Goal: Task Accomplishment & Management: Manage account settings

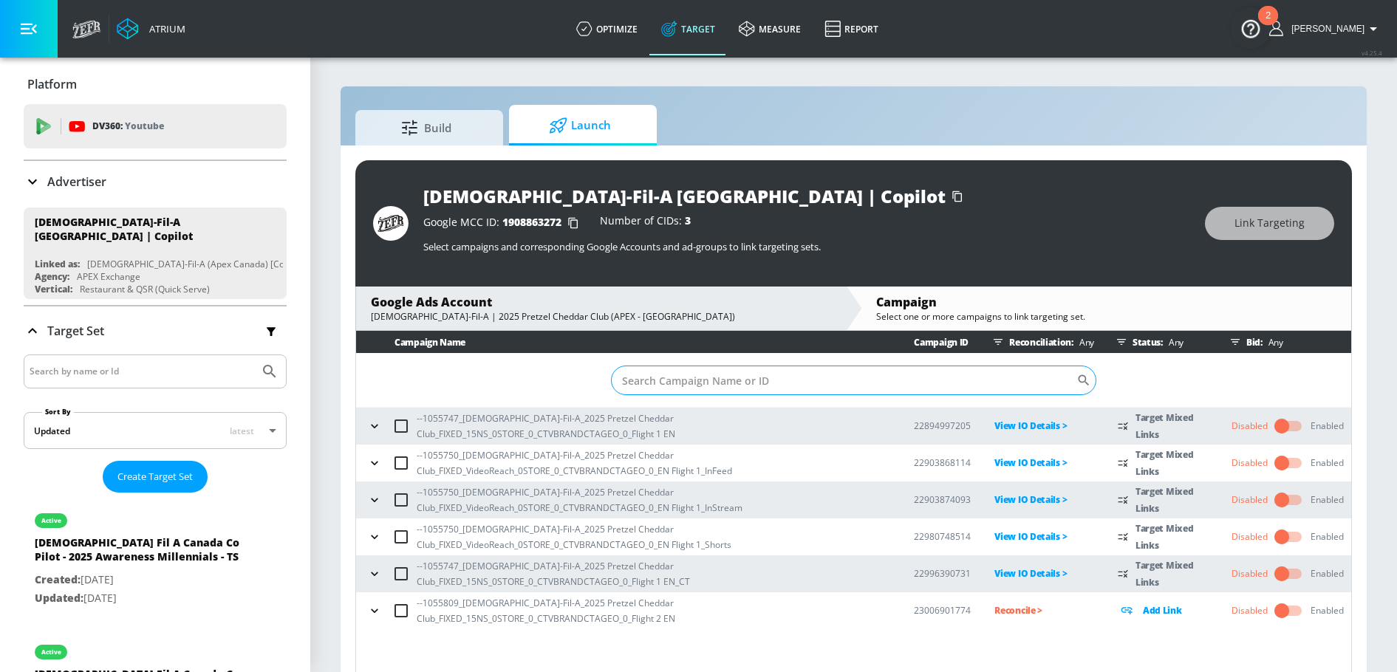
scroll to position [21, 0]
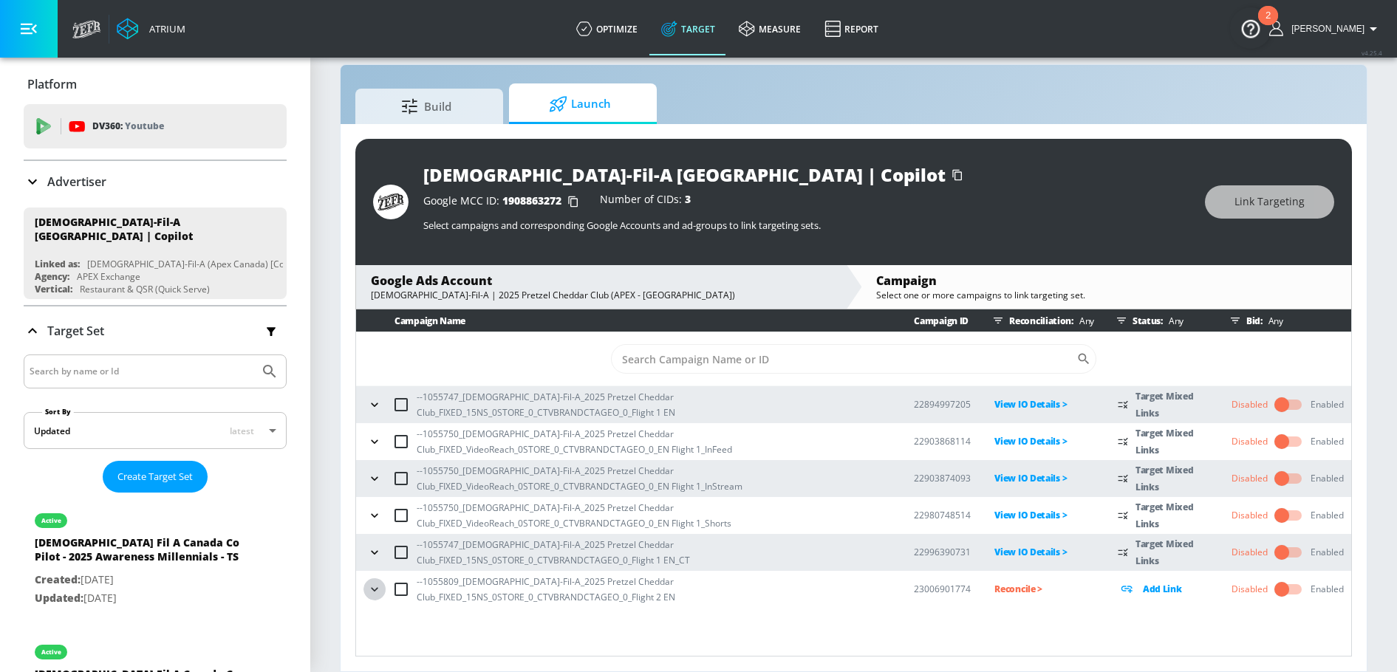
click at [383, 590] on button "button" at bounding box center [374, 589] width 22 height 22
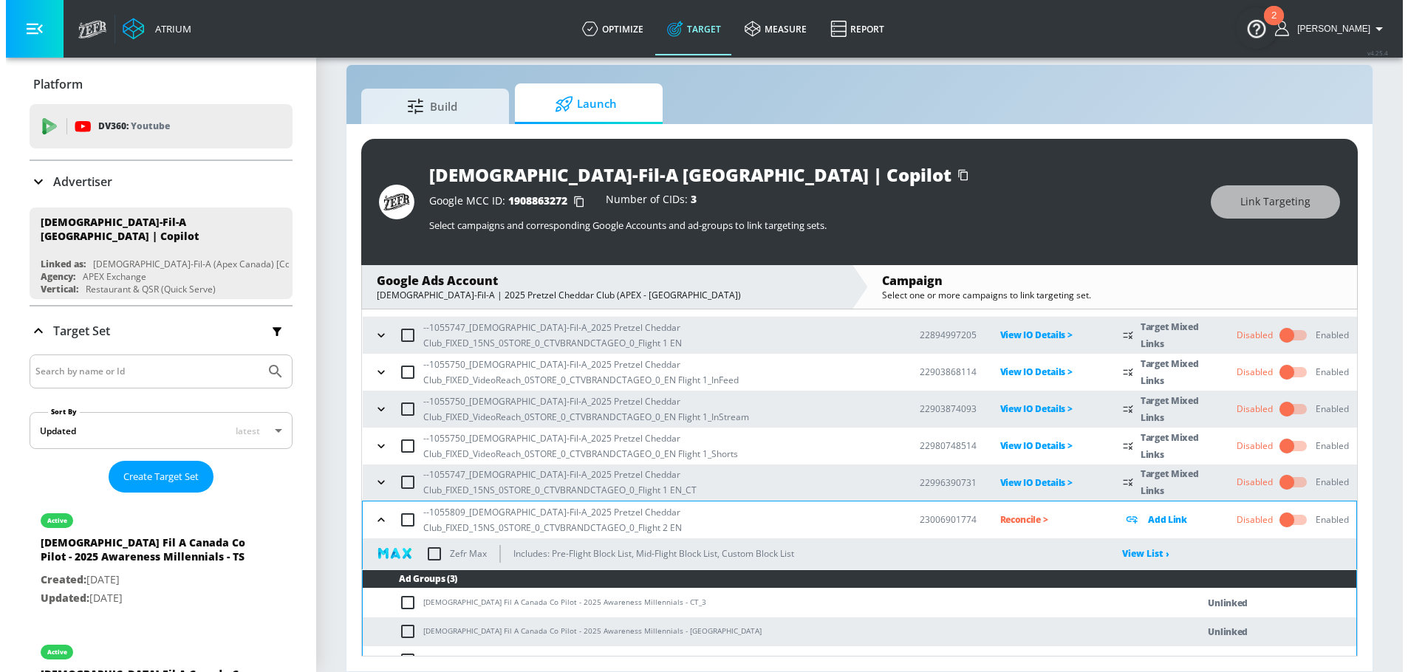
scroll to position [89, 0]
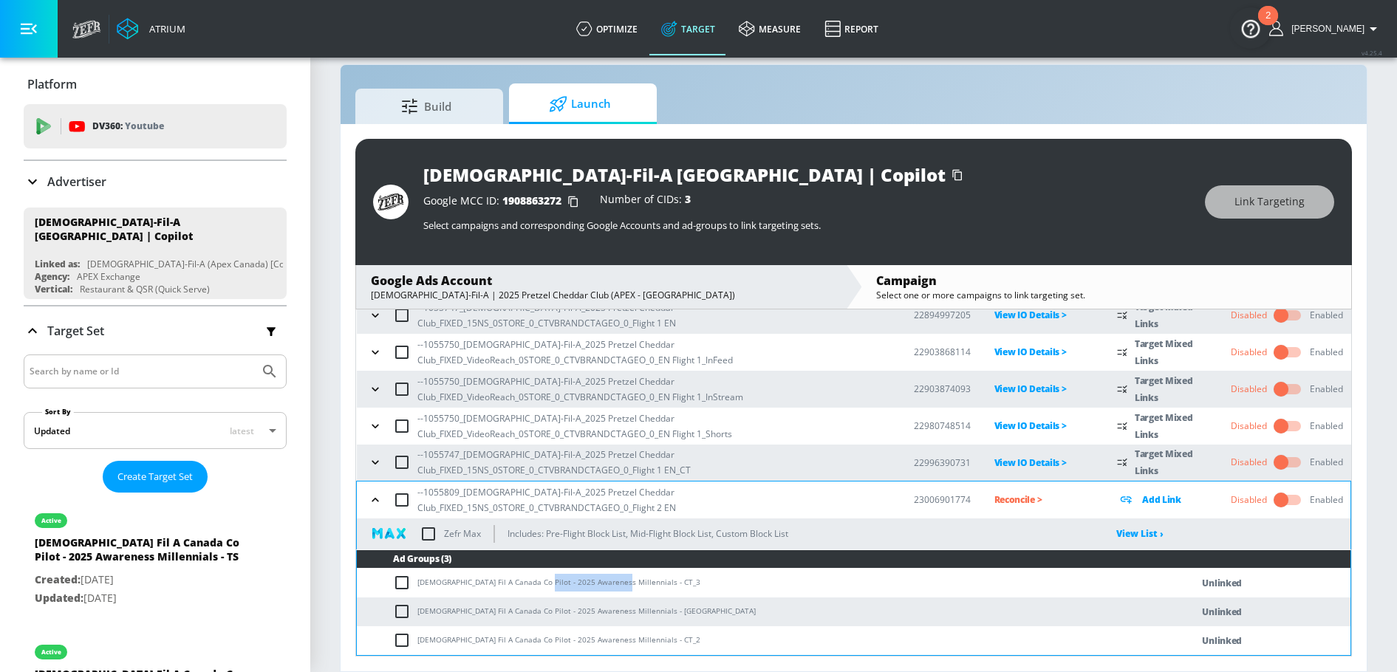
drag, startPoint x: 533, startPoint y: 585, endPoint x: 608, endPoint y: 584, distance: 75.4
click at [608, 584] on td "Chick Fil A Canada Co Pilot - 2025 Awareness Millennials - CT_3" at bounding box center [759, 583] width 804 height 29
copy td "Awareness Millennials"
click at [406, 588] on input "checkbox" at bounding box center [405, 583] width 24 height 18
checkbox input "true"
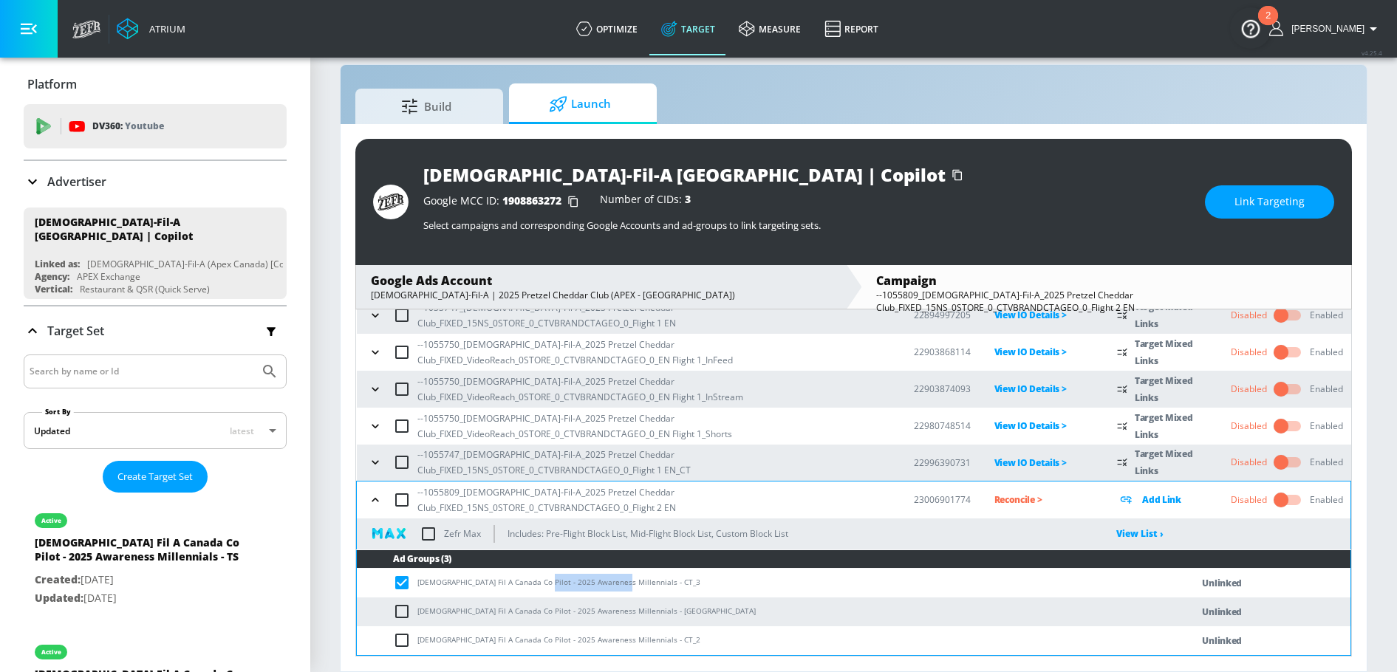
click at [406, 612] on input "checkbox" at bounding box center [405, 612] width 24 height 18
checkbox input "true"
click at [406, 637] on input "checkbox" at bounding box center [405, 641] width 24 height 18
checkbox input "true"
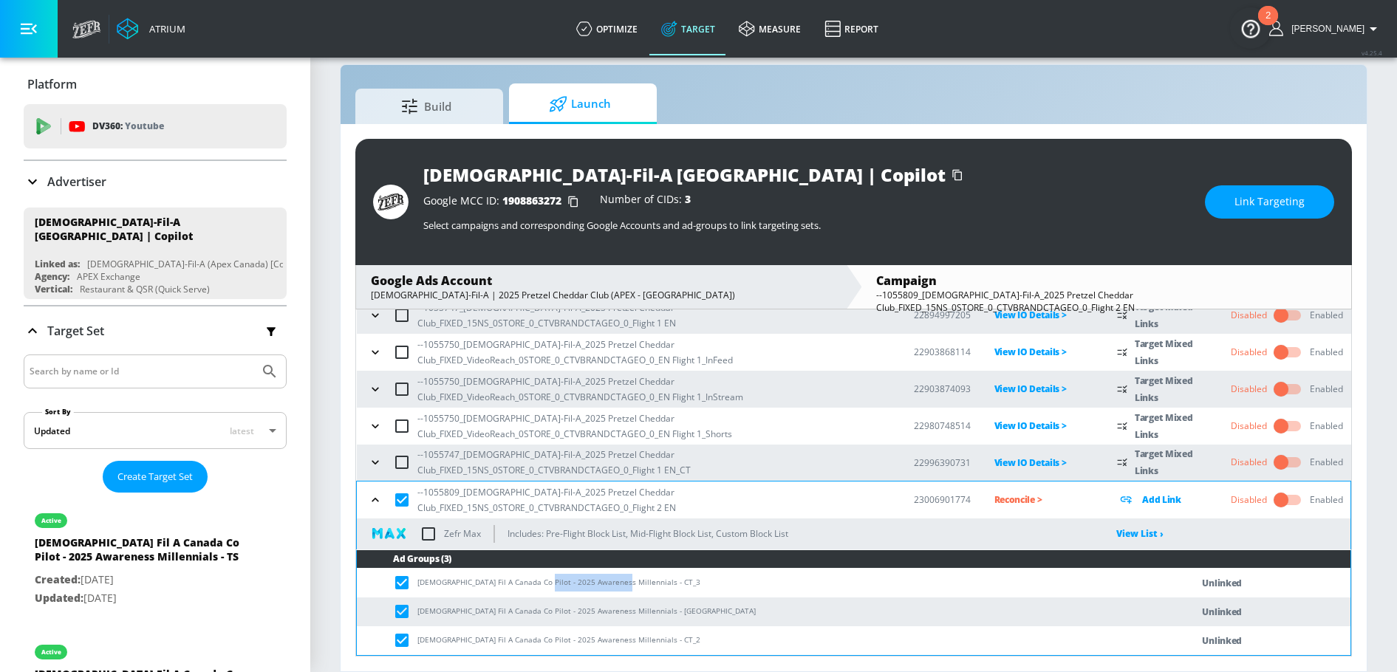
click at [583, 581] on td "Chick Fil A Canada Co Pilot - 2025 Awareness Millennials - CT_3" at bounding box center [759, 583] width 804 height 29
click at [1228, 199] on button "Link Targeting" at bounding box center [1269, 201] width 129 height 33
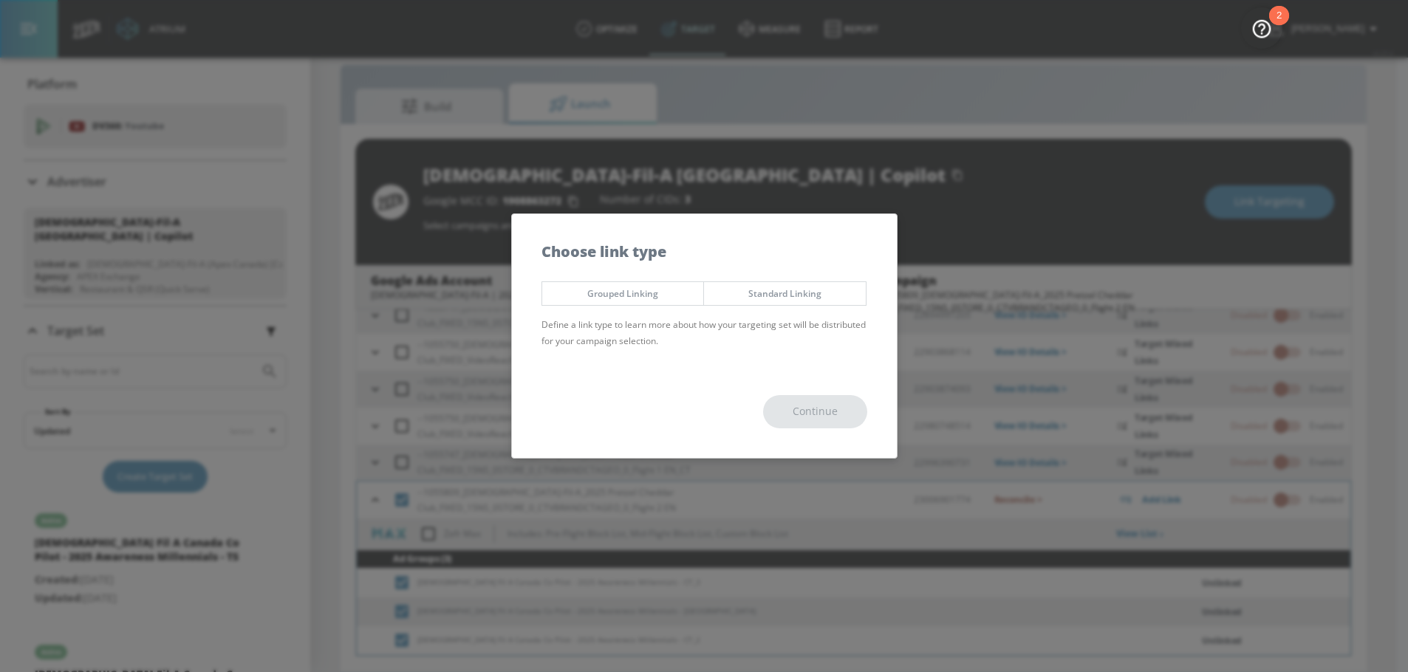
click at [656, 279] on div "Grouped Linking Standard Linking Define a link type to learn more about how you…" at bounding box center [704, 320] width 385 height 92
click at [656, 285] on button "Grouped Linking" at bounding box center [622, 293] width 163 height 24
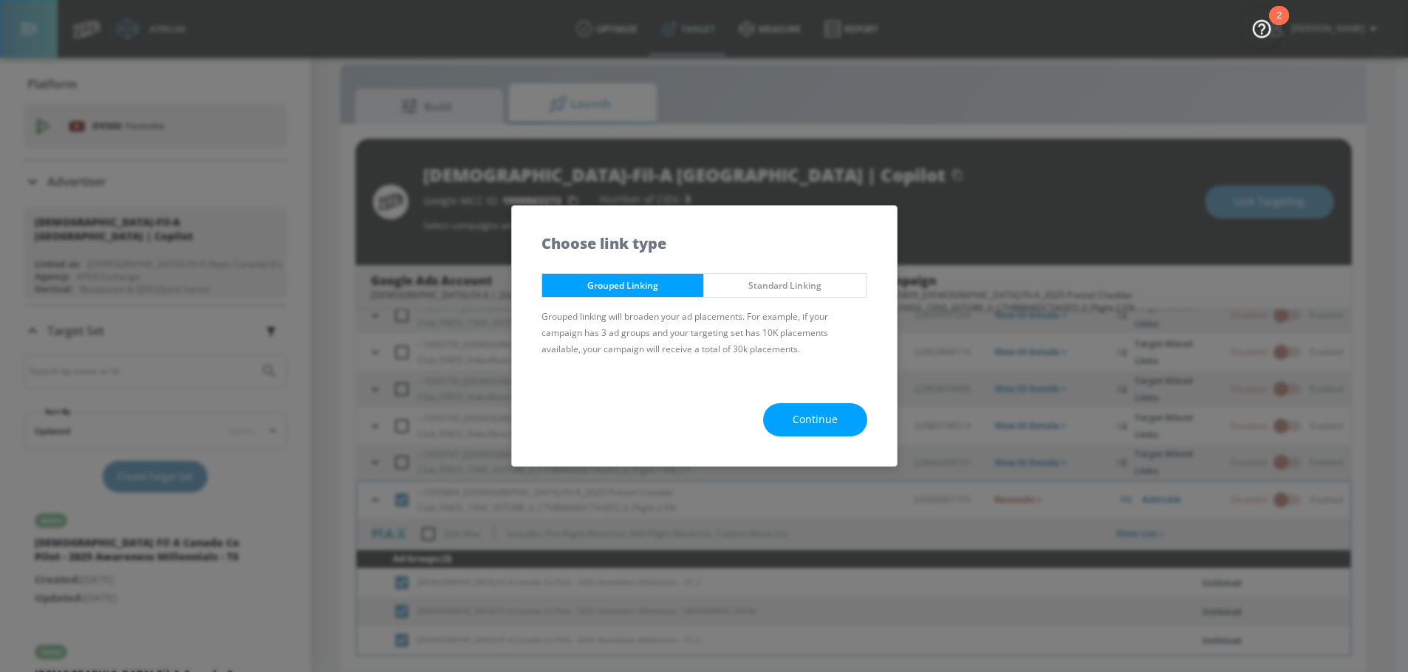
click at [776, 408] on button "Continue" at bounding box center [815, 419] width 104 height 33
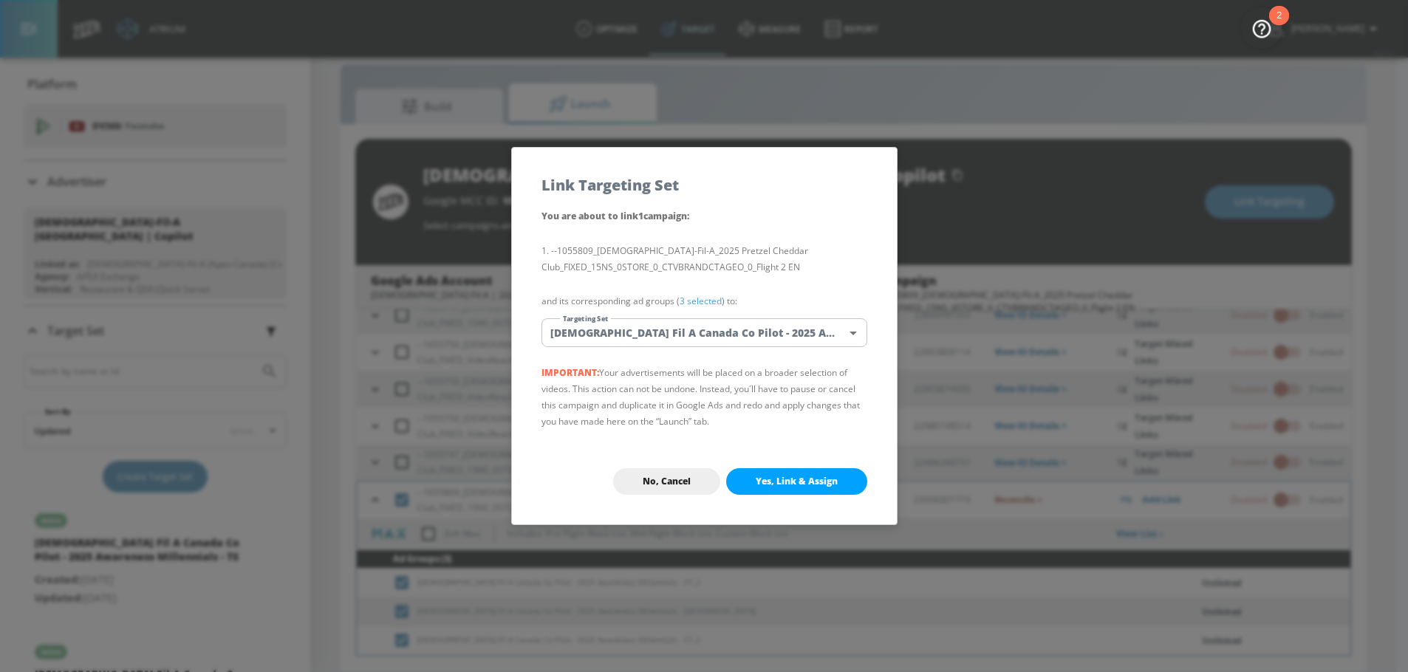
click at [716, 332] on body "Atrium optimize Target measure Report optimize Target measure Report v 4.25.4 […" at bounding box center [704, 326] width 1408 height 694
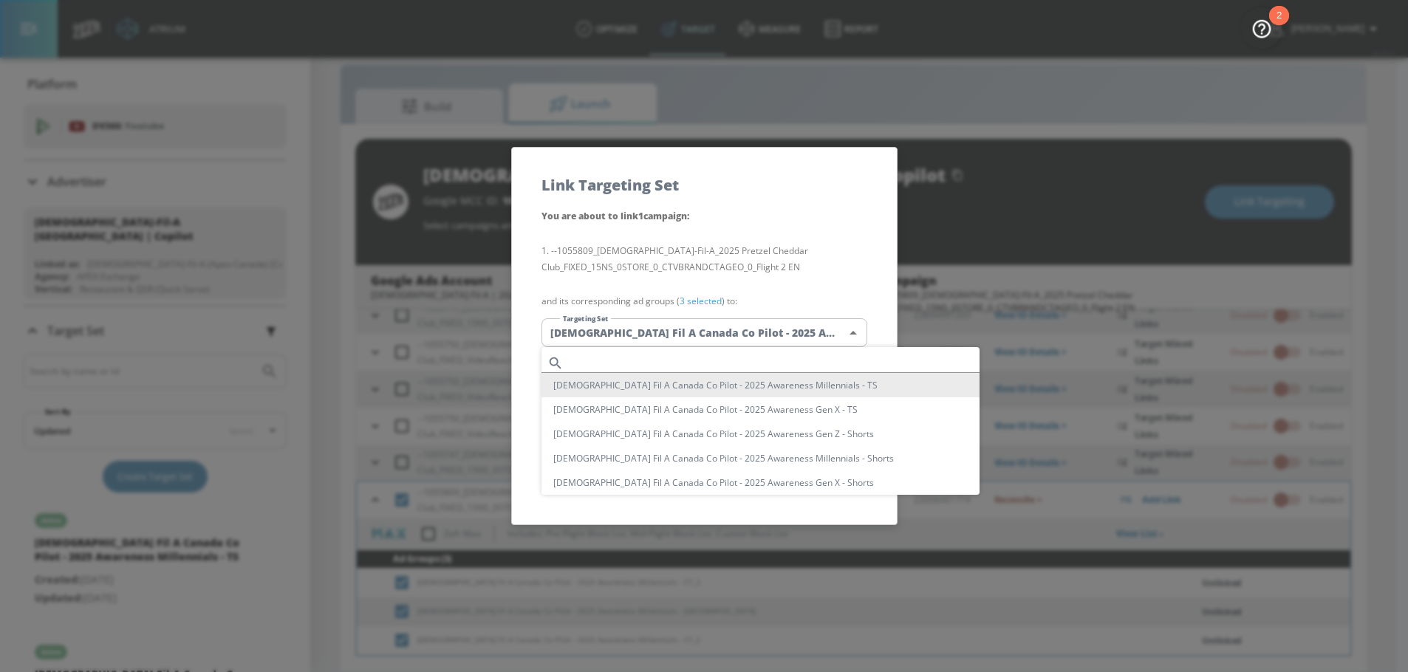
click at [652, 358] on input "text" at bounding box center [775, 363] width 410 height 20
paste input "Awareness Millennials"
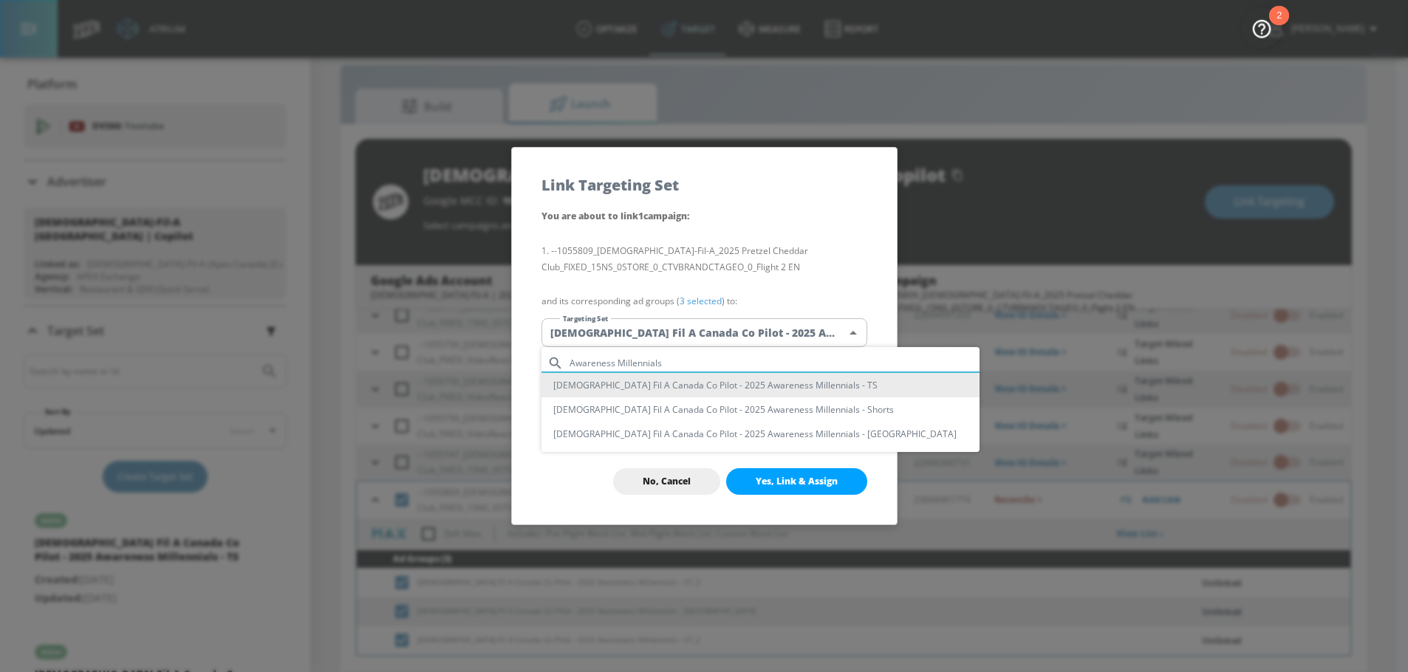
type input "Awareness Millennials"
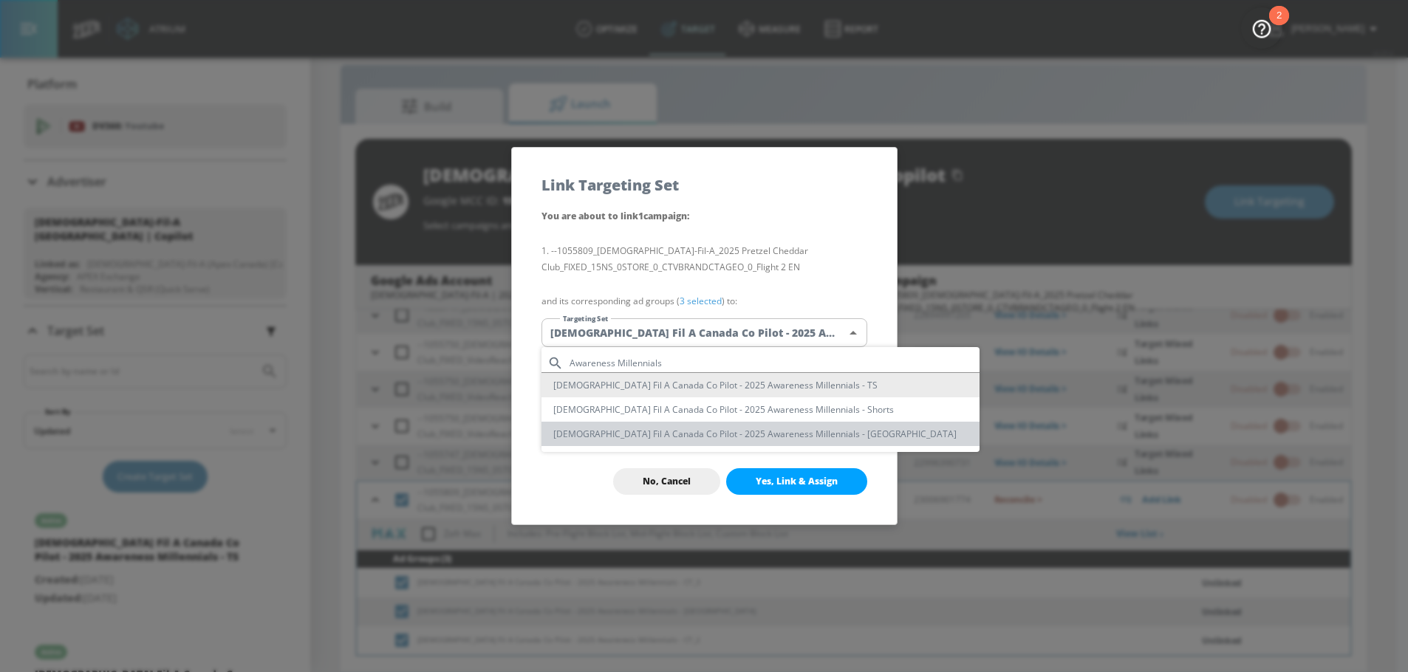
click at [769, 426] on li "[DEMOGRAPHIC_DATA] Fil A Canada Co Pilot - 2025 Awareness Millennials - [GEOGRA…" at bounding box center [760, 434] width 438 height 24
type input "aa911ad4-cbc9-452e-a041-c536eae1bb33"
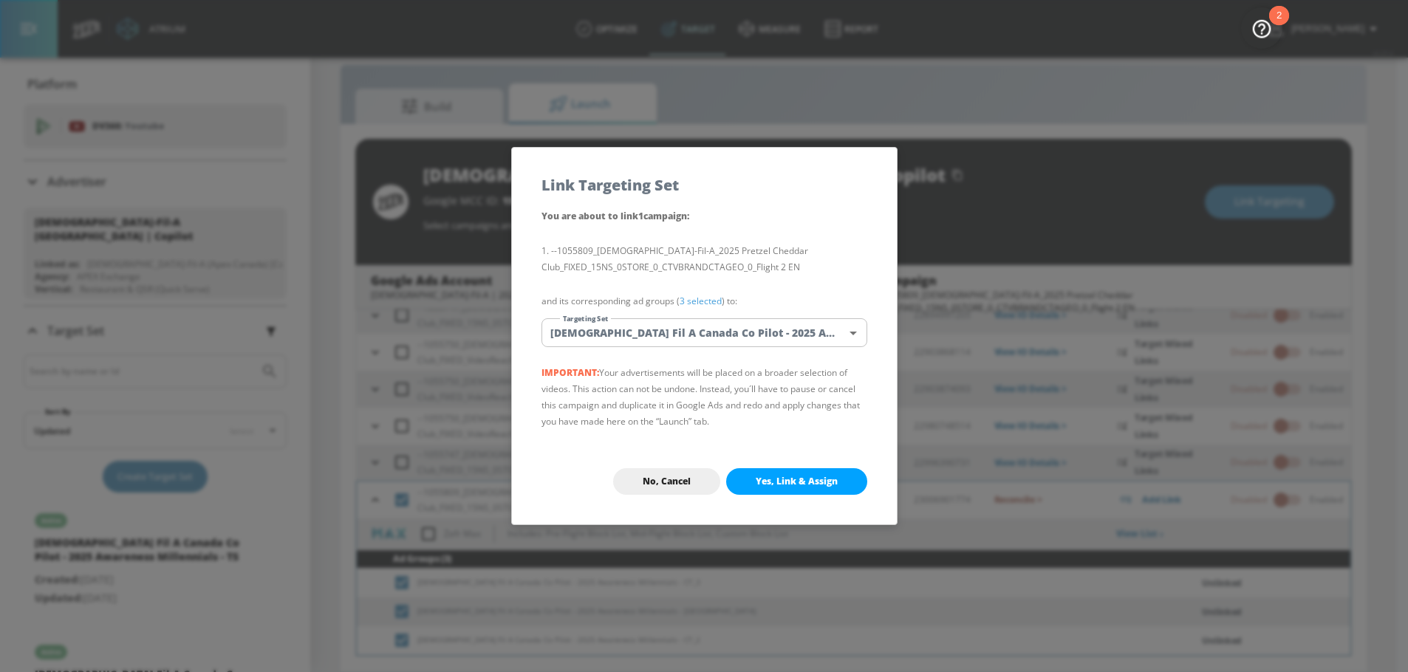
click at [730, 347] on div "You are about to link 1 campaign : --1055809_Chick-Fil-A_2025 Pretzel Cheddar C…" at bounding box center [704, 323] width 385 height 231
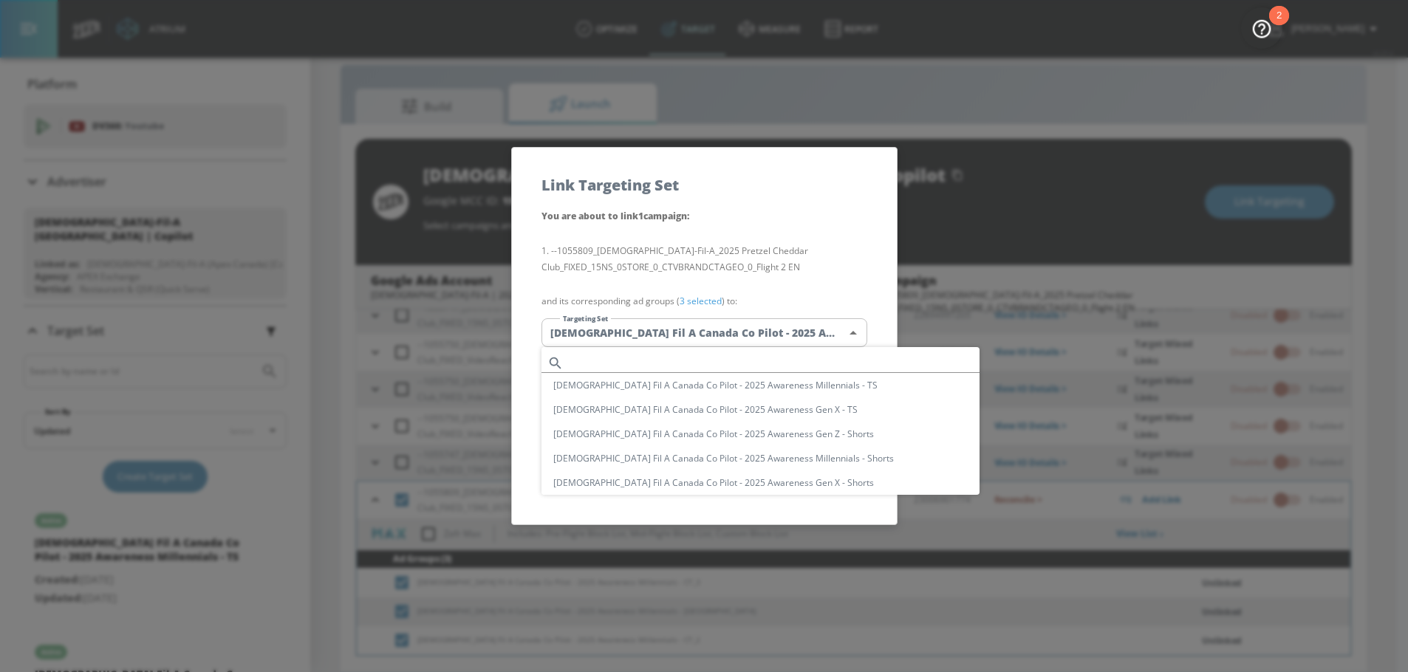
click at [730, 339] on body "Atrium optimize Target measure Report optimize Target measure Report v 4.25.4 […" at bounding box center [704, 326] width 1408 height 694
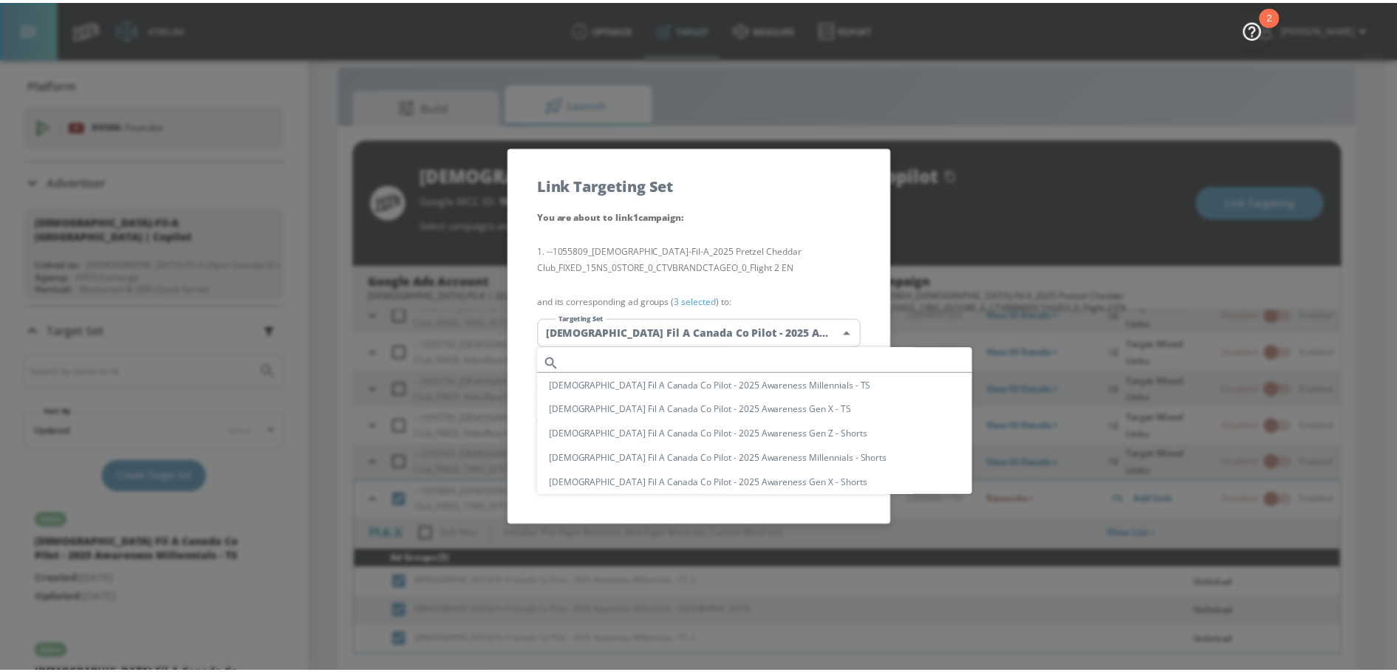
scroll to position [103, 0]
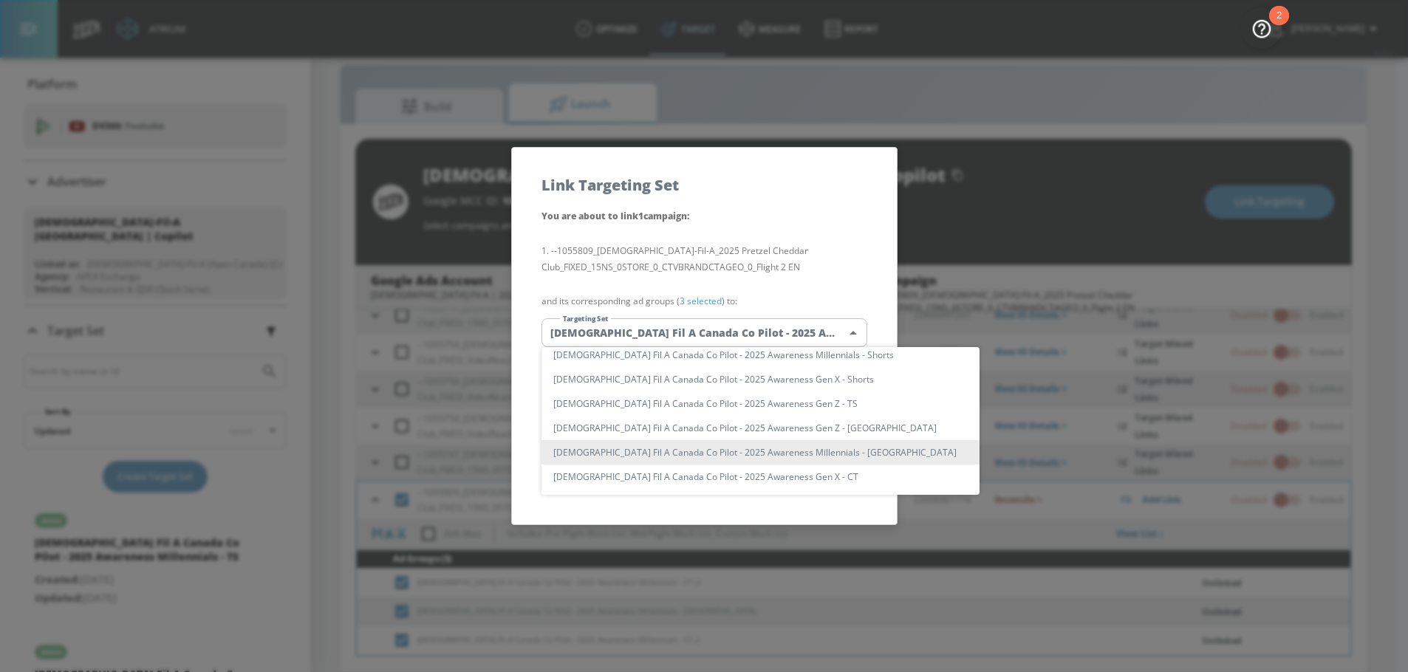
click at [763, 454] on li "[DEMOGRAPHIC_DATA] Fil A Canada Co Pilot - 2025 Awareness Millennials - [GEOGRA…" at bounding box center [760, 452] width 438 height 24
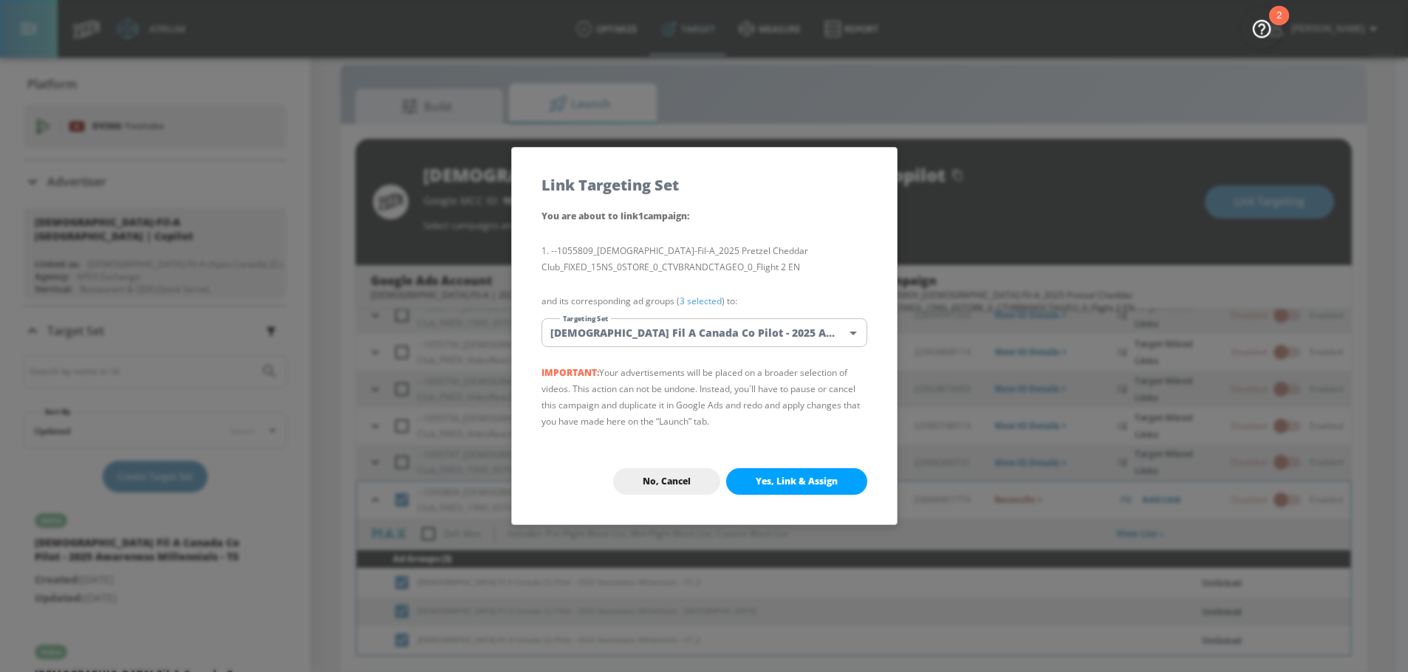
click at [816, 480] on span "Yes, Link & Assign" at bounding box center [797, 482] width 82 height 12
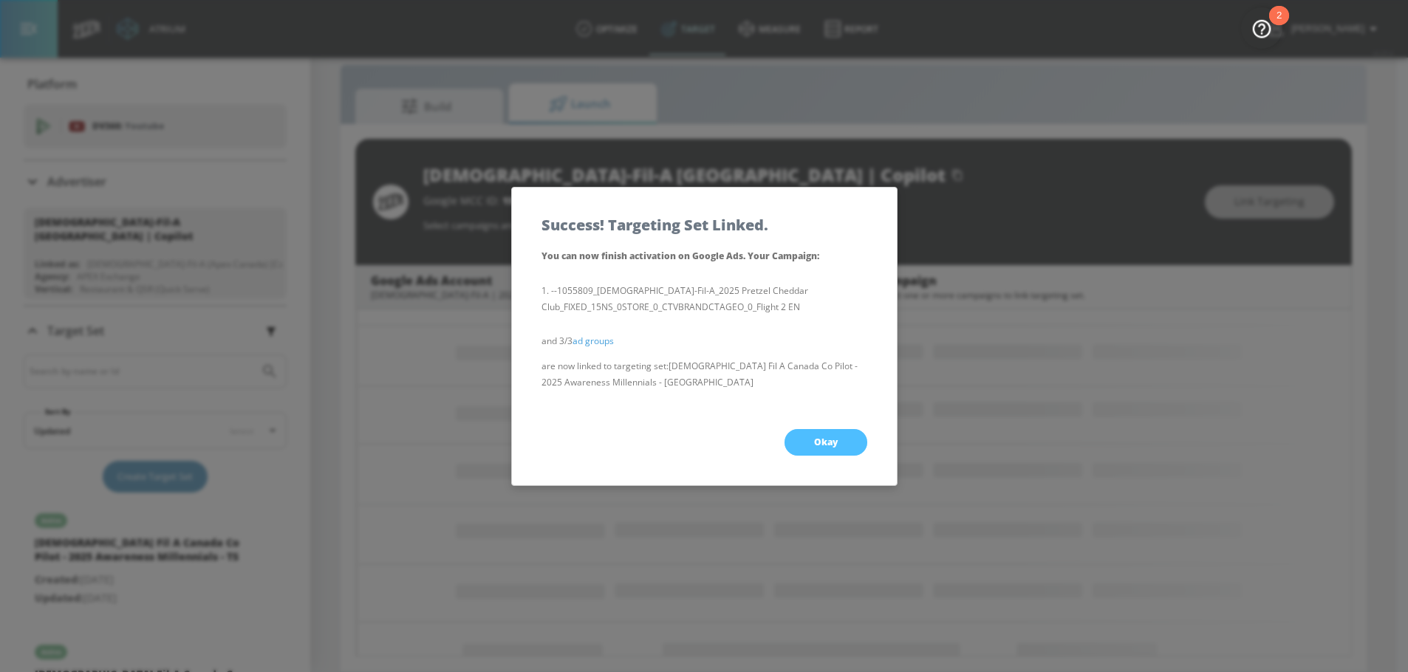
click at [811, 430] on button "Okay" at bounding box center [826, 442] width 83 height 27
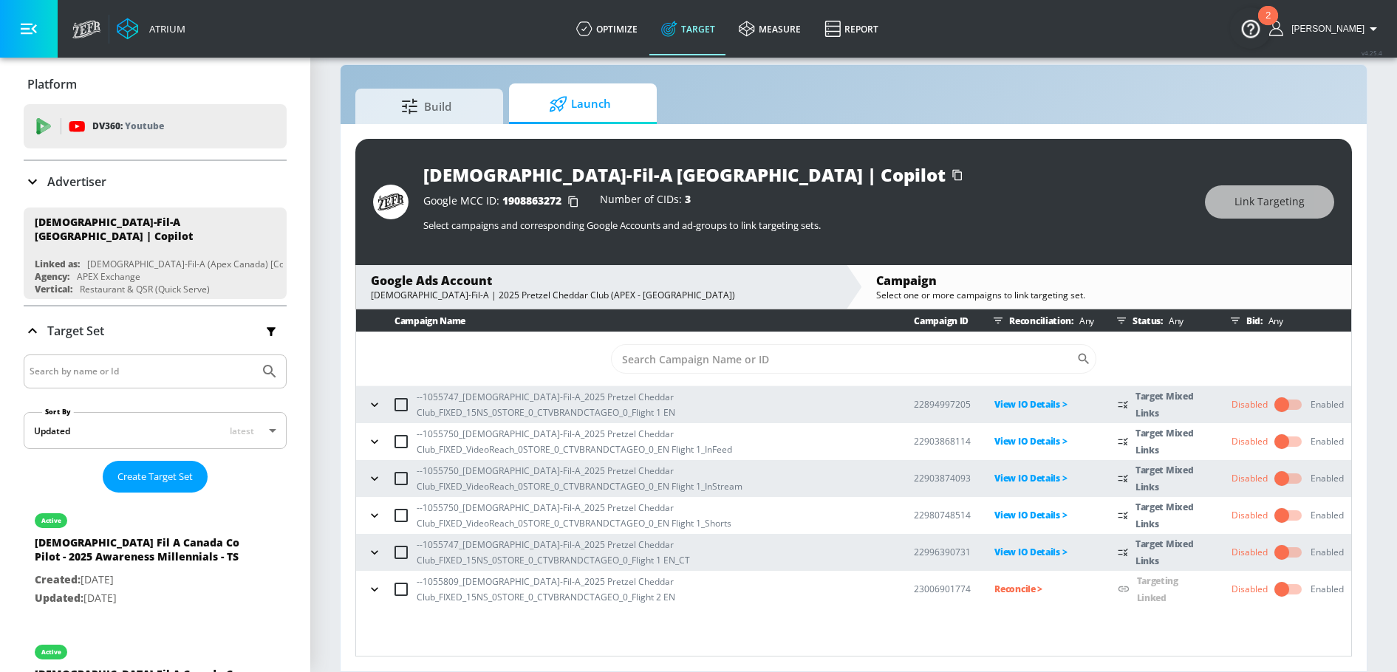
scroll to position [0, 0]
click at [372, 594] on icon "button" at bounding box center [374, 589] width 15 height 15
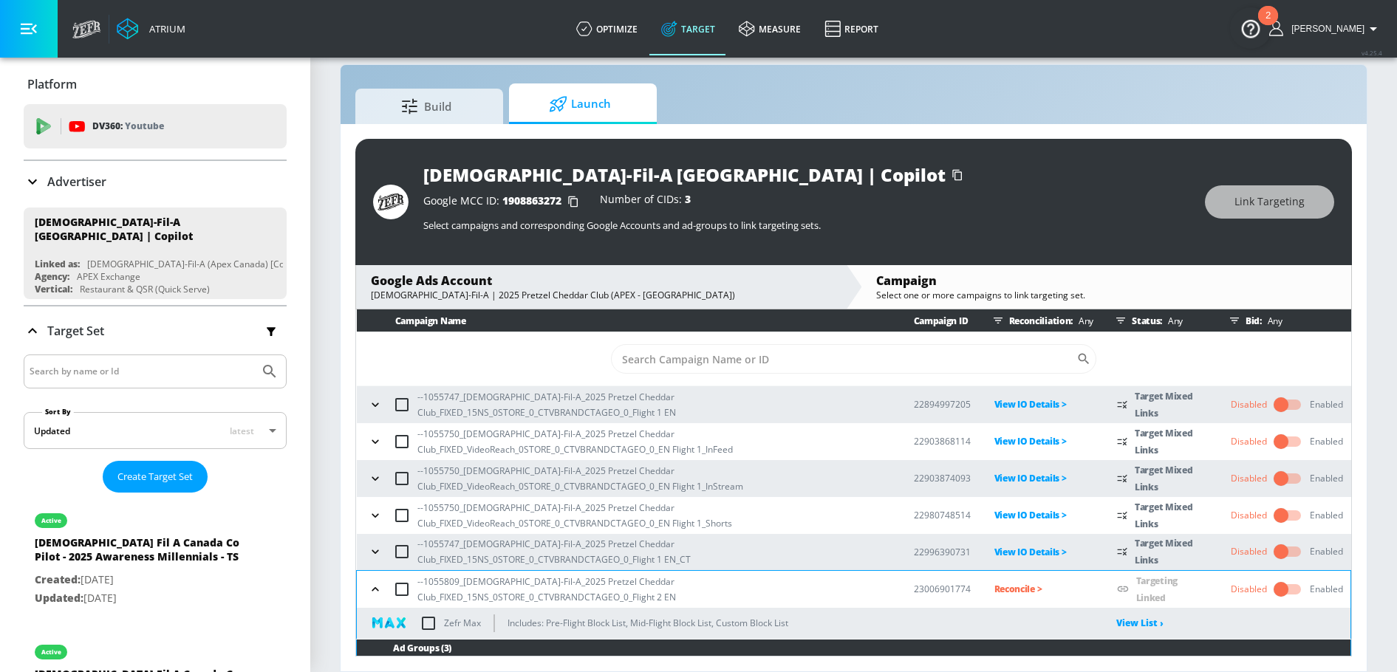
scroll to position [89, 0]
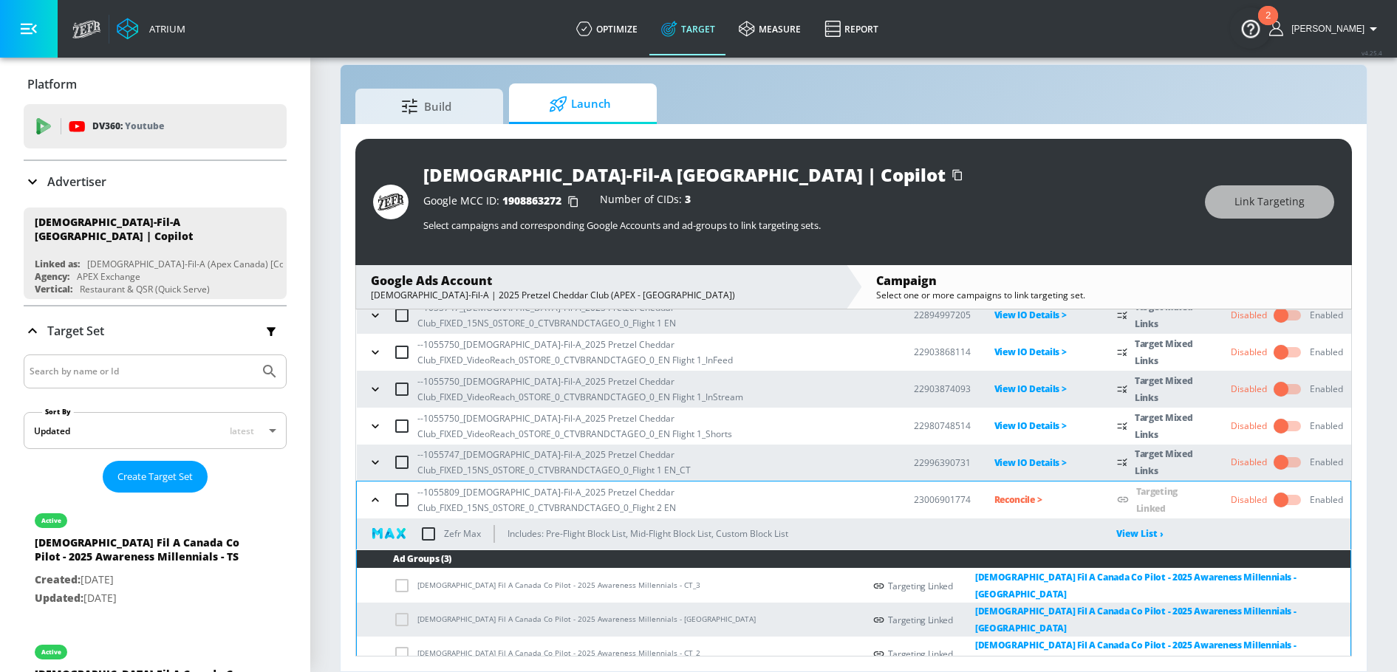
click at [375, 498] on icon "button" at bounding box center [375, 500] width 15 height 15
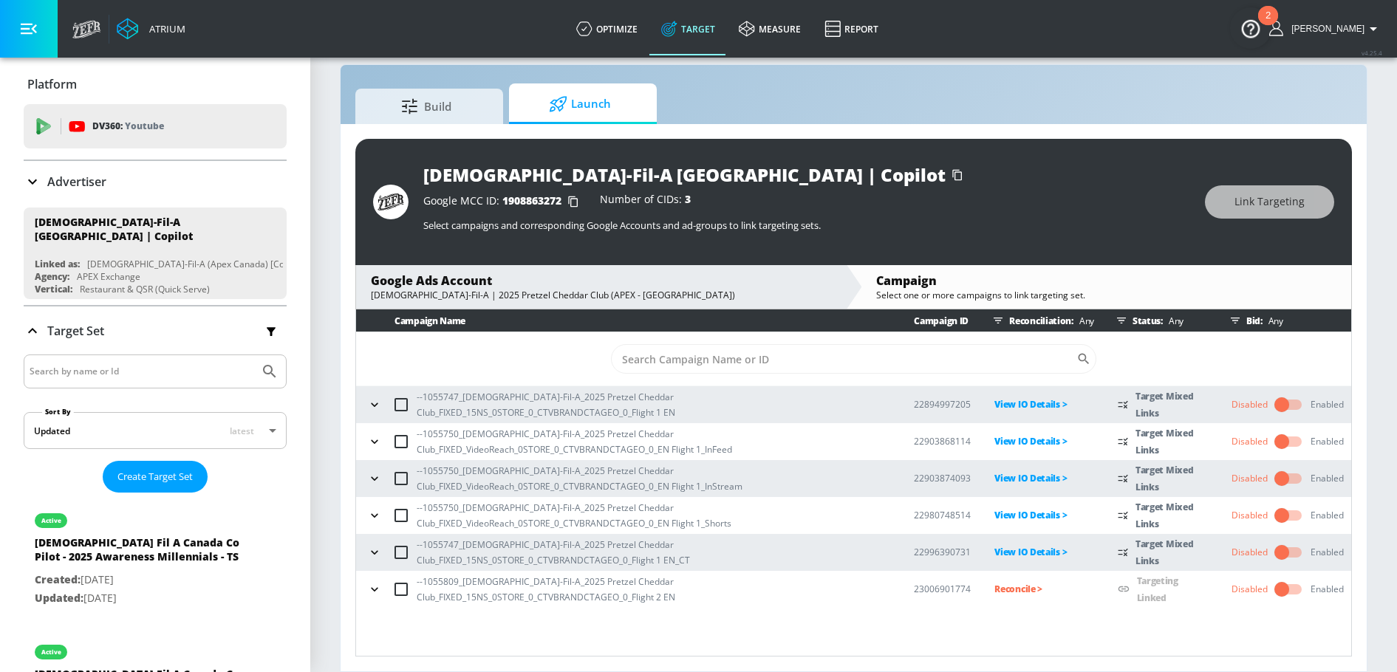
scroll to position [0, 0]
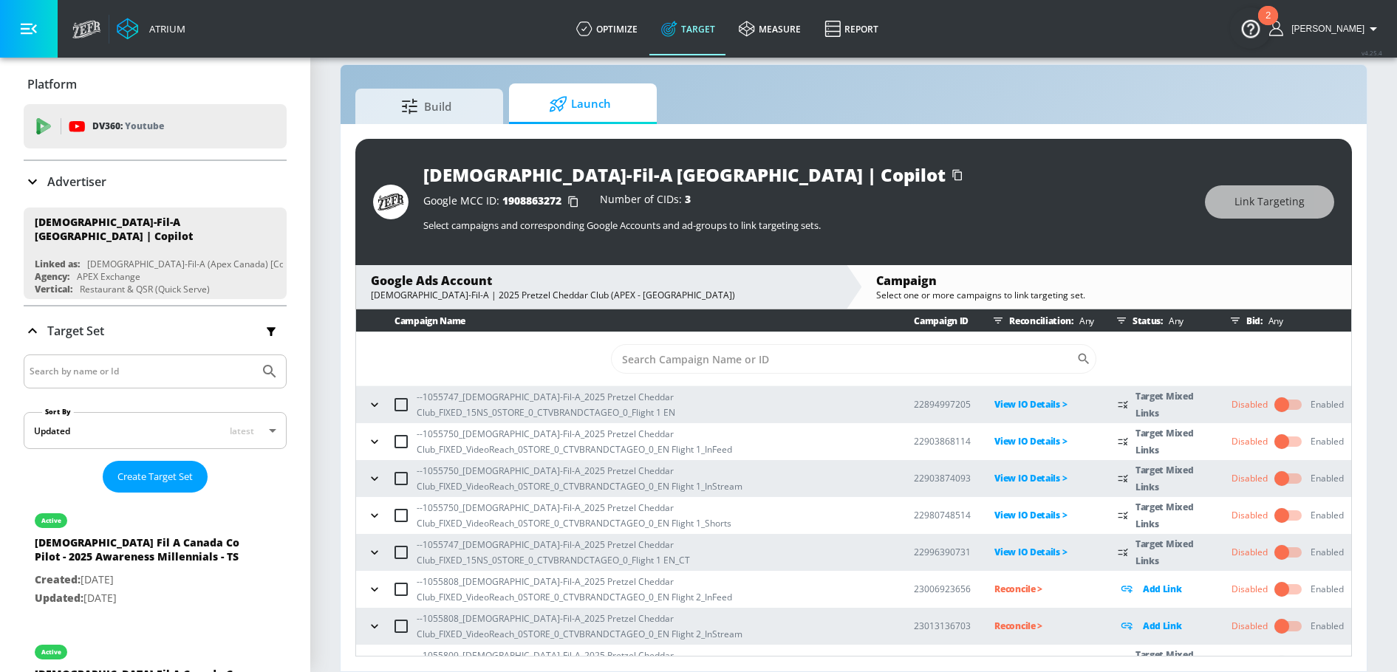
scroll to position [26, 0]
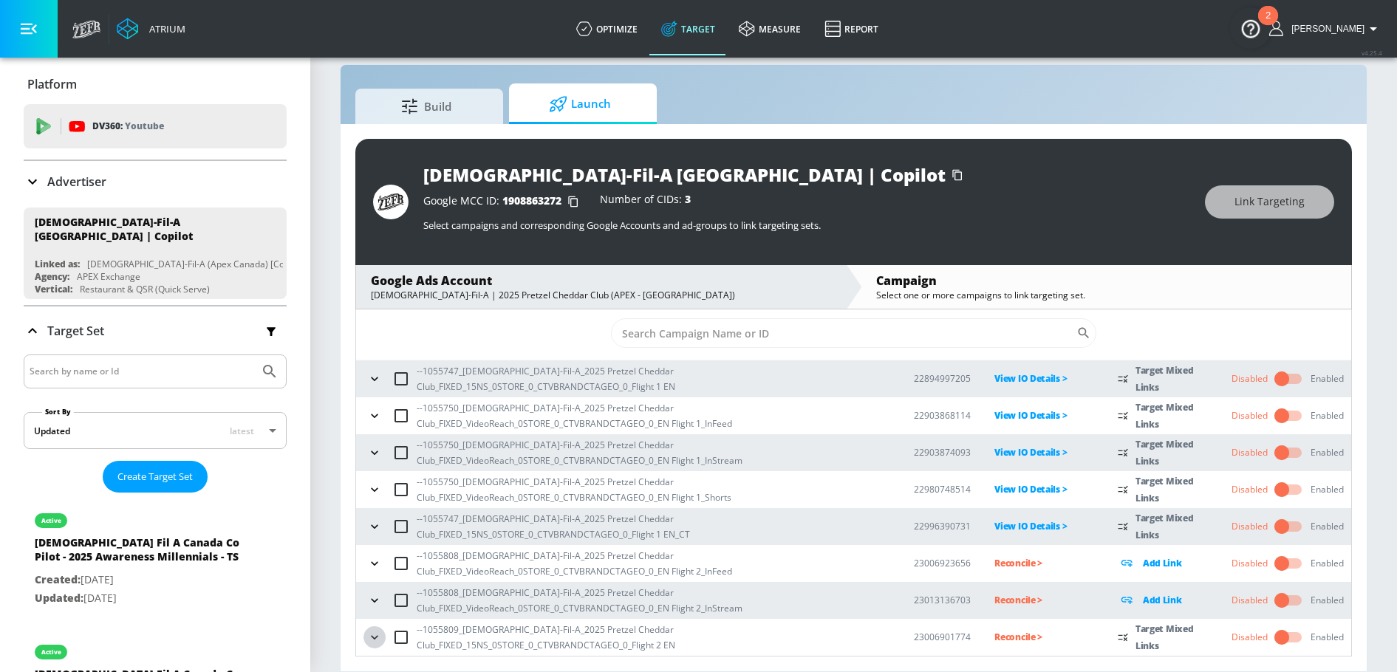
click at [375, 638] on icon "button" at bounding box center [374, 637] width 7 height 4
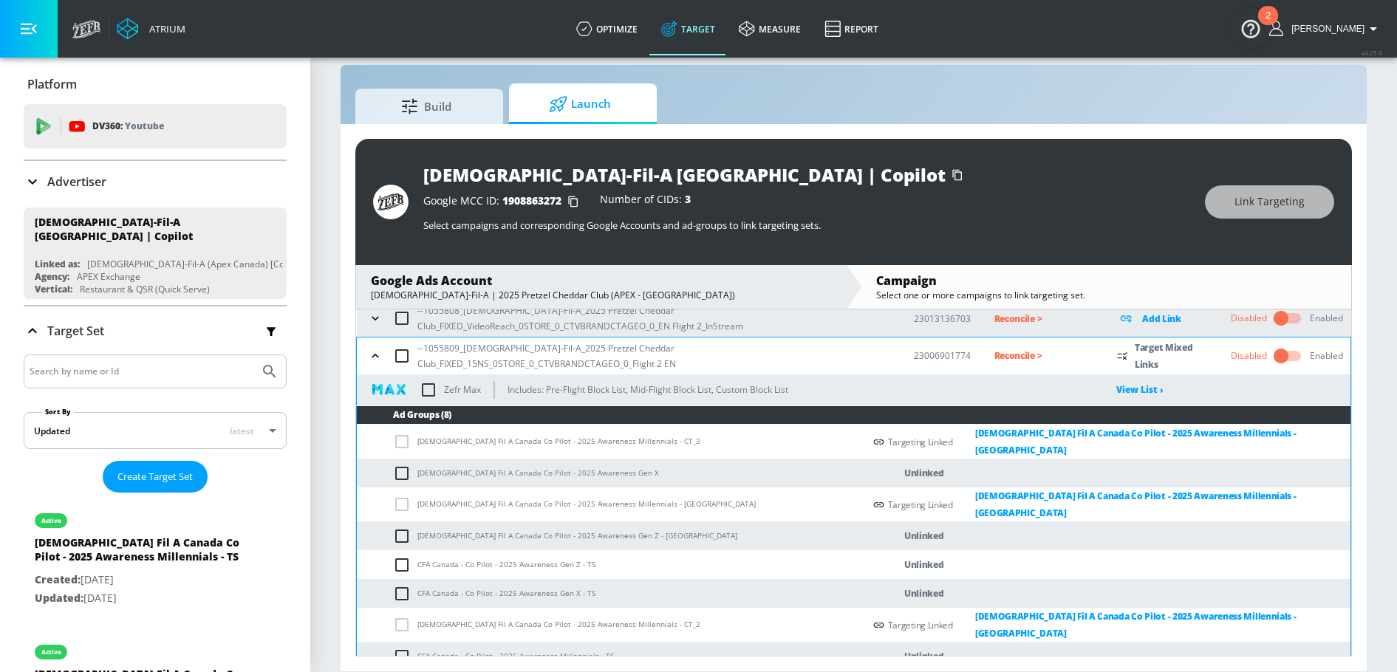
scroll to position [306, 0]
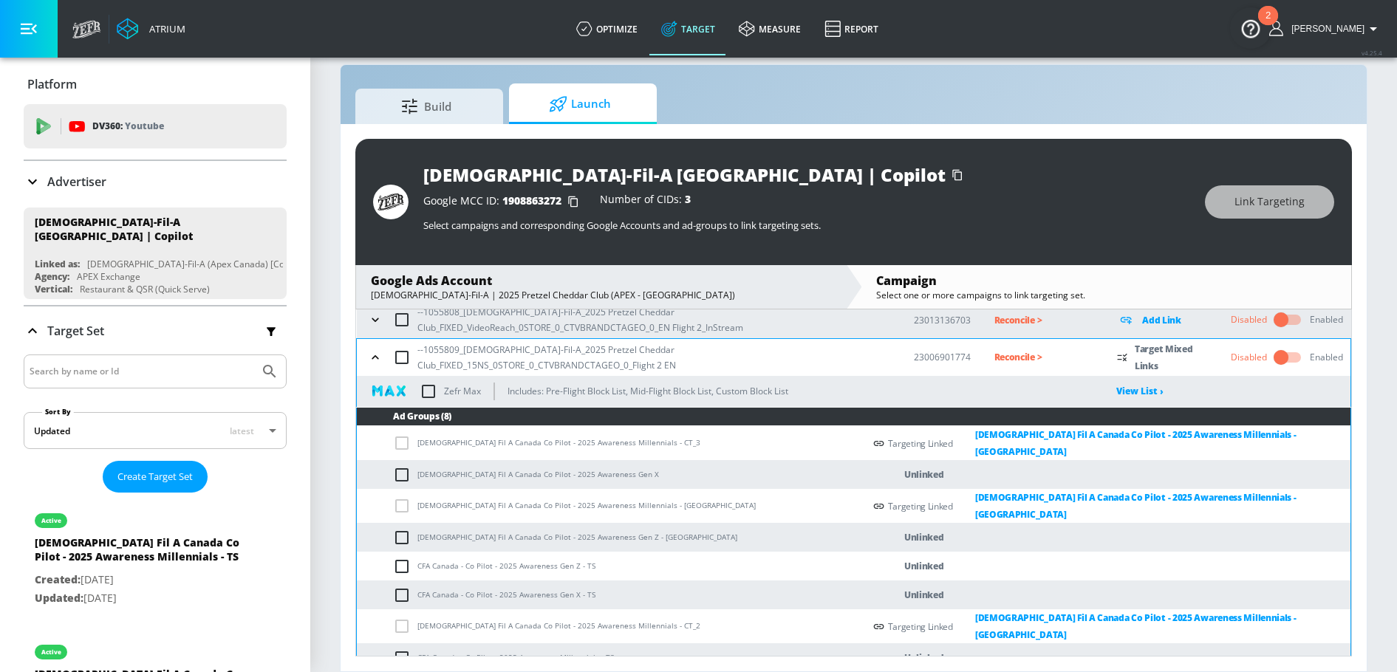
click at [405, 467] on input "checkbox" at bounding box center [405, 475] width 24 height 18
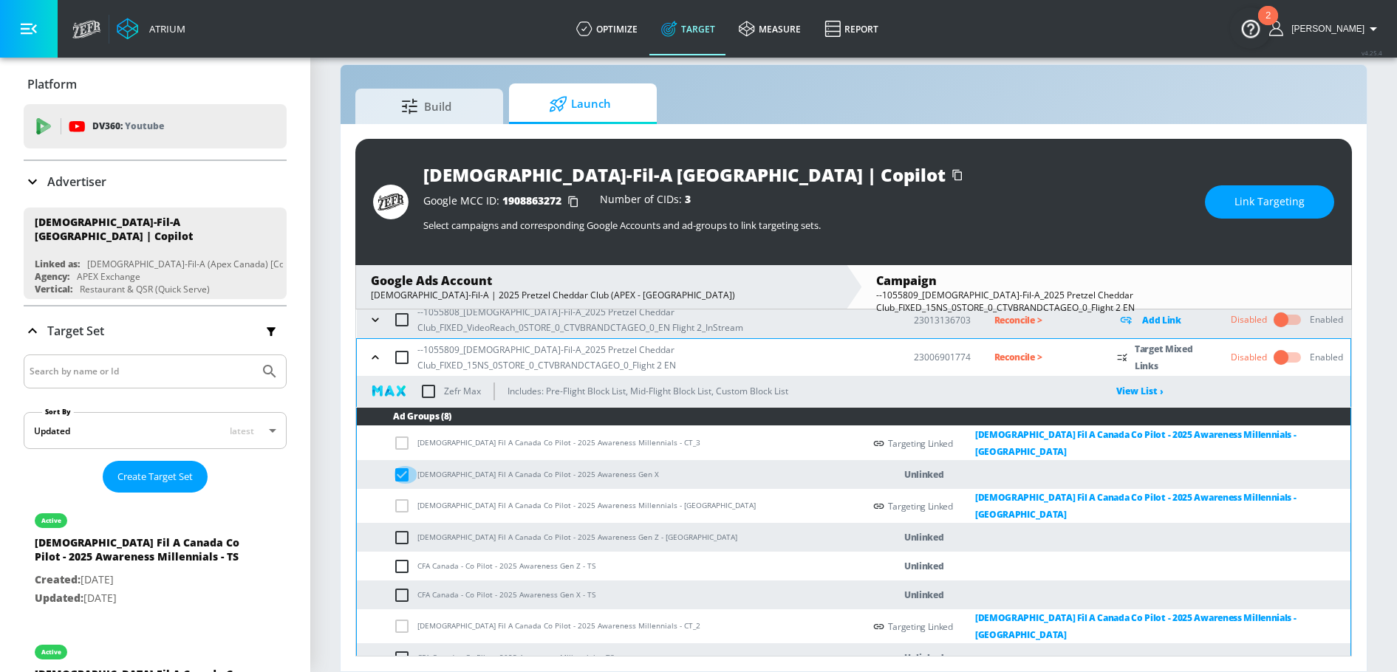
click at [402, 468] on input "checkbox" at bounding box center [405, 475] width 24 height 18
checkbox input "false"
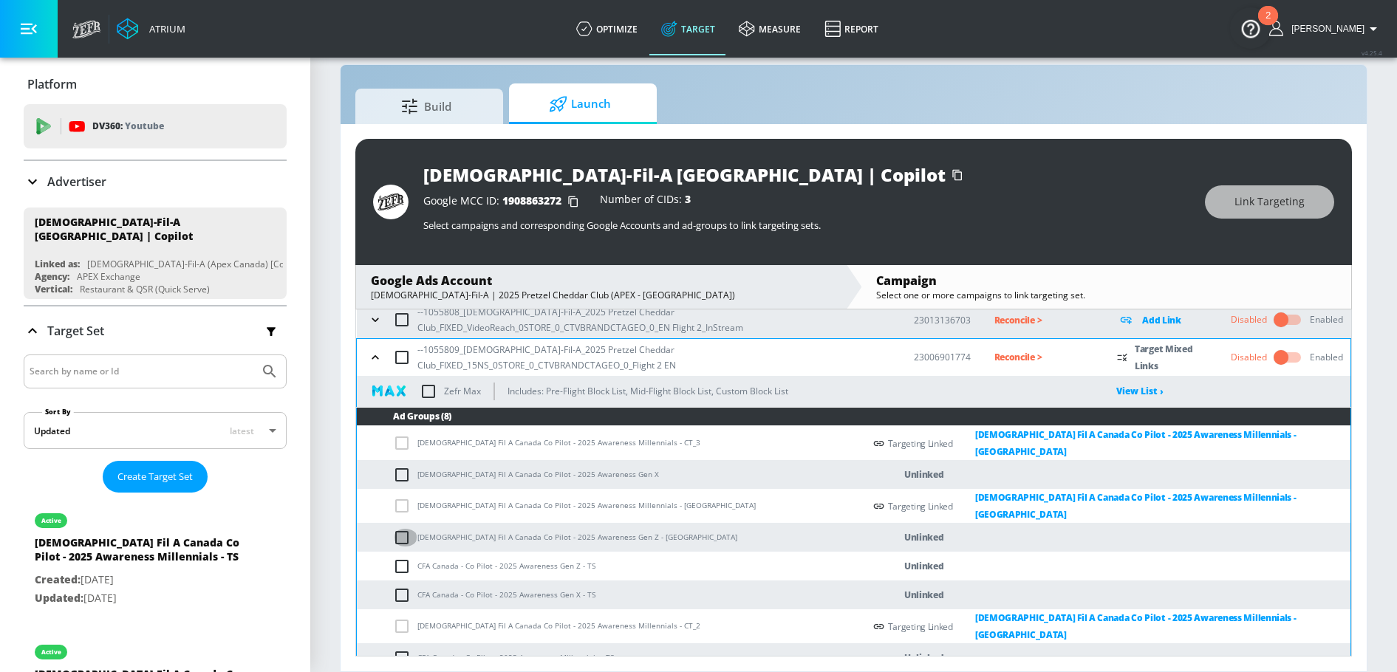
click at [401, 529] on input "checkbox" at bounding box center [405, 538] width 24 height 18
checkbox input "true"
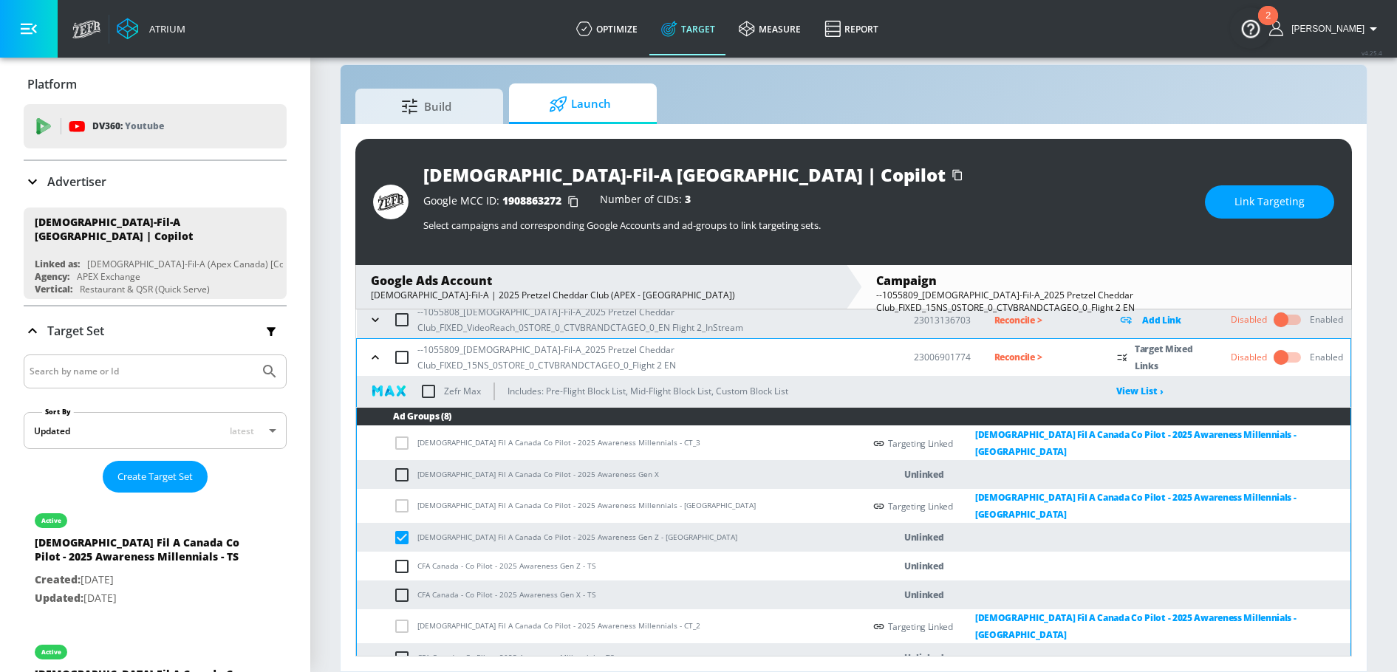
drag, startPoint x: 532, startPoint y: 529, endPoint x: 591, endPoint y: 527, distance: 59.1
click at [591, 527] on td "[DEMOGRAPHIC_DATA] Fil A Canada Co Pilot - 2025 Awareness Gen Z - [GEOGRAPHIC_D…" at bounding box center [610, 537] width 507 height 29
drag, startPoint x: 592, startPoint y: 527, endPoint x: 535, endPoint y: 528, distance: 56.9
click at [535, 528] on td "[DEMOGRAPHIC_DATA] Fil A Canada Co Pilot - 2025 Awareness Gen Z - [GEOGRAPHIC_D…" at bounding box center [610, 537] width 507 height 29
copy td "Awareness Gen Z"
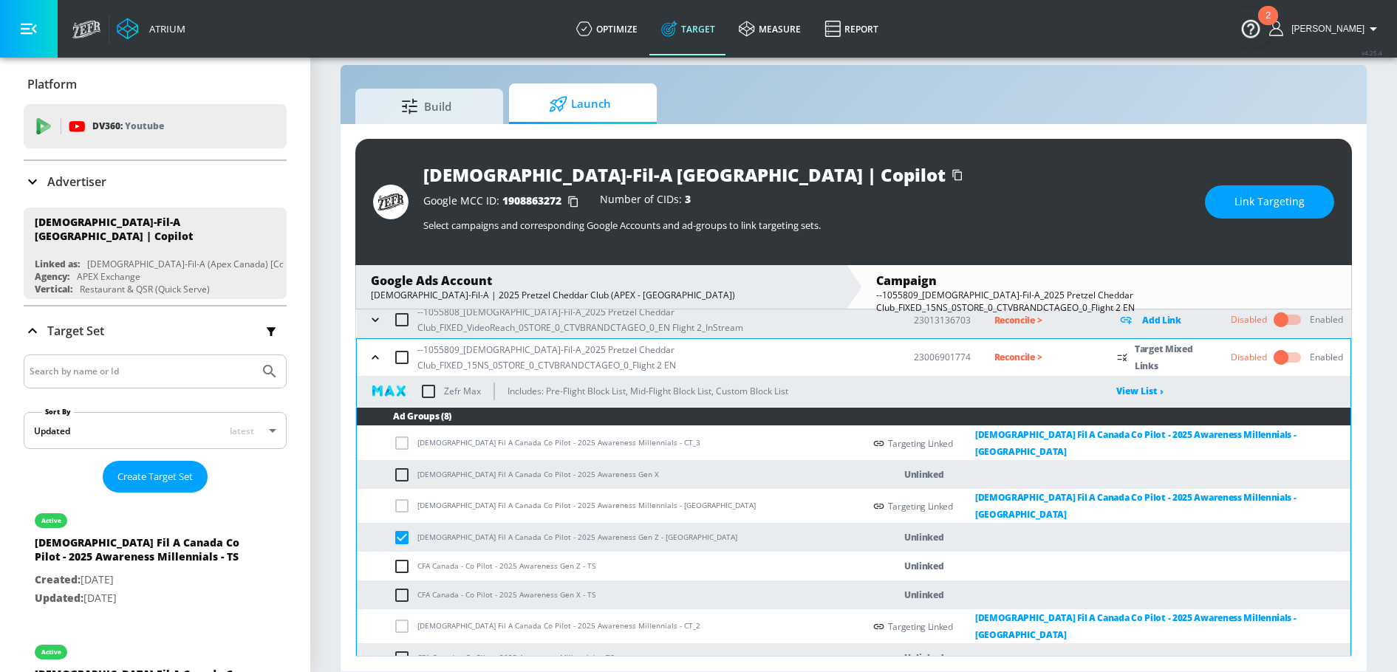
click at [564, 527] on td "[DEMOGRAPHIC_DATA] Fil A Canada Co Pilot - 2025 Awareness Gen Z - [GEOGRAPHIC_D…" at bounding box center [610, 537] width 507 height 29
click at [1249, 208] on span "Link Targeting" at bounding box center [1269, 202] width 70 height 18
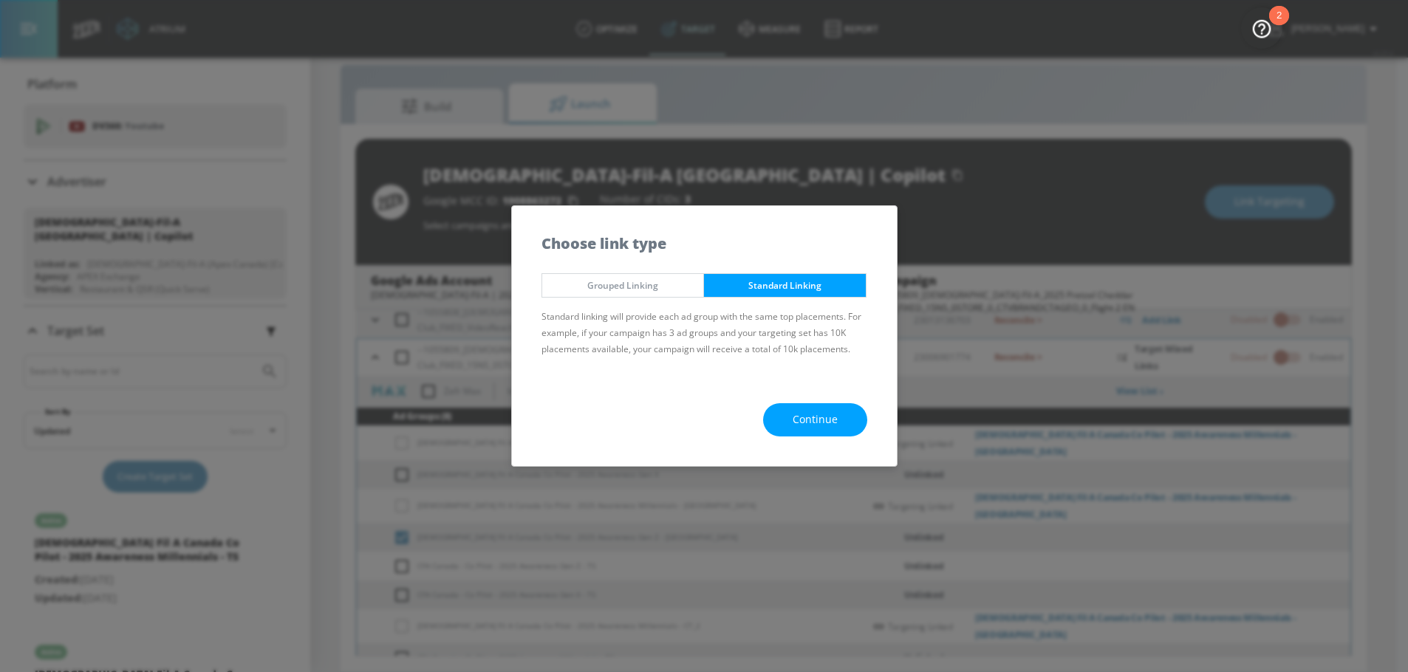
click at [803, 399] on div "Continue" at bounding box center [704, 420] width 385 height 92
click at [803, 420] on span "Continue" at bounding box center [815, 420] width 45 height 18
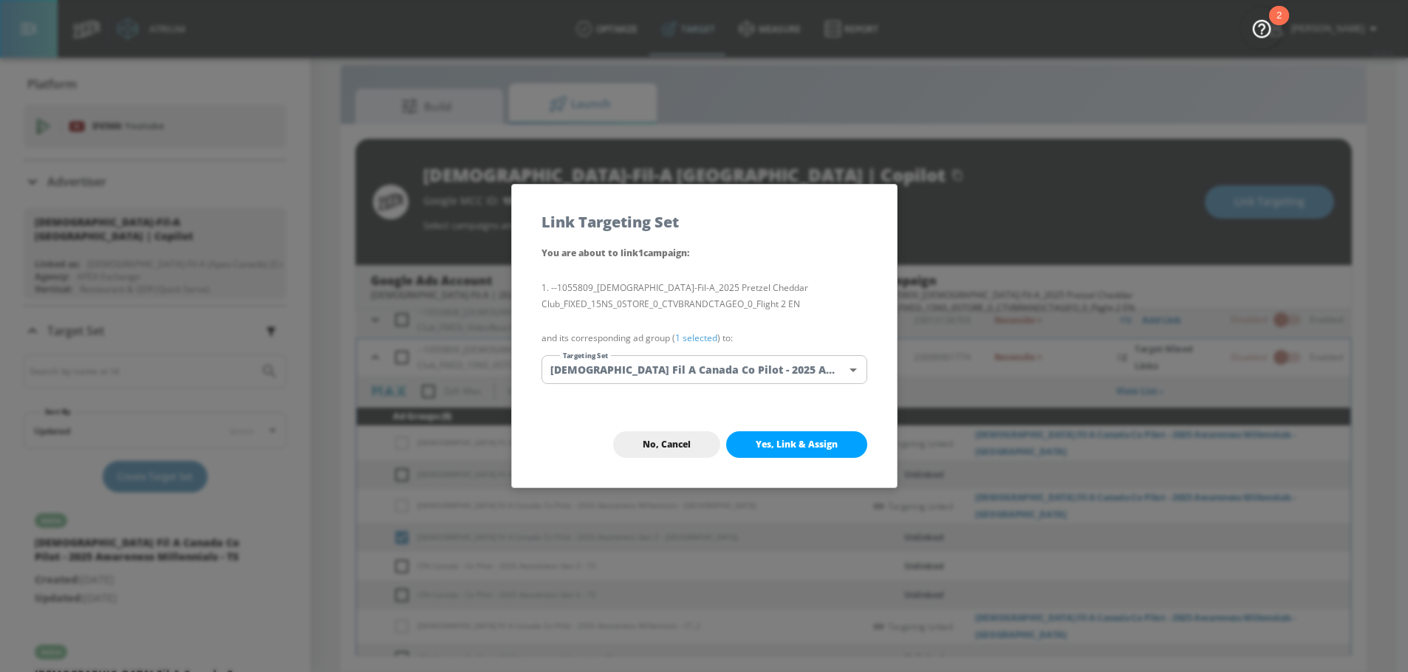
click at [712, 357] on body "Atrium optimize Target measure Report optimize Target measure Report v 4.25.4 […" at bounding box center [704, 326] width 1408 height 694
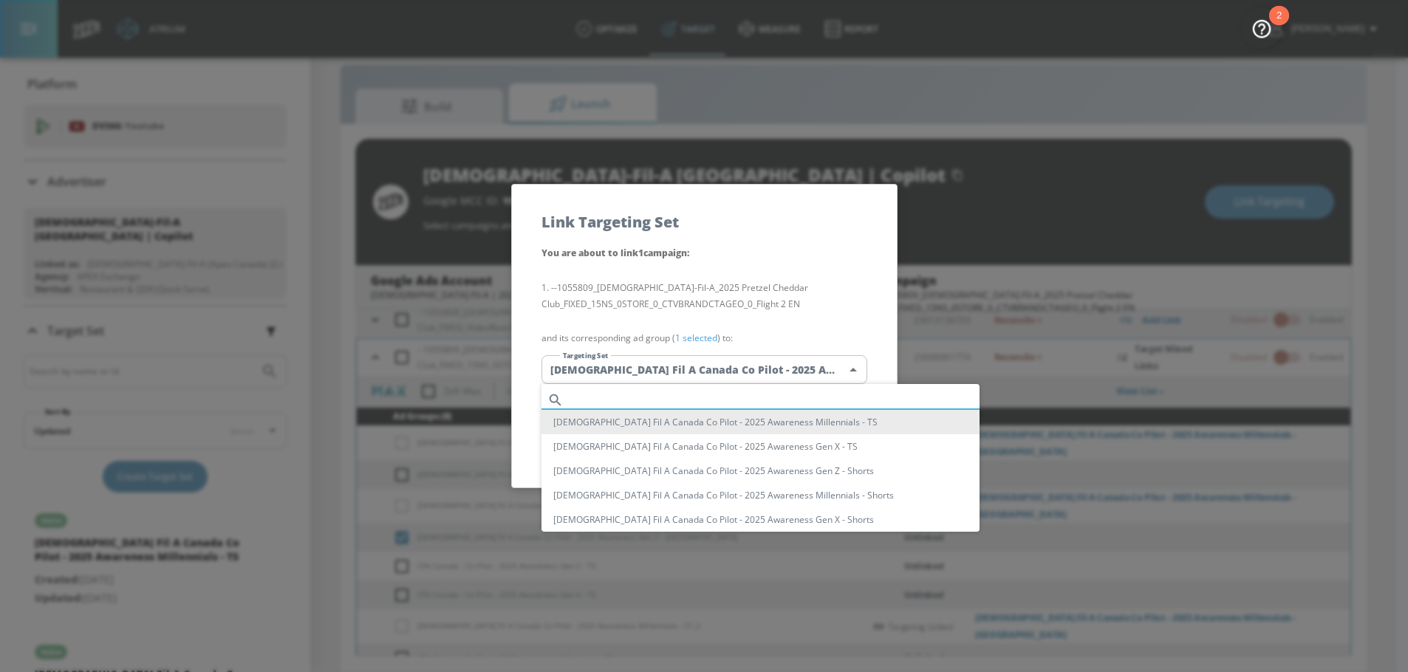
click at [706, 400] on input "text" at bounding box center [775, 400] width 410 height 20
paste input "Awareness Gen Z"
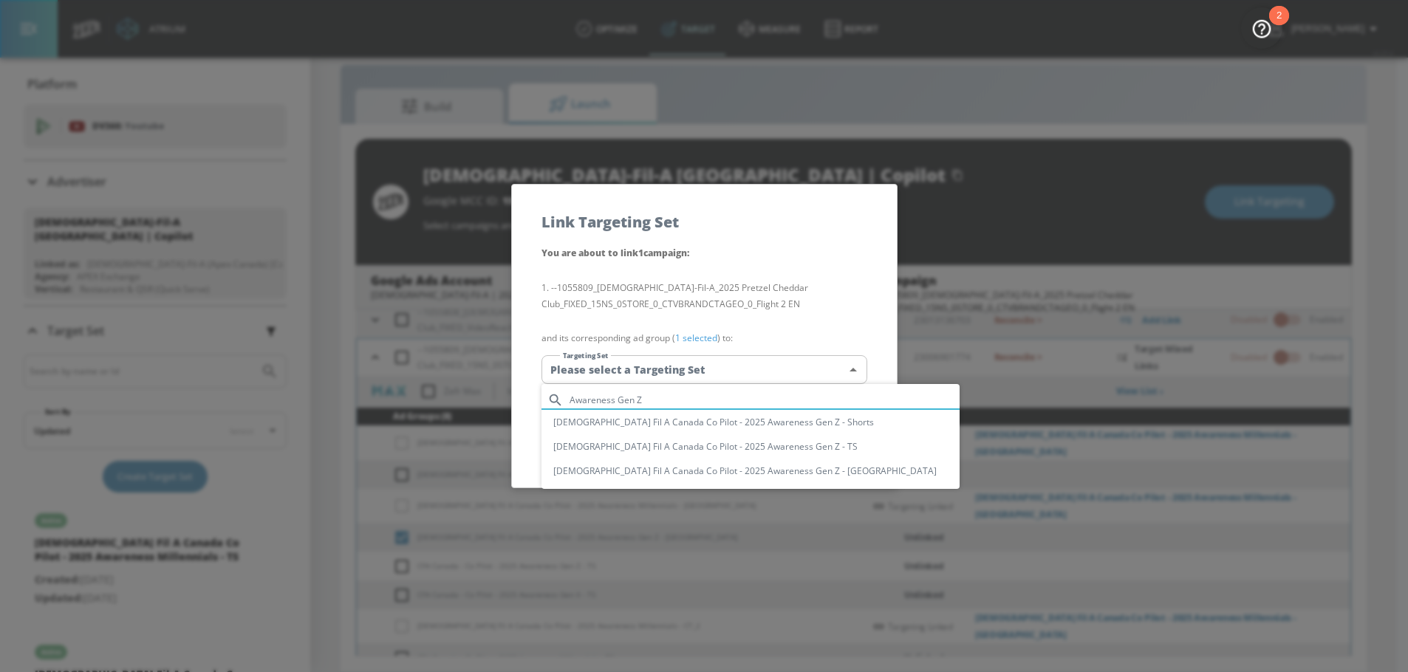
type input "Awareness Gen Z"
click at [803, 305] on div at bounding box center [704, 336] width 1408 height 672
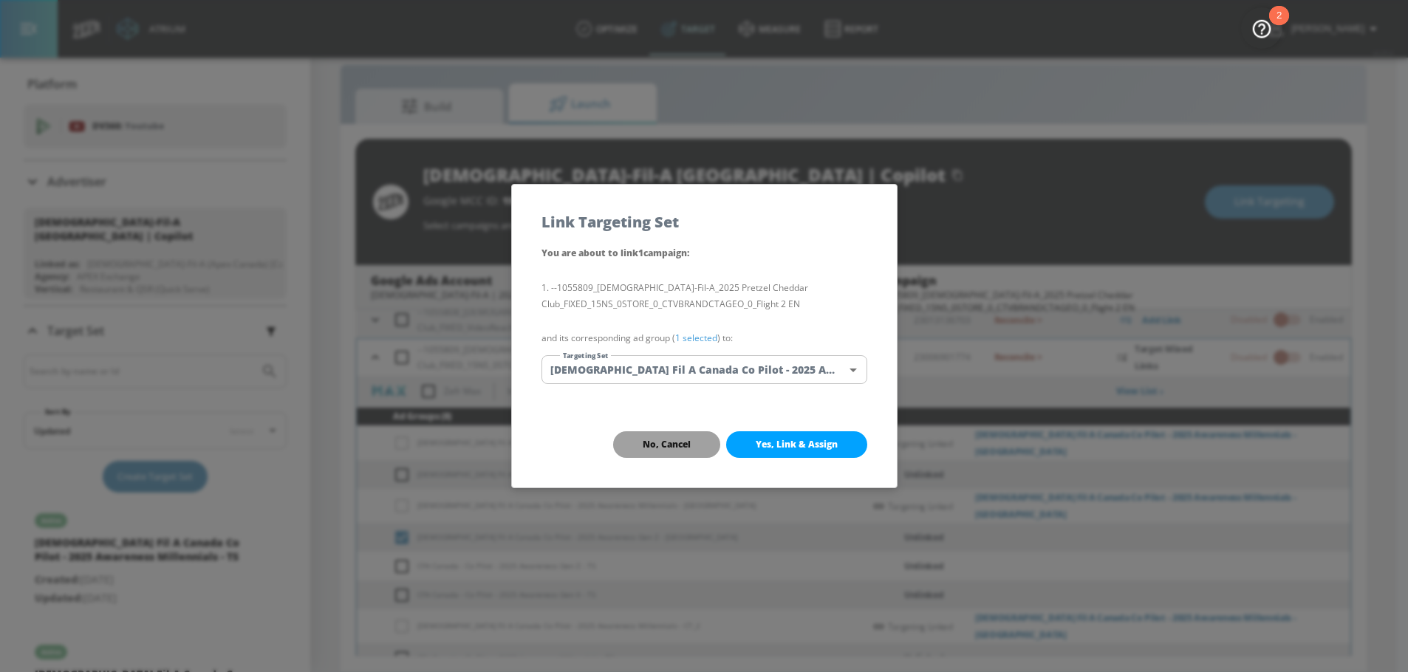
click at [660, 443] on span "No, Cancel" at bounding box center [667, 445] width 48 height 12
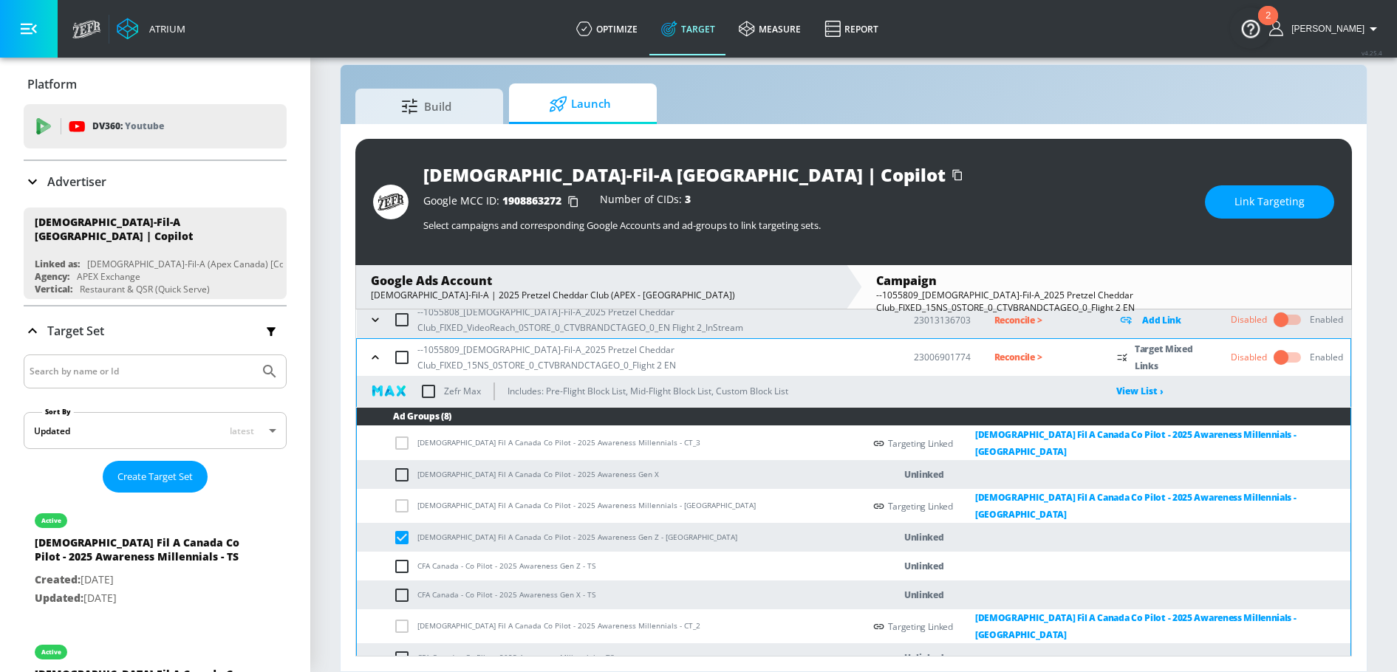
click at [1268, 183] on div "Chick-Fil-A Canada | Copilot Google MCC ID: 1908863272 Number of CIDs: 3 Select…" at bounding box center [853, 202] width 997 height 126
click at [1254, 206] on span "Link Targeting" at bounding box center [1269, 202] width 70 height 18
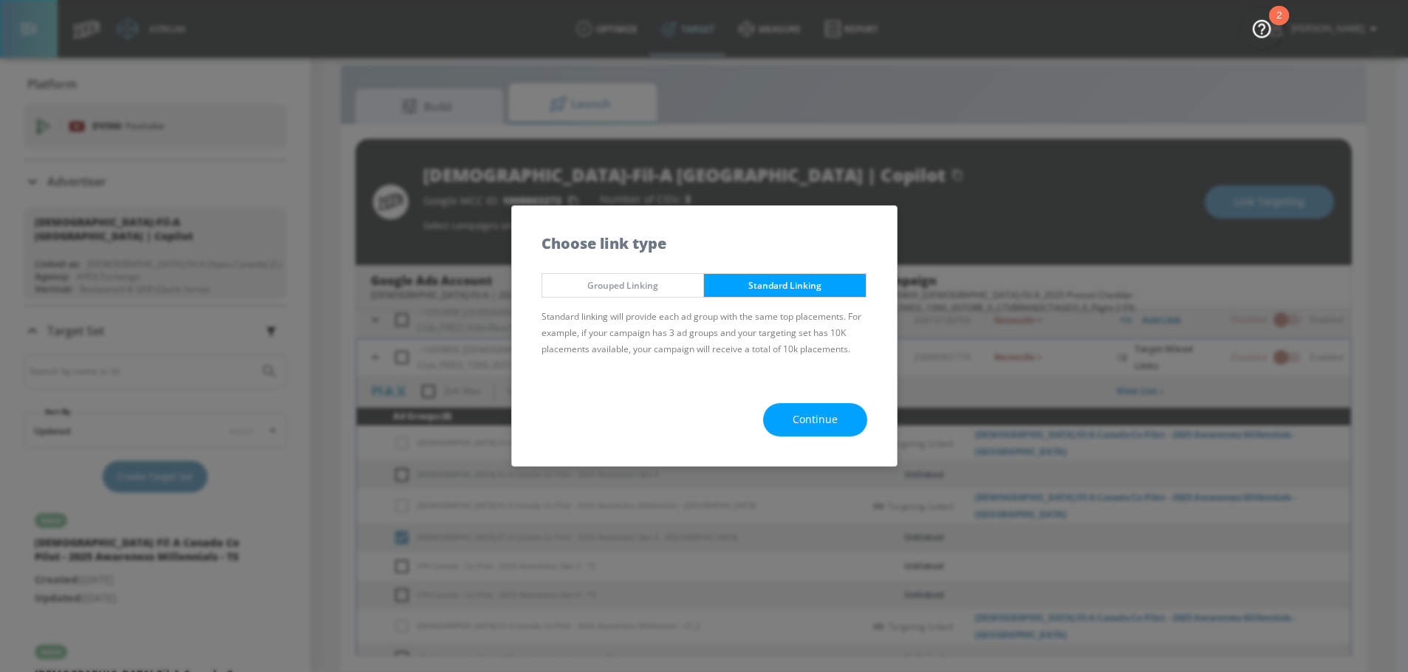
click at [782, 426] on button "Continue" at bounding box center [815, 419] width 104 height 33
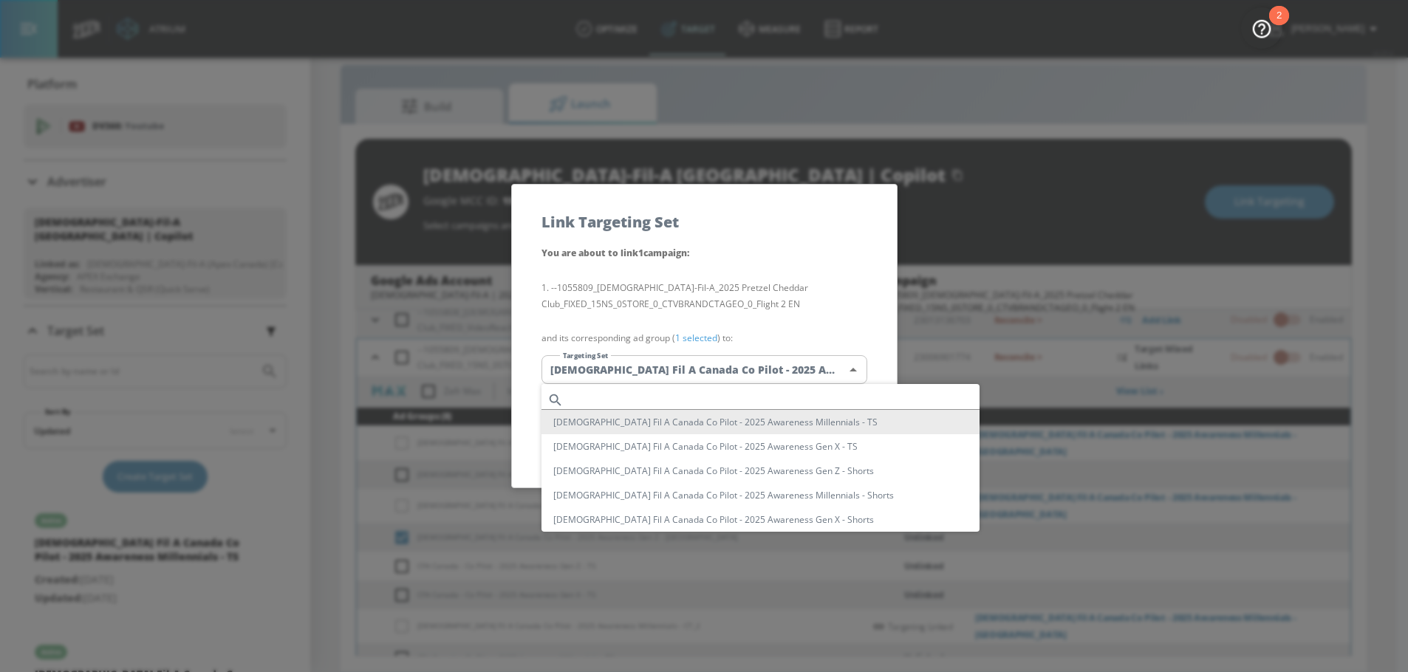
click at [721, 380] on body "Atrium optimize Target measure Report optimize Target measure Report v 4.25.4 N…" at bounding box center [704, 326] width 1408 height 694
click at [693, 398] on input "text" at bounding box center [775, 400] width 410 height 20
paste input "Awareness Gen Z"
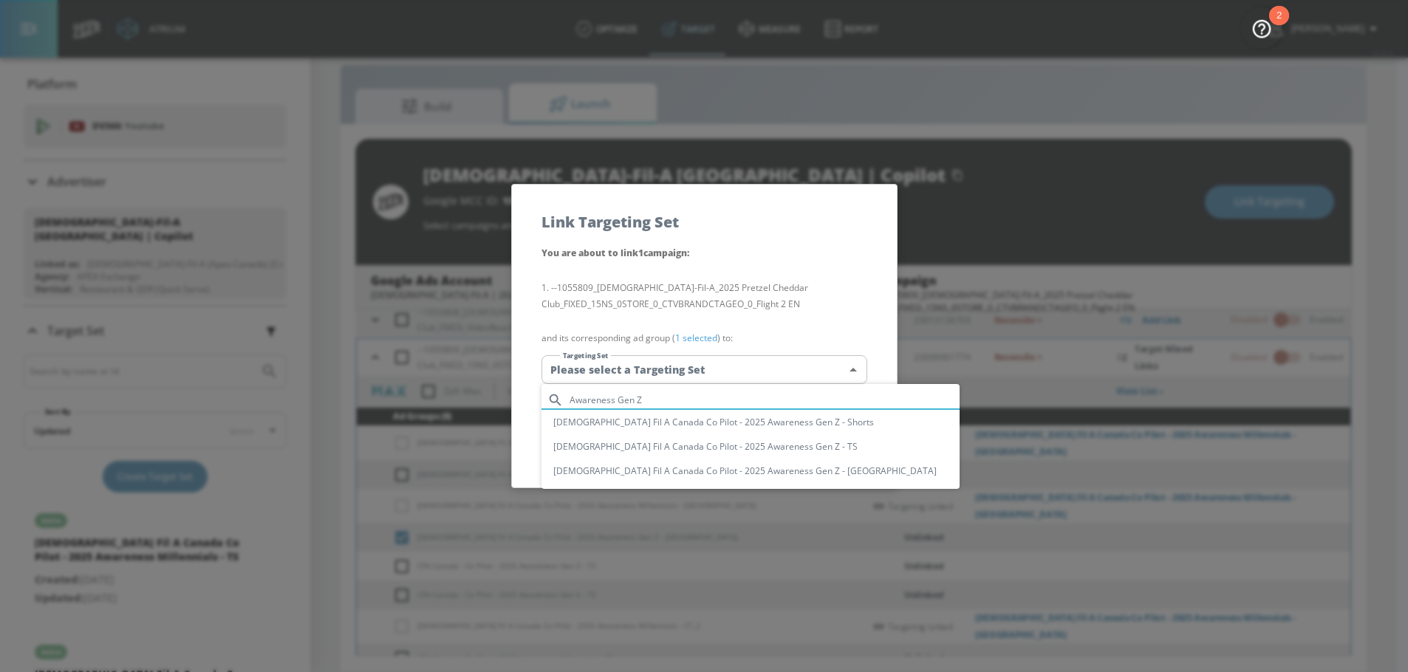
type input "Awareness Gen Z"
click at [749, 469] on li "[DEMOGRAPHIC_DATA] Fil A Canada Co Pilot - 2025 Awareness Gen Z - [GEOGRAPHIC_D…" at bounding box center [750, 471] width 418 height 24
type input "e61221be-424f-45a4-85c1-5628b3a9acf4"
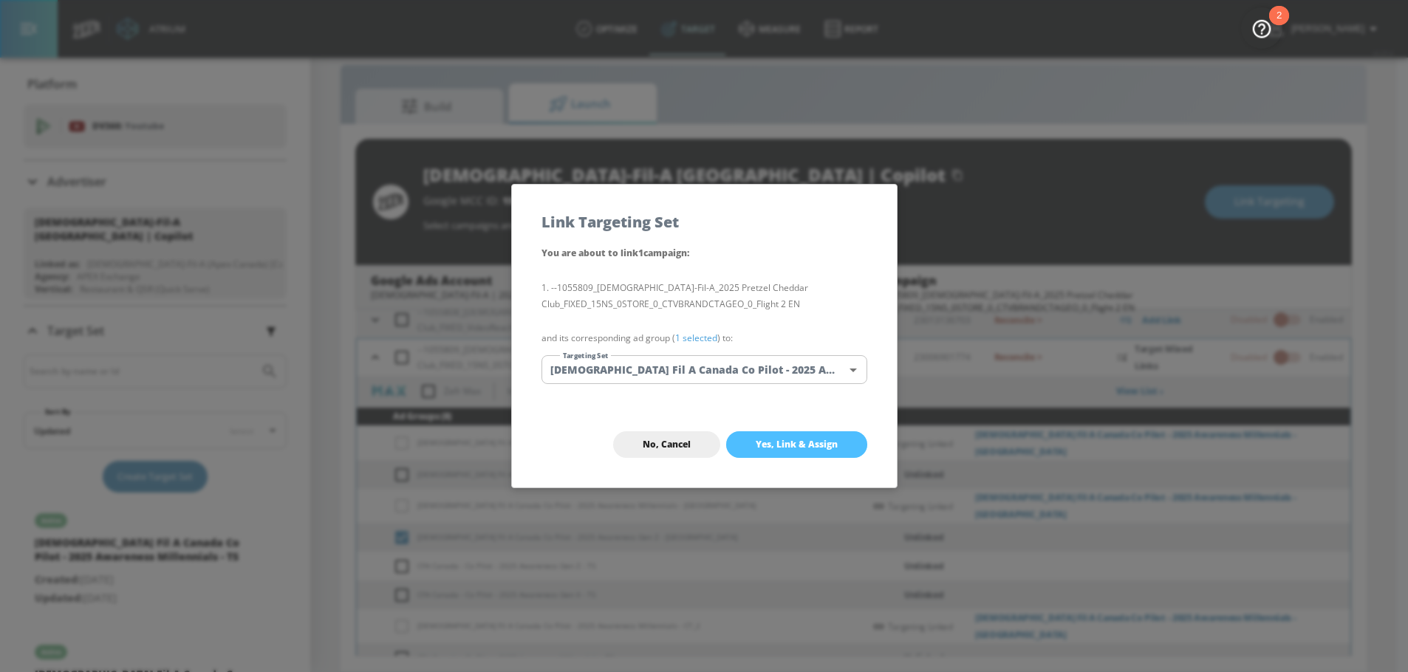
click at [792, 434] on button "Yes, Link & Assign" at bounding box center [796, 444] width 141 height 27
checkbox input "false"
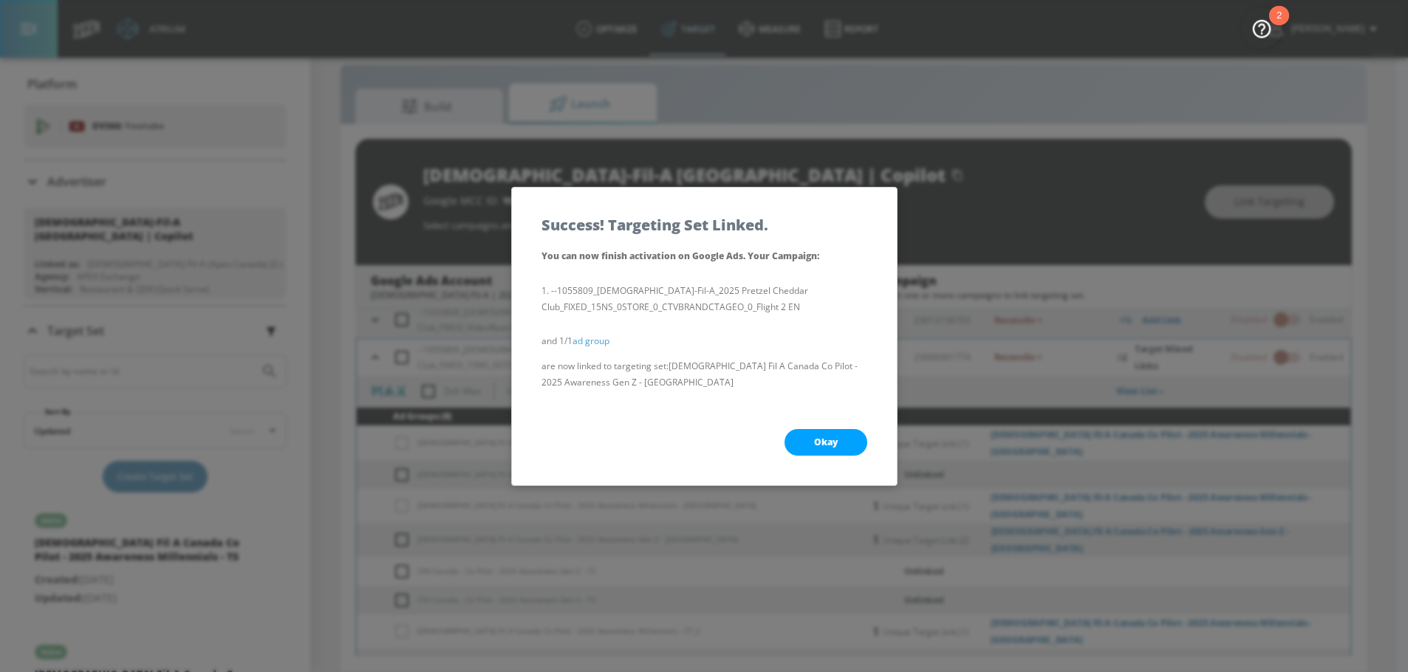
click at [820, 440] on span "Okay" at bounding box center [826, 443] width 24 height 12
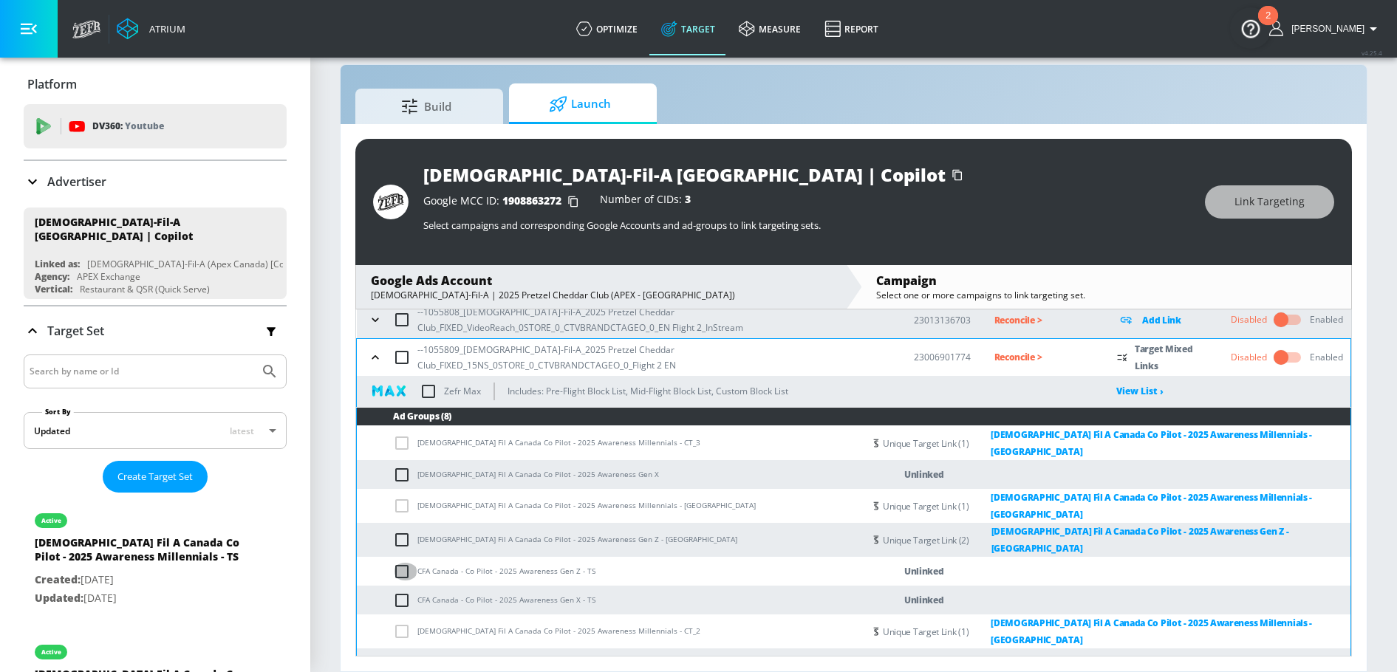
click at [405, 563] on input "checkbox" at bounding box center [405, 572] width 24 height 18
checkbox input "true"
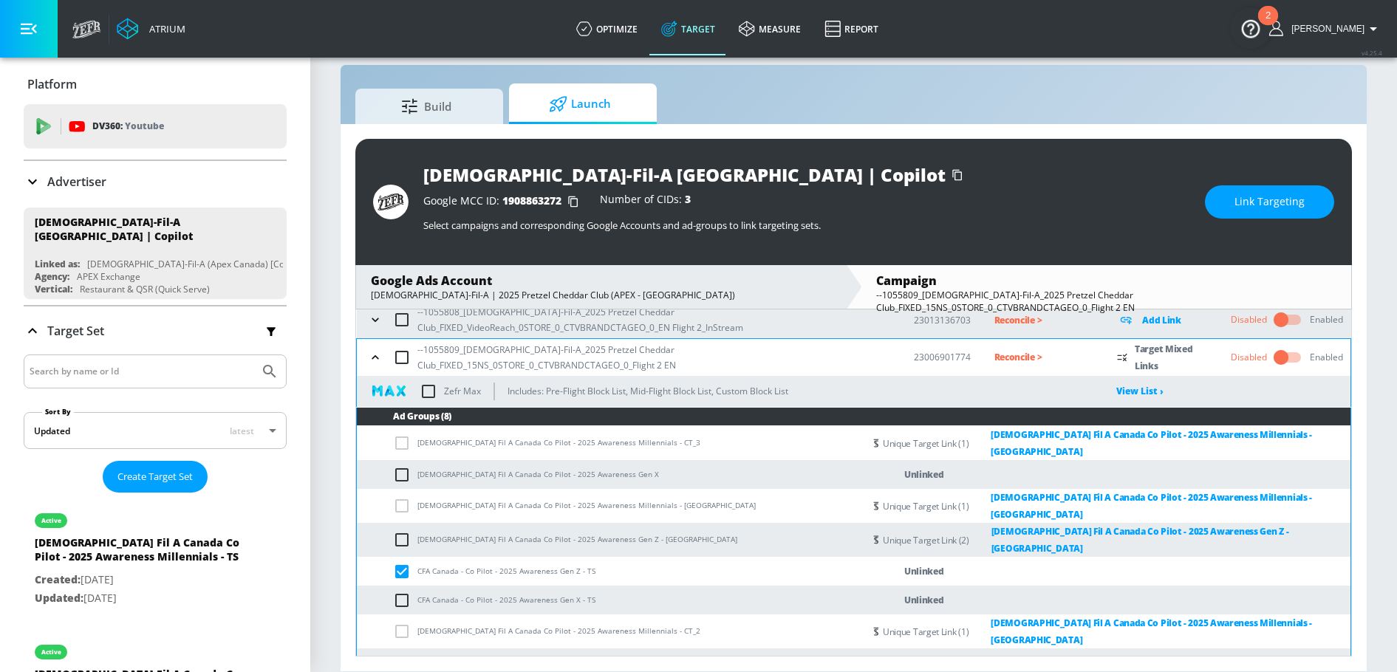
click at [1240, 208] on span "Link Targeting" at bounding box center [1269, 202] width 70 height 18
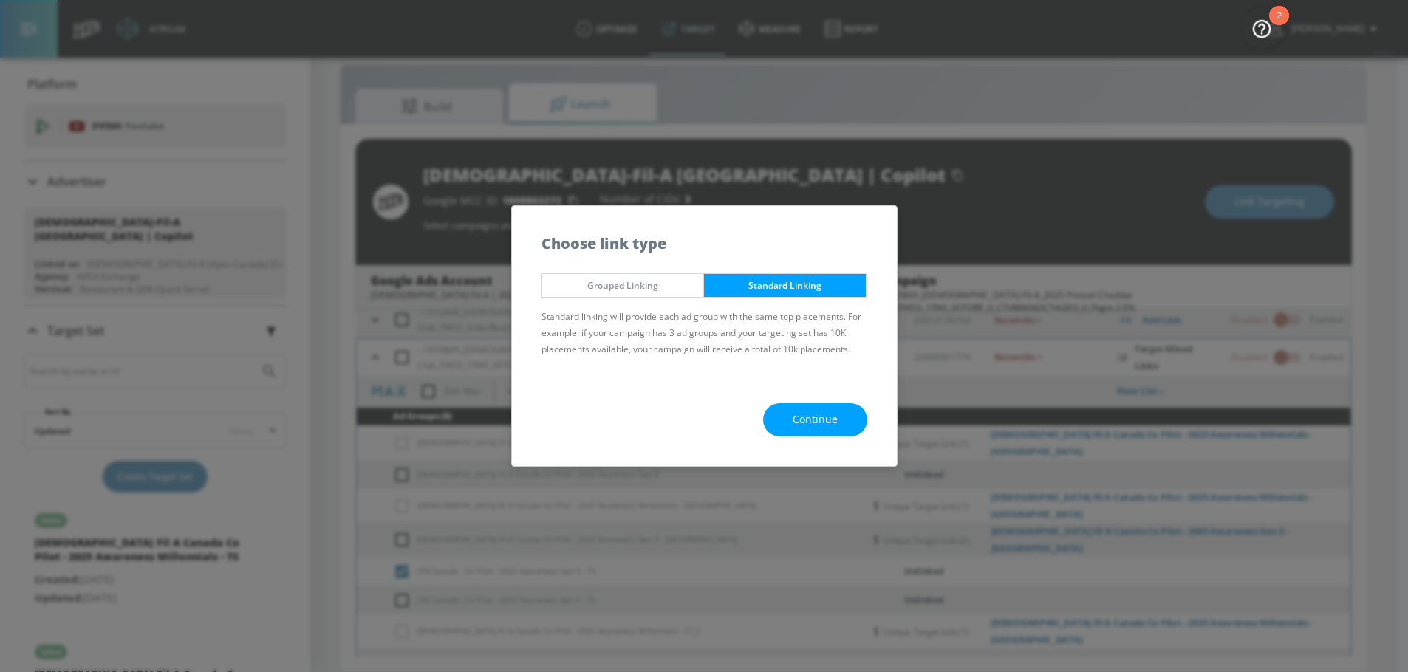
click at [801, 429] on button "Continue" at bounding box center [815, 419] width 104 height 33
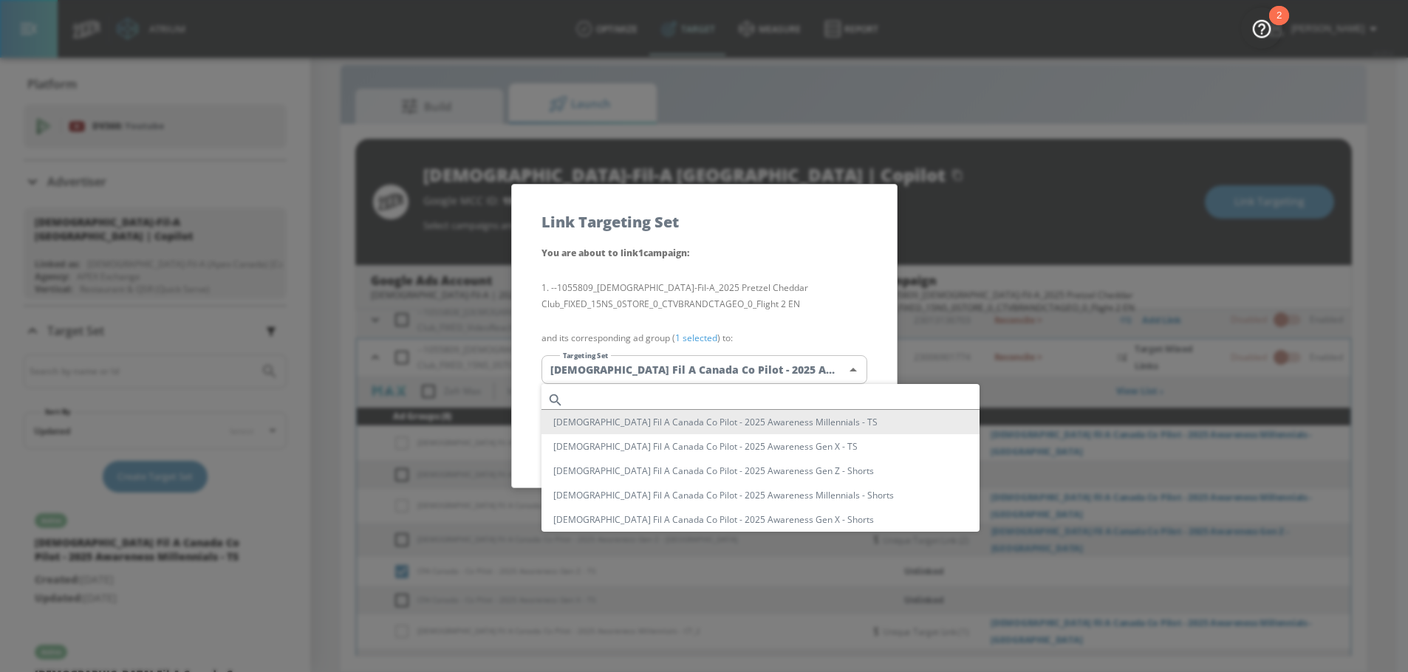
click at [738, 371] on body "Atrium optimize Target measure Report optimize Target measure Report v 4.25.4 N…" at bounding box center [704, 326] width 1408 height 694
click at [712, 393] on input "text" at bounding box center [775, 400] width 410 height 20
paste input "Awareness Gen Z"
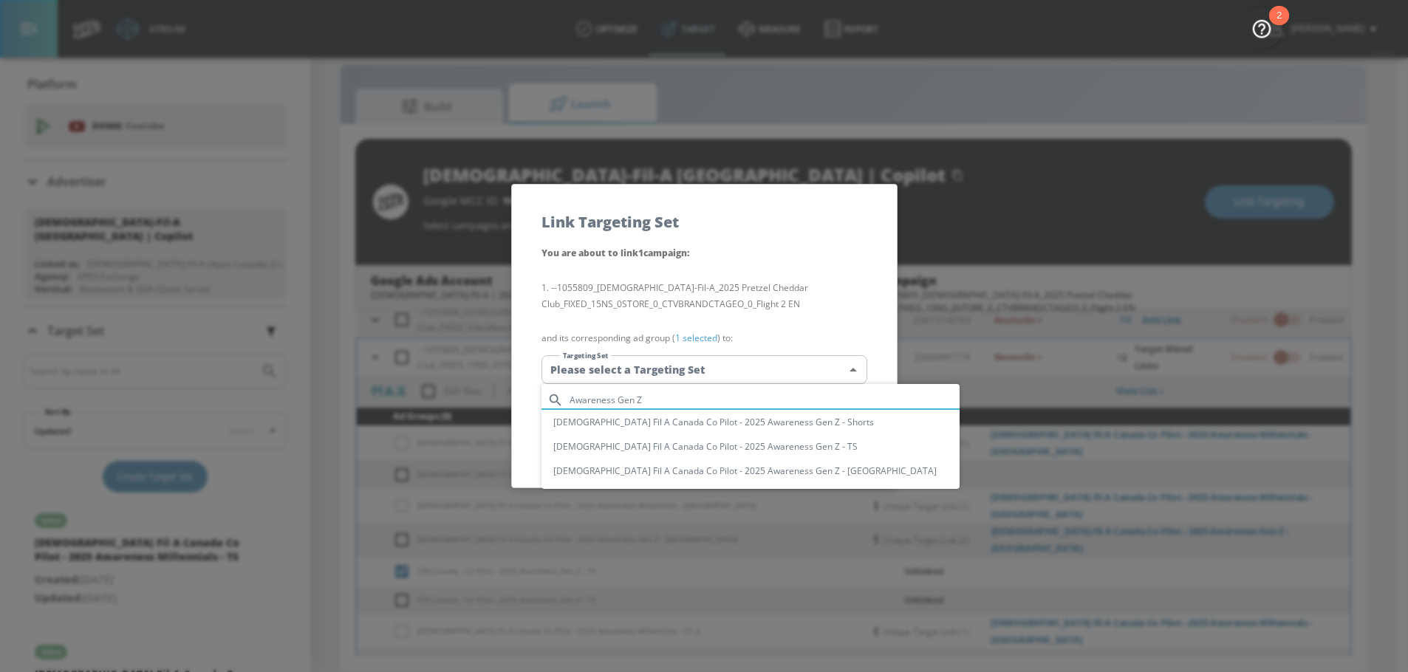
type input "Awareness Gen Z"
click at [762, 440] on li "[DEMOGRAPHIC_DATA] Fil A Canada Co Pilot - 2025 Awareness Gen Z - TS" at bounding box center [750, 446] width 418 height 24
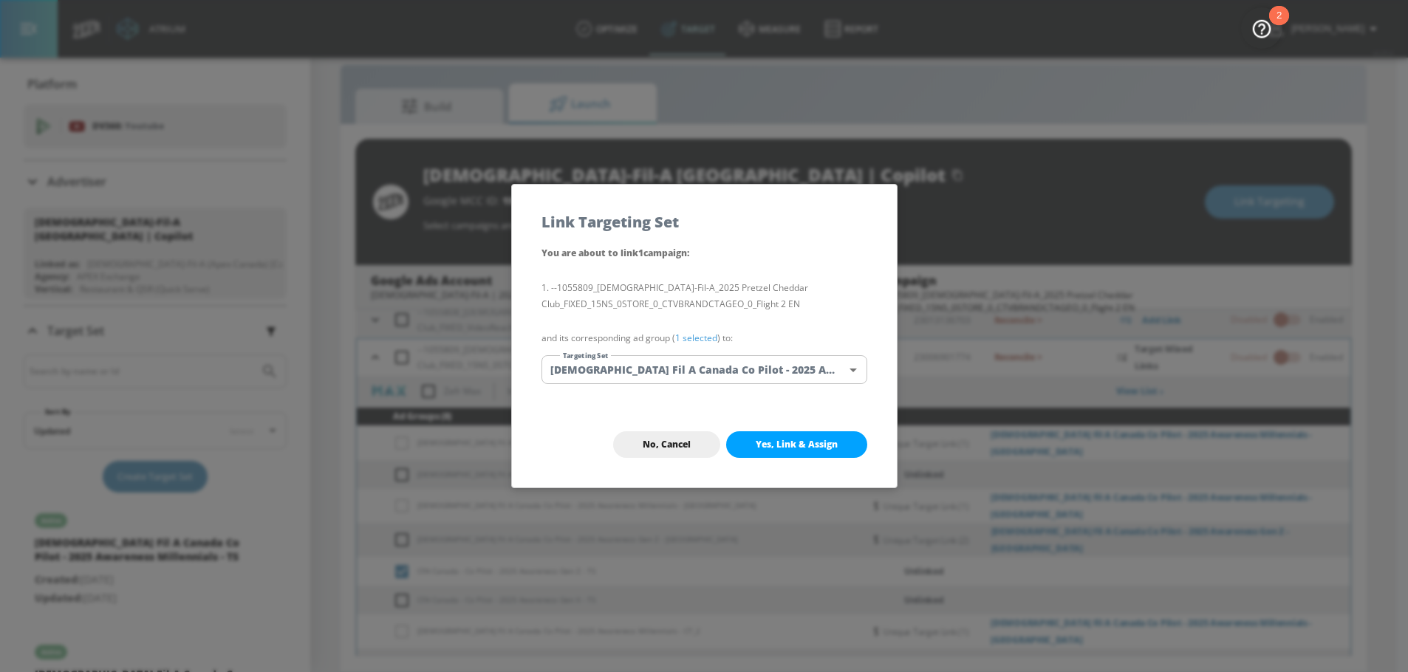
type input "e820ffd9-3775-408a-9259-8893fc81a45a"
click at [801, 437] on button "Yes, Link & Assign" at bounding box center [796, 444] width 141 height 27
checkbox input "false"
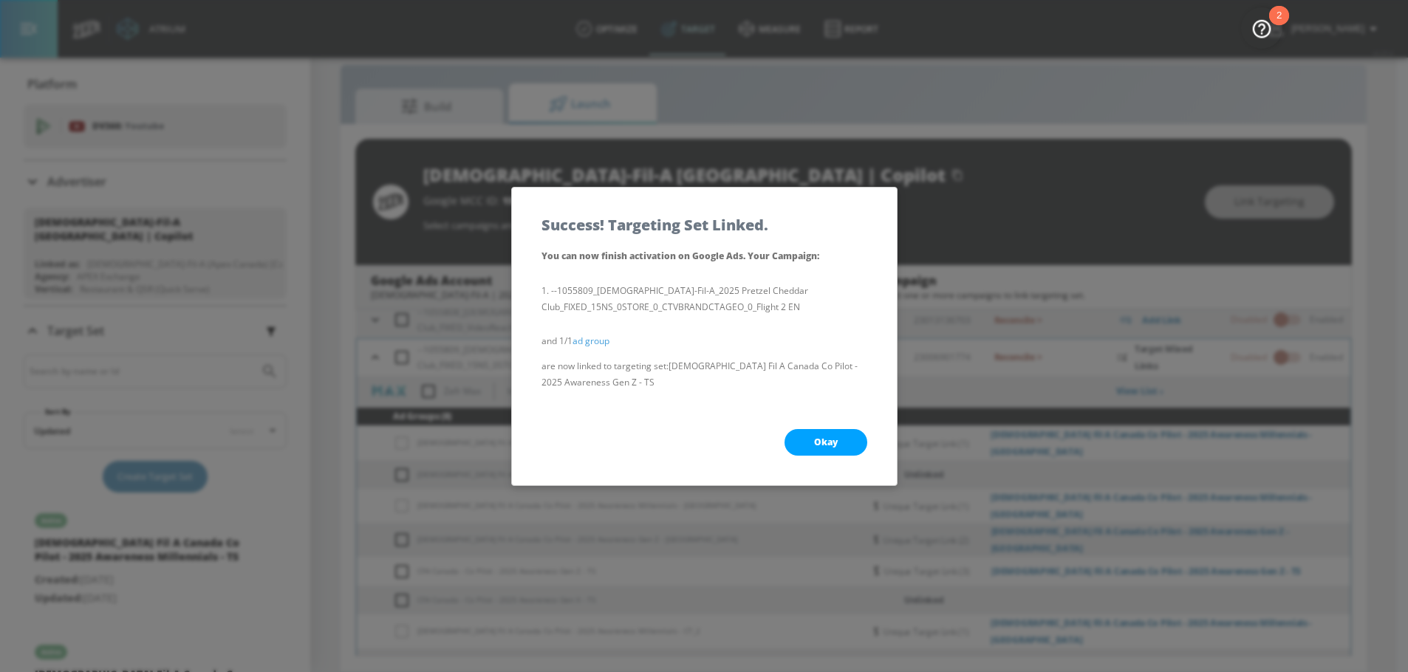
click at [820, 441] on span "Okay" at bounding box center [826, 443] width 24 height 12
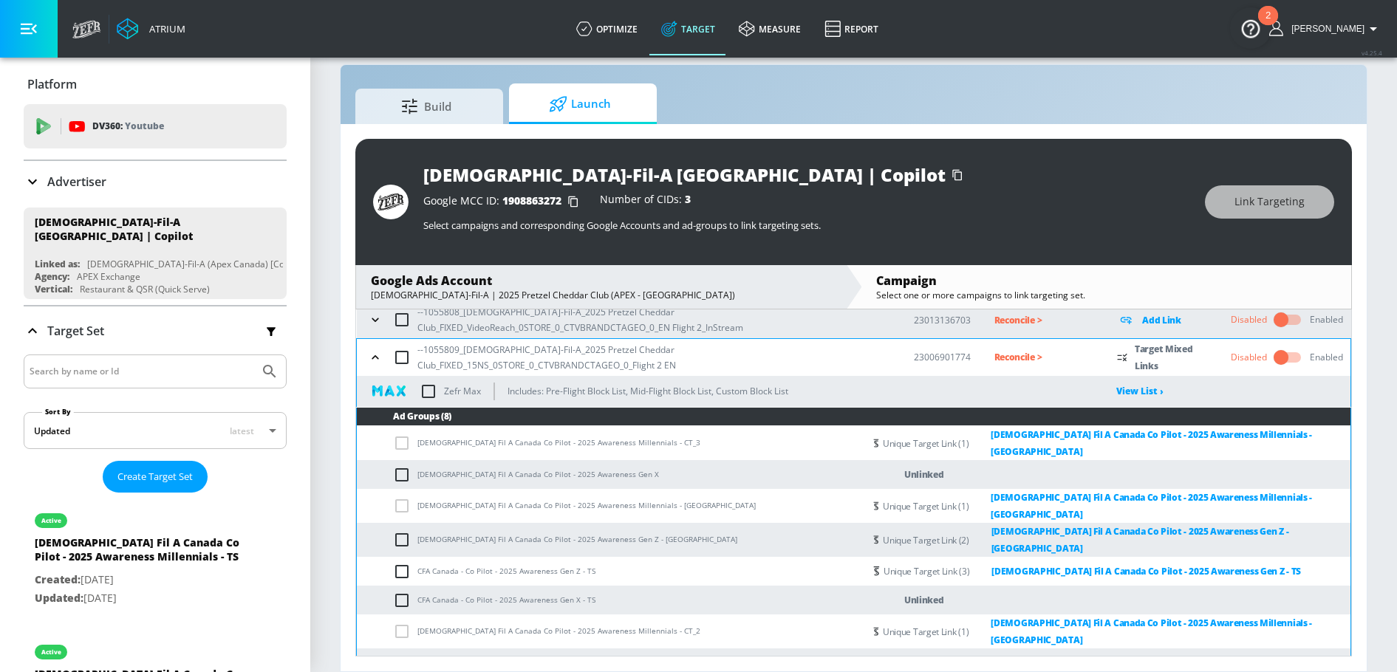
click at [401, 592] on input "checkbox" at bounding box center [405, 601] width 24 height 18
checkbox input "true"
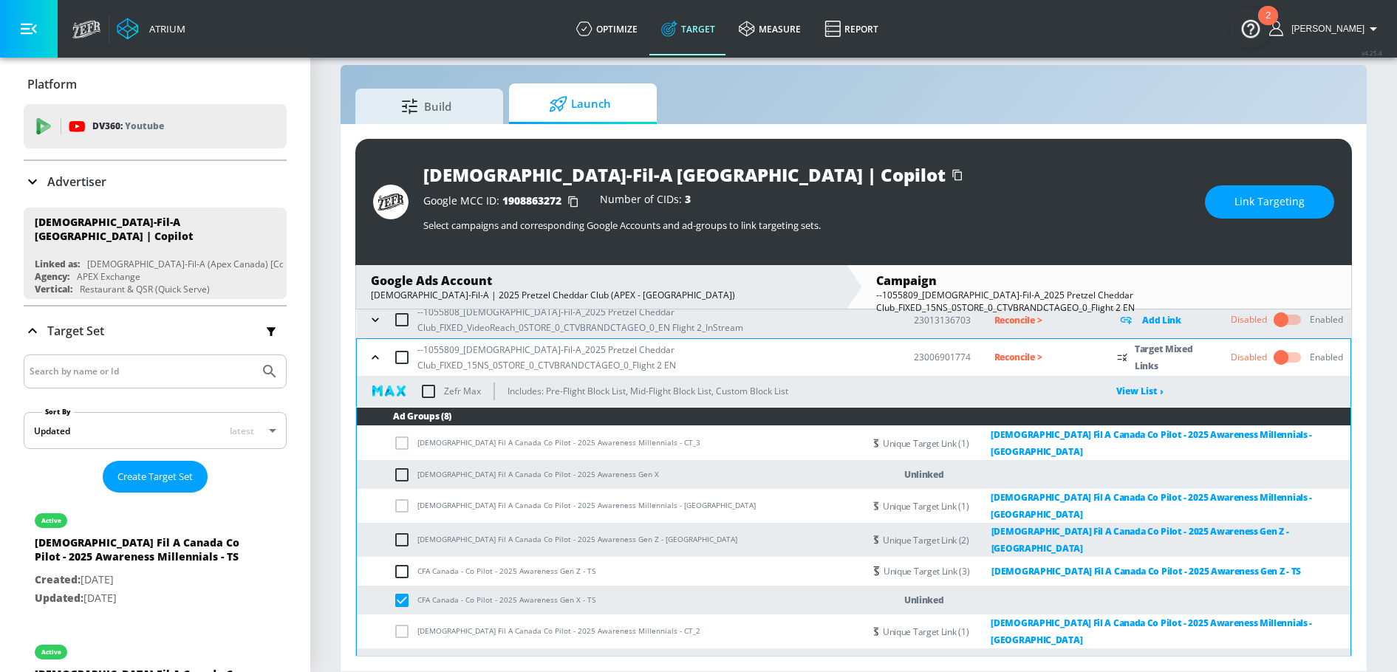
drag, startPoint x: 554, startPoint y: 587, endPoint x: 575, endPoint y: 587, distance: 20.7
click at [575, 587] on td "CFA Canada - Co Pilot - 2025 Awareness Gen X - TS" at bounding box center [610, 600] width 507 height 29
drag, startPoint x: 575, startPoint y: 587, endPoint x: 555, endPoint y: 587, distance: 19.9
click at [555, 587] on td "CFA Canada - Co Pilot - 2025 Awareness Gen X - TS" at bounding box center [610, 600] width 507 height 29
copy td "Gen X"
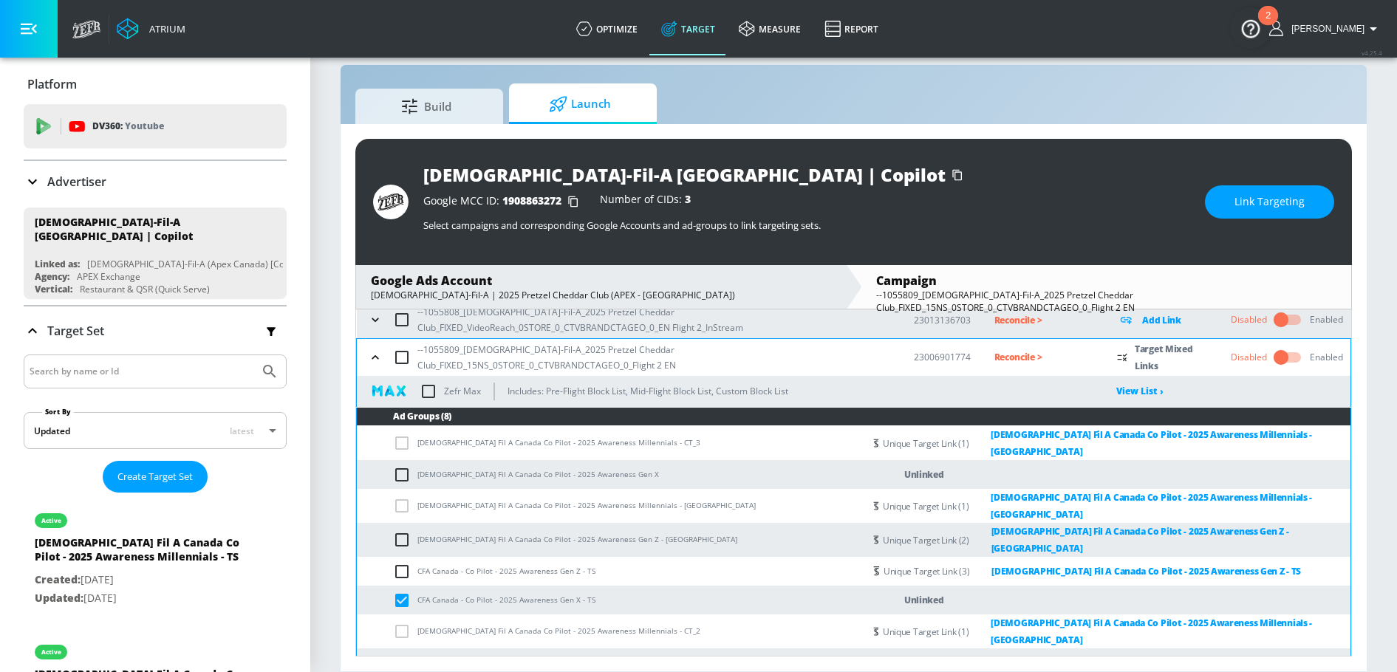
click at [578, 586] on td "CFA Canada - Co Pilot - 2025 Awareness Gen X - TS" at bounding box center [610, 600] width 507 height 29
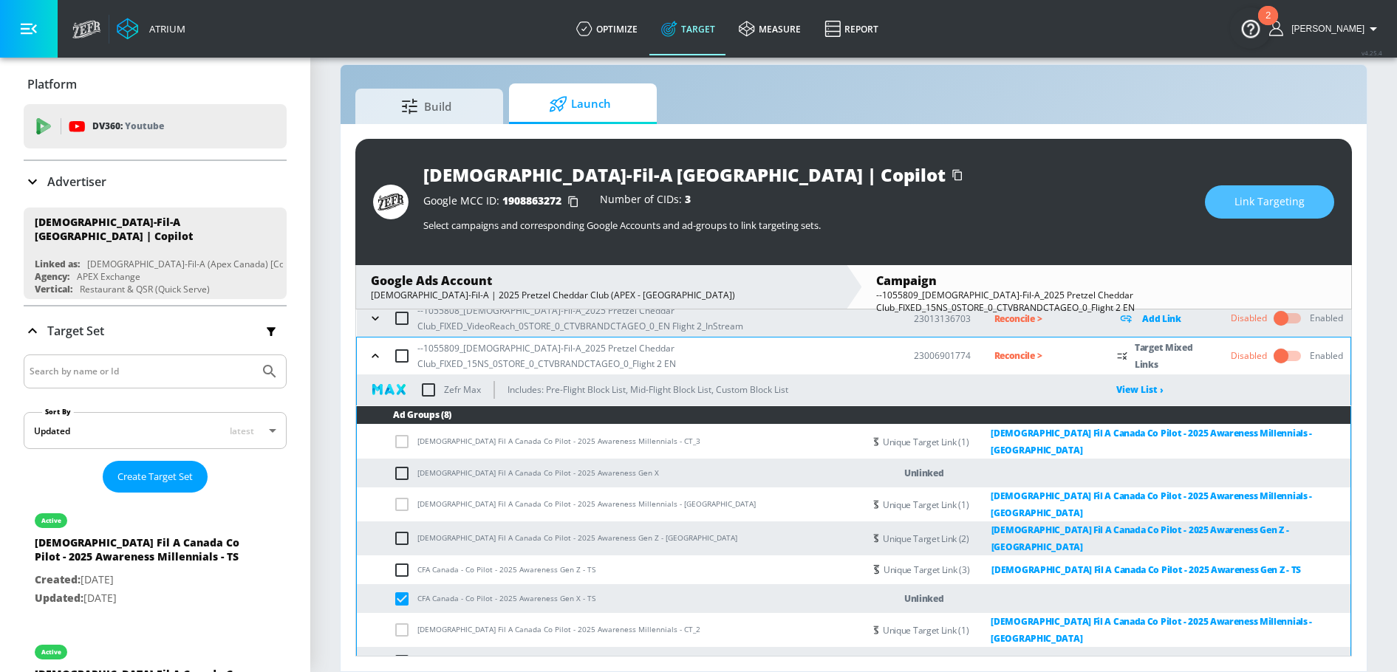
click at [1248, 203] on span "Link Targeting" at bounding box center [1269, 202] width 70 height 18
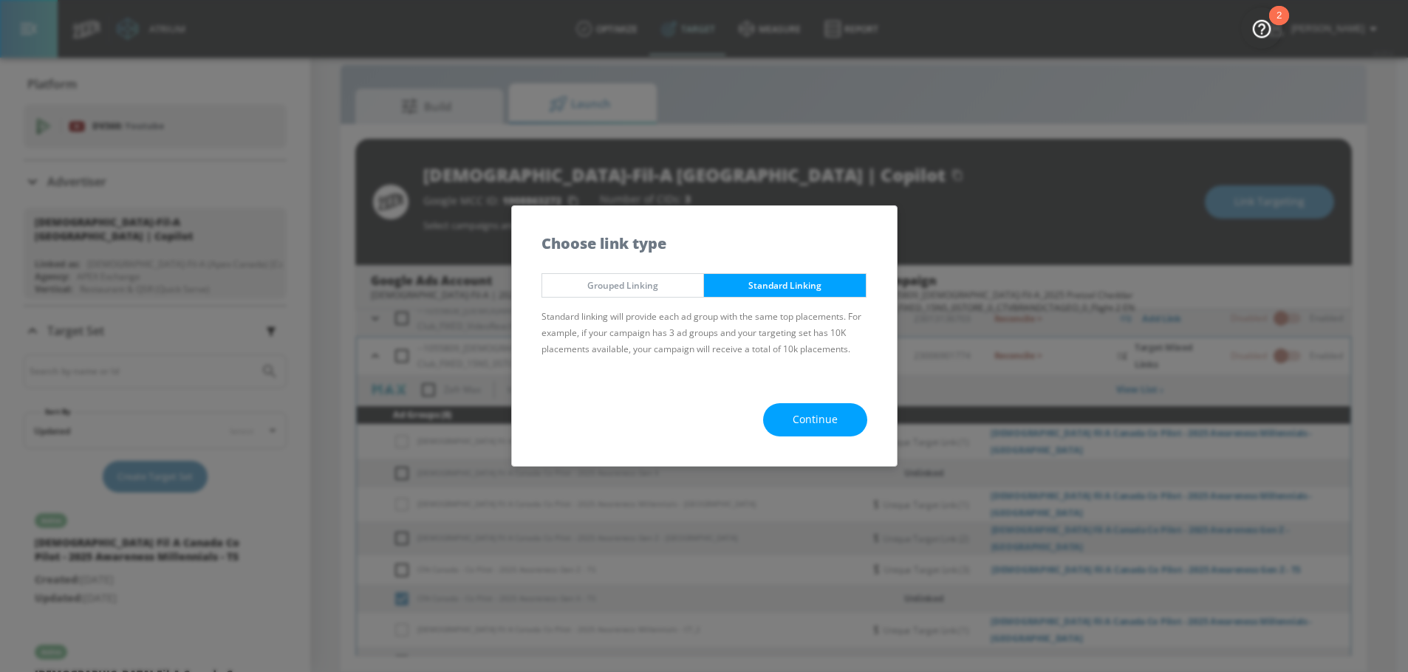
click at [817, 420] on span "Continue" at bounding box center [815, 420] width 45 height 18
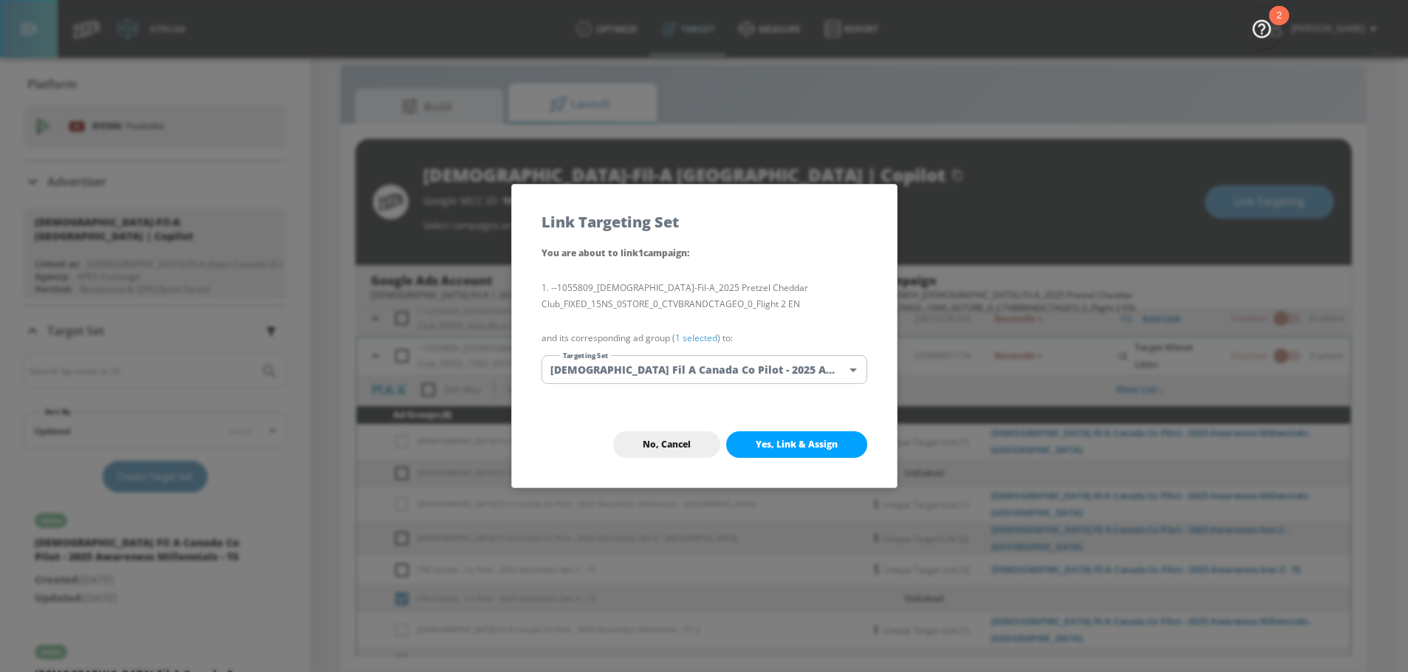
click at [748, 375] on body "Atrium optimize Target measure Report optimize Target measure Report v 4.25.4 N…" at bounding box center [704, 326] width 1408 height 694
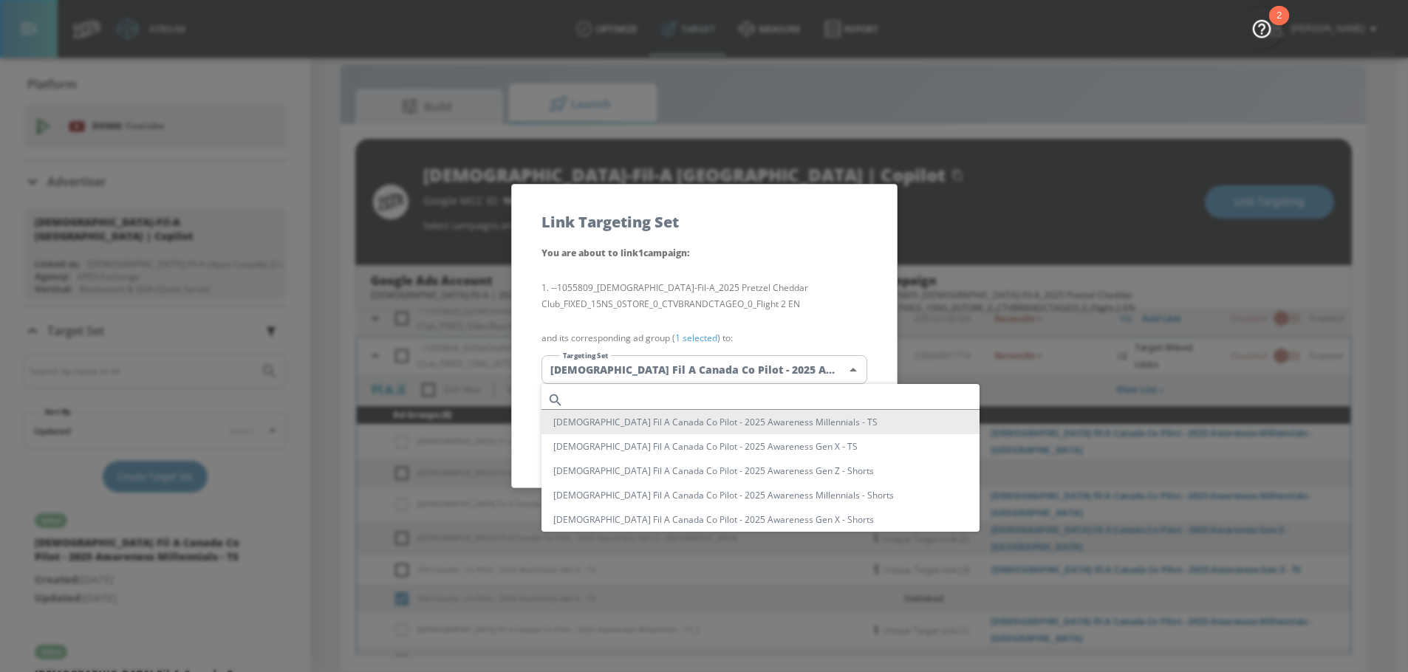
click at [686, 393] on input "text" at bounding box center [775, 400] width 410 height 20
paste input "Gen X"
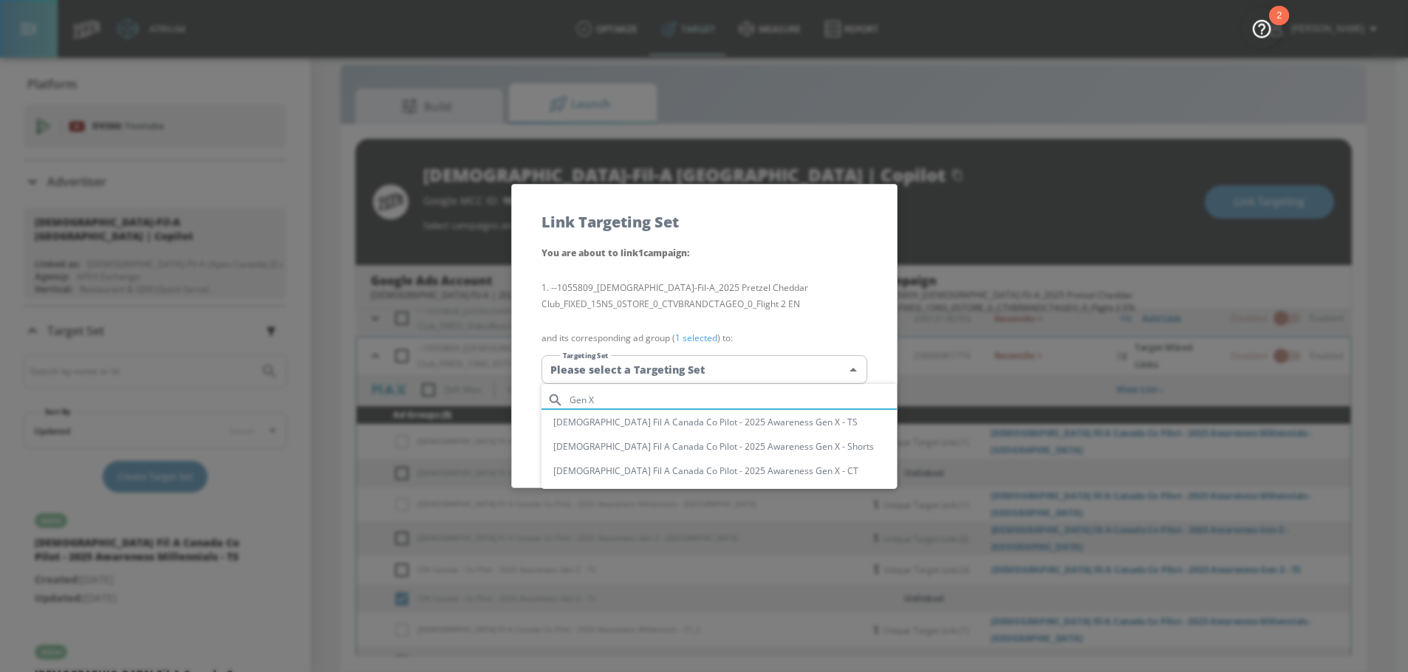
type input "Gen X"
click at [779, 423] on li "[DEMOGRAPHIC_DATA] Fil A Canada Co Pilot - 2025 Awareness Gen X - TS" at bounding box center [718, 422] width 355 height 24
type input "b27720c0-74df-47d6-adde-d3acf5cf5b3c"
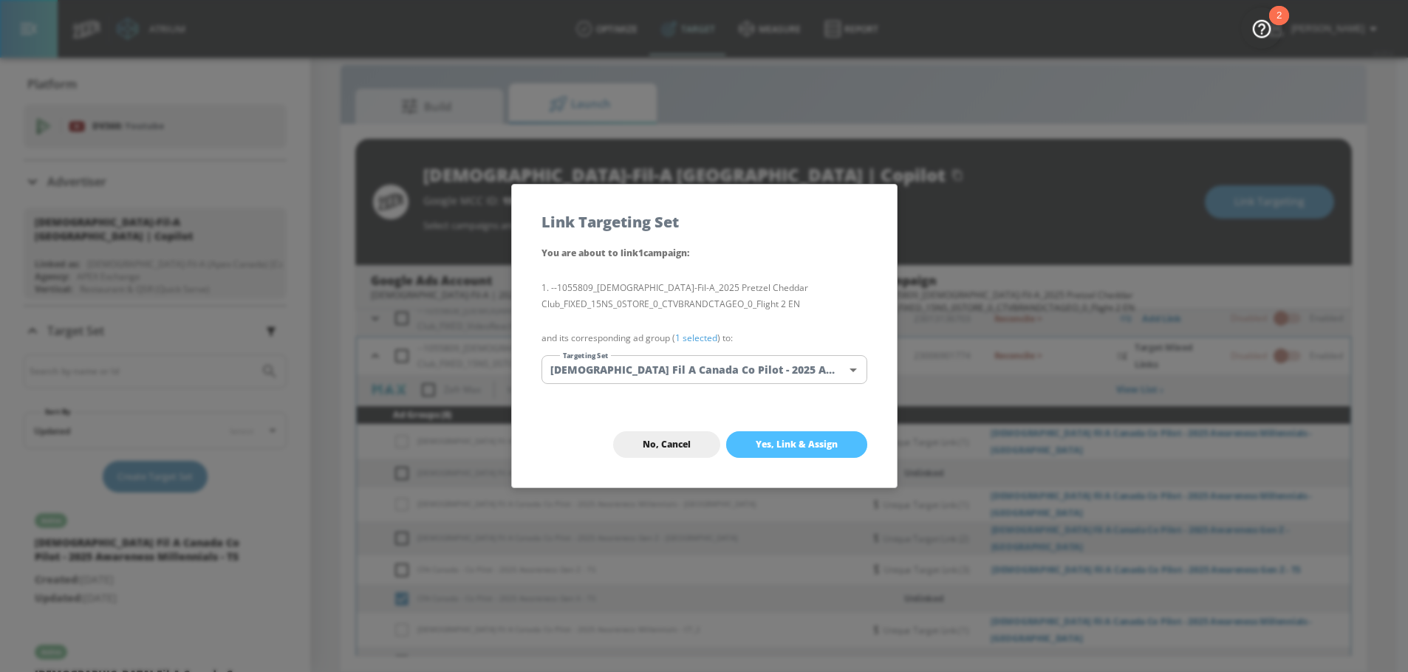
click at [796, 439] on span "Yes, Link & Assign" at bounding box center [797, 445] width 82 height 12
checkbox input "false"
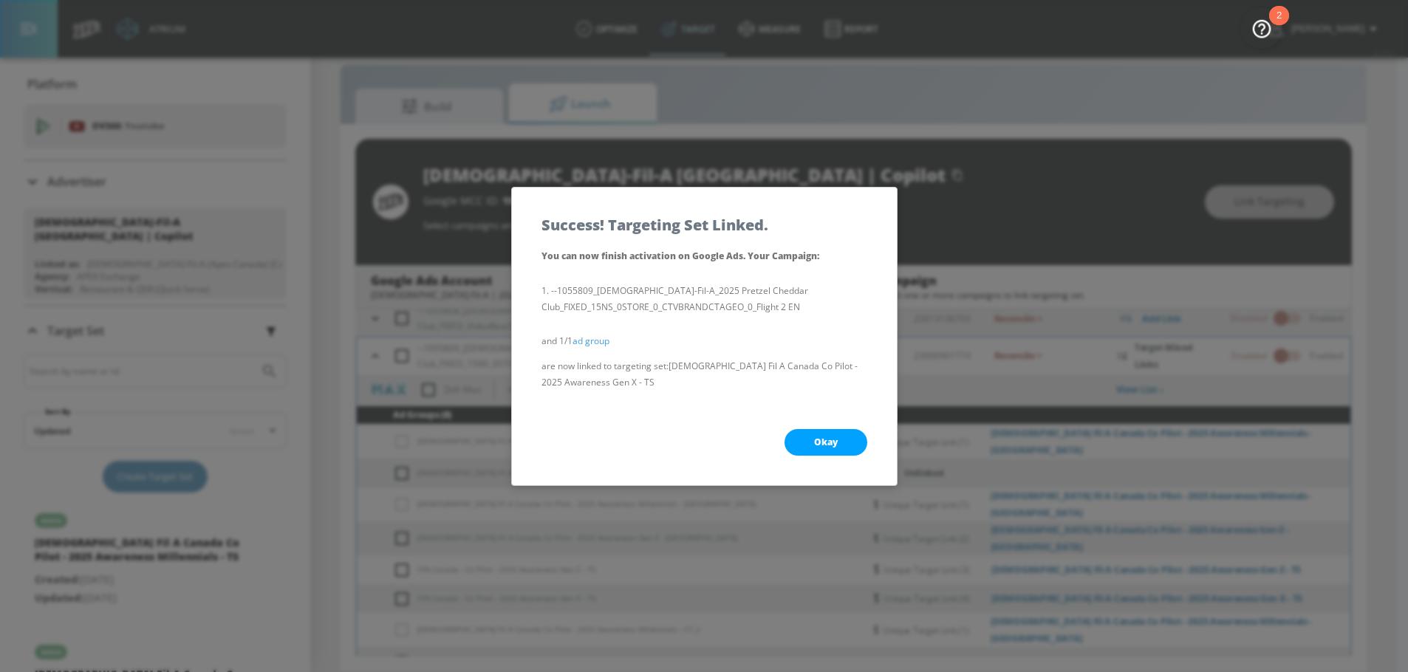
click at [816, 440] on span "Okay" at bounding box center [826, 443] width 24 height 12
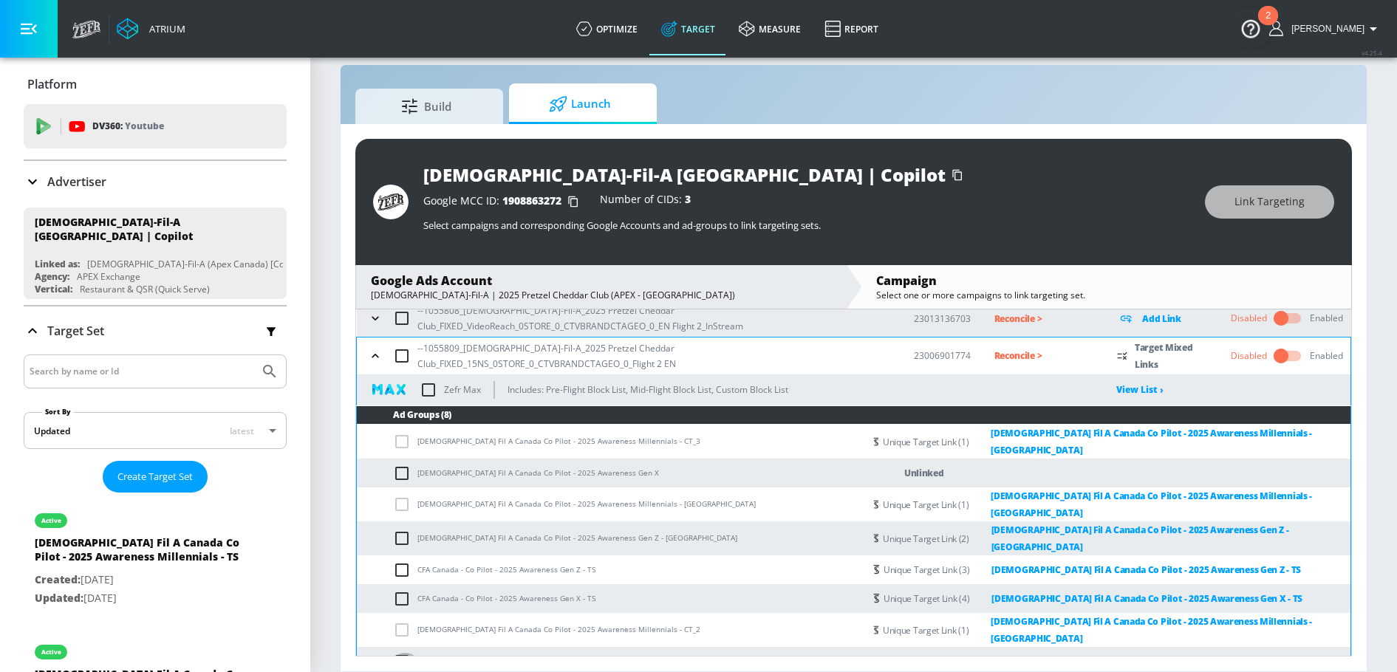
click at [401, 653] on input "checkbox" at bounding box center [405, 662] width 24 height 18
checkbox input "true"
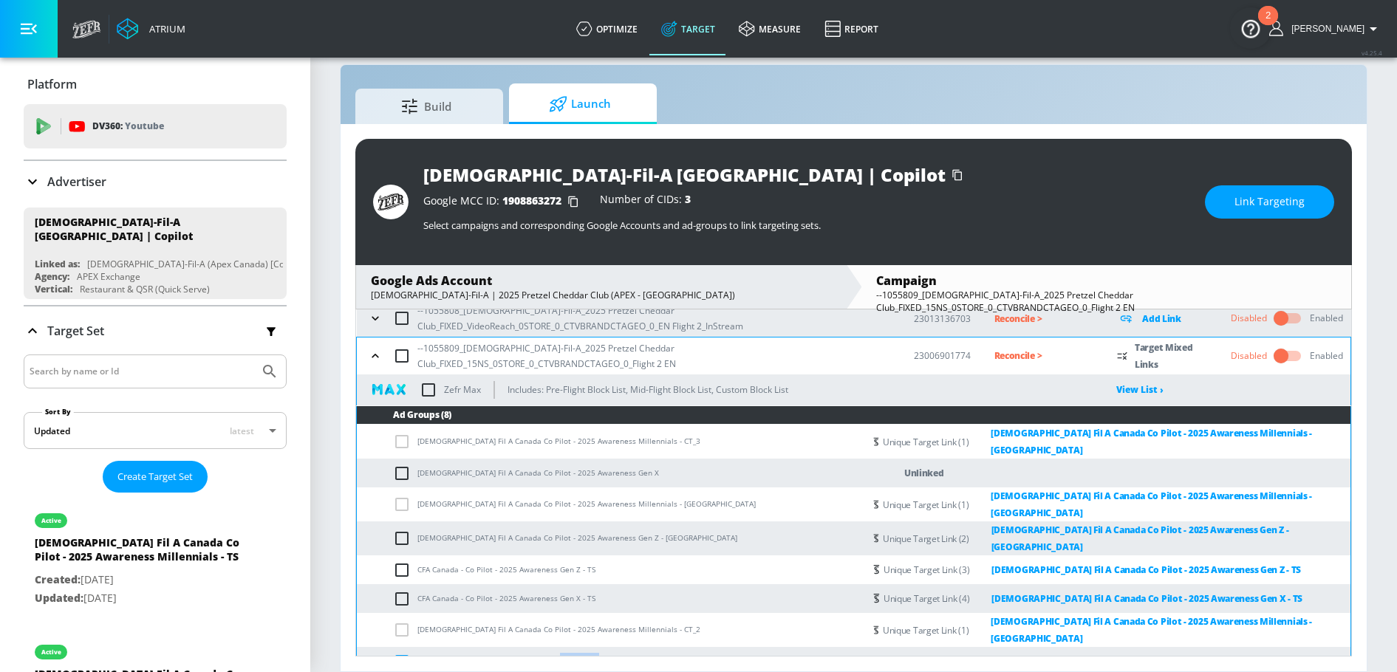
drag, startPoint x: 556, startPoint y: 641, endPoint x: 592, endPoint y: 641, distance: 36.2
click at [592, 647] on td "CFA Canada - Co Pilot - 2025 Awareness Millennials - TS" at bounding box center [610, 661] width 507 height 29
copy td "Millennials"
click at [1219, 199] on button "Link Targeting" at bounding box center [1269, 201] width 129 height 33
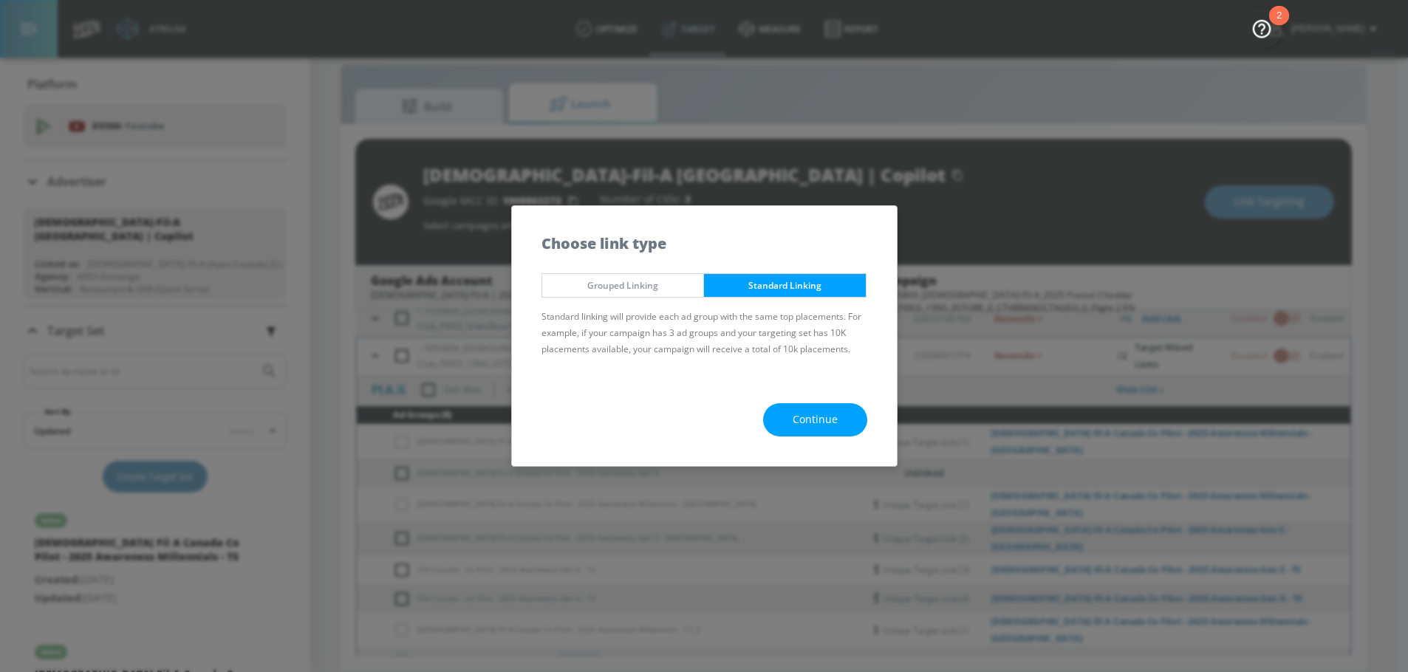
click at [803, 404] on button "Continue" at bounding box center [815, 419] width 104 height 33
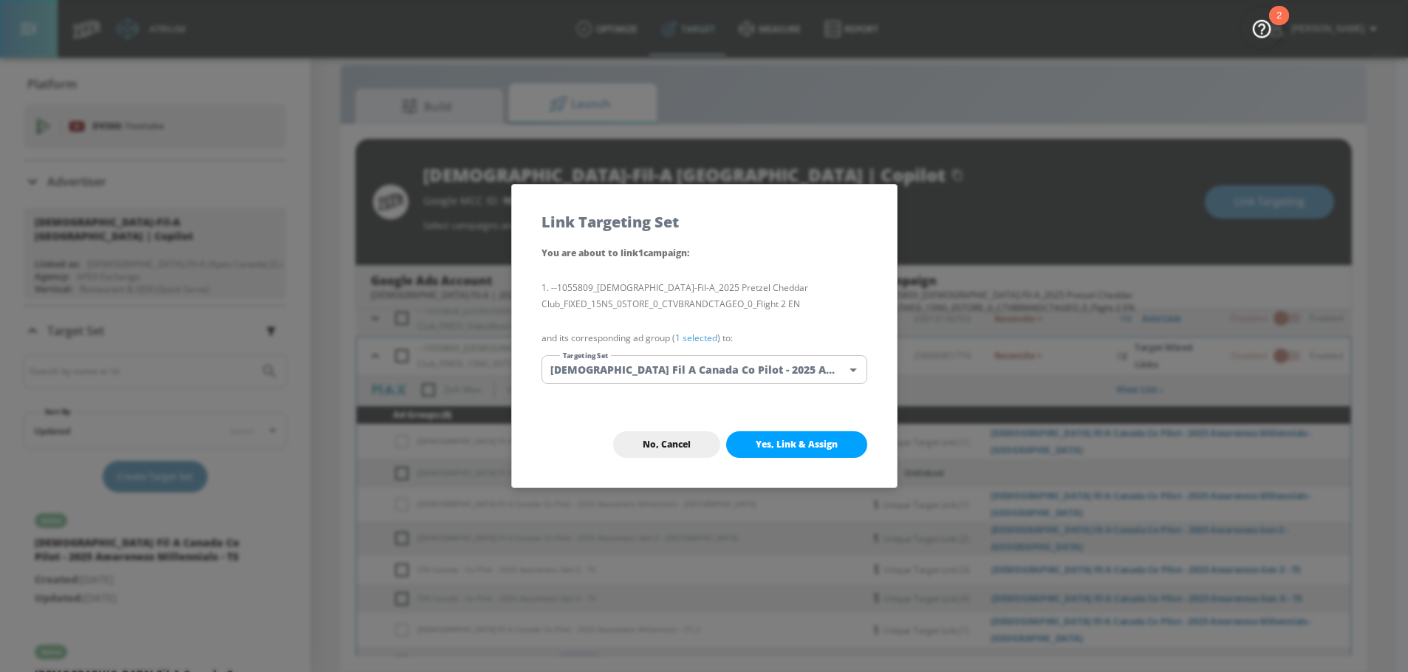
click at [732, 375] on body "Atrium optimize Target measure Report optimize Target measure Report v 4.25.4 N…" at bounding box center [704, 326] width 1408 height 694
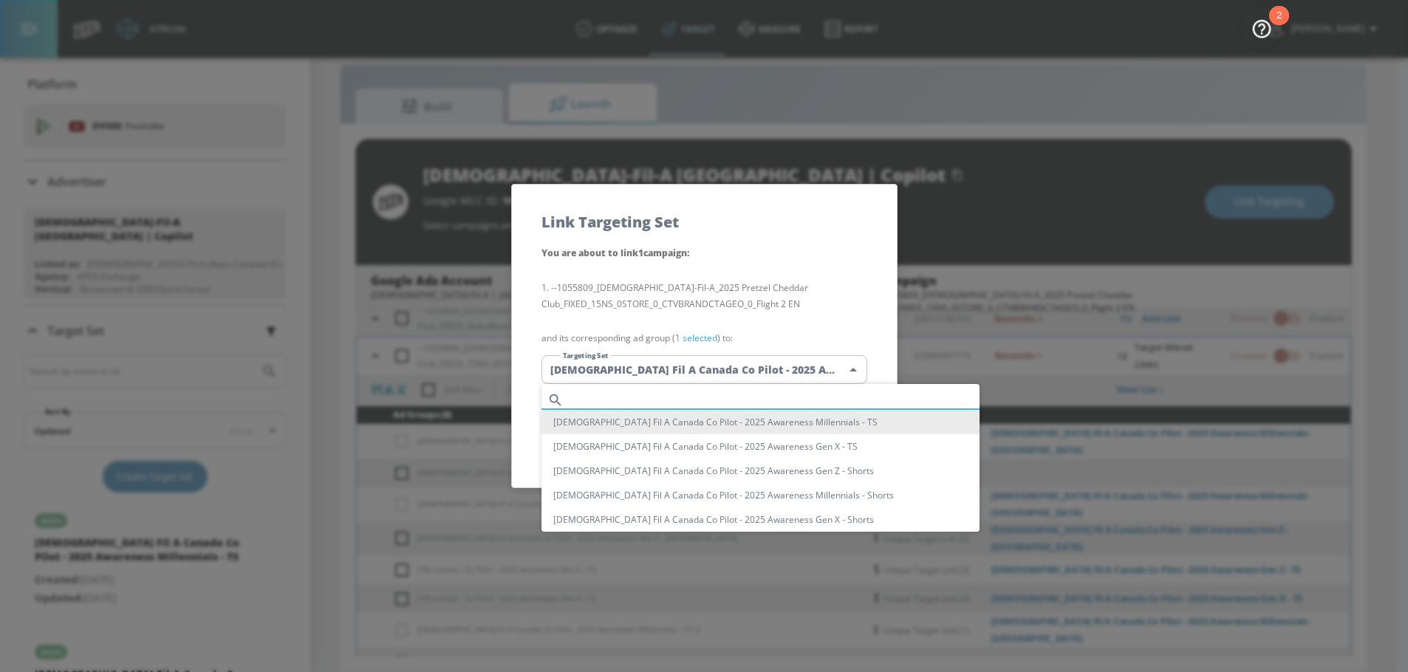
click at [682, 395] on input "text" at bounding box center [775, 400] width 410 height 20
paste input "Millennials"
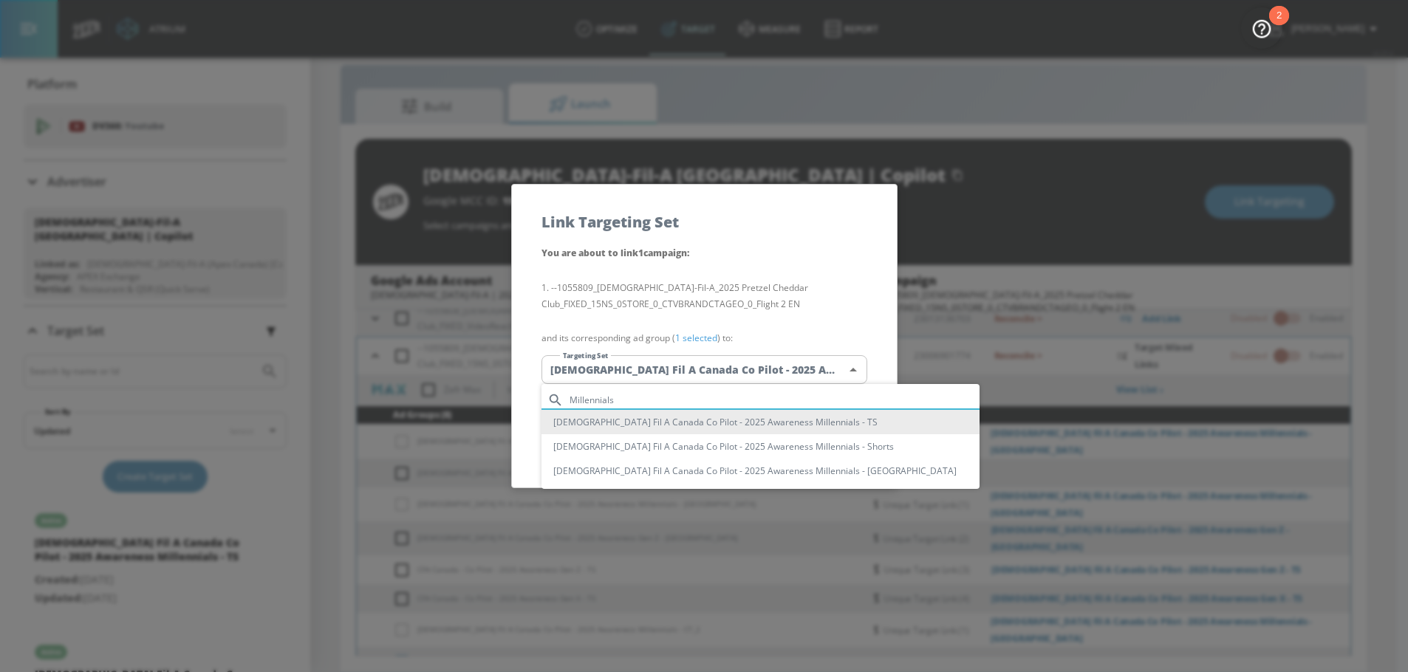
type input "Millennials"
click at [751, 423] on li "[DEMOGRAPHIC_DATA] Fil A Canada Co Pilot - 2025 Awareness Millennials - TS" at bounding box center [760, 422] width 438 height 24
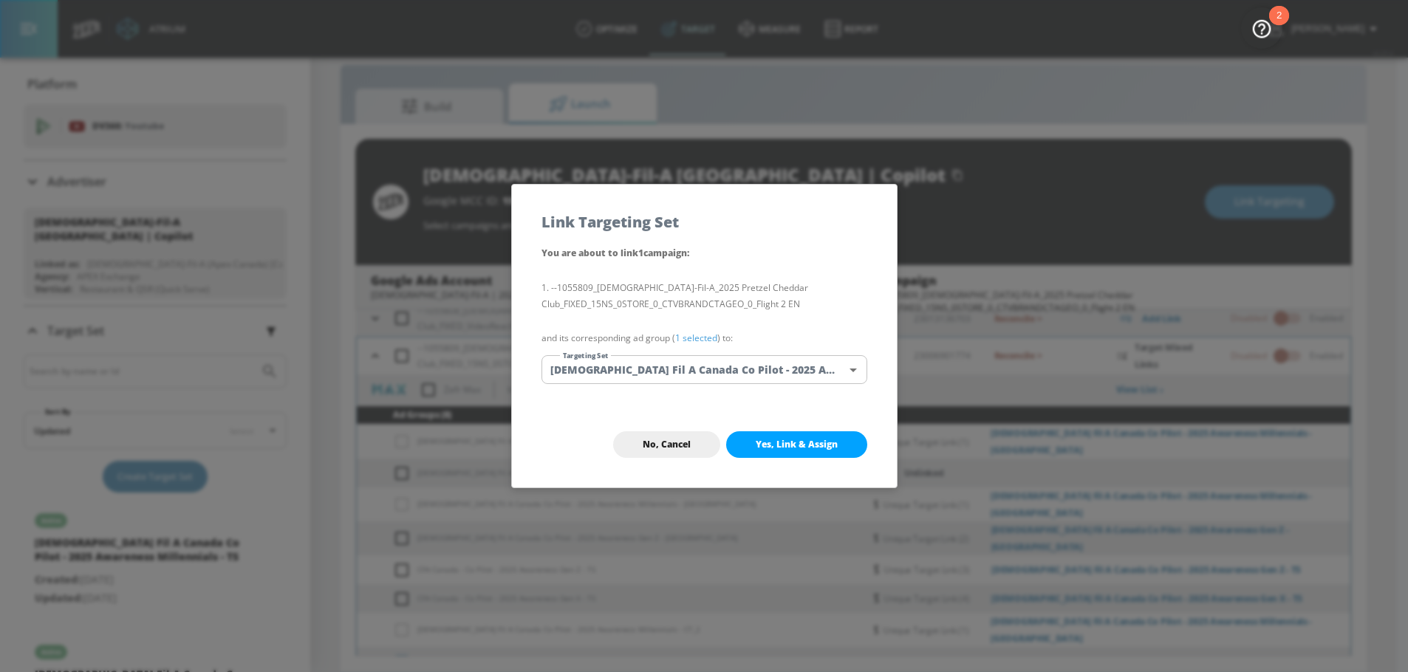
click at [798, 439] on span "Yes, Link & Assign" at bounding box center [797, 445] width 82 height 12
checkbox input "false"
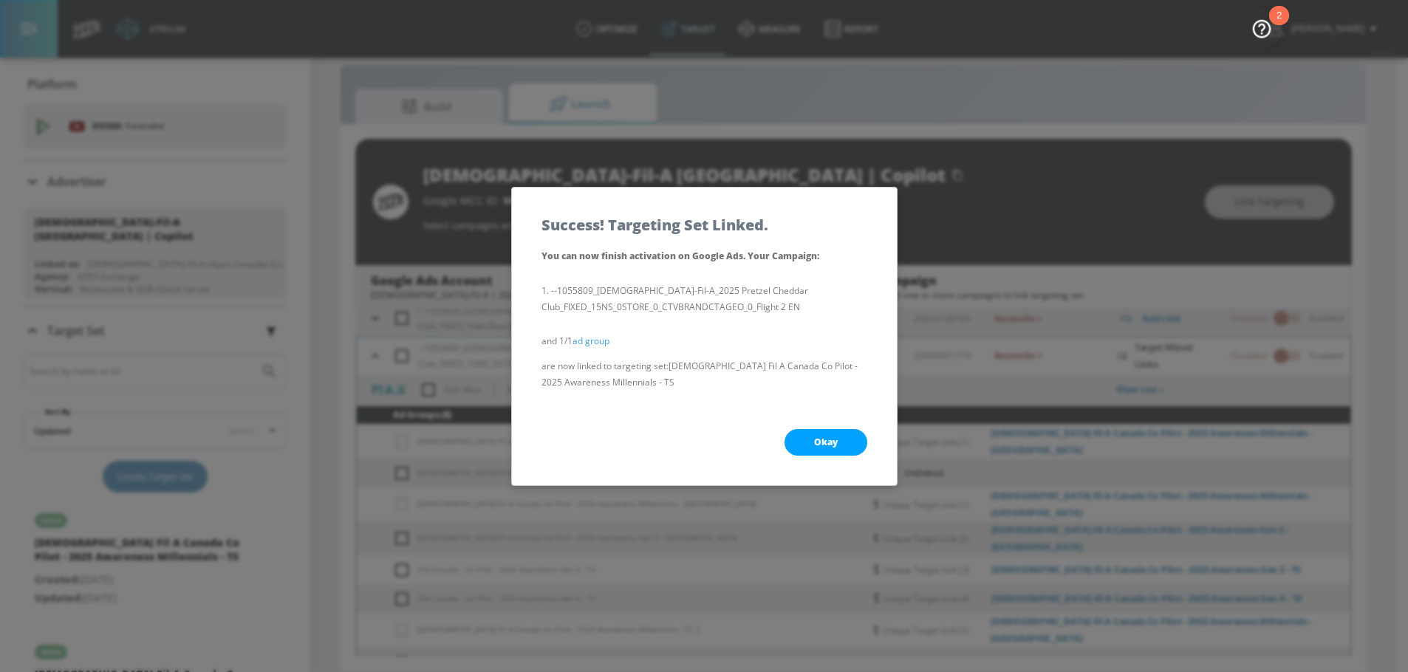
click at [819, 439] on span "Okay" at bounding box center [826, 443] width 24 height 12
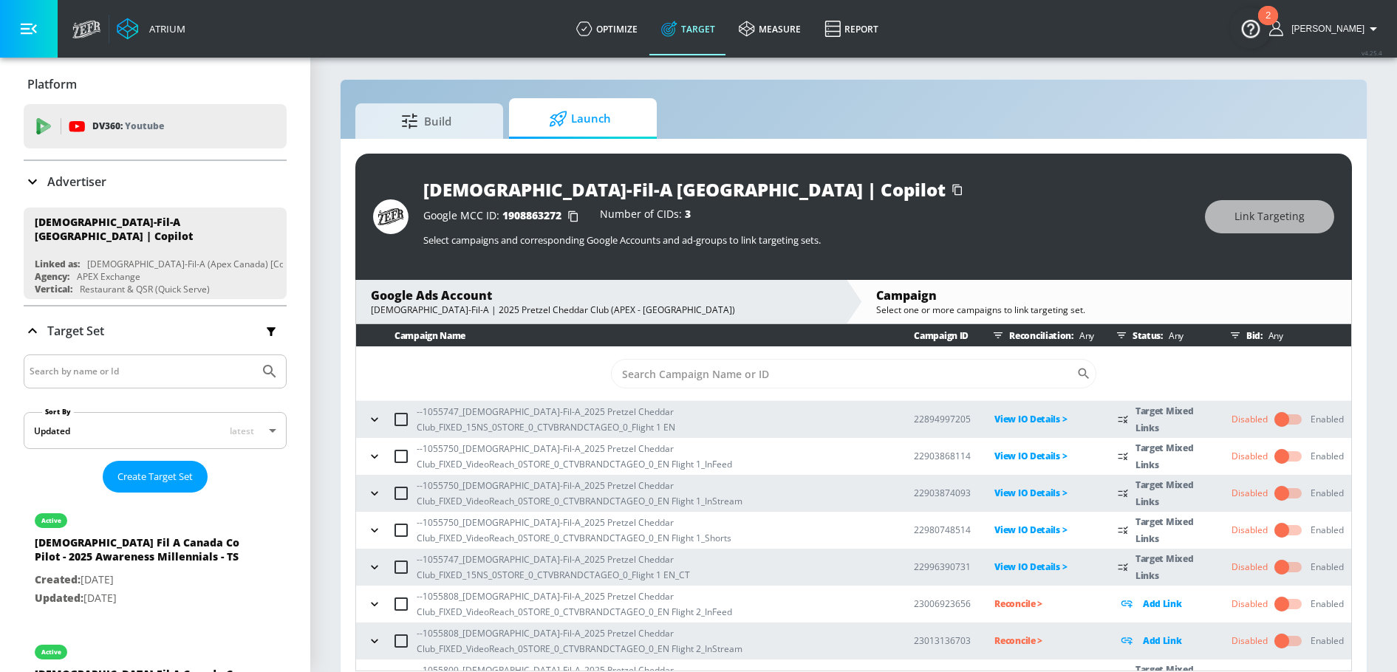
scroll to position [26, 0]
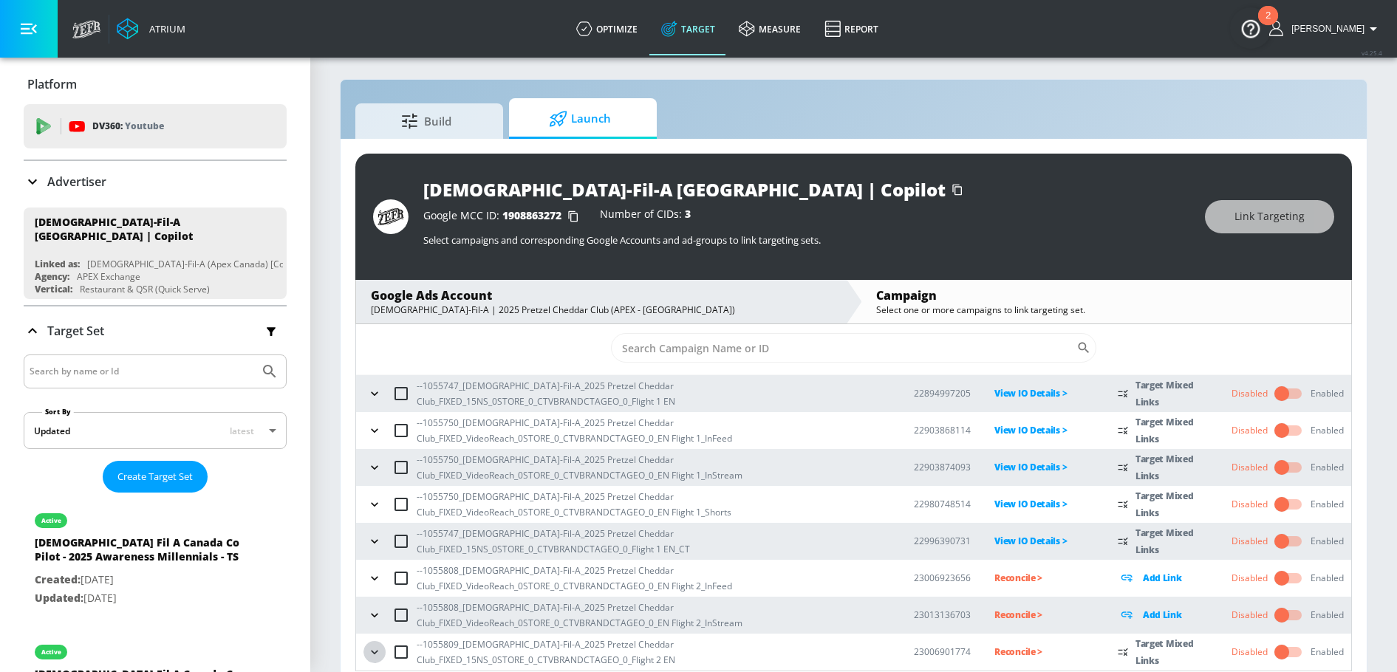
click at [381, 647] on icon "button" at bounding box center [374, 652] width 15 height 15
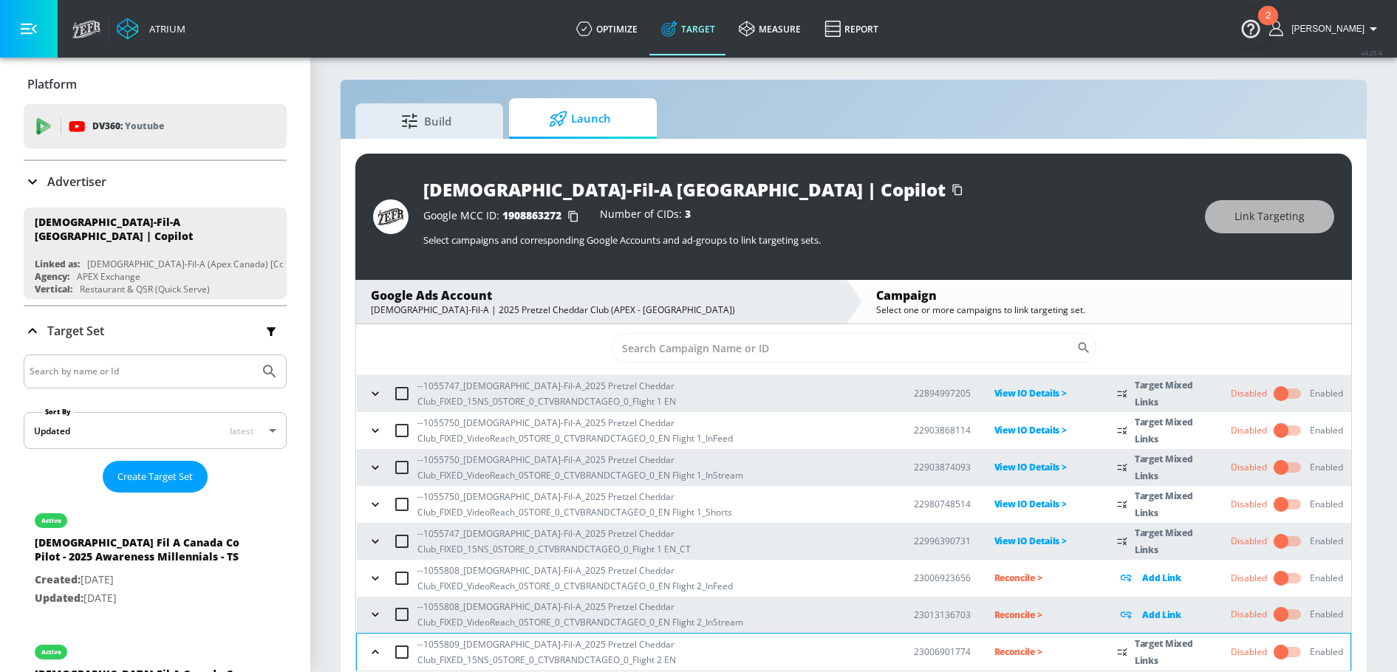
scroll to position [307, 0]
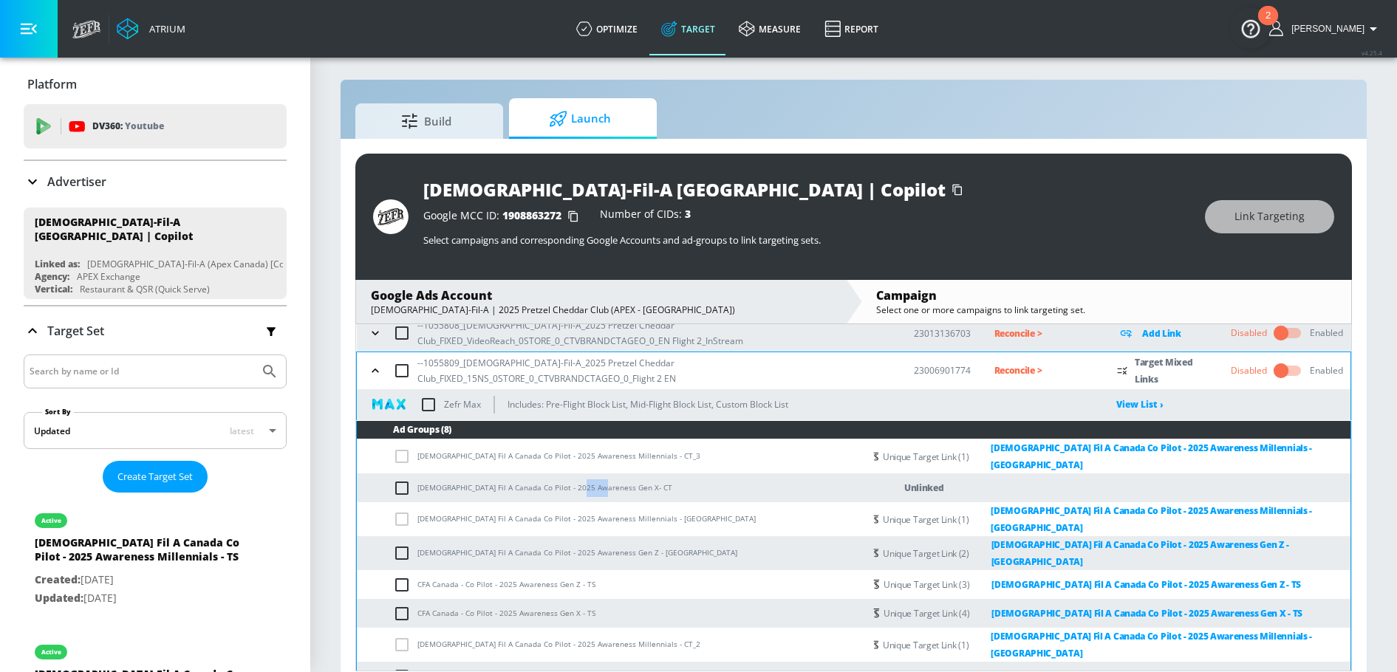
drag, startPoint x: 572, startPoint y: 482, endPoint x: 592, endPoint y: 482, distance: 20.0
click at [592, 482] on td "Chick Fil A Canada Co Pilot - 2025 Awareness Gen X- CT" at bounding box center [610, 488] width 507 height 29
copy td "Gen X"
click at [399, 485] on input "checkbox" at bounding box center [405, 488] width 24 height 18
checkbox input "true"
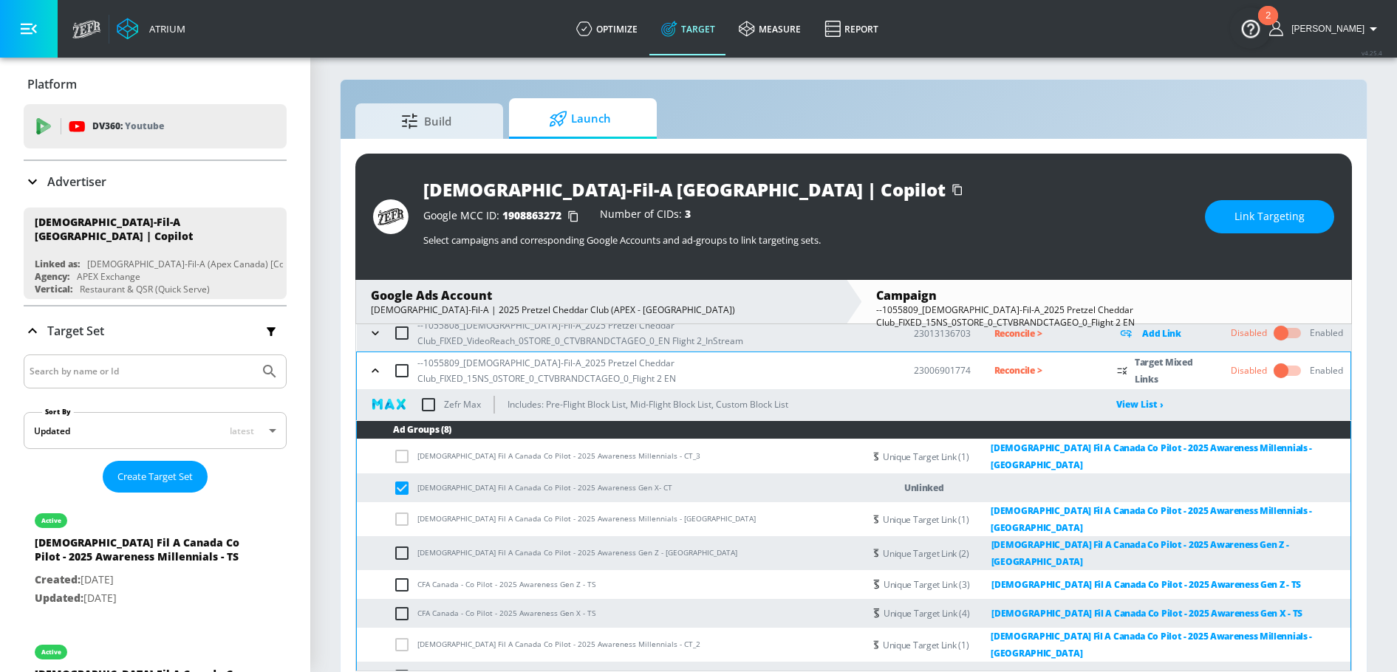
click at [523, 485] on td "Chick Fil A Canada Co Pilot - 2025 Awareness Gen X- CT" at bounding box center [610, 488] width 507 height 29
drag, startPoint x: 572, startPoint y: 485, endPoint x: 592, endPoint y: 488, distance: 20.8
click at [592, 488] on td "Chick Fil A Canada Co Pilot - 2025 Awareness Gen X- CT" at bounding box center [610, 488] width 507 height 29
copy td "Gen X"
click at [584, 483] on td "Chick Fil A Canada Co Pilot - 2025 Awareness Gen X- CT" at bounding box center [610, 488] width 507 height 29
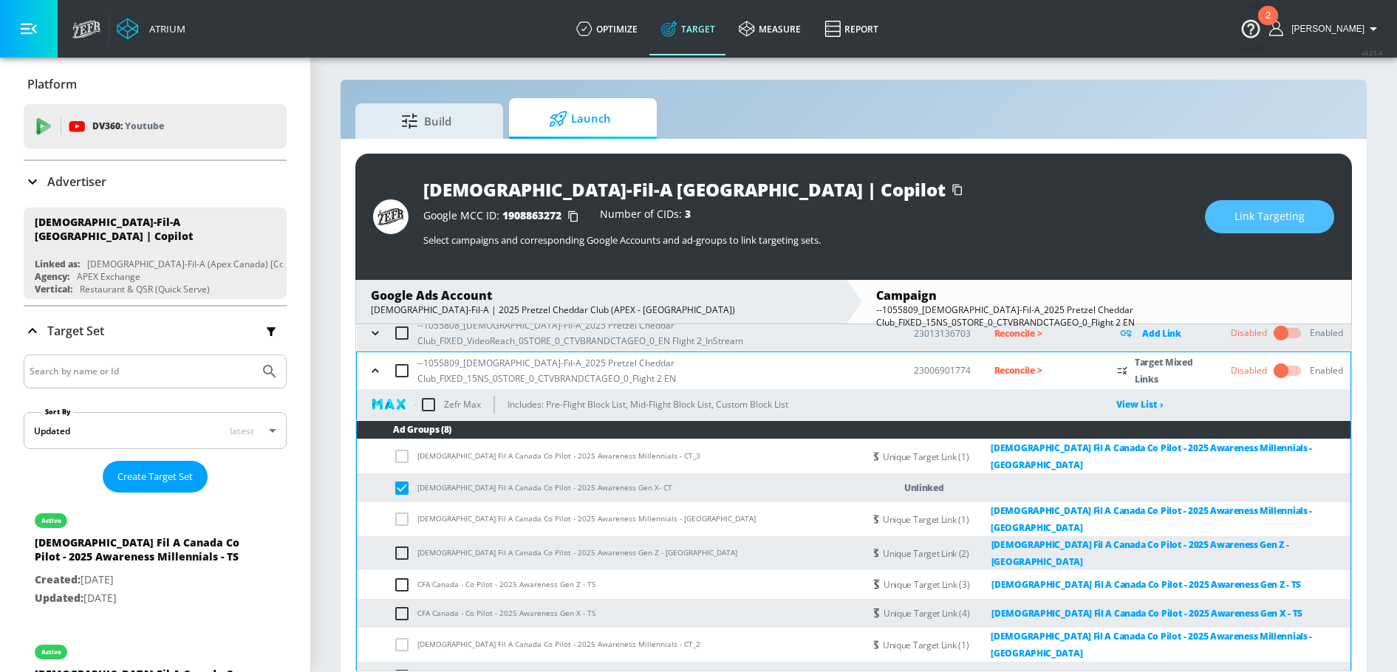
click at [1234, 222] on button "Link Targeting" at bounding box center [1269, 216] width 129 height 33
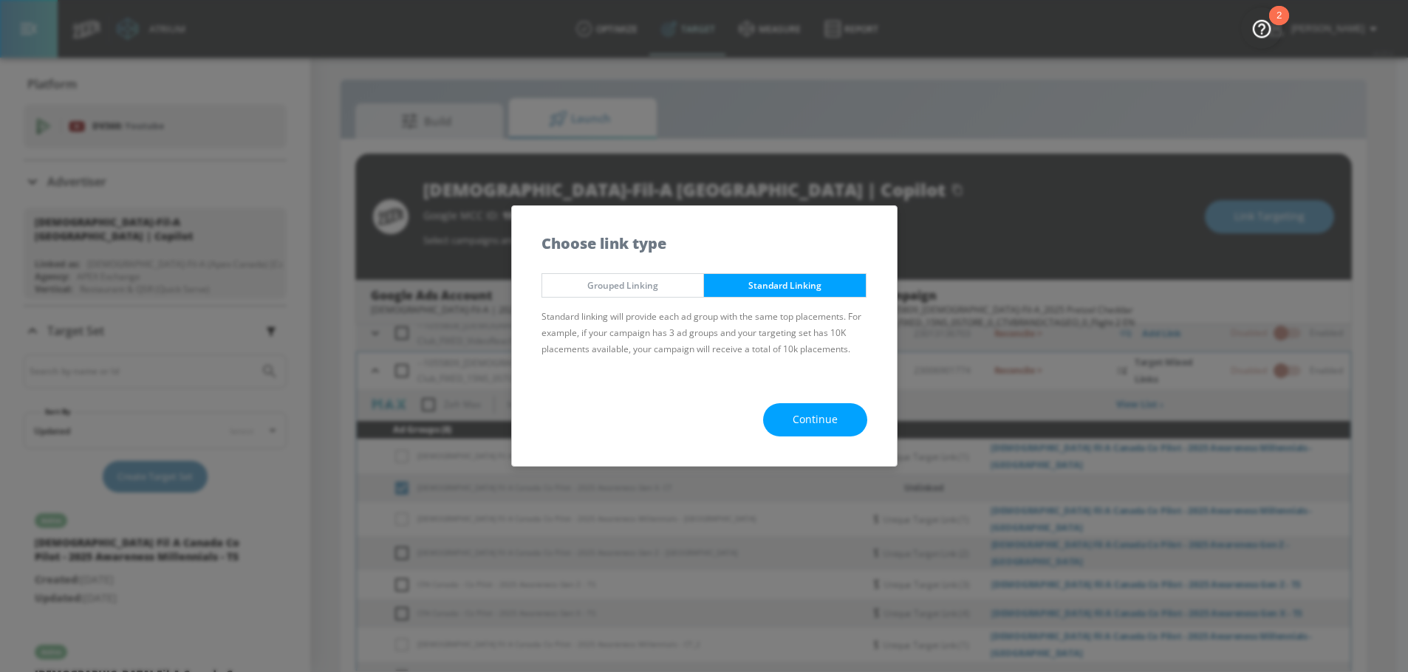
click at [805, 409] on button "Continue" at bounding box center [815, 419] width 104 height 33
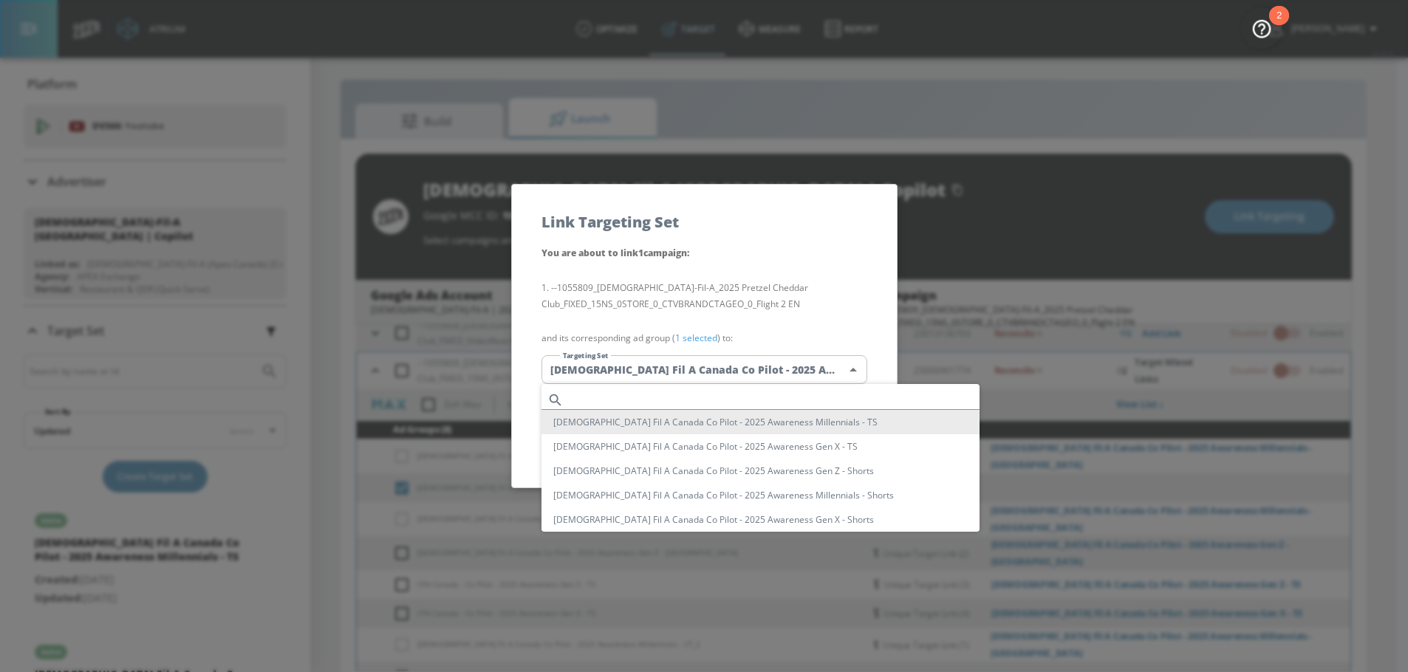
click at [722, 365] on body "Atrium optimize Target measure Report optimize Target measure Report v 4.25.4 […" at bounding box center [704, 340] width 1408 height 694
click at [680, 397] on input "text" at bounding box center [775, 400] width 410 height 20
paste input "Gen X"
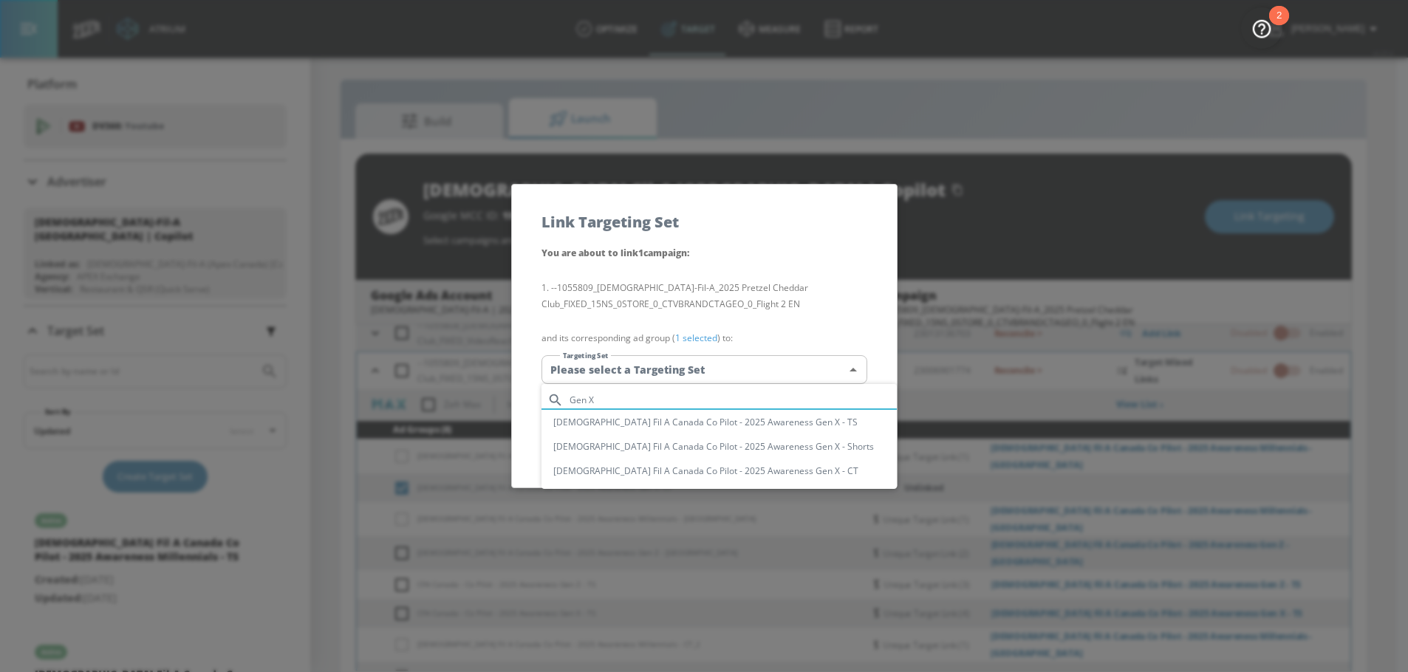
type input "Gen X"
click at [754, 466] on li "[DEMOGRAPHIC_DATA] Fil A Canada Co Pilot - 2025 Awareness Gen X - CT" at bounding box center [718, 471] width 355 height 24
type input "cf8c00ac-816f-4ff2-b5a0-d46ac9c8d27f"
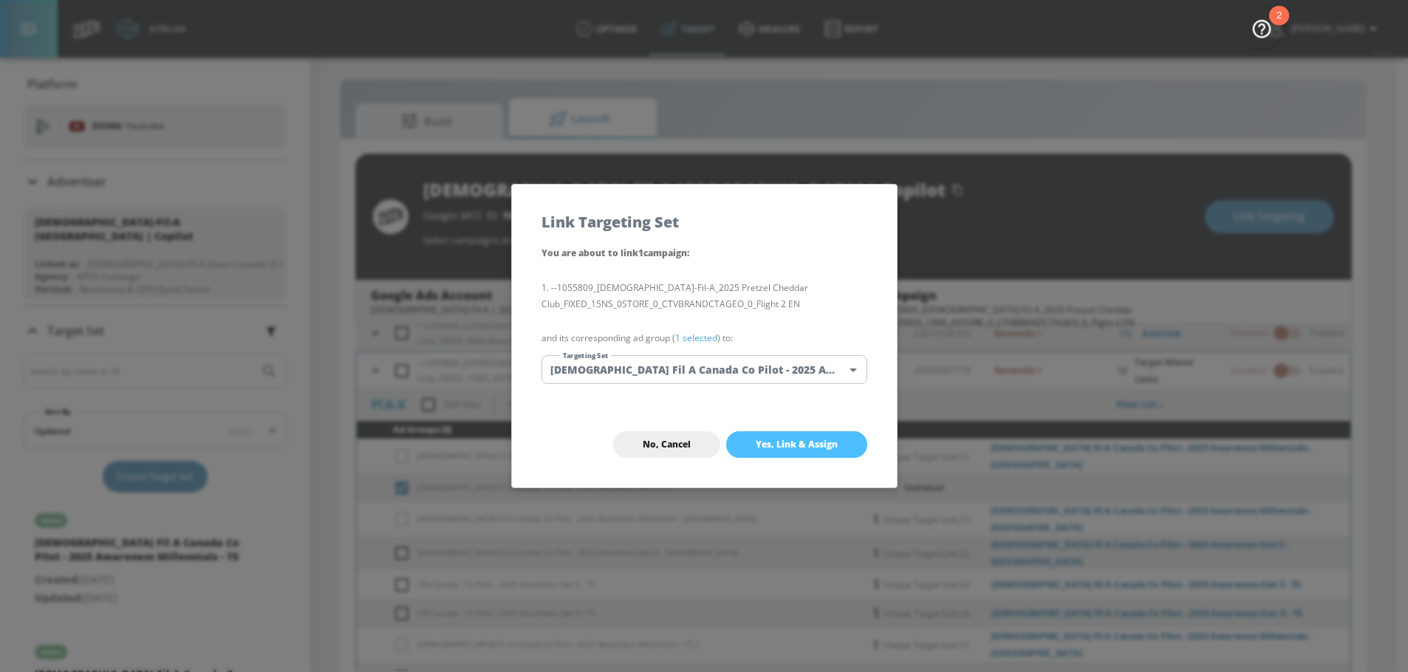
click at [807, 432] on button "Yes, Link & Assign" at bounding box center [796, 444] width 141 height 27
checkbox input "false"
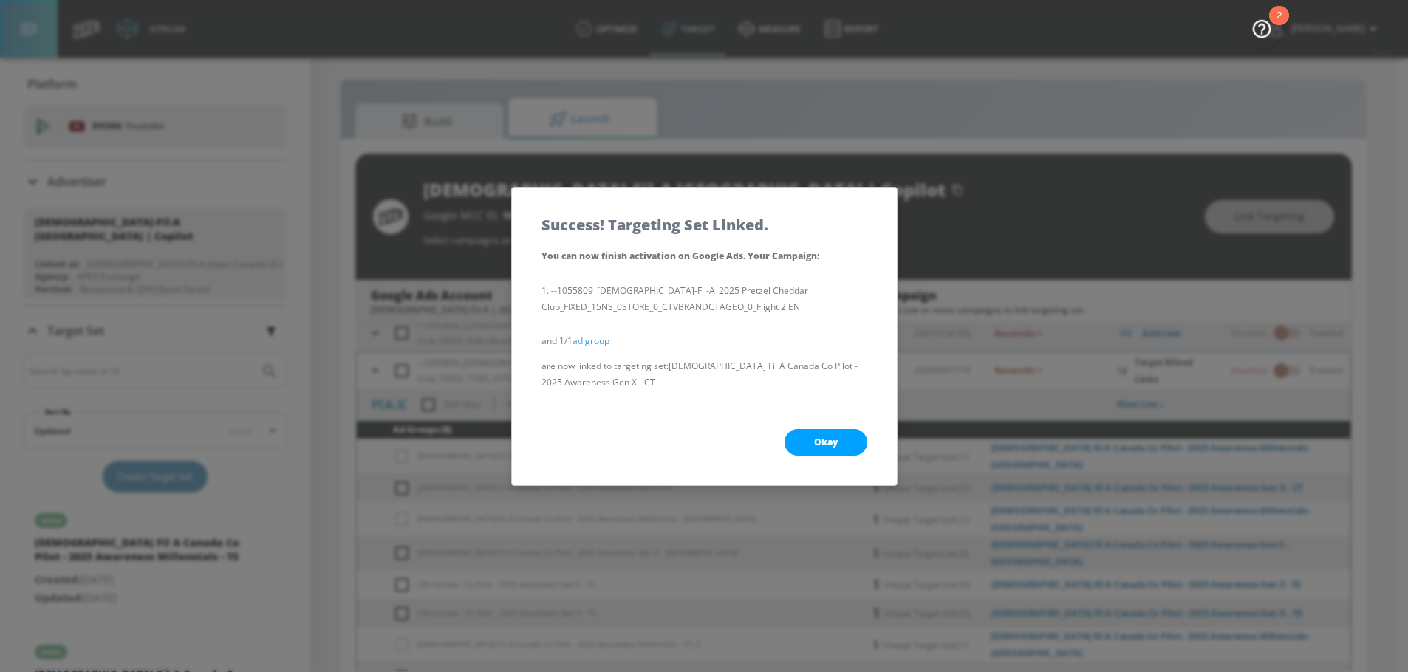
click at [814, 437] on span "Okay" at bounding box center [826, 443] width 24 height 12
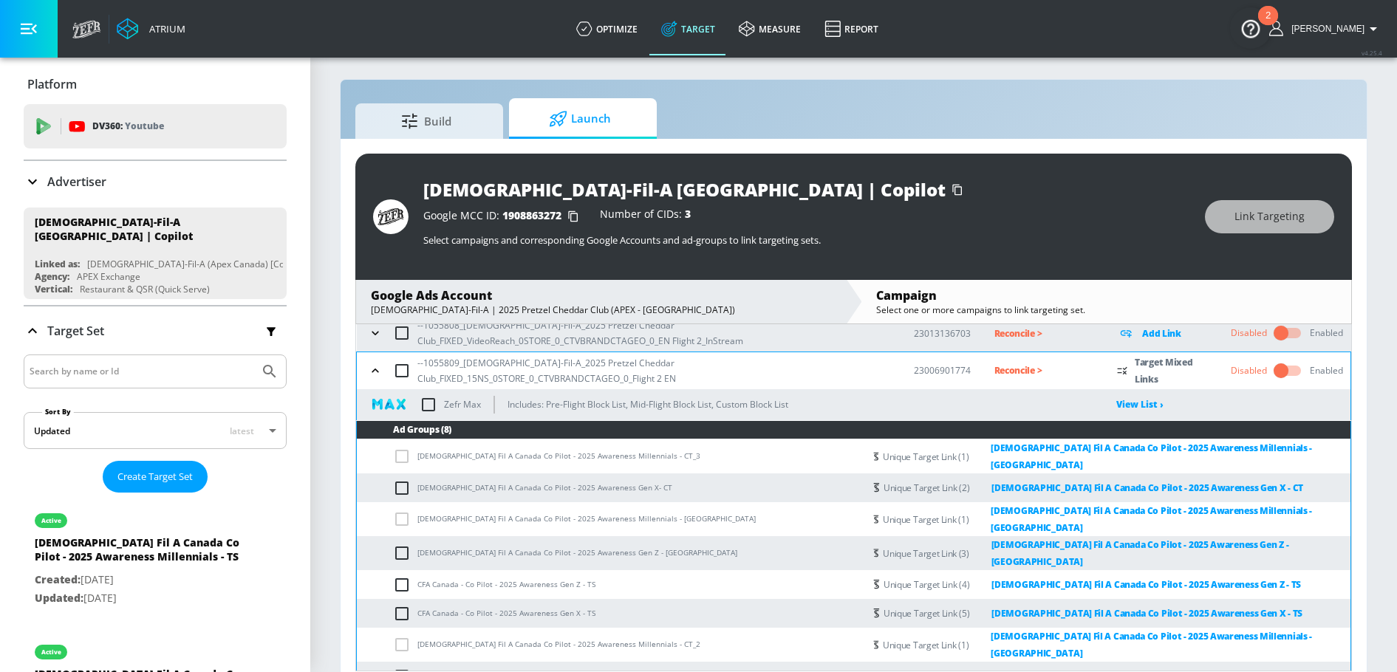
scroll to position [21, 0]
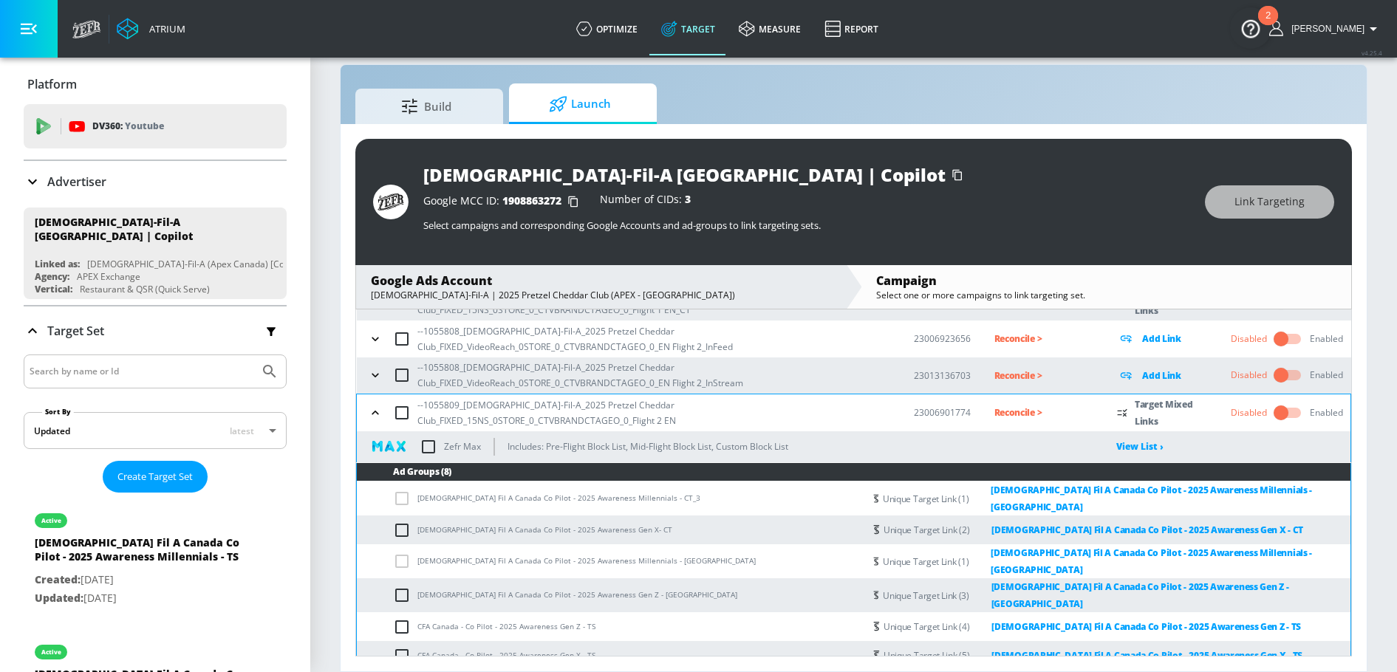
click at [375, 416] on icon "button" at bounding box center [375, 413] width 15 height 15
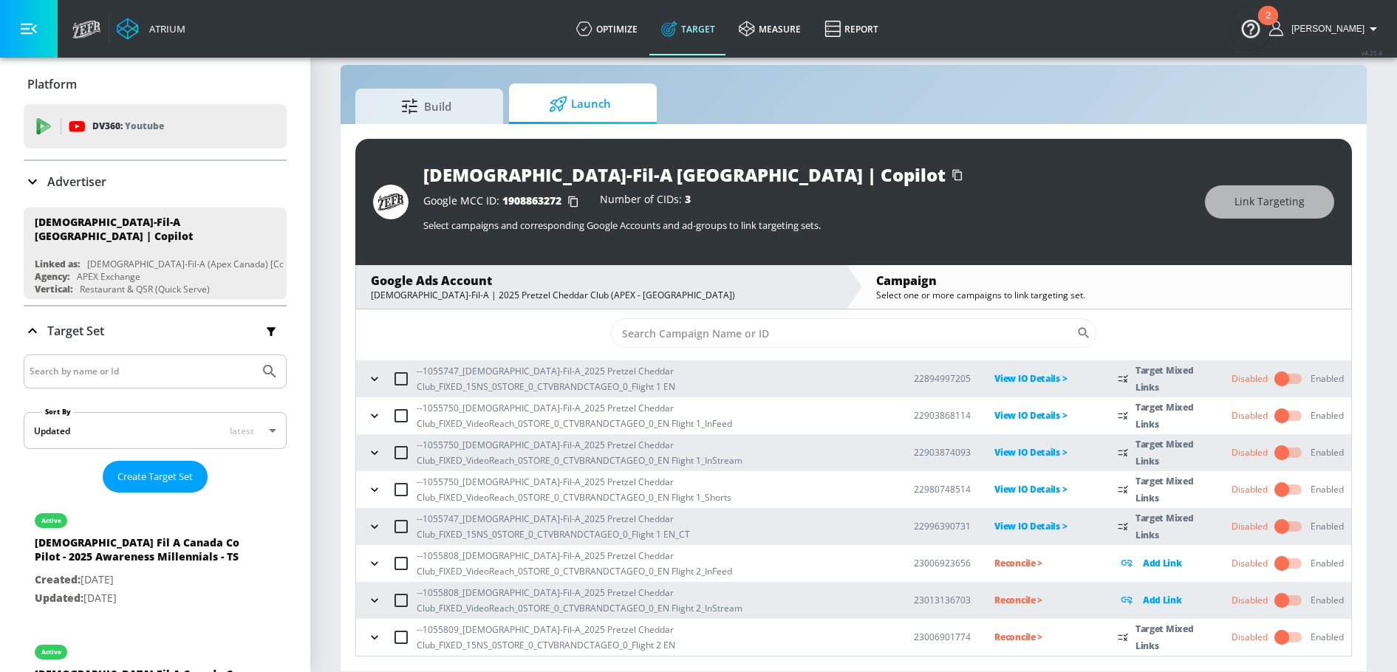
scroll to position [26, 0]
click at [372, 606] on icon "button" at bounding box center [374, 600] width 15 height 15
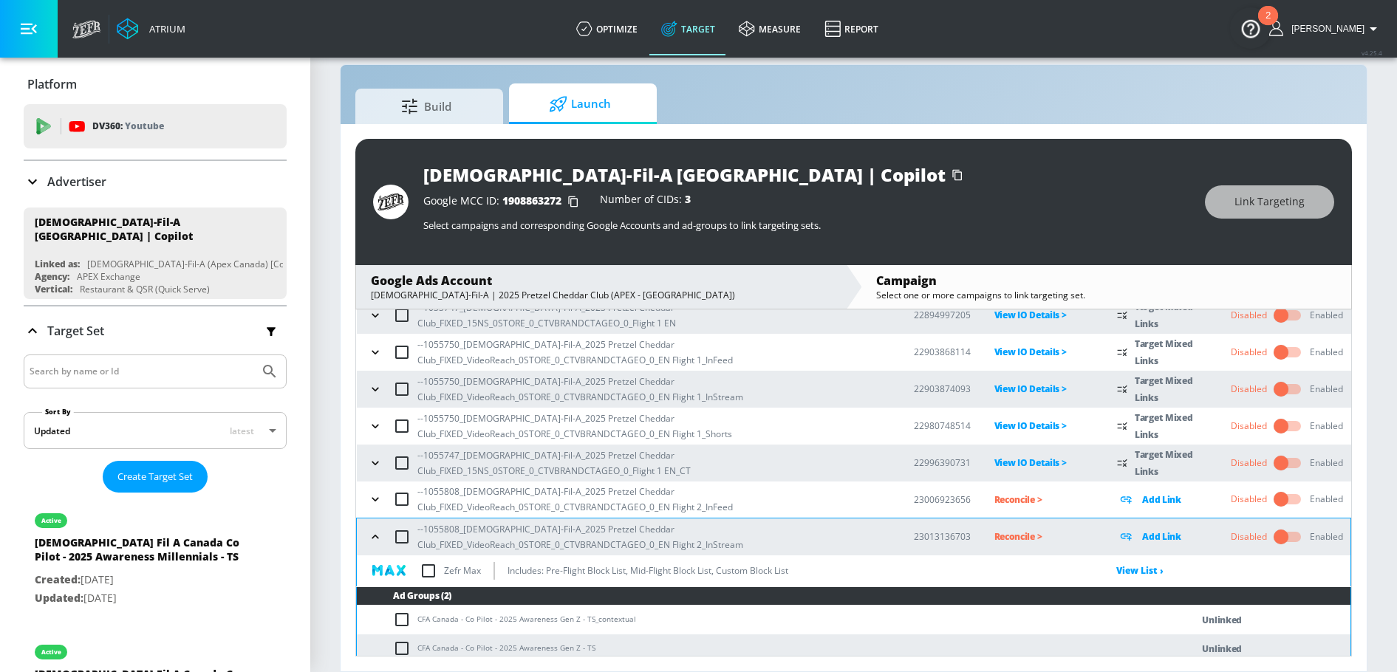
scroll to position [134, 0]
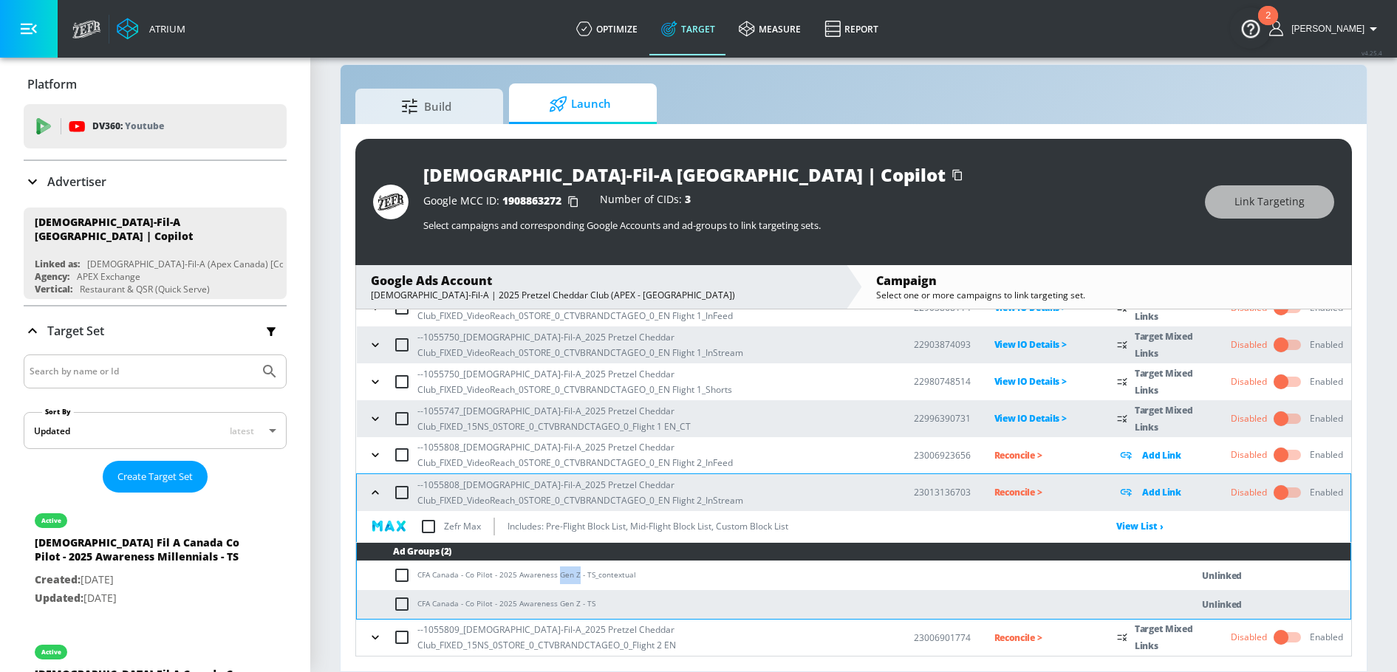
drag, startPoint x: 556, startPoint y: 577, endPoint x: 575, endPoint y: 577, distance: 19.9
click at [575, 577] on td "CFA Canada - Co Pilot - 2025 Awareness Gen Z - TS_contextual" at bounding box center [759, 575] width 804 height 29
copy td "Gen Z"
click at [405, 573] on input "checkbox" at bounding box center [405, 576] width 24 height 18
checkbox input "true"
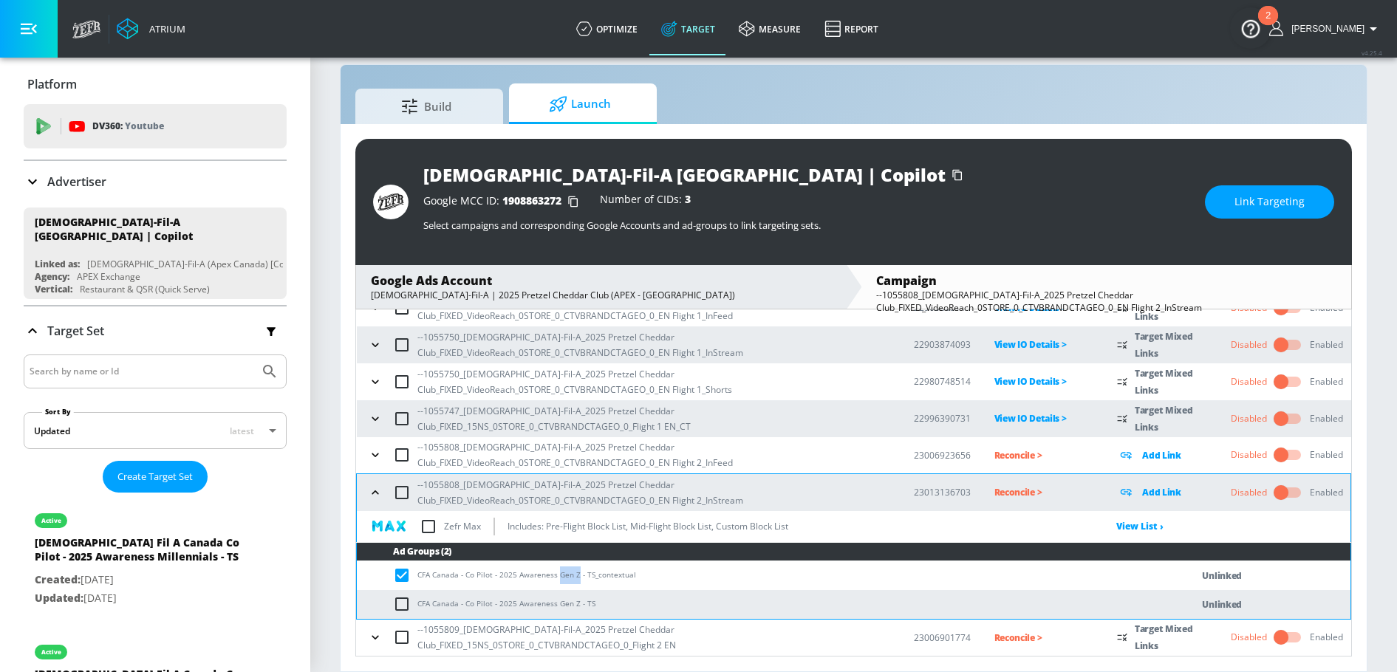
click at [405, 608] on input "checkbox" at bounding box center [405, 604] width 24 height 18
checkbox input "true"
click at [1271, 211] on button "Link Targeting" at bounding box center [1269, 201] width 129 height 33
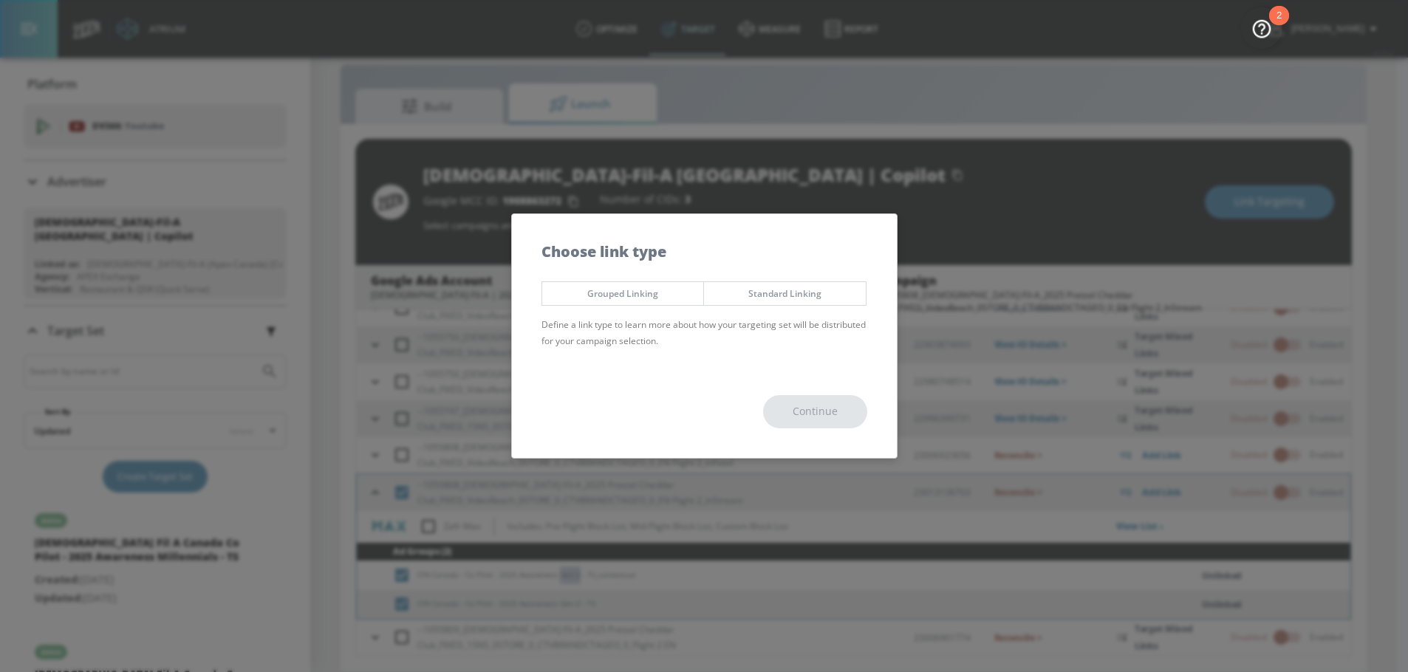
click at [694, 289] on button "Grouped Linking" at bounding box center [622, 293] width 163 height 24
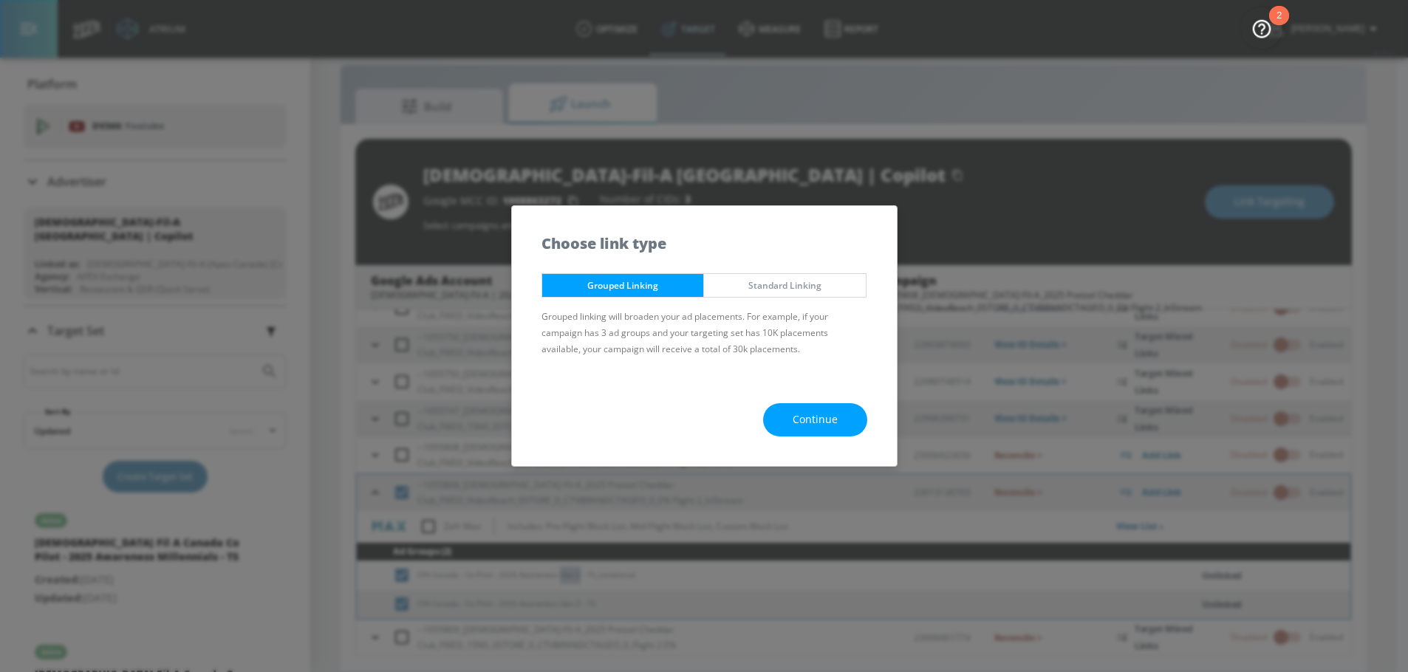
click at [805, 411] on span "Continue" at bounding box center [815, 420] width 45 height 18
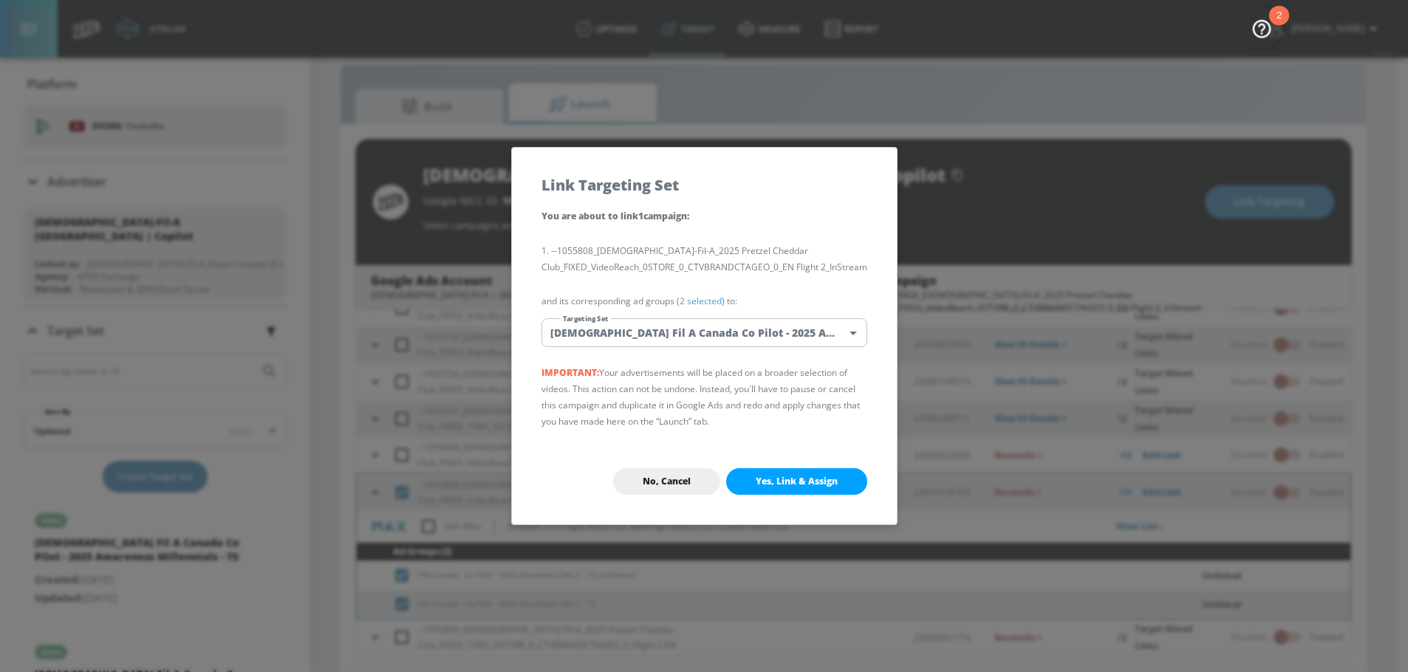
click at [727, 313] on div "You are about to link 1 campaign : --1055808_Chick-Fil-A_2025 Pretzel Cheddar C…" at bounding box center [704, 323] width 385 height 231
click at [727, 332] on body "Atrium optimize Target measure Report optimize Target measure Report v 4.25.4 N…" at bounding box center [704, 326] width 1408 height 694
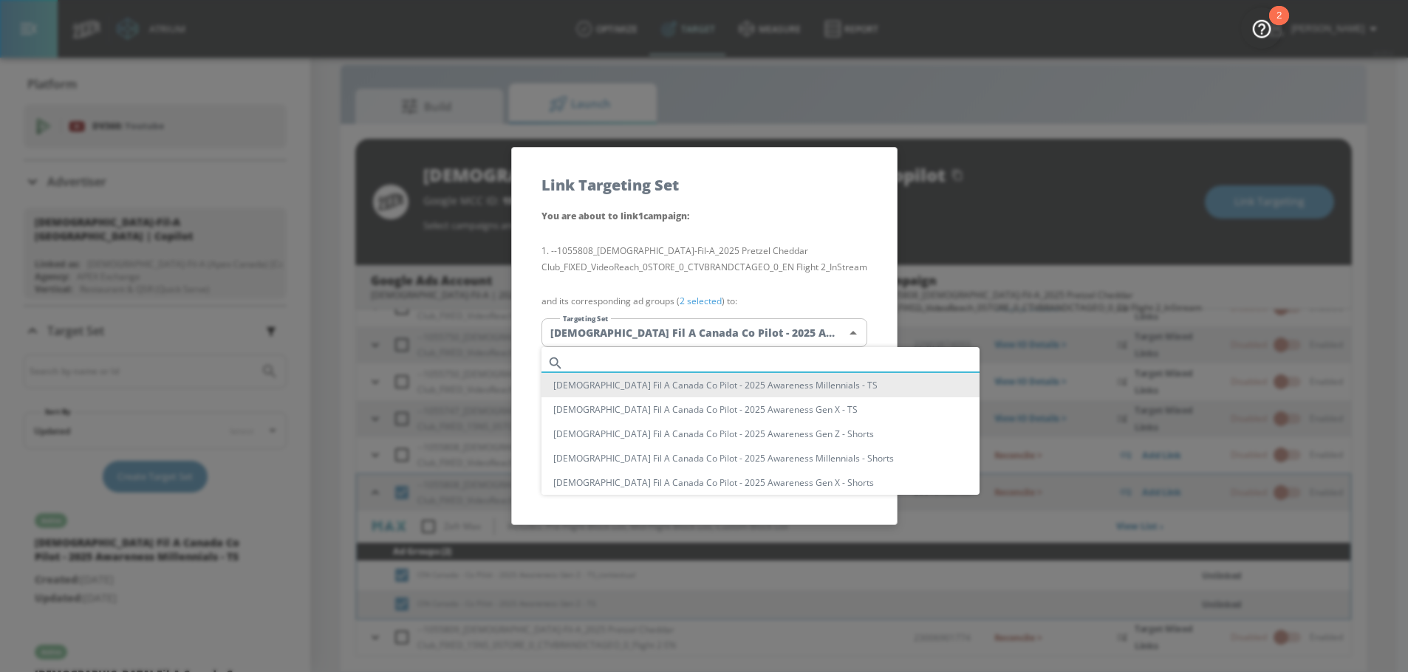
click at [656, 355] on input "text" at bounding box center [775, 363] width 410 height 20
paste input "Gen Z"
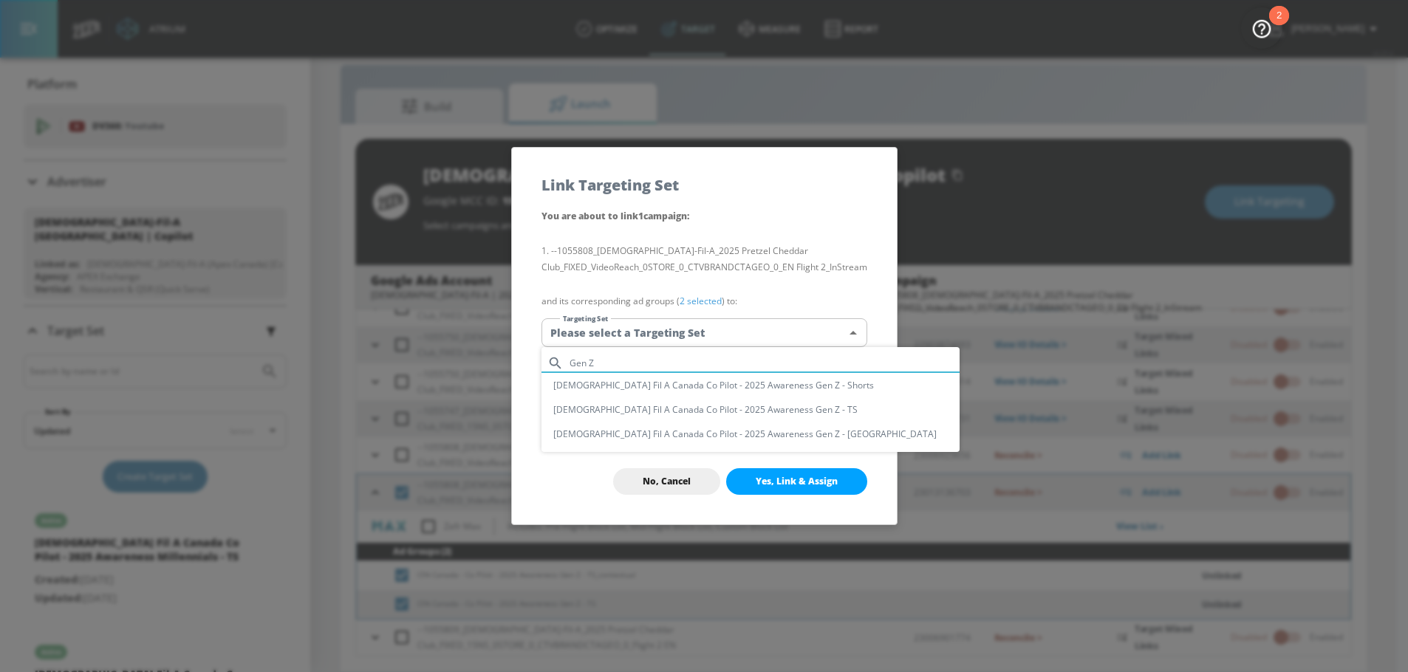
type input "Gen Z"
click at [753, 409] on li "[DEMOGRAPHIC_DATA] Fil A Canada Co Pilot - 2025 Awareness Gen Z - TS" at bounding box center [750, 409] width 418 height 24
type input "e820ffd9-3775-408a-9259-8893fc81a45a"
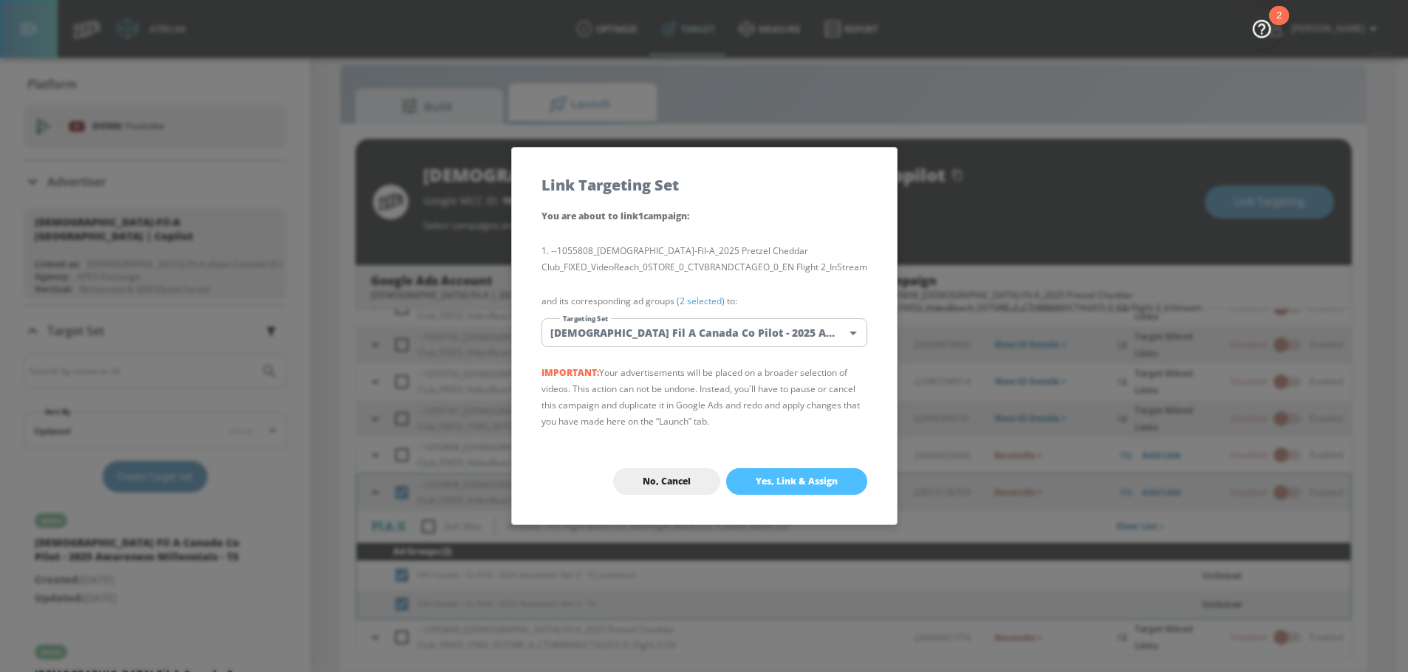
click at [812, 471] on button "Yes, Link & Assign" at bounding box center [796, 481] width 141 height 27
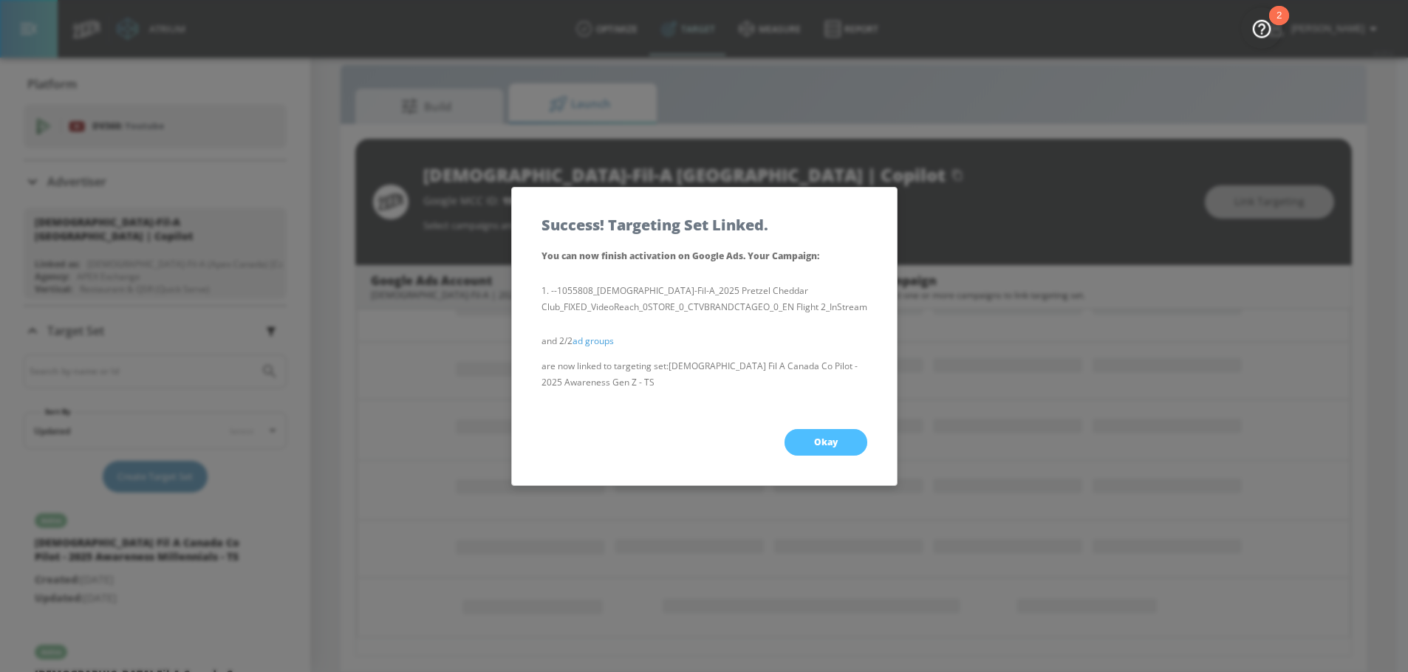
click at [799, 441] on button "Okay" at bounding box center [826, 442] width 83 height 27
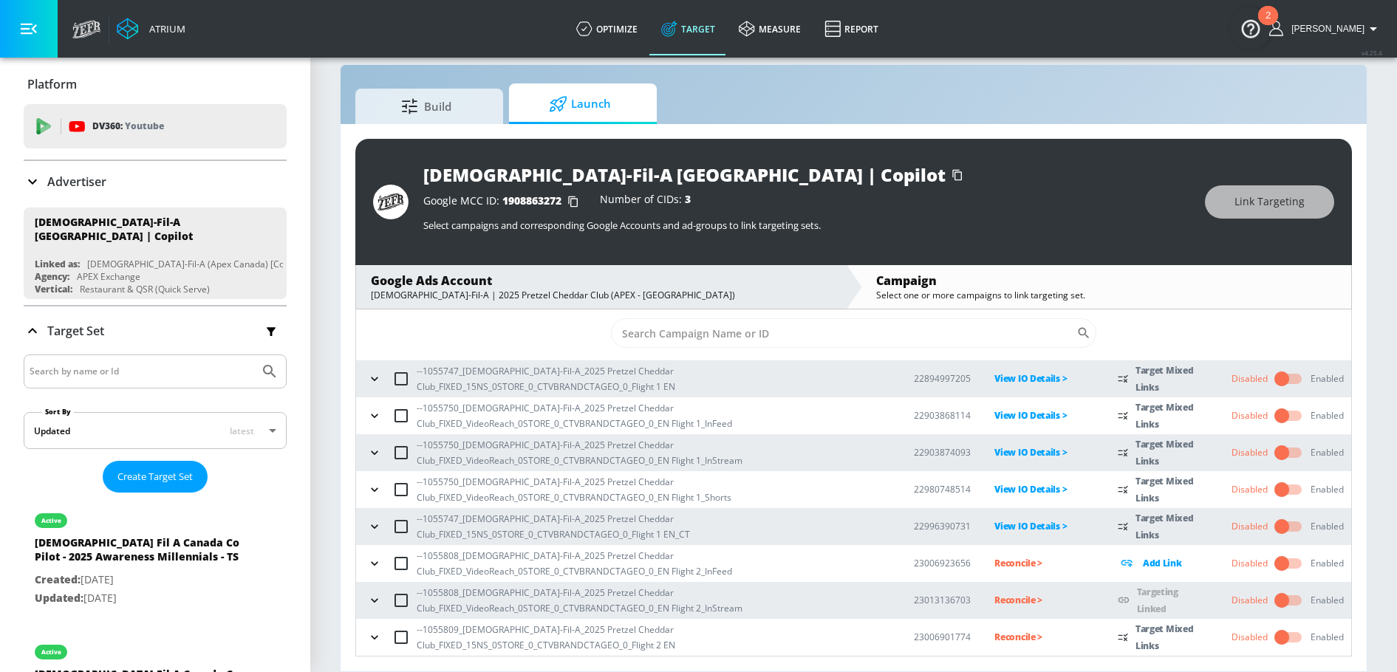
scroll to position [26, 0]
click at [374, 561] on icon "button" at bounding box center [374, 563] width 15 height 15
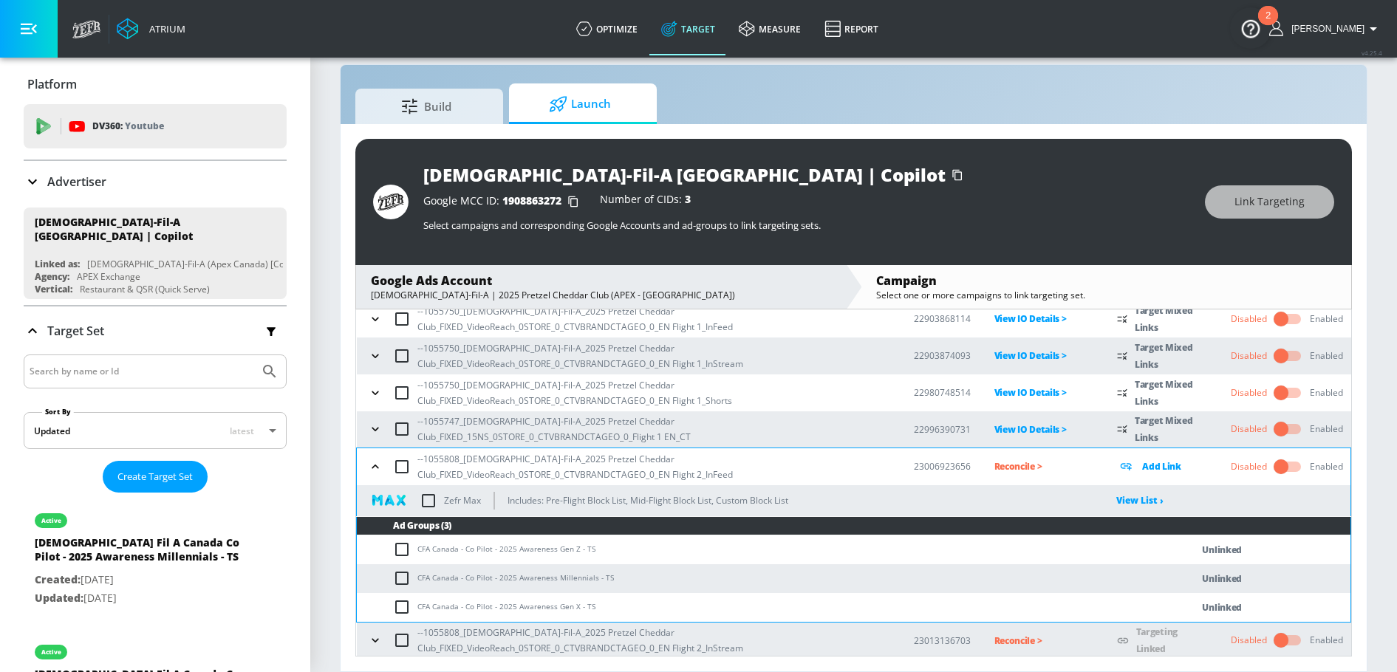
scroll to position [163, 0]
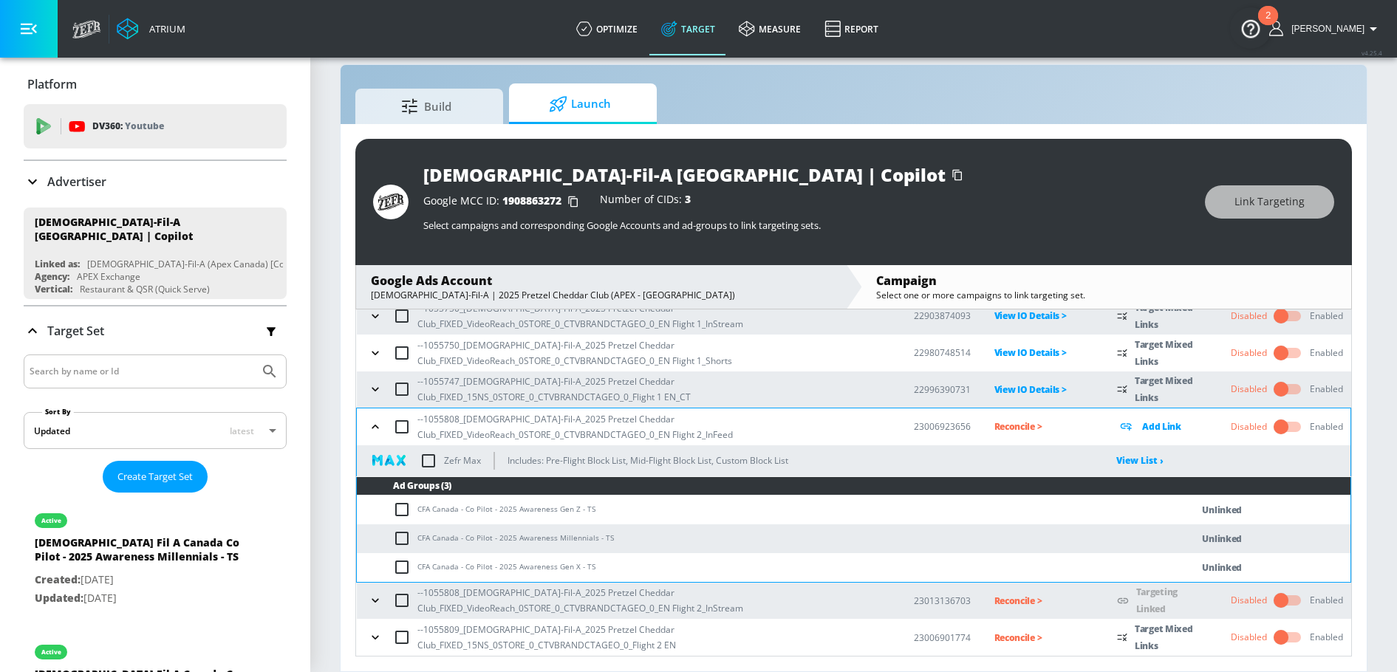
drag, startPoint x: 401, startPoint y: 510, endPoint x: 425, endPoint y: 503, distance: 24.8
click at [401, 510] on input "checkbox" at bounding box center [405, 510] width 24 height 18
checkbox input "true"
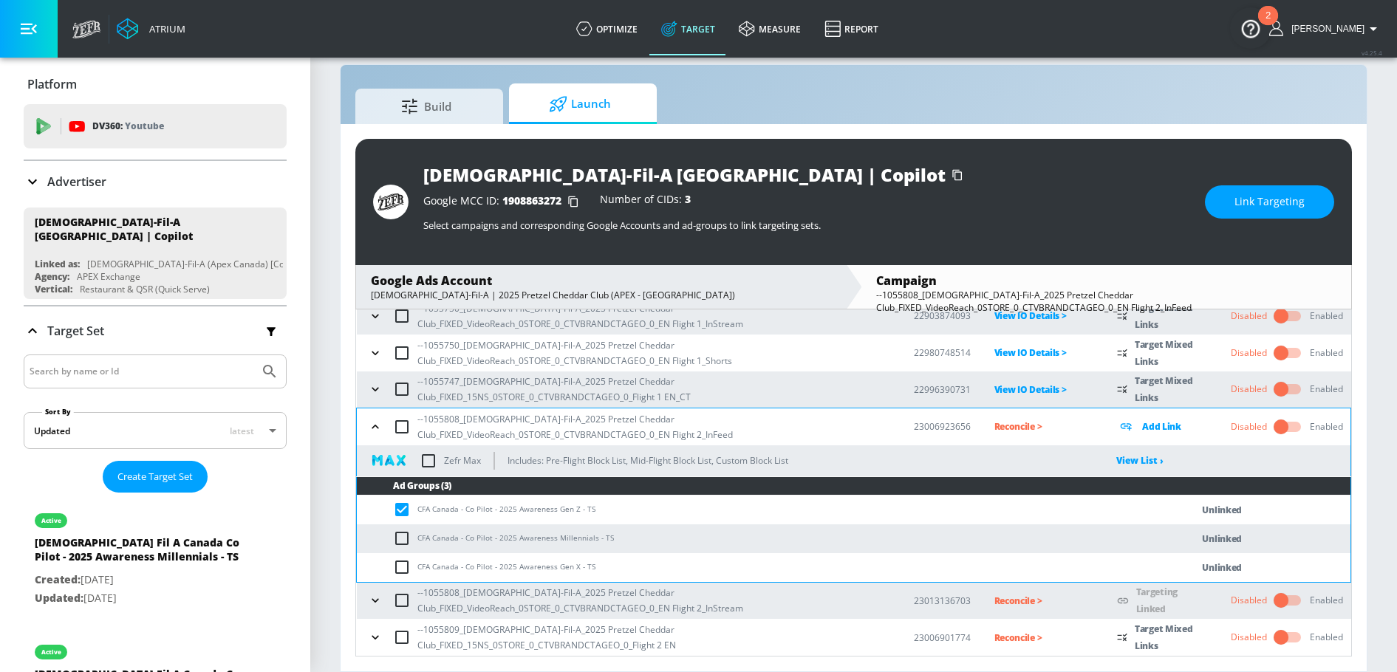
click at [1232, 206] on button "Link Targeting" at bounding box center [1269, 201] width 129 height 33
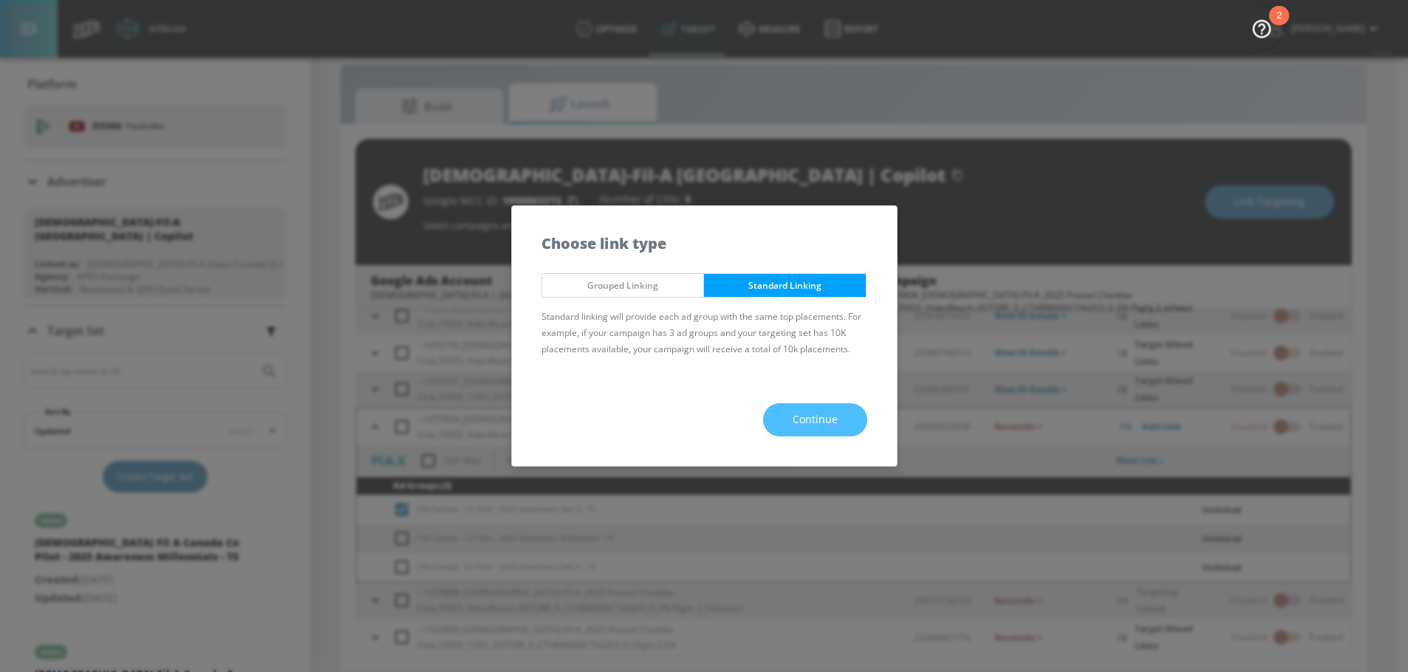
click at [802, 416] on span "Continue" at bounding box center [815, 420] width 45 height 18
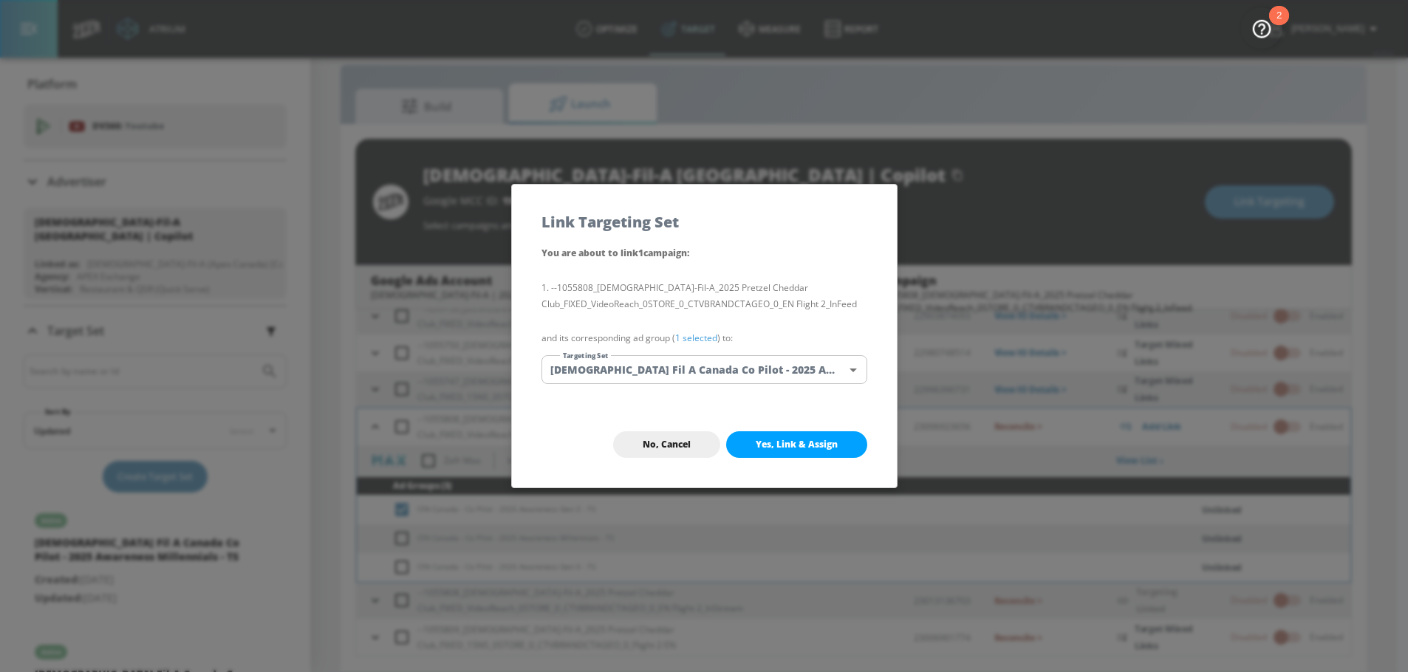
click at [697, 375] on body "Atrium optimize Target measure Report optimize Target measure Report v 4.25.4 N…" at bounding box center [704, 326] width 1408 height 694
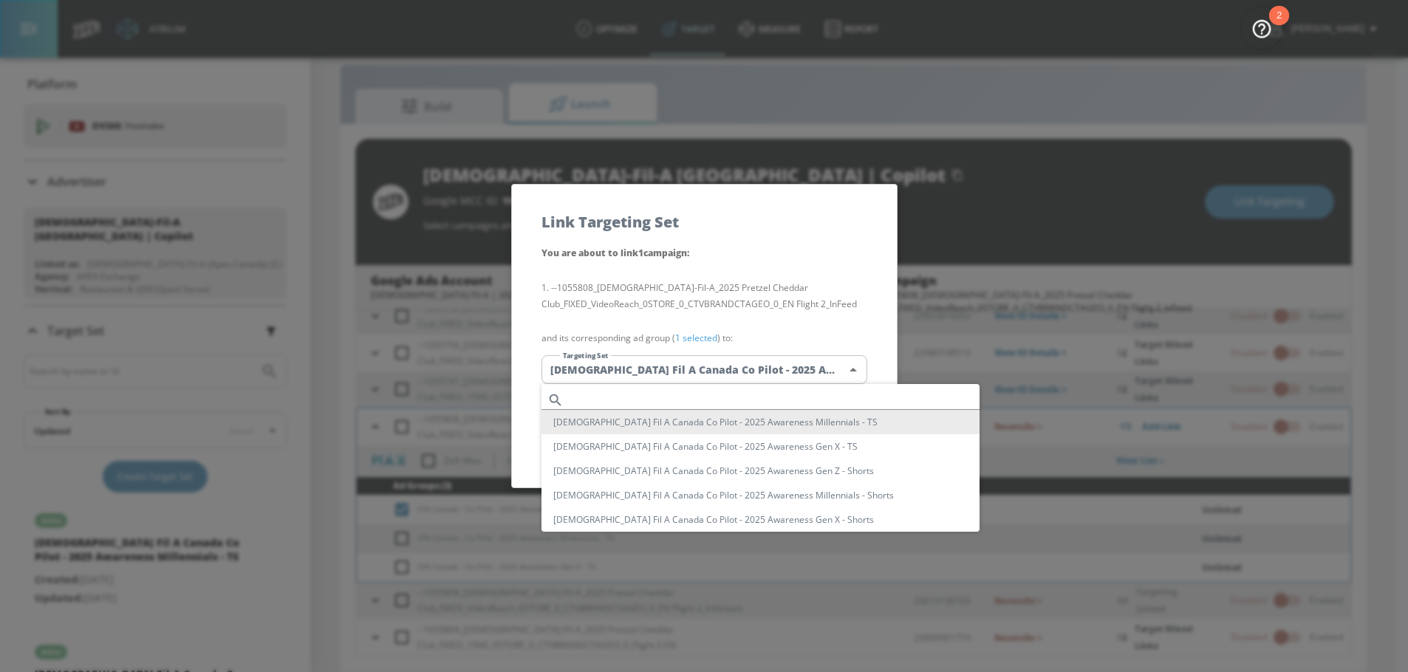
click at [691, 408] on input "text" at bounding box center [775, 400] width 410 height 20
paste input "Gen Z"
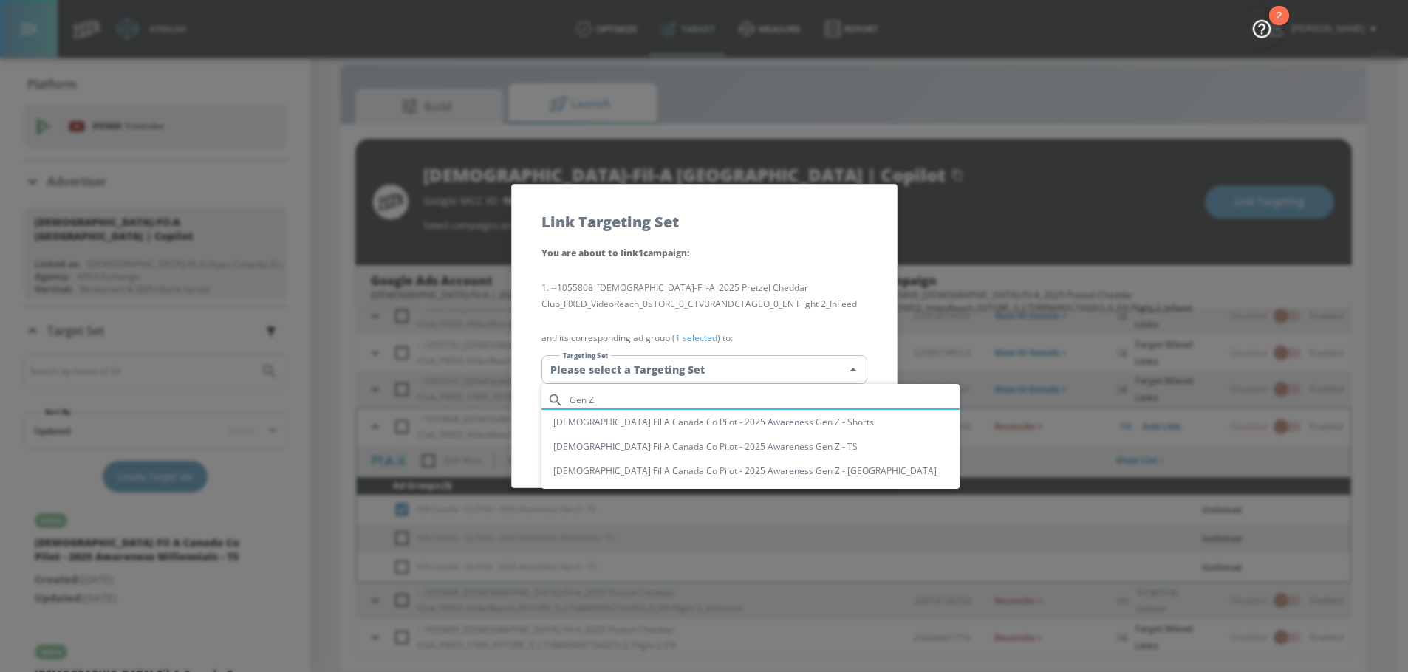
type input "Gen Z"
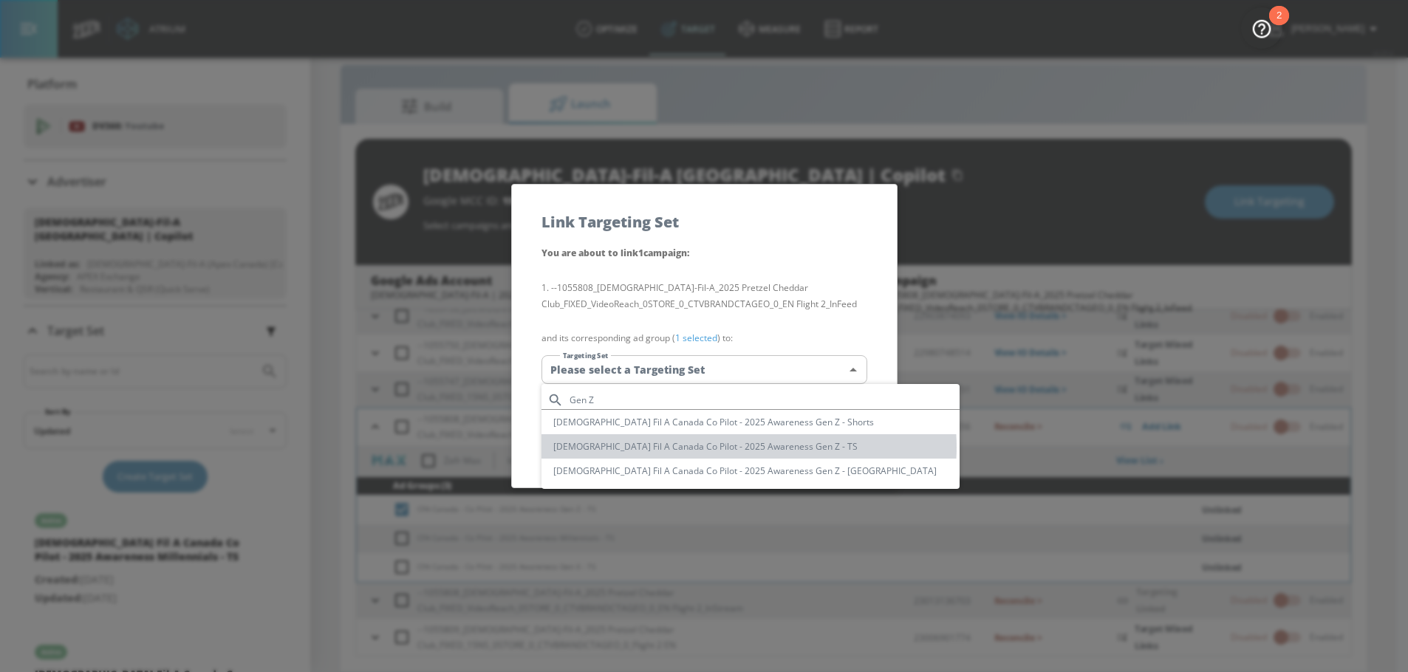
click at [748, 447] on li "[DEMOGRAPHIC_DATA] Fil A Canada Co Pilot - 2025 Awareness Gen Z - TS" at bounding box center [750, 446] width 418 height 24
type input "e820ffd9-3775-408a-9259-8893fc81a45a"
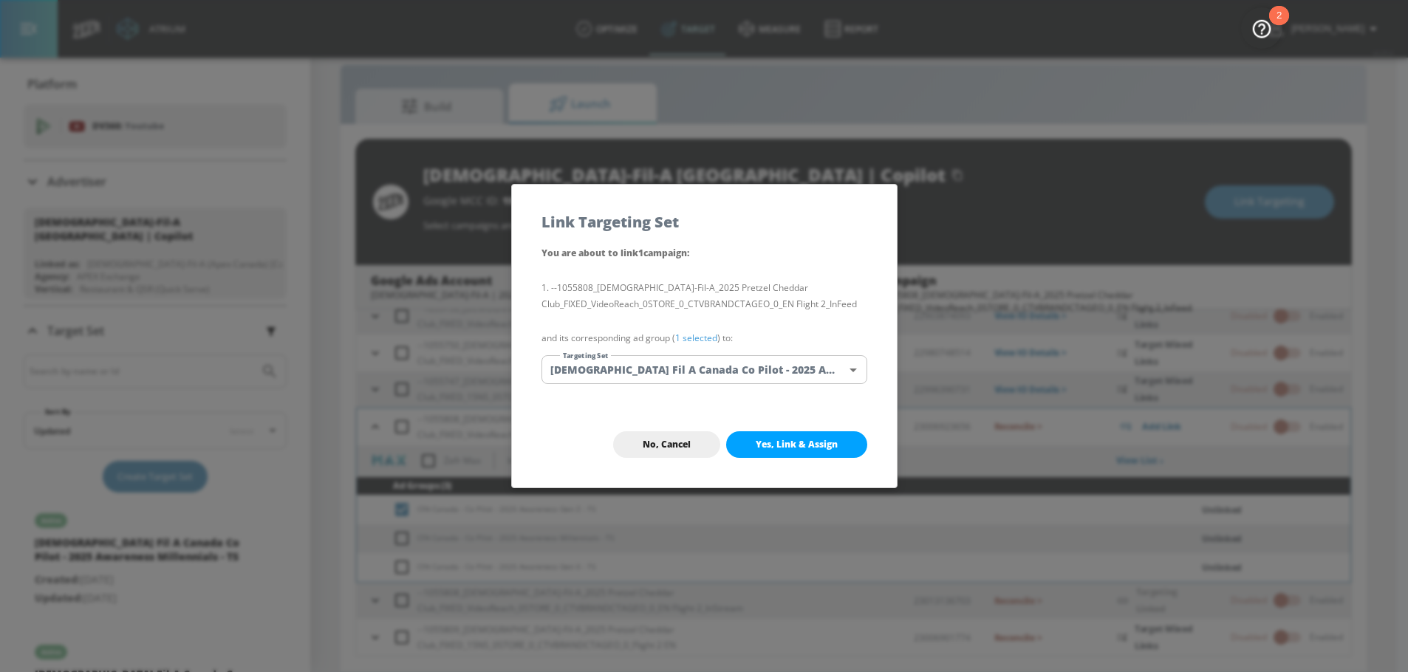
click at [798, 437] on button "Yes, Link & Assign" at bounding box center [796, 444] width 141 height 27
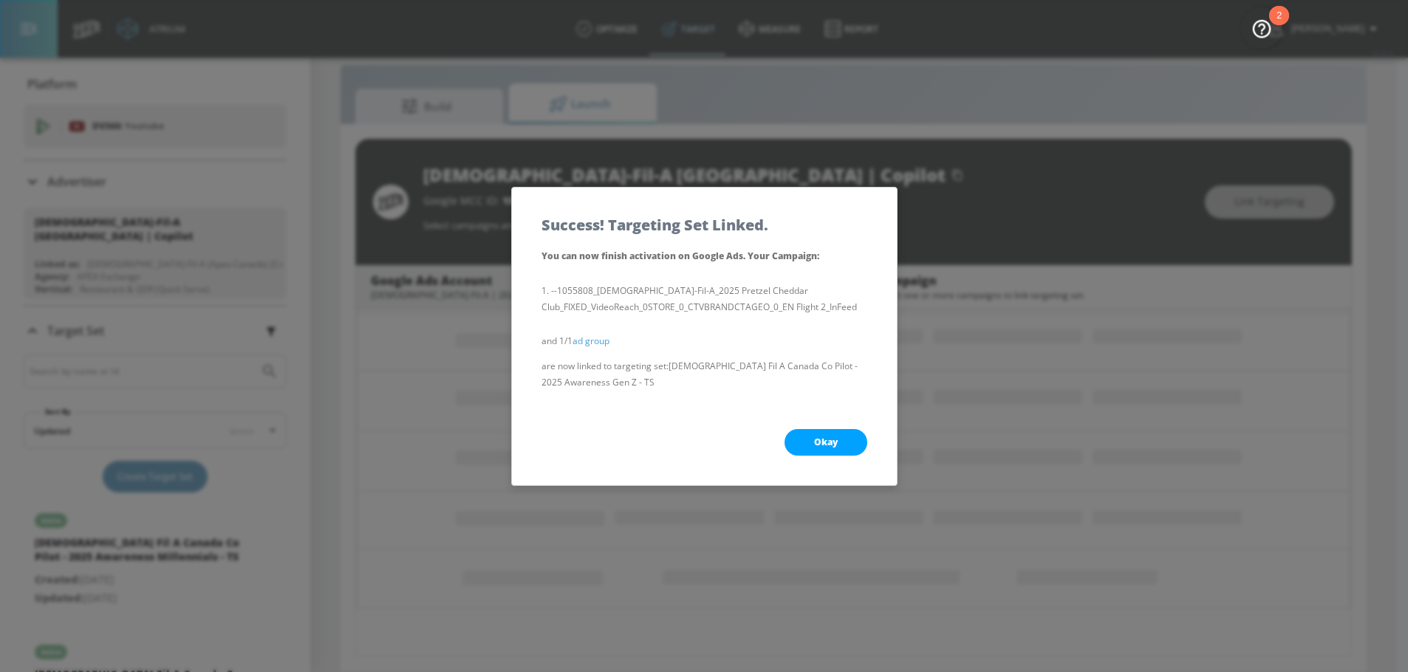
click at [824, 445] on span "Okay" at bounding box center [826, 443] width 24 height 12
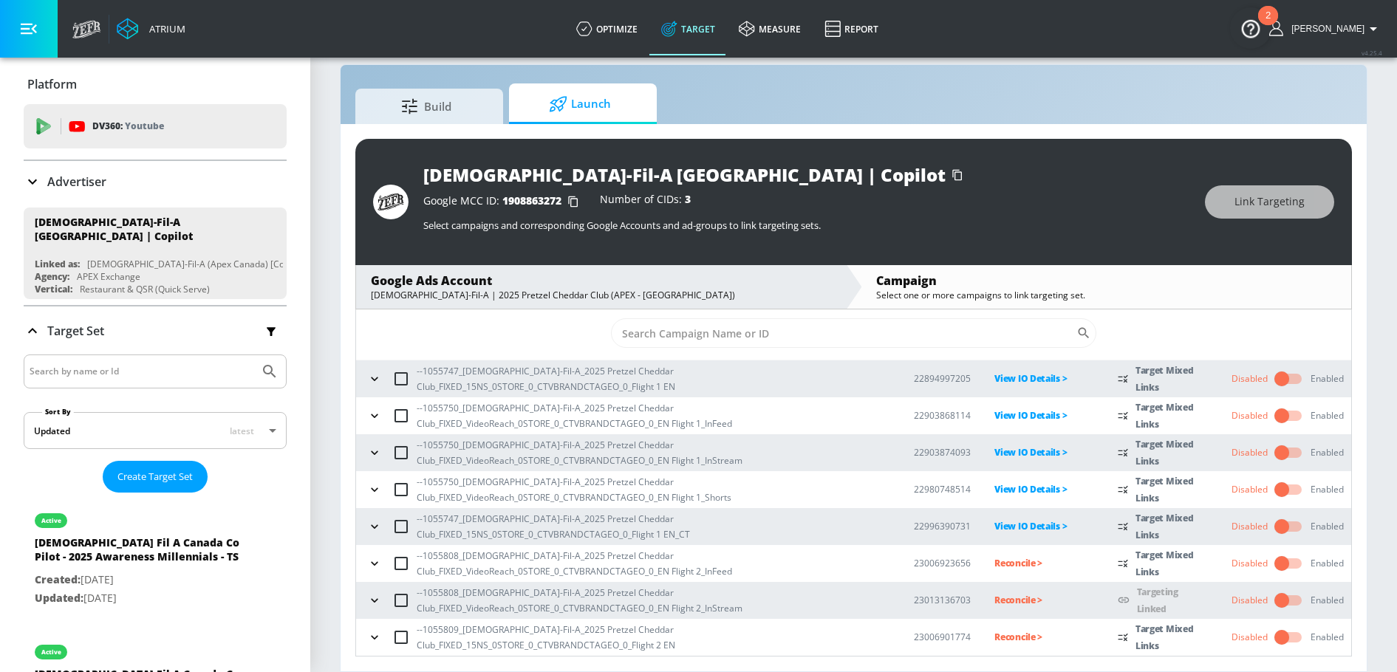
scroll to position [26, 0]
click at [379, 563] on icon "button" at bounding box center [374, 563] width 15 height 15
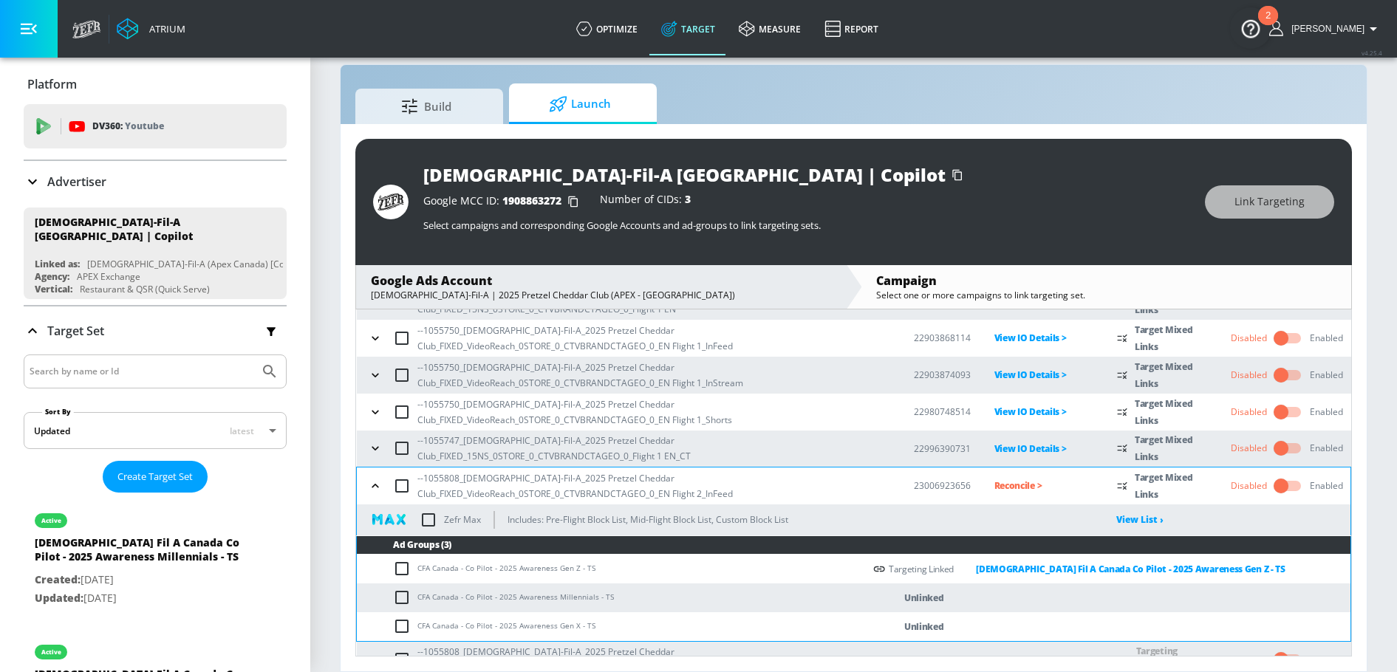
scroll to position [163, 0]
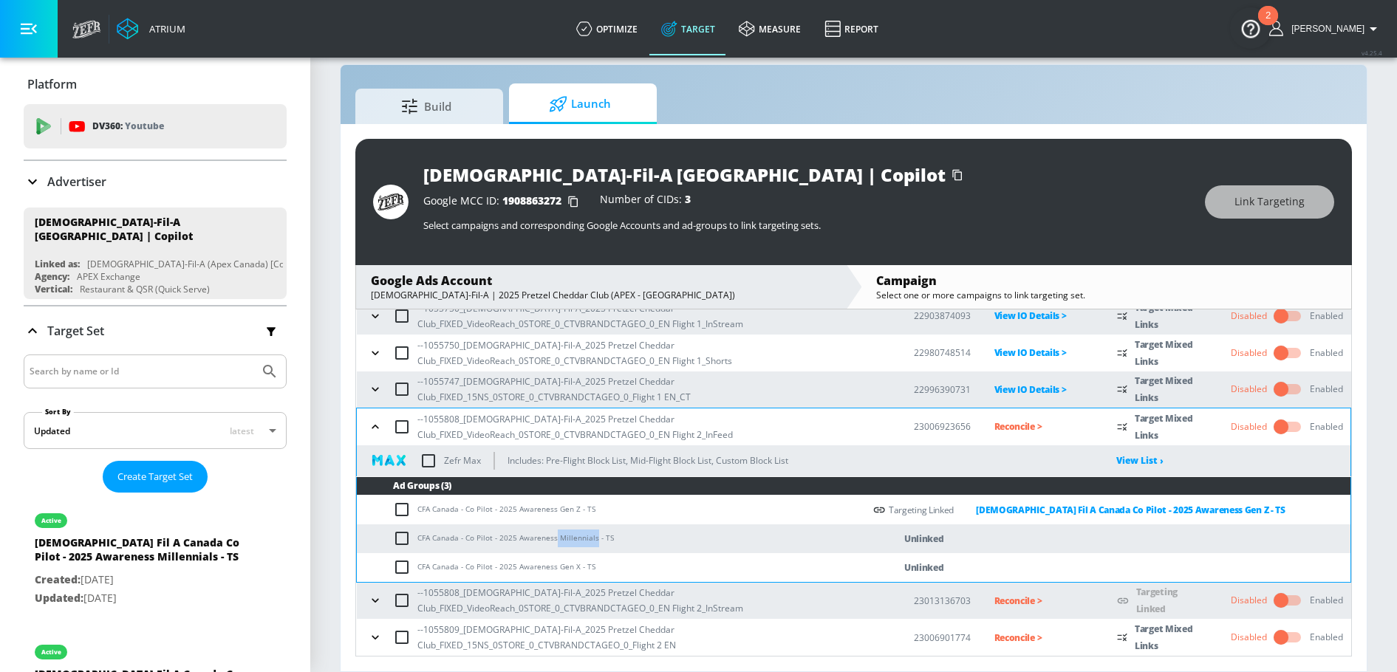
drag, startPoint x: 553, startPoint y: 539, endPoint x: 592, endPoint y: 539, distance: 38.4
click at [592, 539] on td "CFA Canada - Co Pilot - 2025 Awareness Millennials - TS" at bounding box center [610, 539] width 507 height 29
copy td "Millennials"
click at [410, 537] on input "checkbox" at bounding box center [405, 539] width 24 height 18
checkbox input "true"
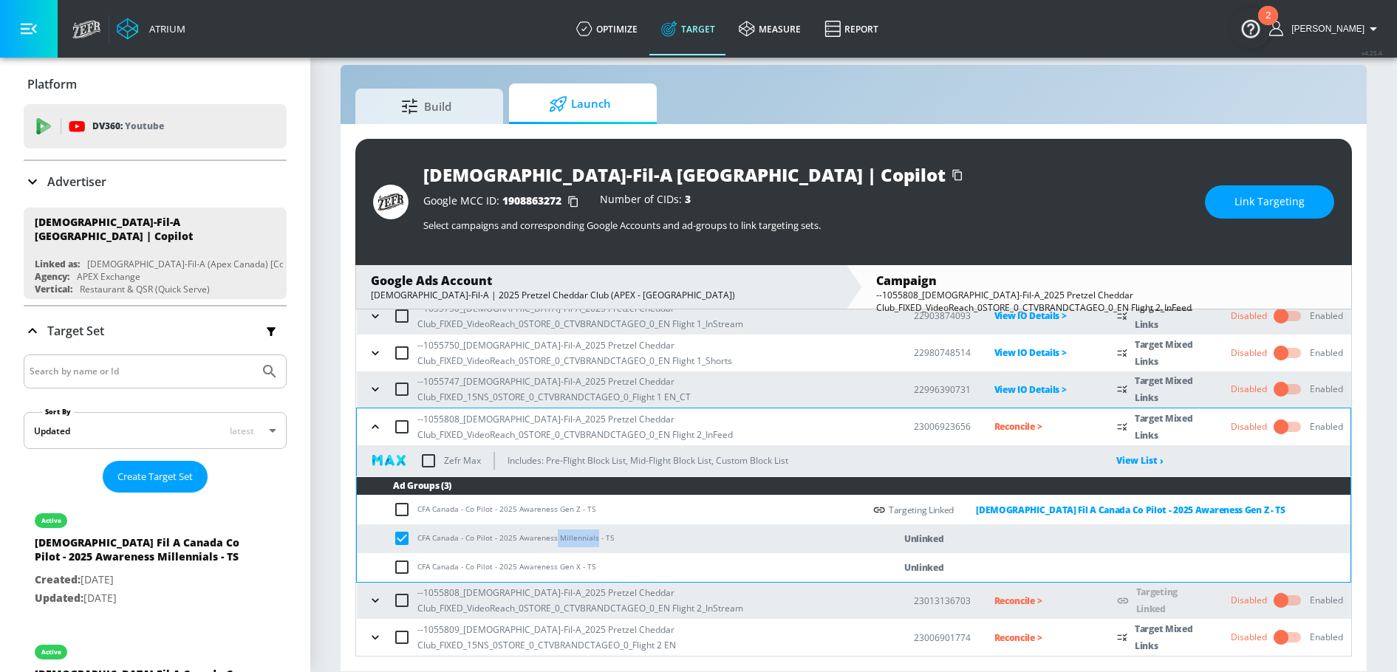
click at [1258, 191] on button "Link Targeting" at bounding box center [1269, 201] width 129 height 33
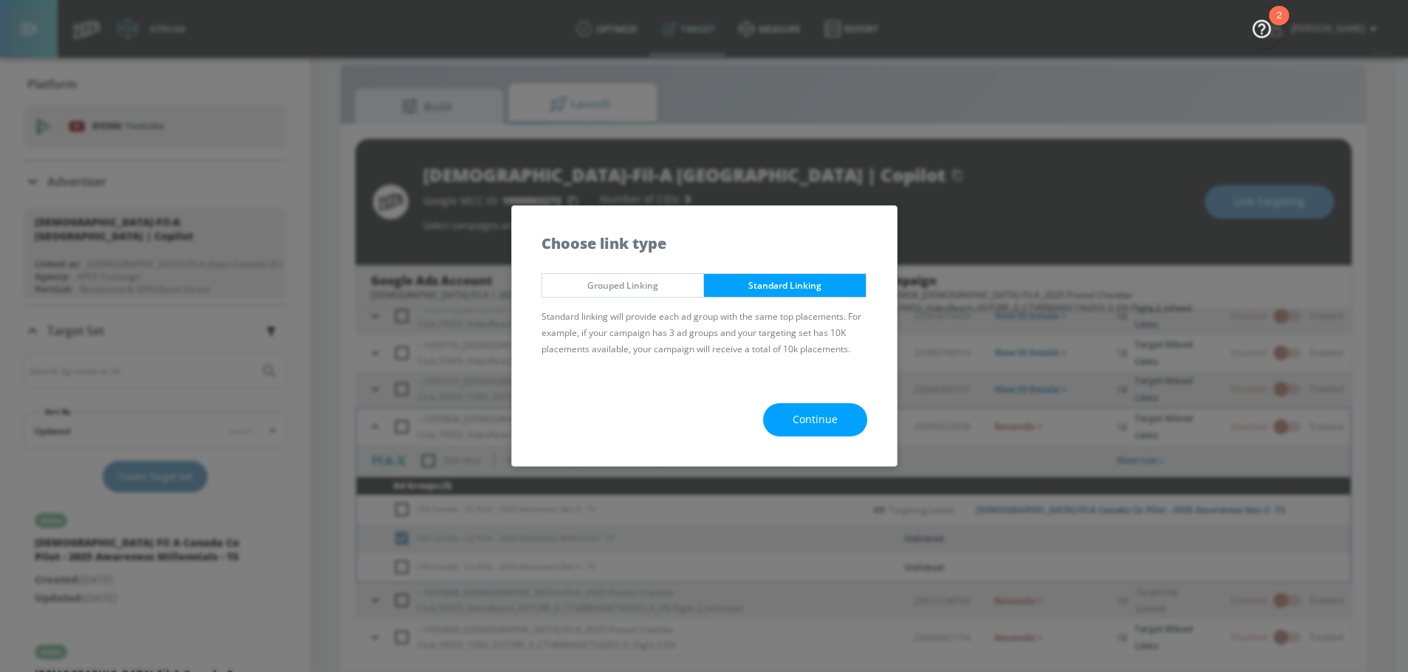
click at [804, 393] on div "Continue" at bounding box center [704, 420] width 385 height 92
click at [804, 411] on span "Continue" at bounding box center [815, 420] width 45 height 18
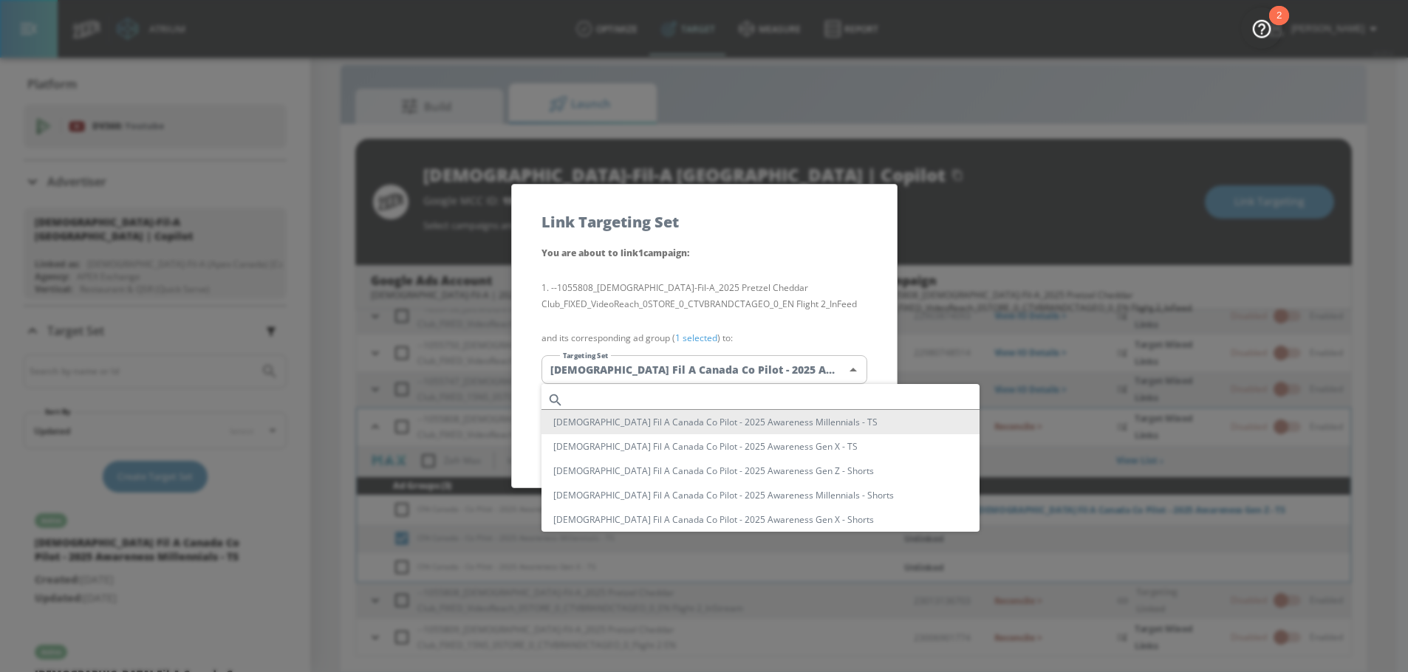
click at [751, 380] on body "Atrium optimize Target measure Report optimize Target measure Report v 4.25.4 N…" at bounding box center [704, 326] width 1408 height 694
click at [693, 395] on input "text" at bounding box center [775, 400] width 410 height 20
paste input "Millennials"
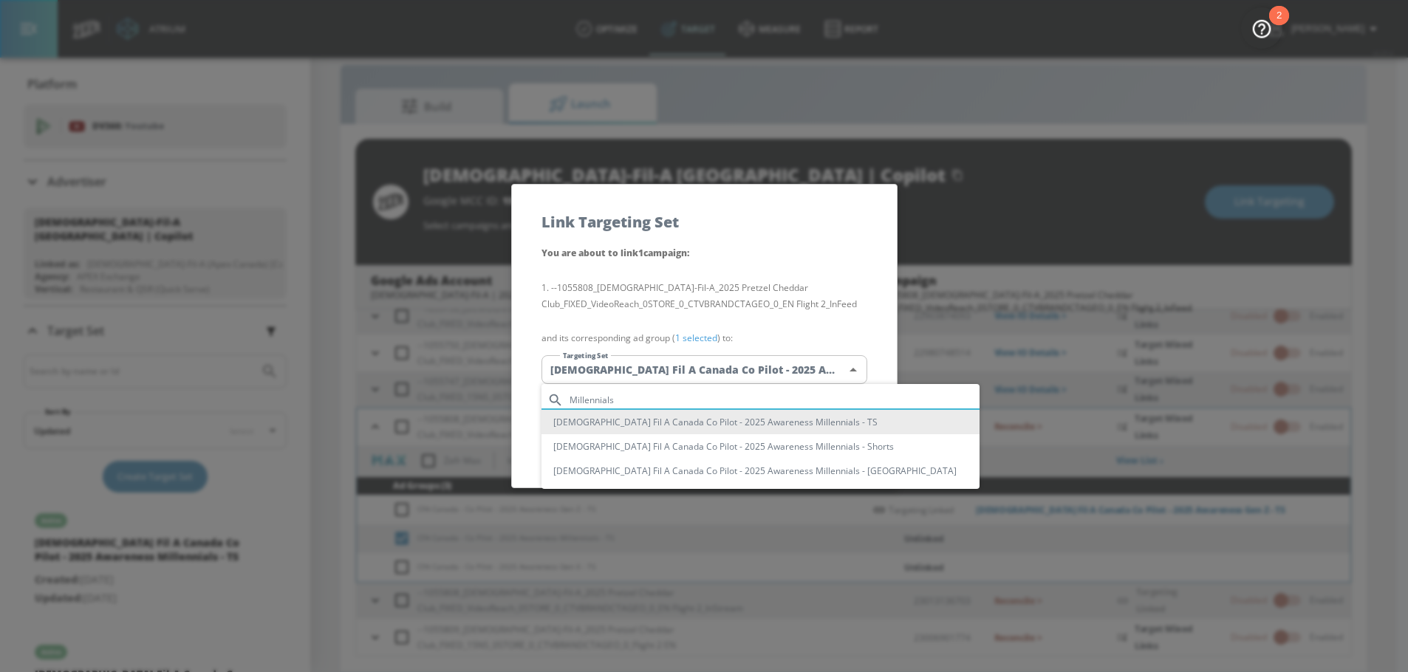
type input "Millennials"
click at [760, 420] on li "[DEMOGRAPHIC_DATA] Fil A Canada Co Pilot - 2025 Awareness Millennials - TS" at bounding box center [760, 422] width 438 height 24
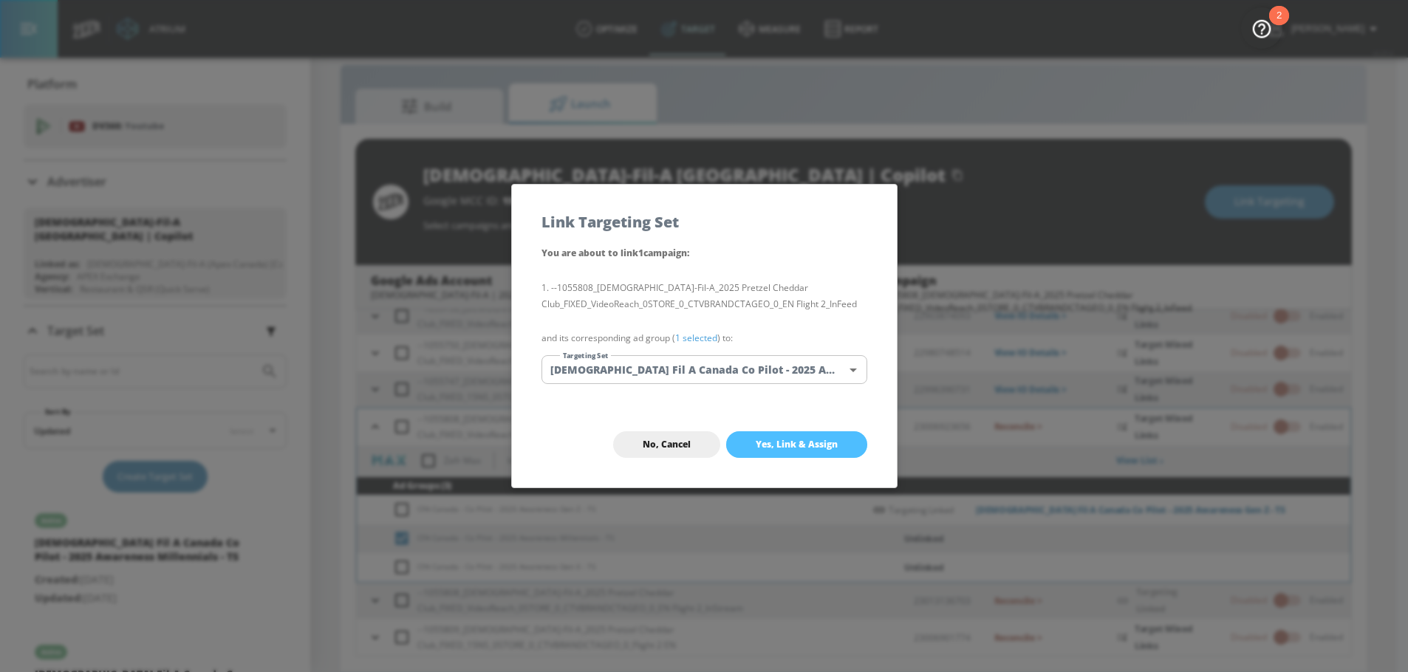
click at [770, 448] on span "Yes, Link & Assign" at bounding box center [797, 445] width 82 height 12
checkbox input "false"
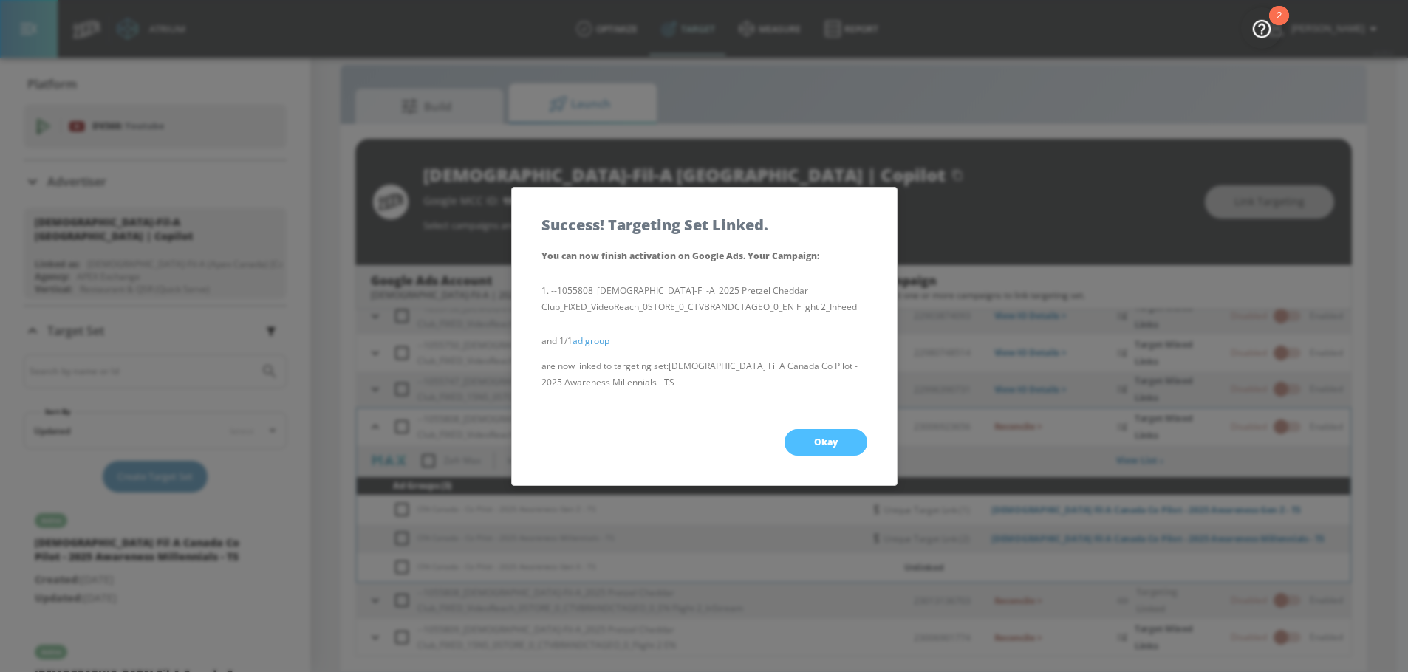
click at [816, 437] on span "Okay" at bounding box center [826, 443] width 24 height 12
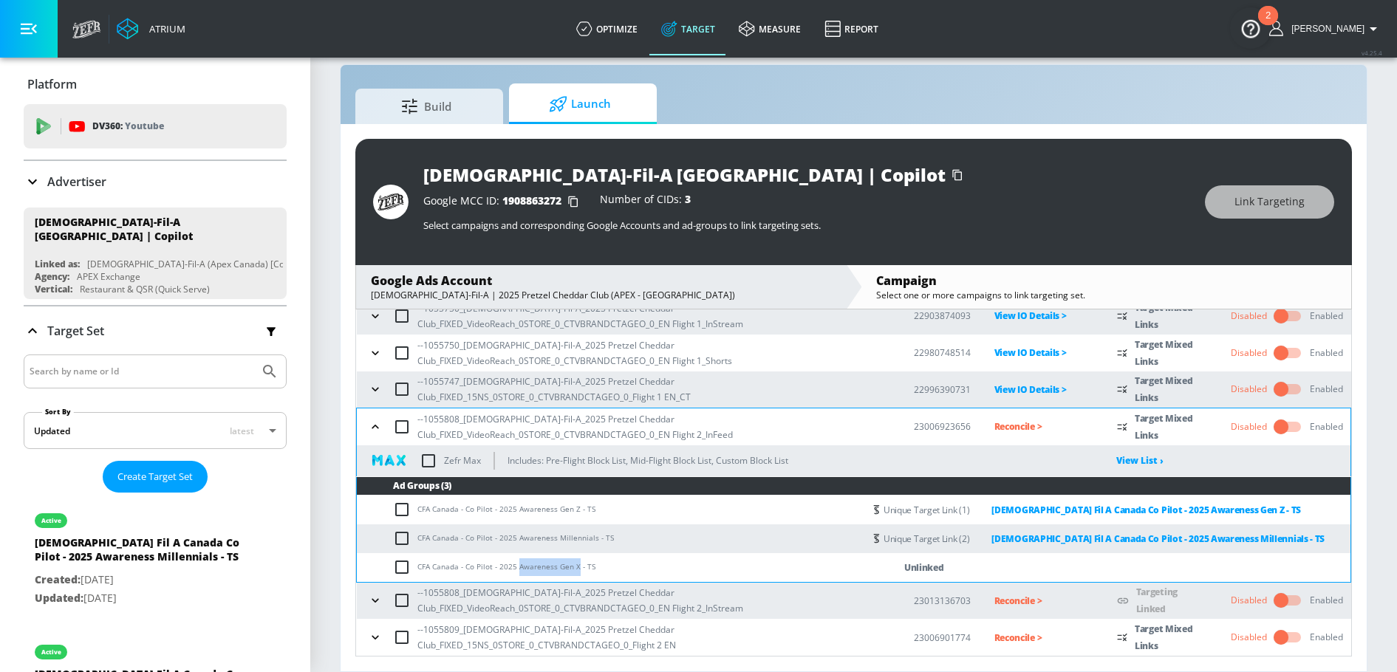
drag, startPoint x: 516, startPoint y: 566, endPoint x: 574, endPoint y: 563, distance: 57.7
click at [574, 563] on td "CFA Canada - Co Pilot - 2025 Awareness Gen X - TS" at bounding box center [610, 567] width 507 height 29
click at [568, 568] on td "CFA Canada - Co Pilot - 2025 Awareness Gen X - TS" at bounding box center [610, 567] width 507 height 29
drag, startPoint x: 557, startPoint y: 568, endPoint x: 580, endPoint y: 568, distance: 22.9
click at [580, 568] on td "CFA Canada - Co Pilot - 2025 Awareness Gen X - TS" at bounding box center [610, 567] width 507 height 29
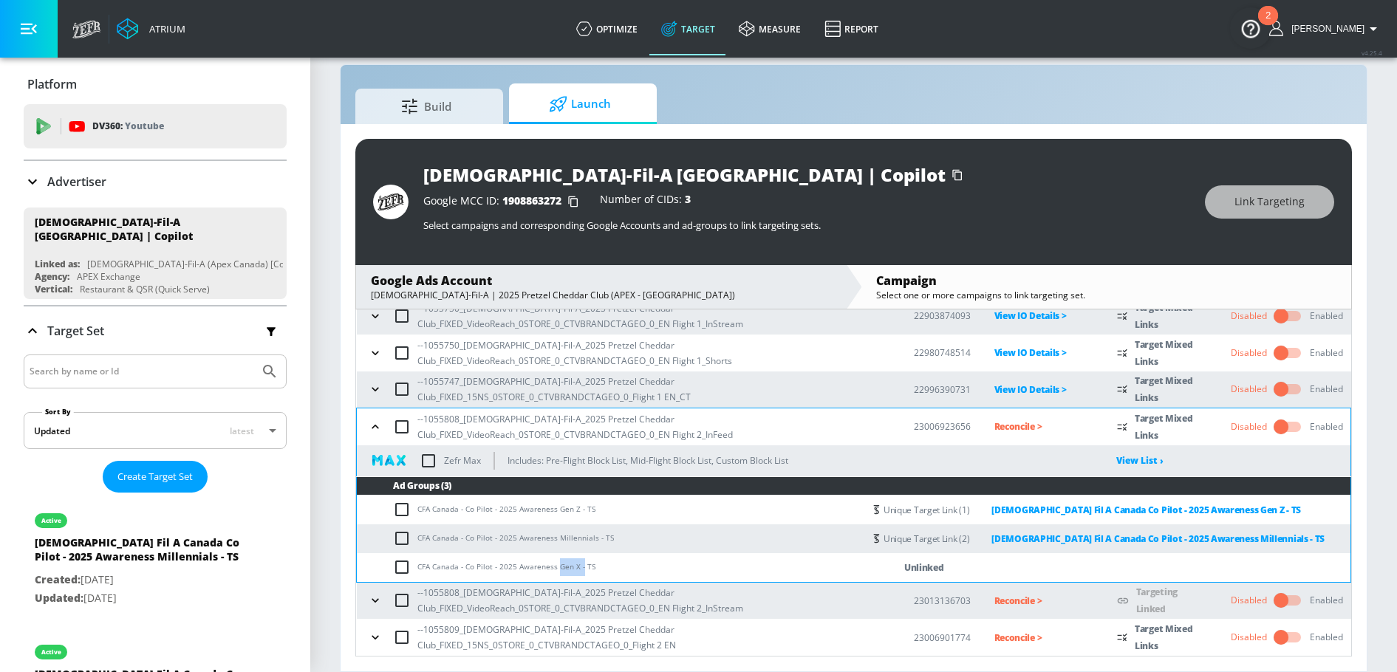
click at [580, 568] on td "CFA Canada - Co Pilot - 2025 Awareness Gen X - TS" at bounding box center [610, 567] width 507 height 29
drag, startPoint x: 556, startPoint y: 567, endPoint x: 574, endPoint y: 567, distance: 17.7
click at [574, 567] on td "CFA Canada - Co Pilot - 2025 Awareness Gen X - TS" at bounding box center [610, 567] width 507 height 29
copy td "Gen X"
click at [400, 568] on input "checkbox" at bounding box center [405, 567] width 24 height 18
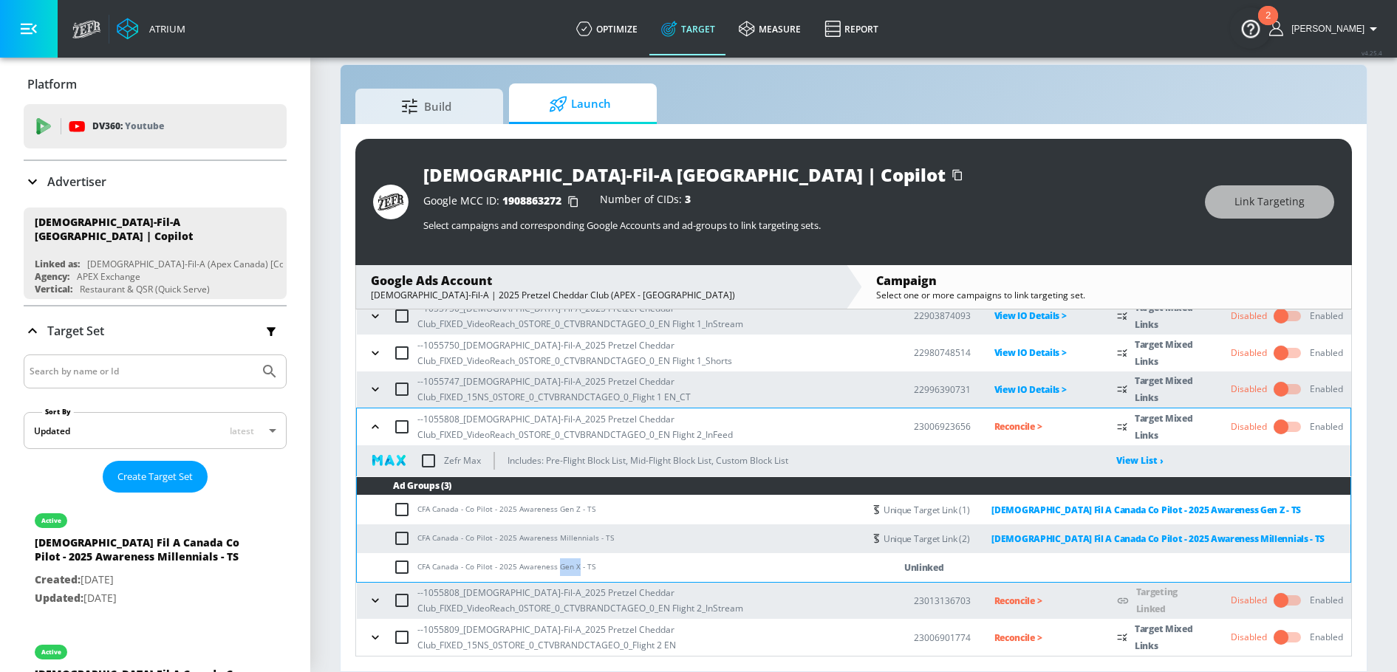
checkbox input "true"
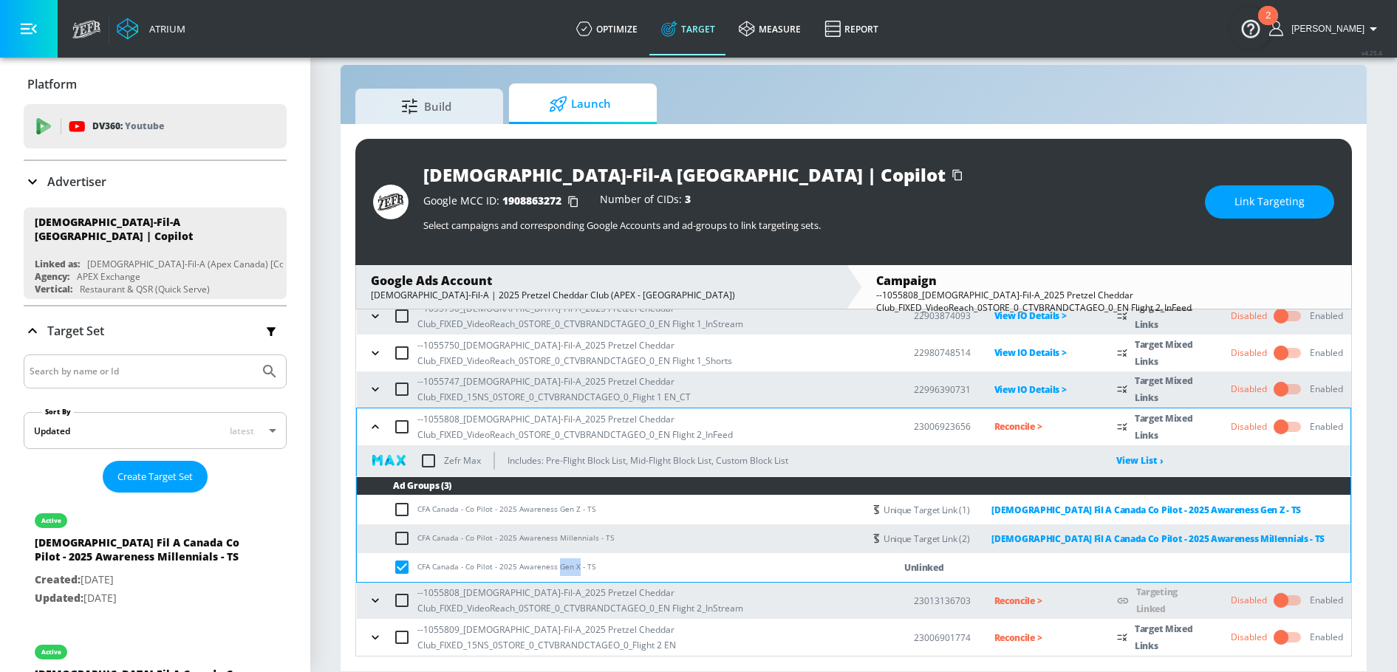
click at [1246, 208] on span "Link Targeting" at bounding box center [1269, 202] width 70 height 18
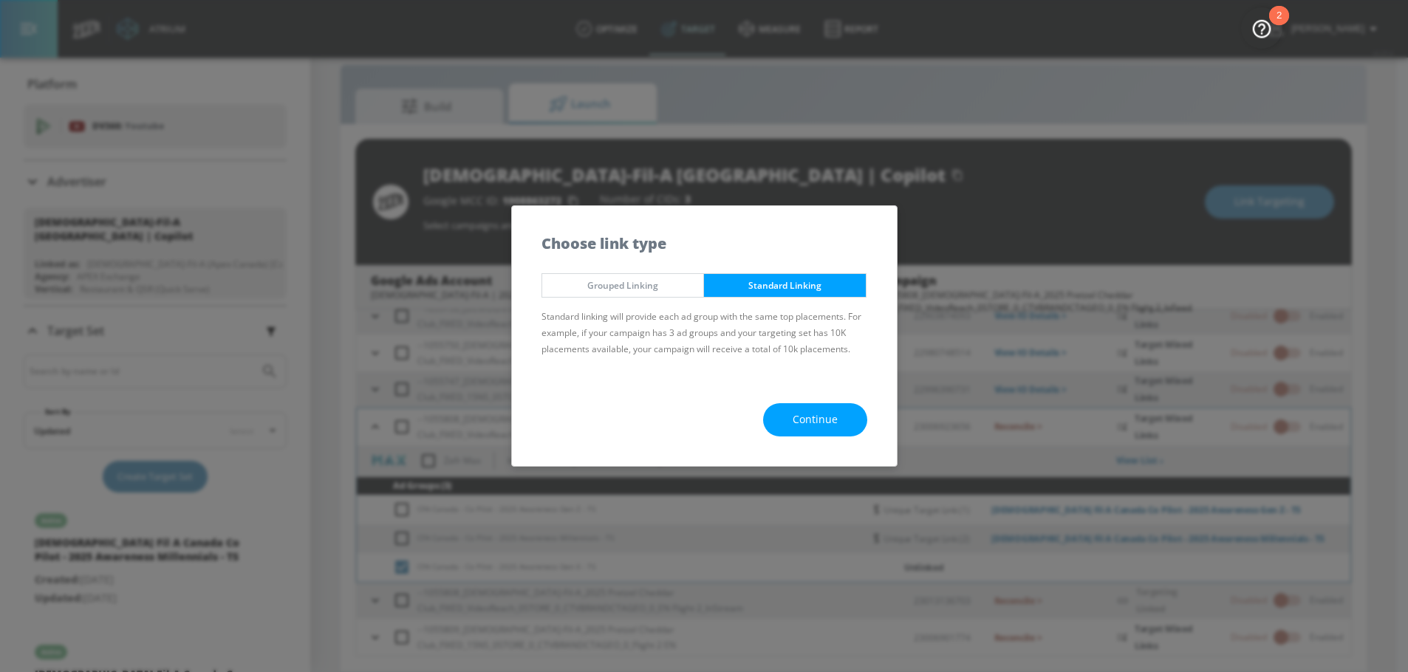
click at [790, 453] on div "Continue" at bounding box center [704, 420] width 385 height 92
click at [799, 419] on span "Continue" at bounding box center [815, 420] width 45 height 18
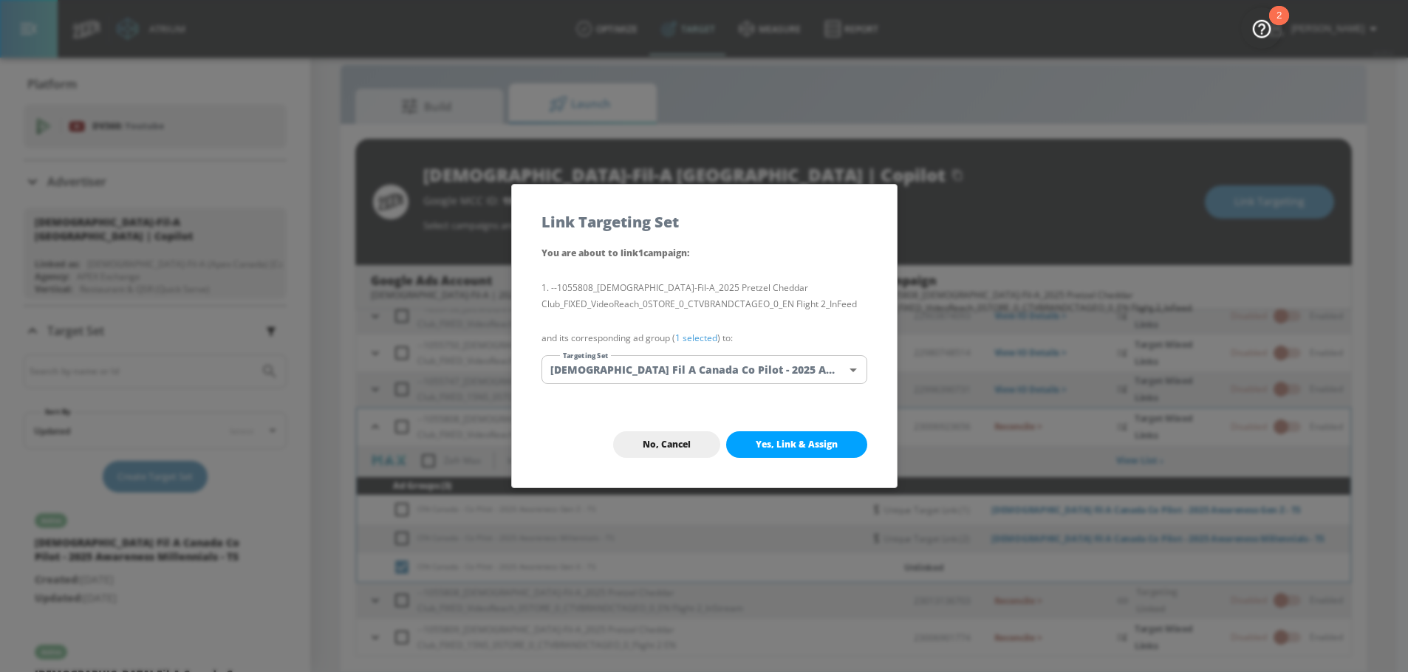
click at [745, 378] on body "Atrium optimize Target measure Report optimize Target measure Report v 4.25.4 N…" at bounding box center [704, 326] width 1408 height 694
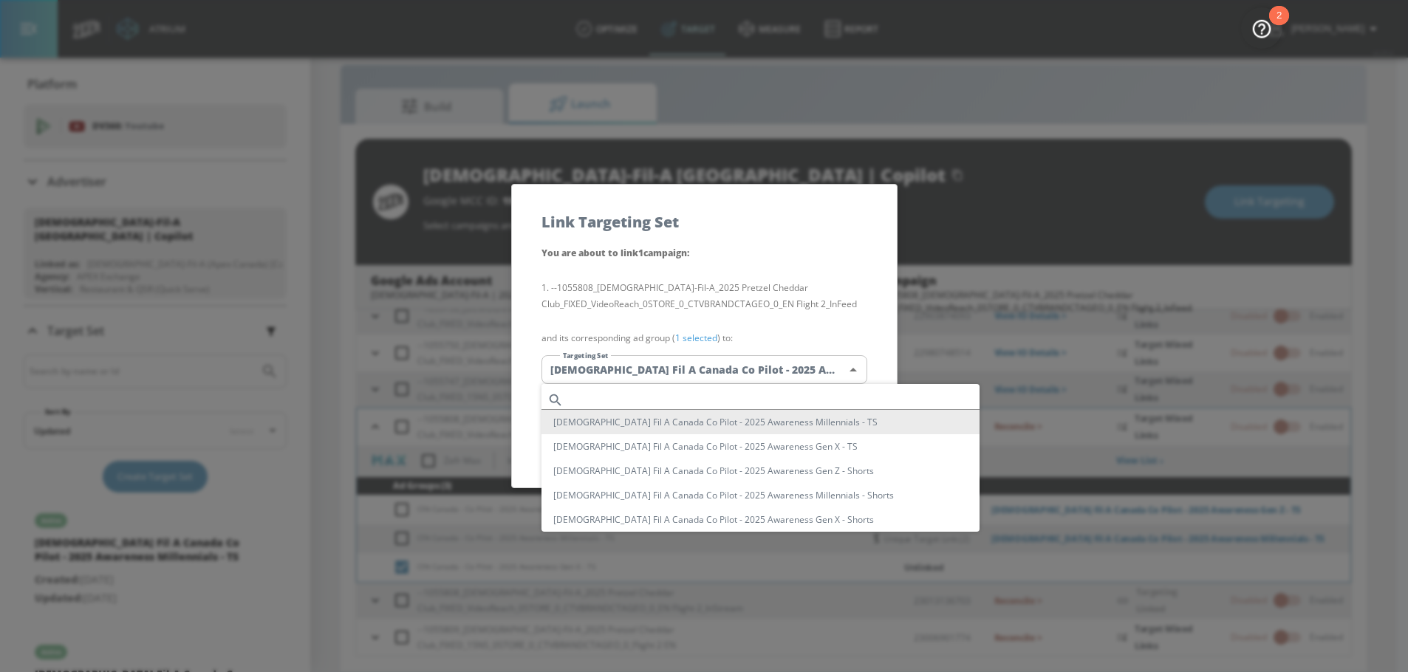
click at [684, 392] on input "text" at bounding box center [775, 400] width 410 height 20
paste input "Gen X"
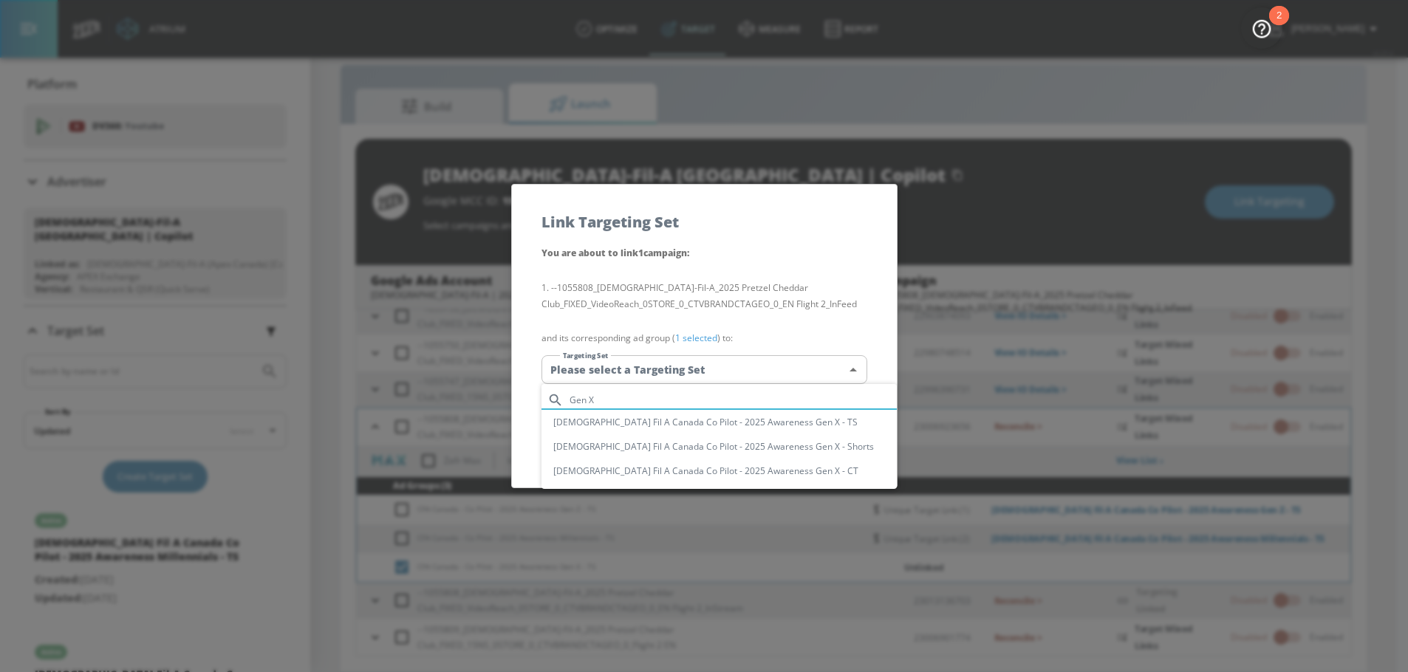
type input "Gen X"
click at [757, 422] on li "[DEMOGRAPHIC_DATA] Fil A Canada Co Pilot - 2025 Awareness Gen X - TS" at bounding box center [718, 422] width 355 height 24
type input "b27720c0-74df-47d6-adde-d3acf5cf5b3c"
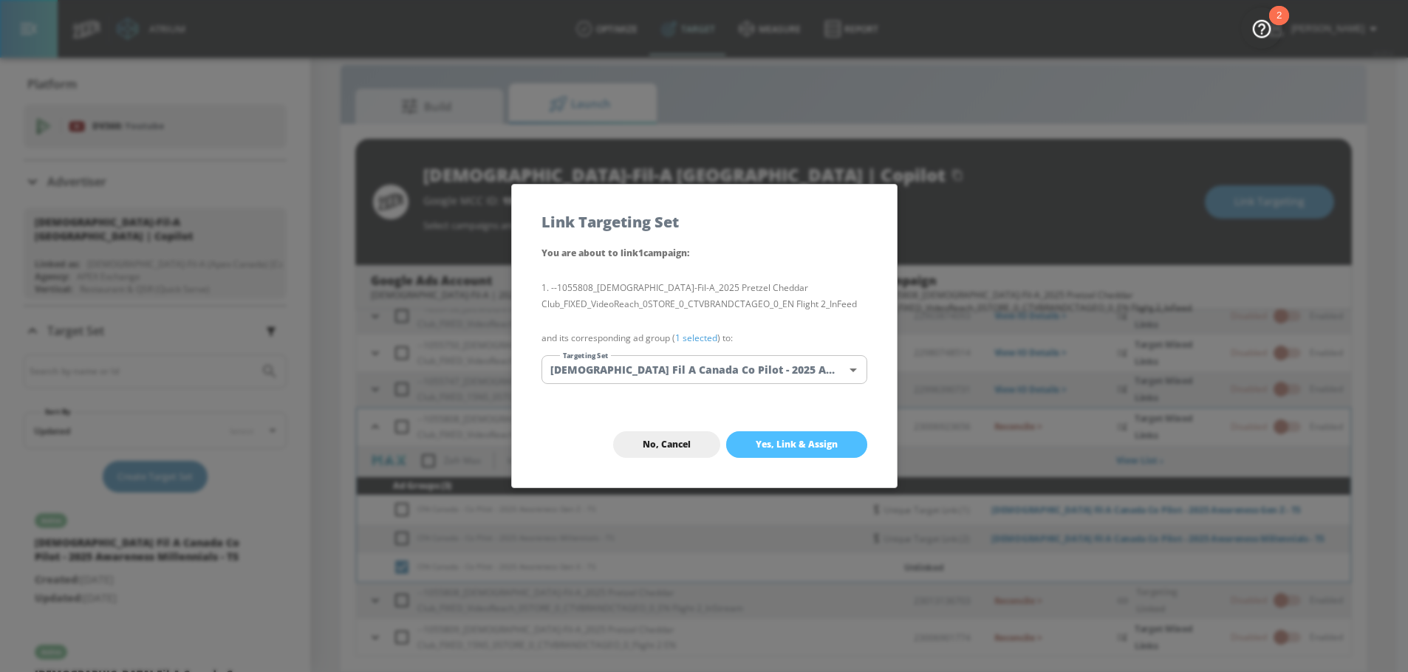
click at [790, 439] on span "Yes, Link & Assign" at bounding box center [797, 445] width 82 height 12
checkbox input "false"
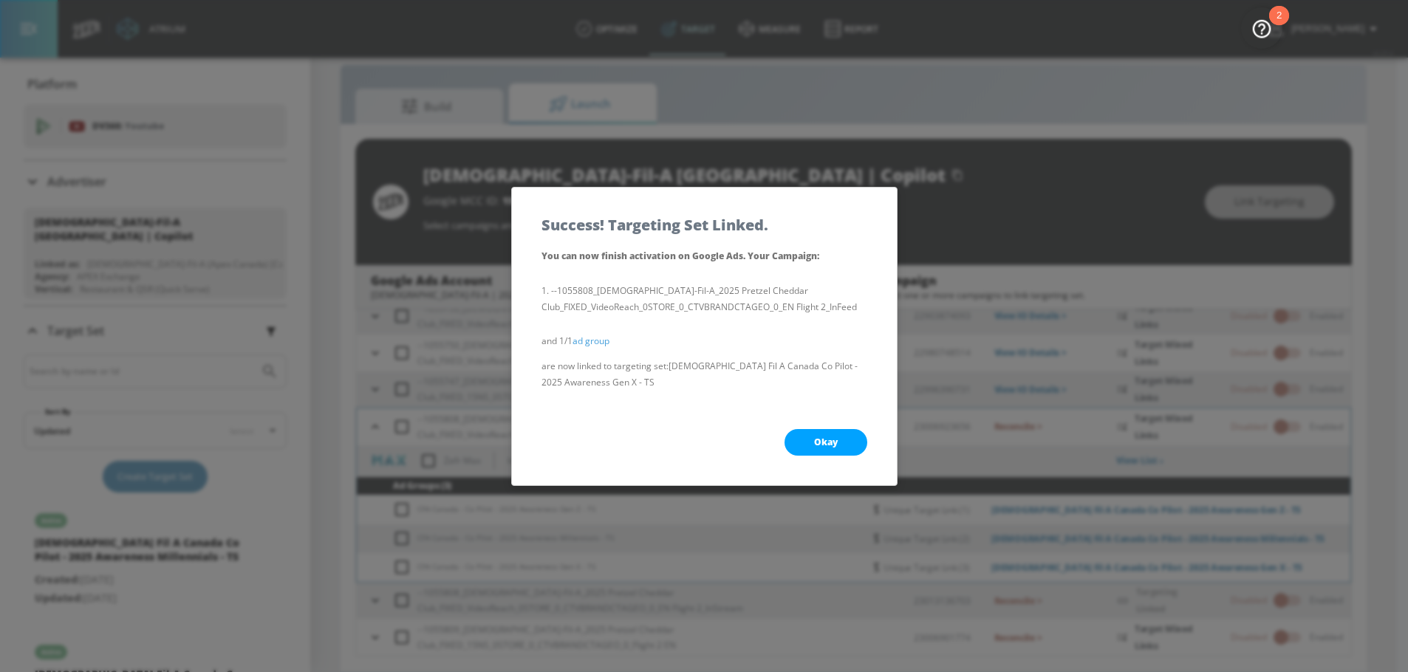
click at [793, 443] on button "Okay" at bounding box center [826, 442] width 83 height 27
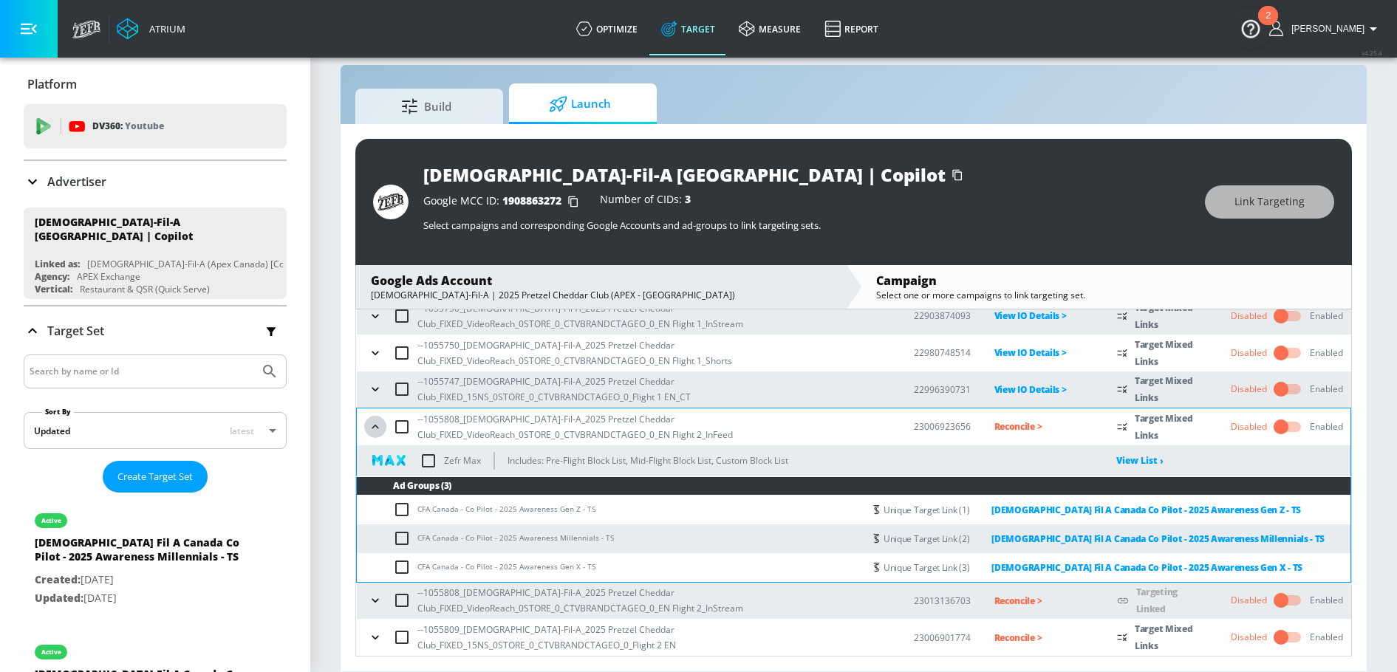
click at [373, 436] on button "button" at bounding box center [375, 427] width 22 height 22
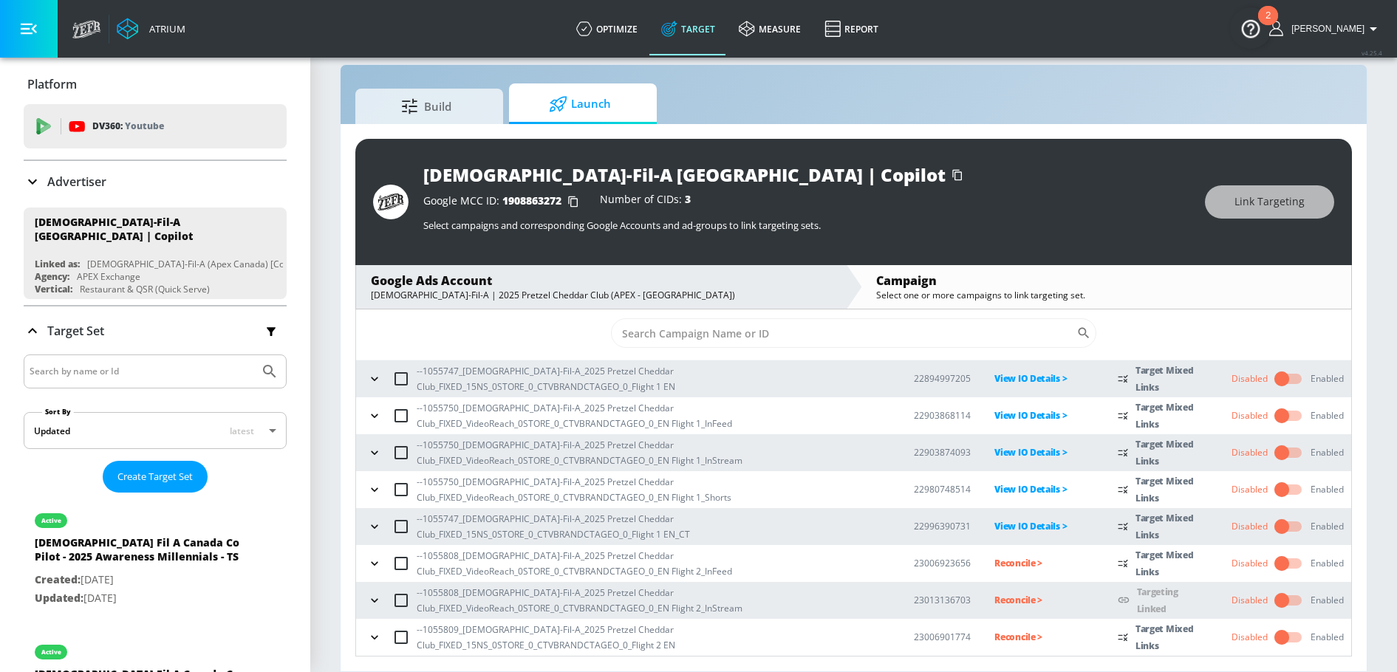
click at [368, 605] on icon "button" at bounding box center [374, 600] width 15 height 15
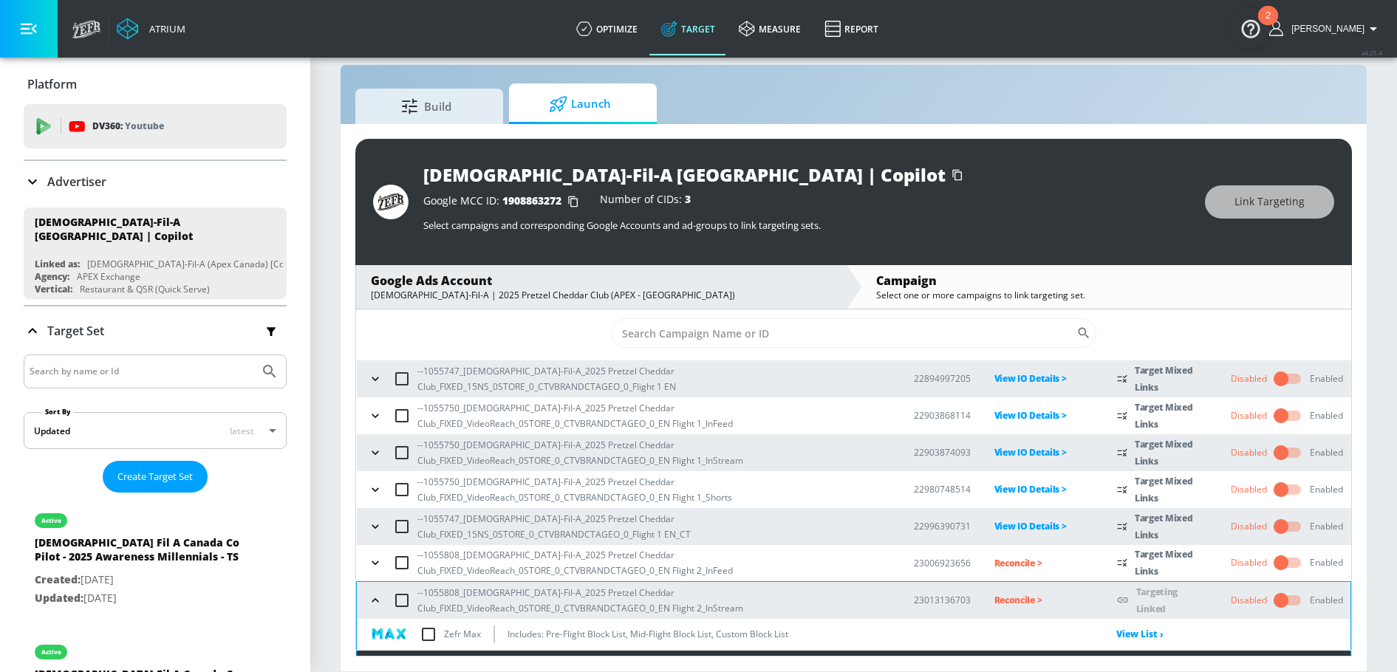
scroll to position [134, 0]
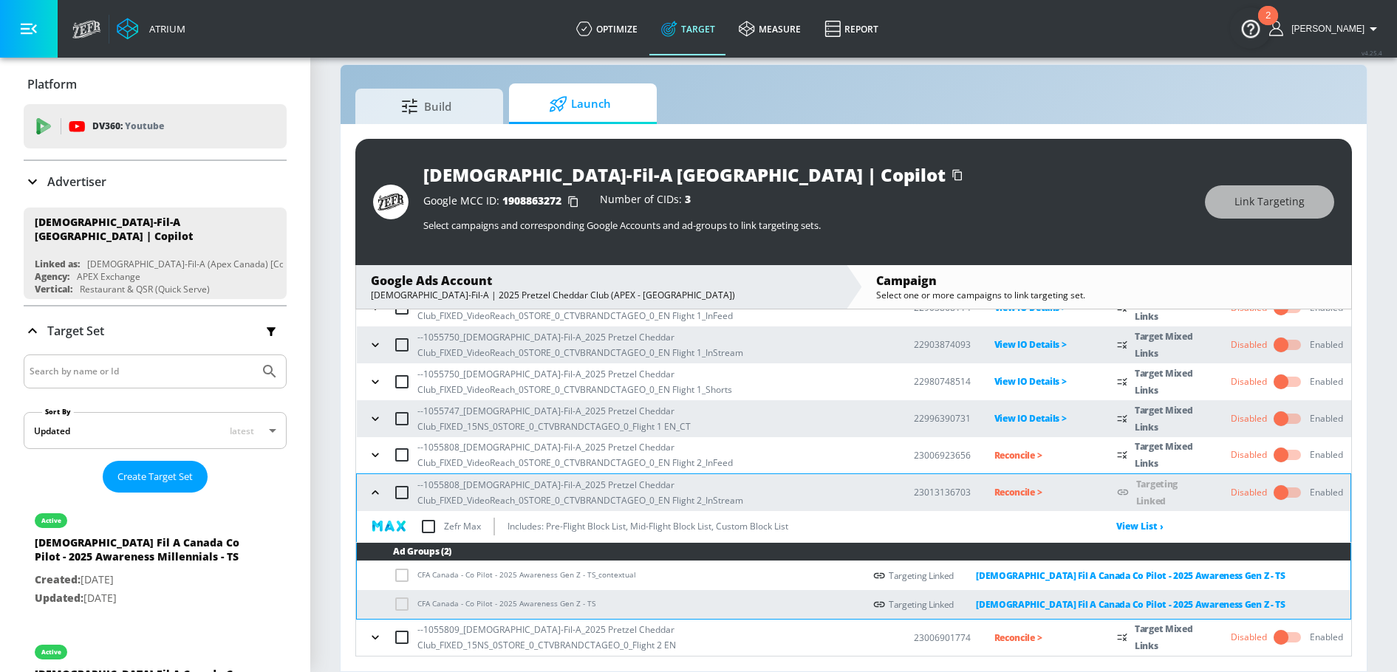
click at [382, 494] on icon "button" at bounding box center [375, 492] width 15 height 15
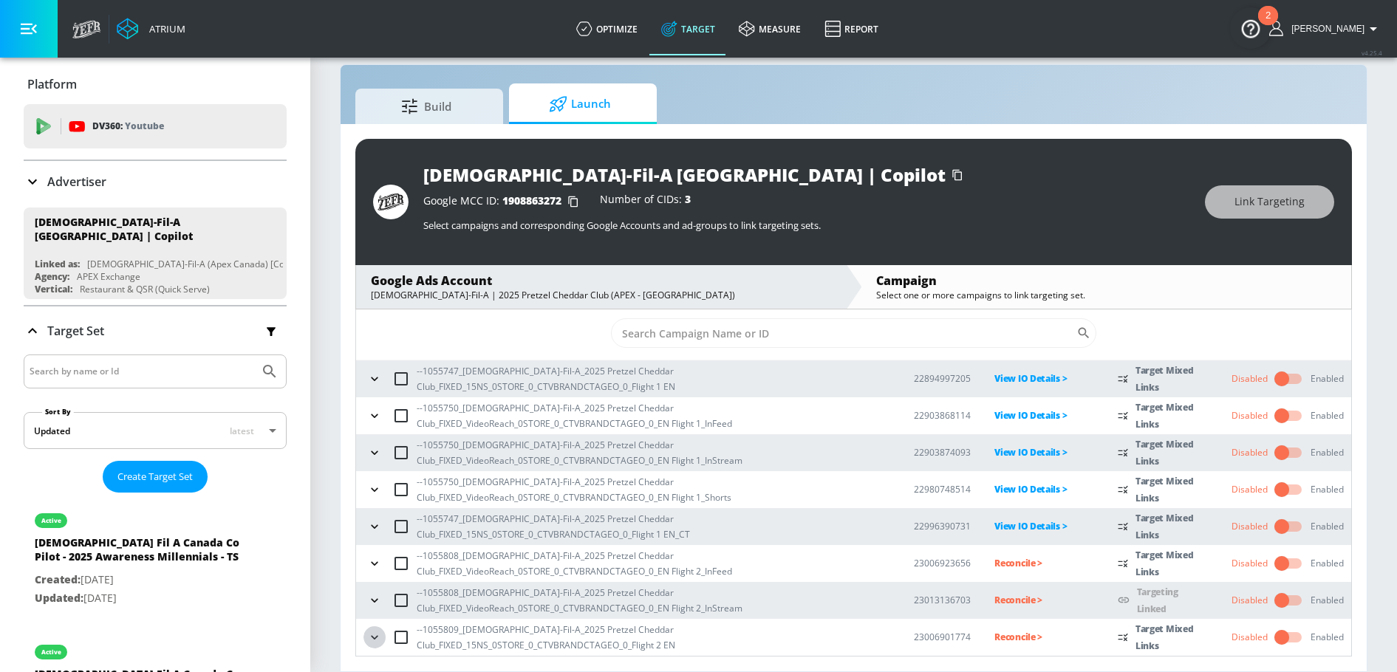
click at [377, 632] on icon "button" at bounding box center [374, 637] width 15 height 15
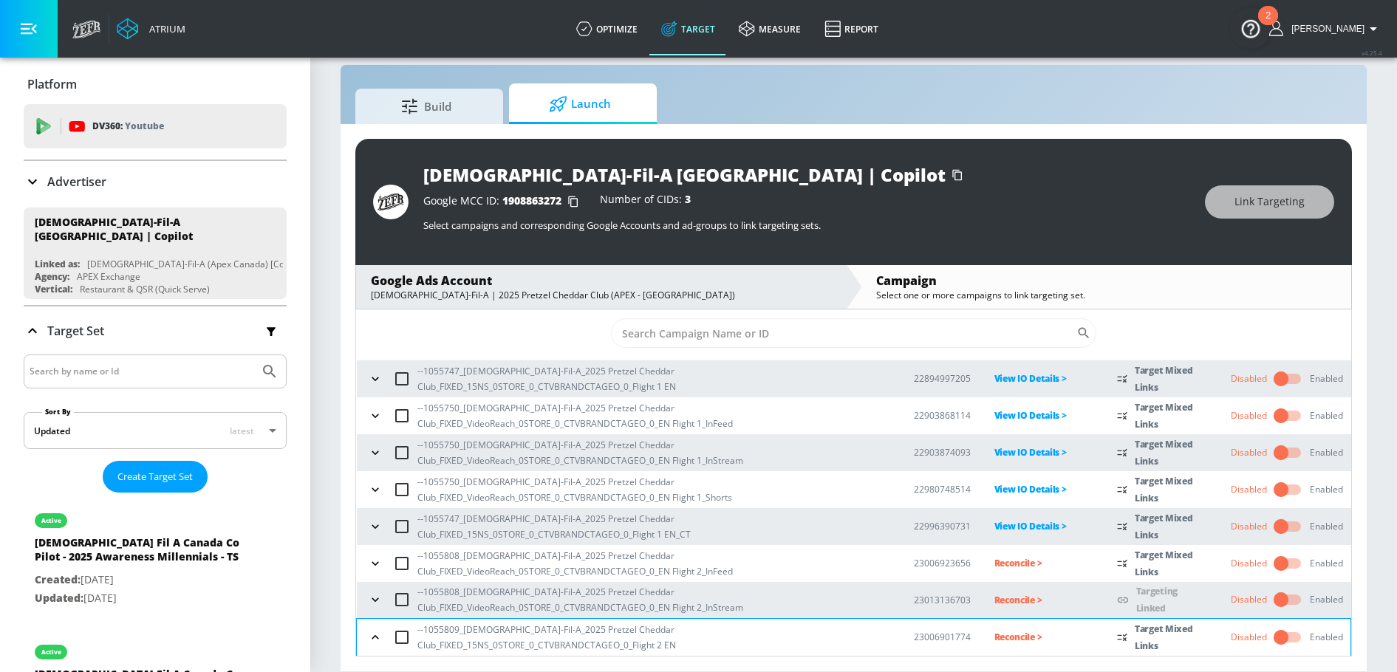
scroll to position [307, 0]
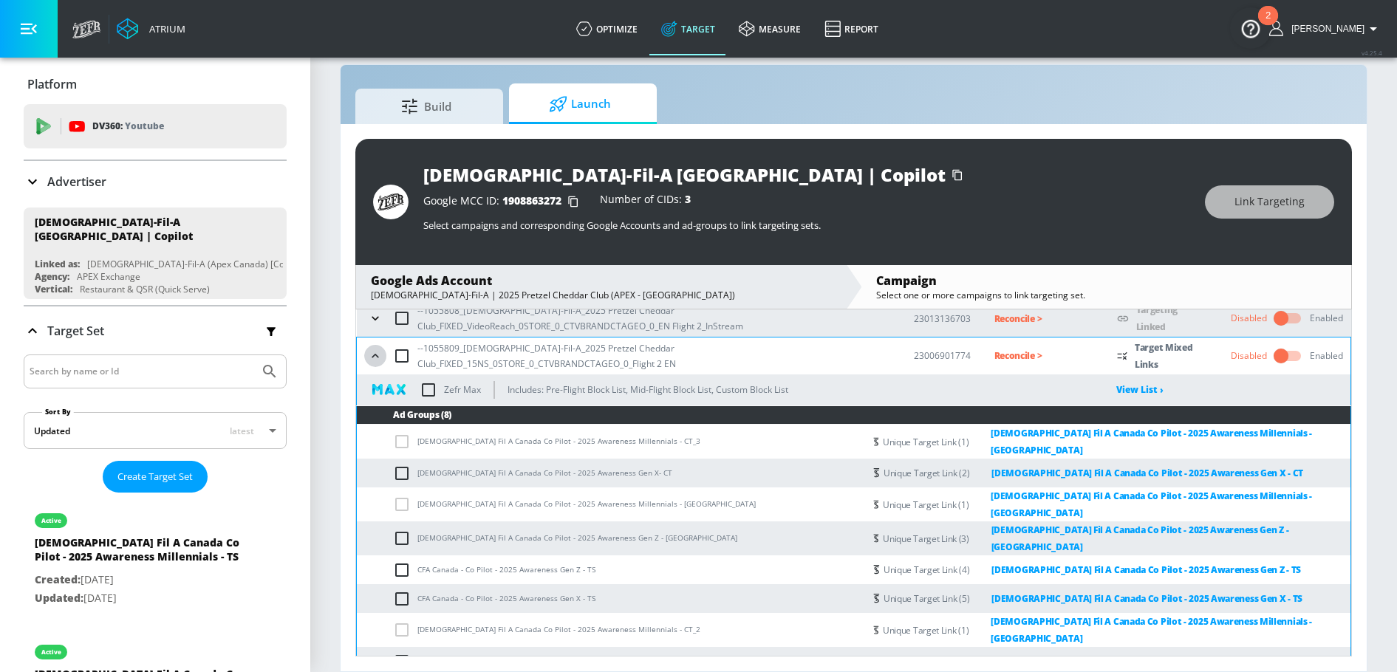
click at [372, 359] on icon "button" at bounding box center [375, 356] width 15 height 15
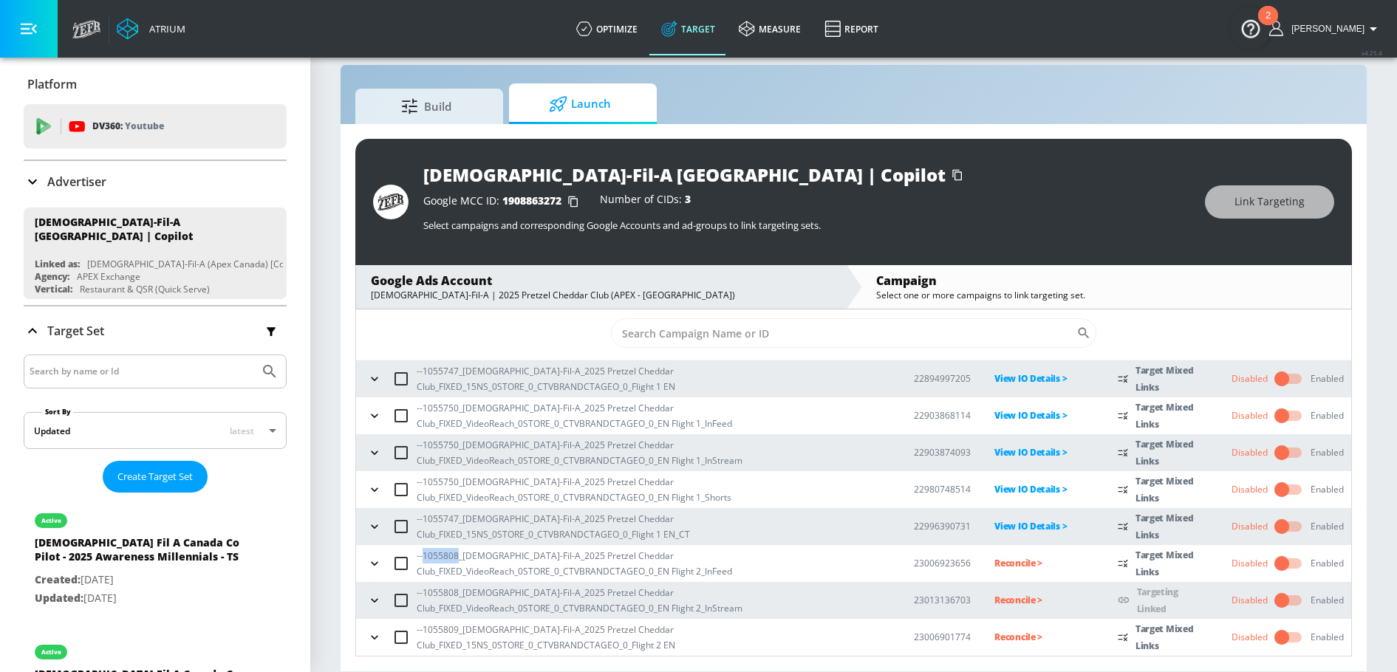
drag, startPoint x: 424, startPoint y: 556, endPoint x: 457, endPoint y: 558, distance: 32.5
click at [457, 558] on p "--1055808_[DEMOGRAPHIC_DATA]-Fil-A_2025 Pretzel Cheddar Club_FIXED_VideoReach_0…" at bounding box center [654, 563] width 474 height 31
copy p "1055808"
click at [994, 561] on p "Reconcile >" at bounding box center [1044, 563] width 100 height 17
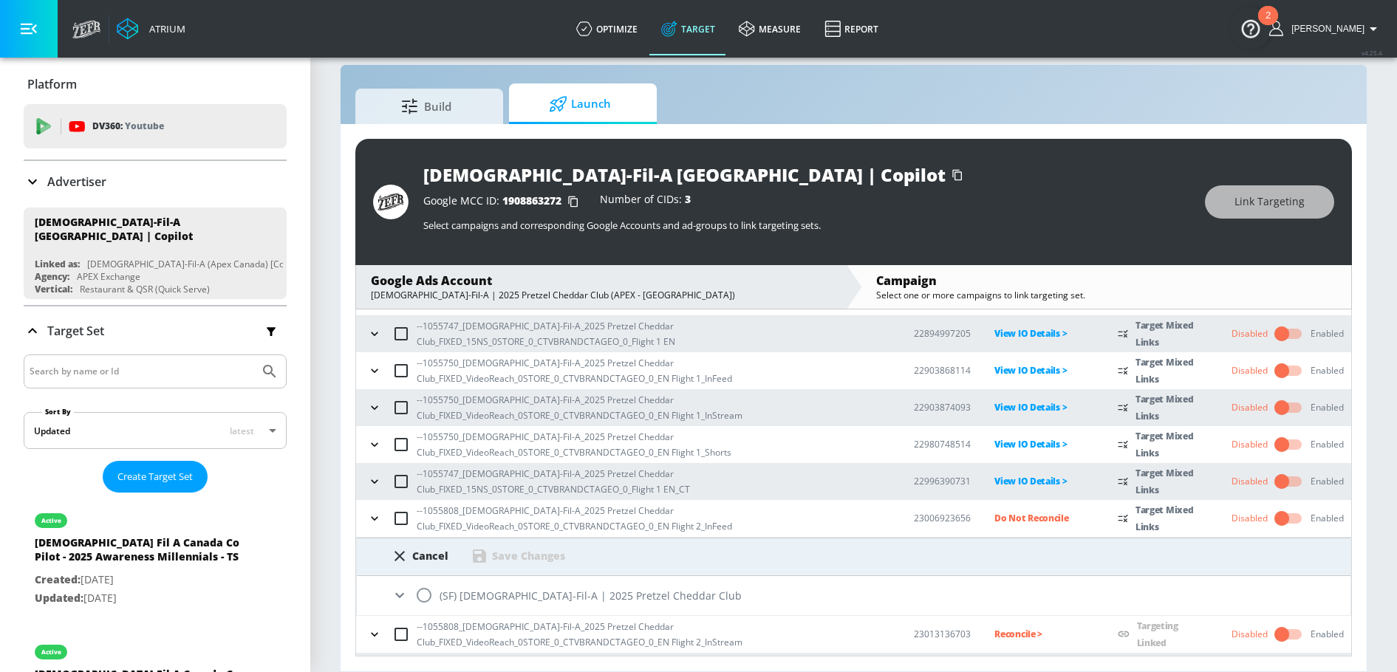
scroll to position [105, 0]
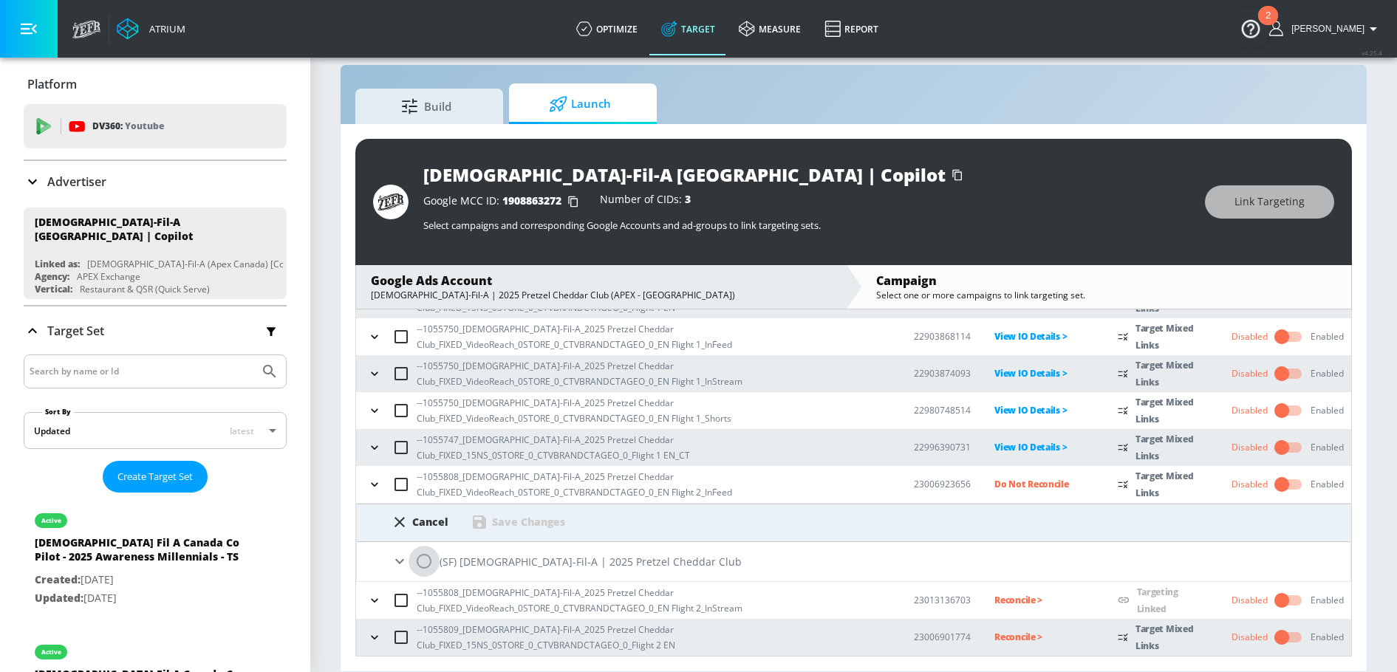
click at [420, 565] on input "radio" at bounding box center [424, 561] width 31 height 31
radio input "true"
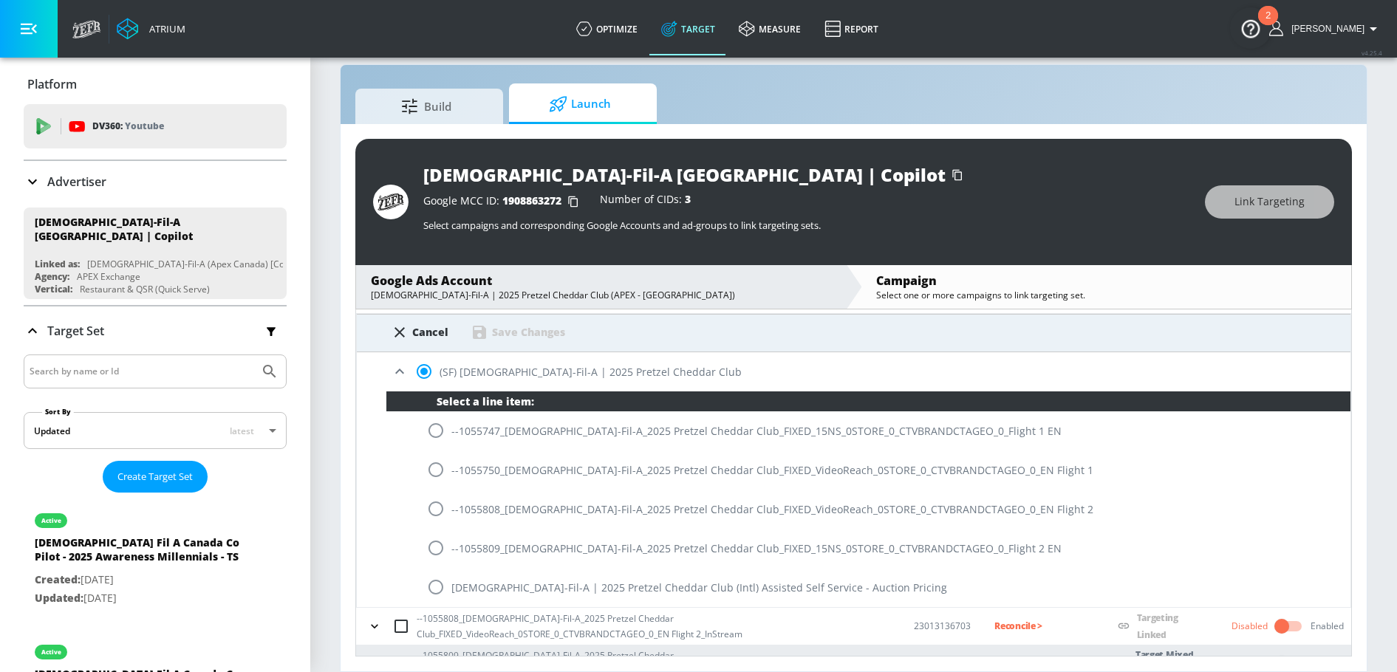
scroll to position [320, 0]
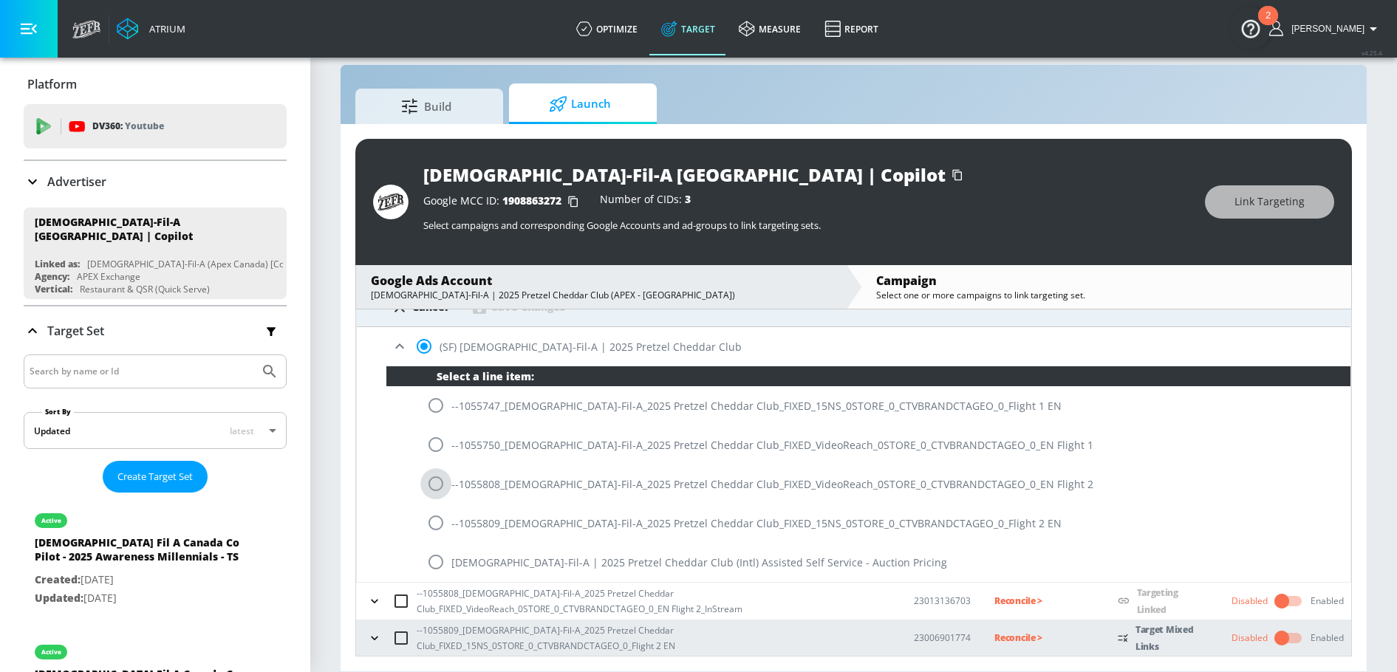
click at [431, 481] on input "radio" at bounding box center [435, 483] width 31 height 31
radio input "true"
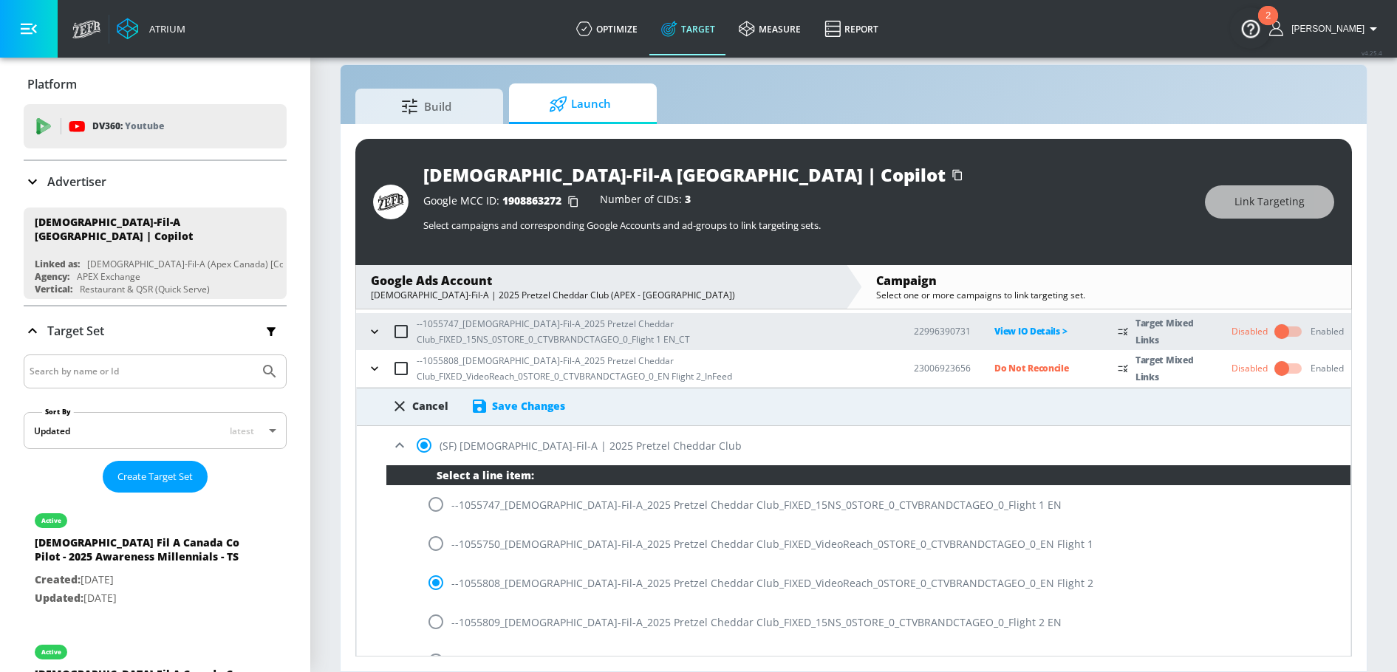
scroll to position [216, 0]
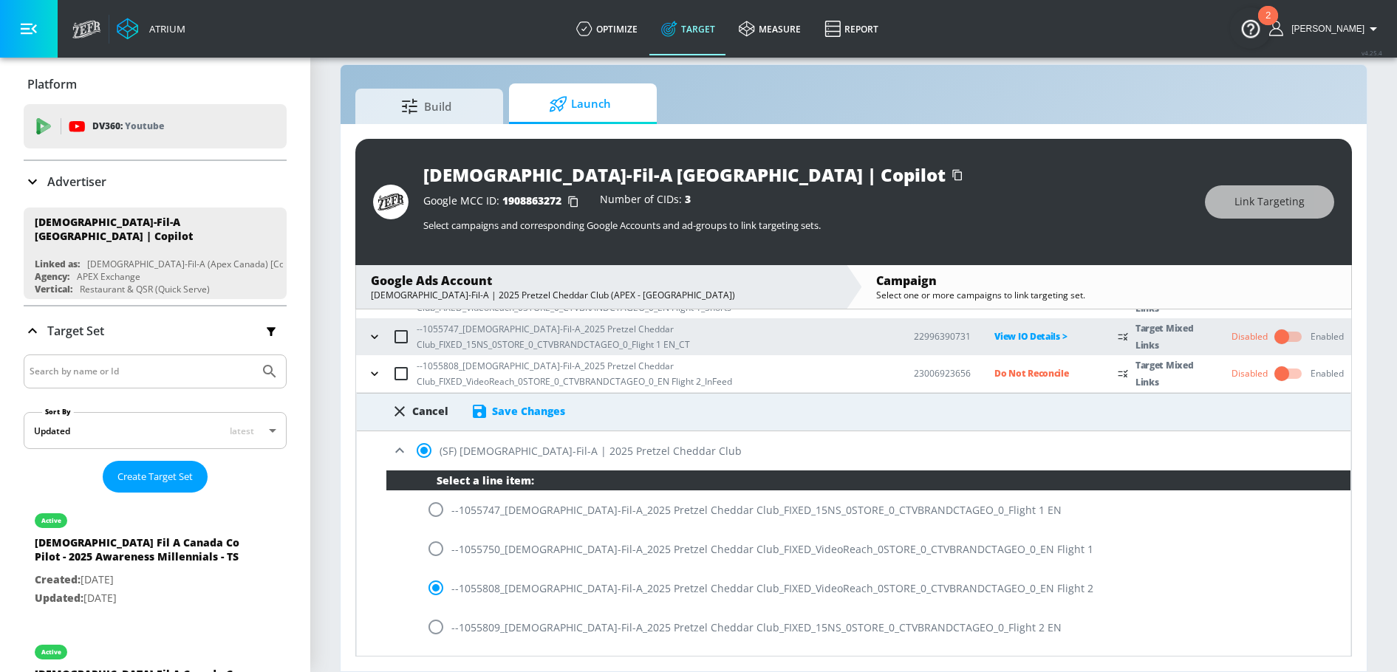
click at [544, 405] on div "Save Changes" at bounding box center [528, 411] width 73 height 14
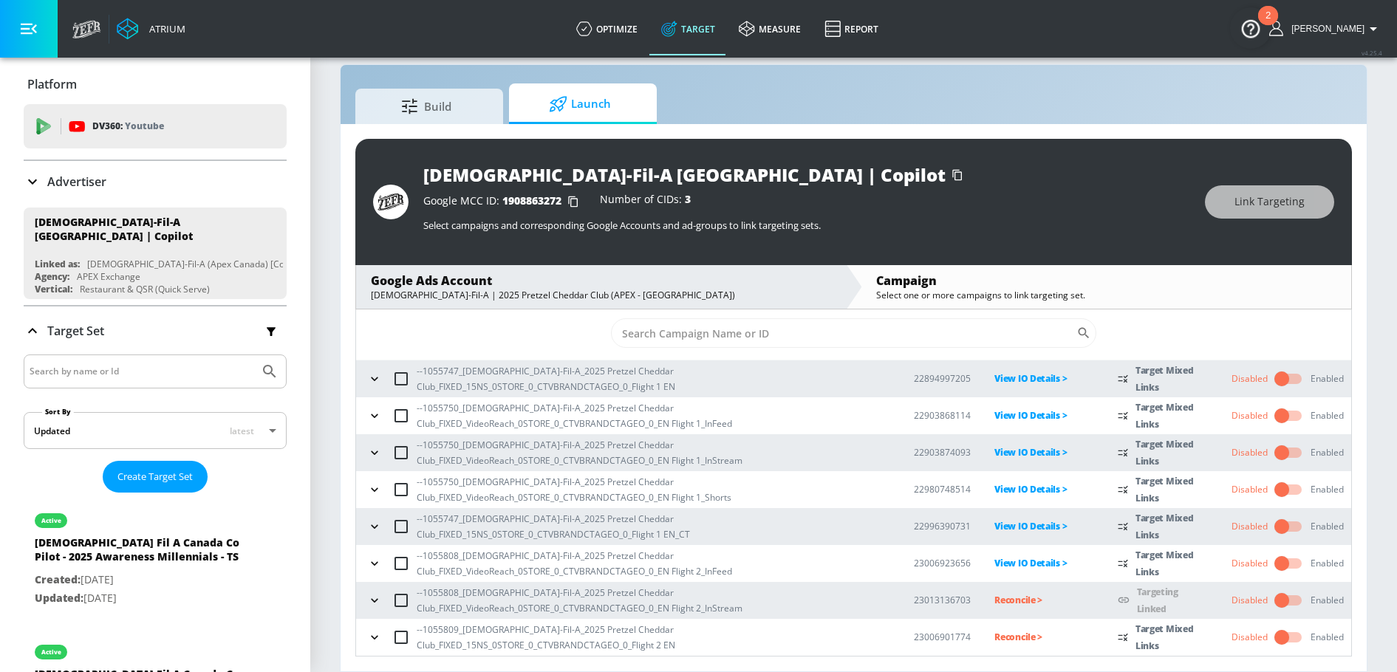
scroll to position [26, 0]
click at [994, 599] on p "Reconcile >" at bounding box center [1044, 600] width 100 height 17
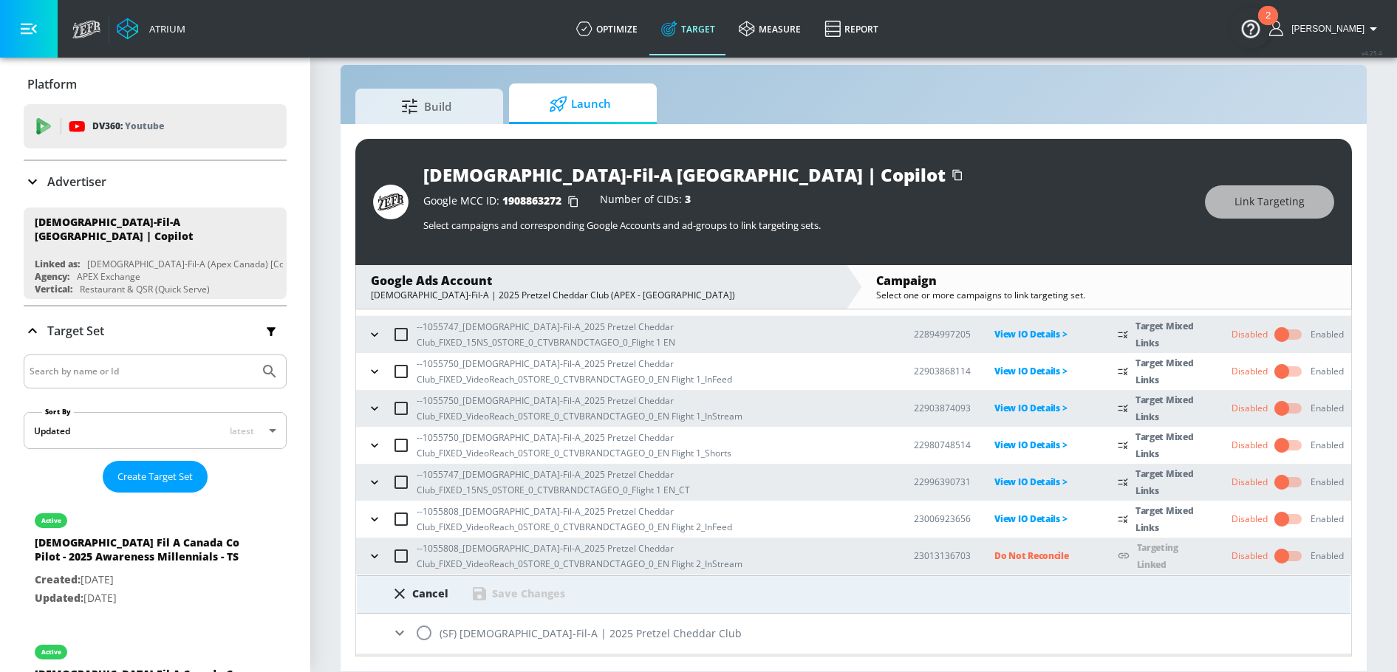
scroll to position [105, 0]
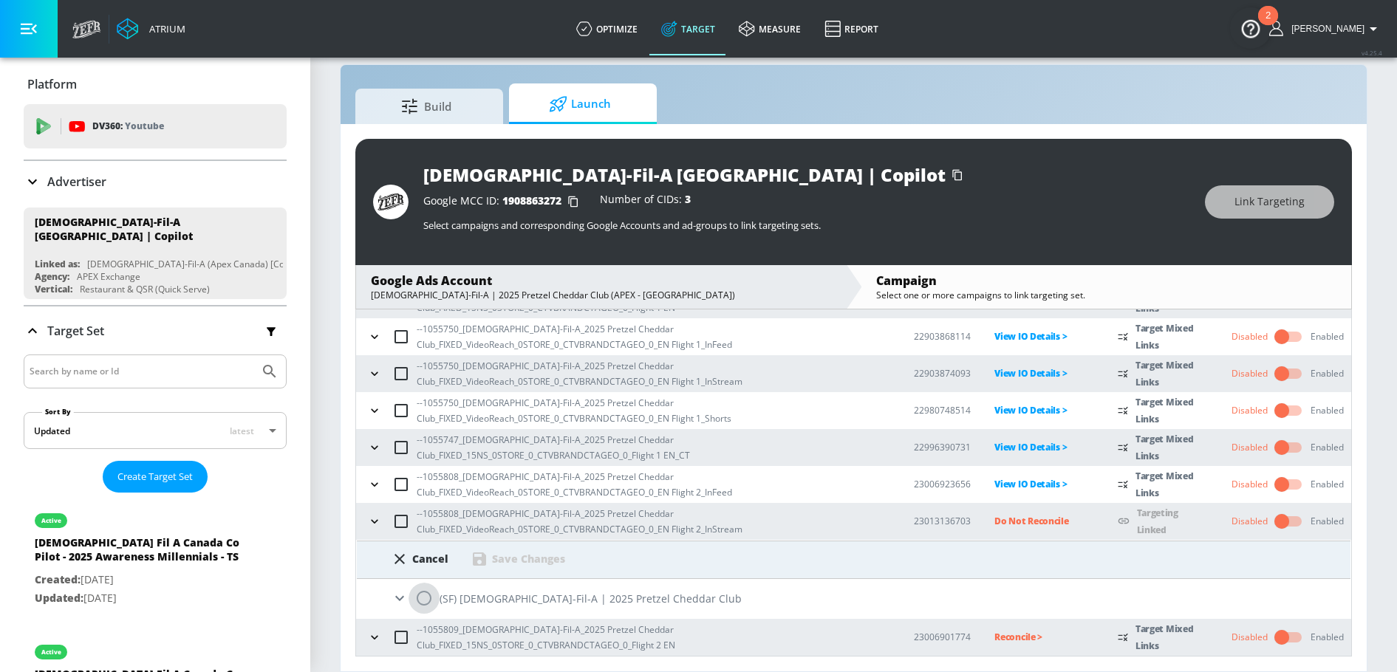
click at [419, 601] on input "radio" at bounding box center [424, 598] width 31 height 31
radio input "true"
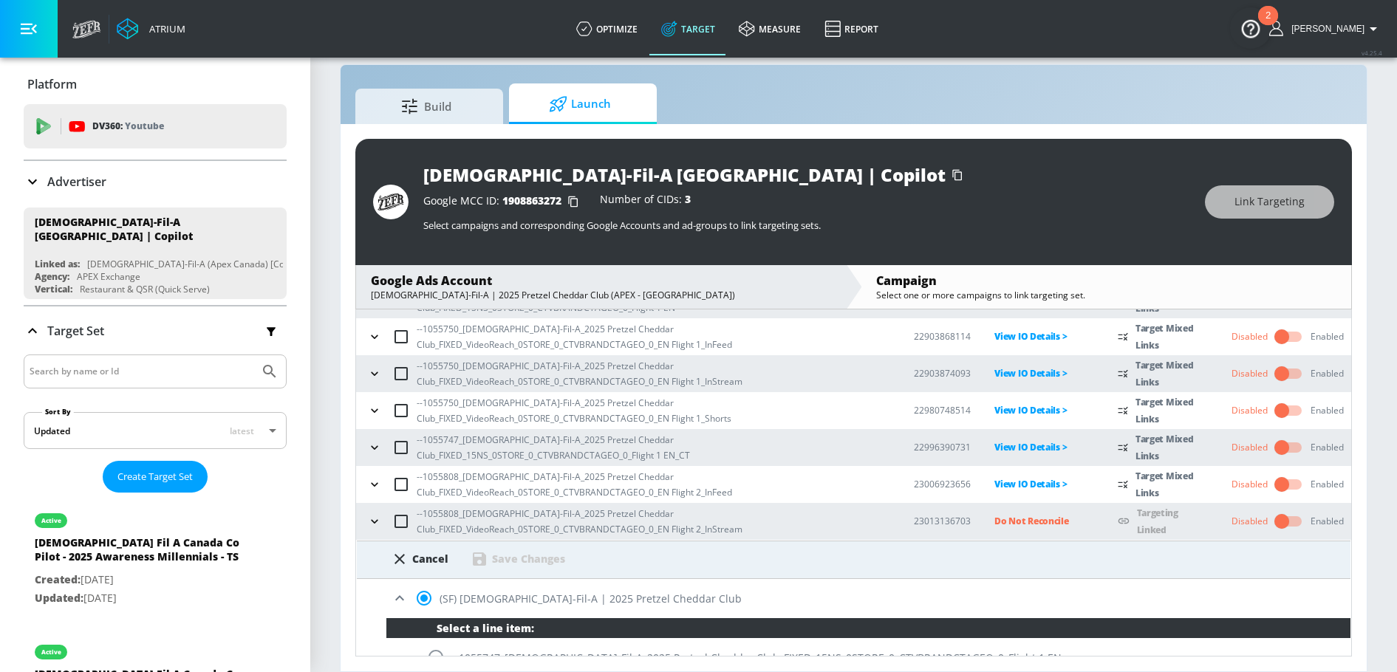
scroll to position [321, 0]
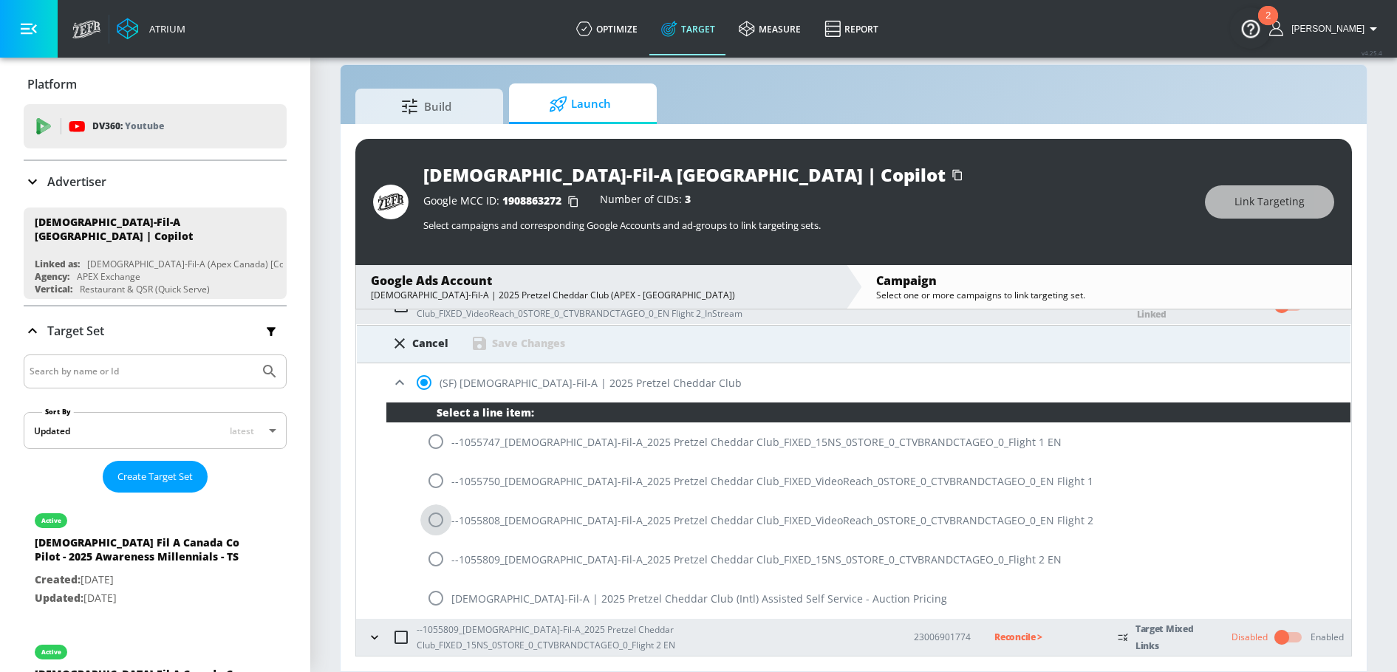
click at [440, 525] on input "radio" at bounding box center [435, 520] width 31 height 31
radio input "true"
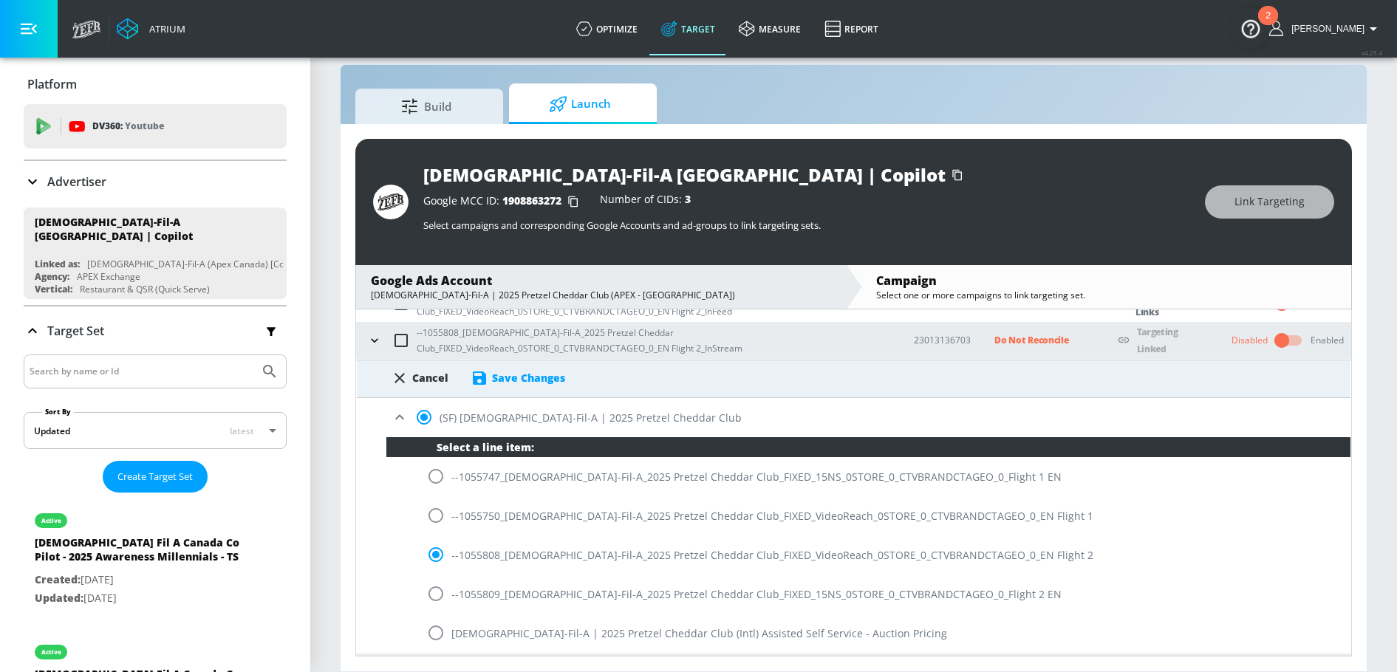
scroll to position [282, 0]
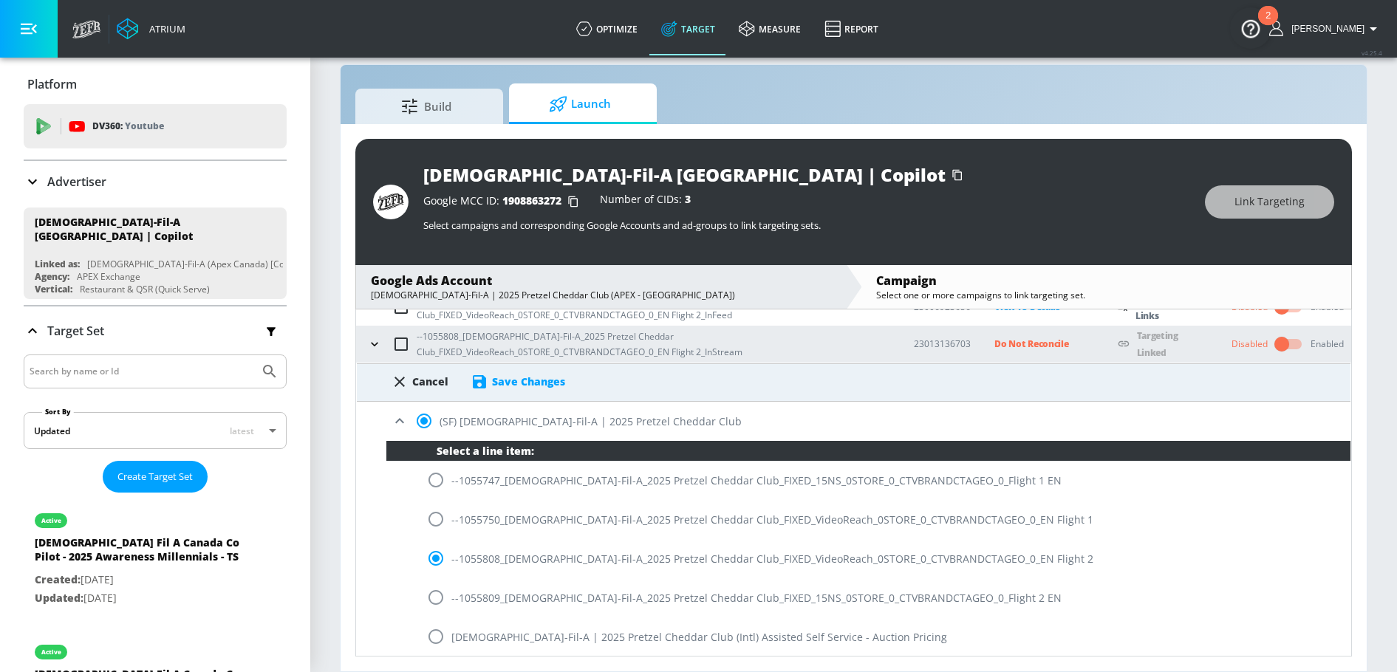
click at [526, 373] on div "Save Changes" at bounding box center [518, 382] width 95 height 18
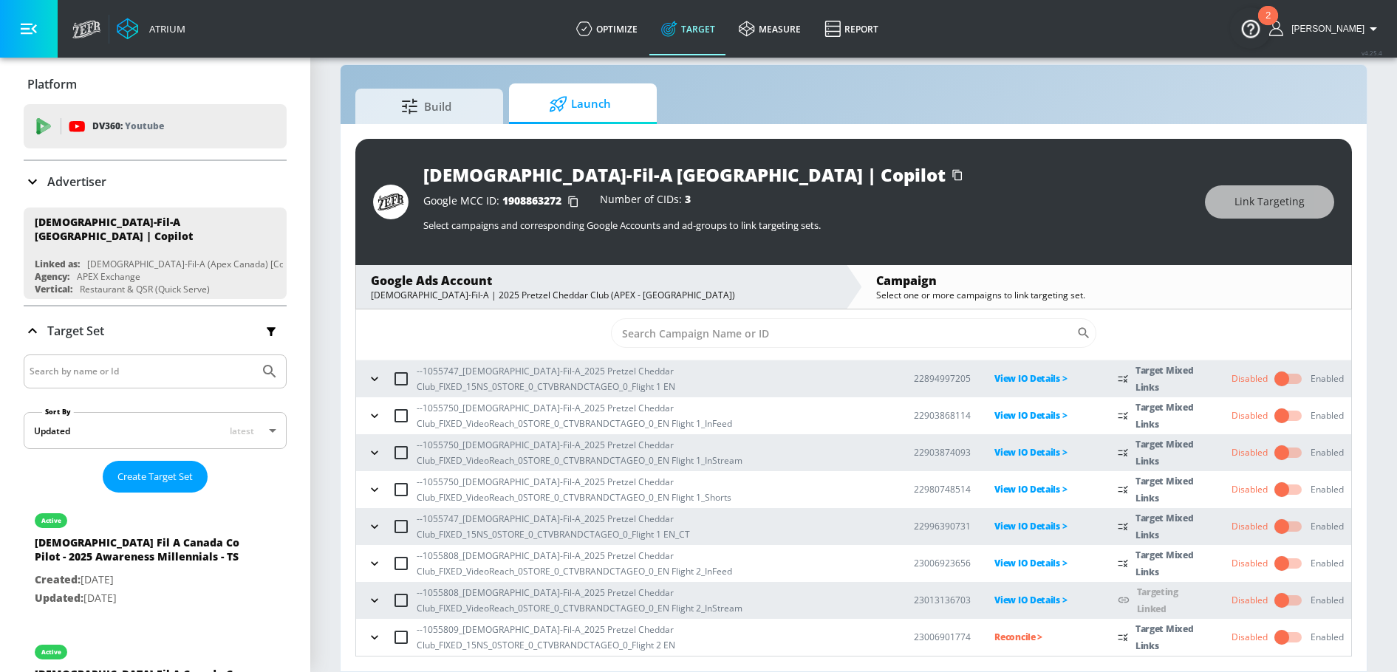
scroll to position [26, 0]
click at [994, 633] on p "Reconcile >" at bounding box center [1044, 637] width 100 height 17
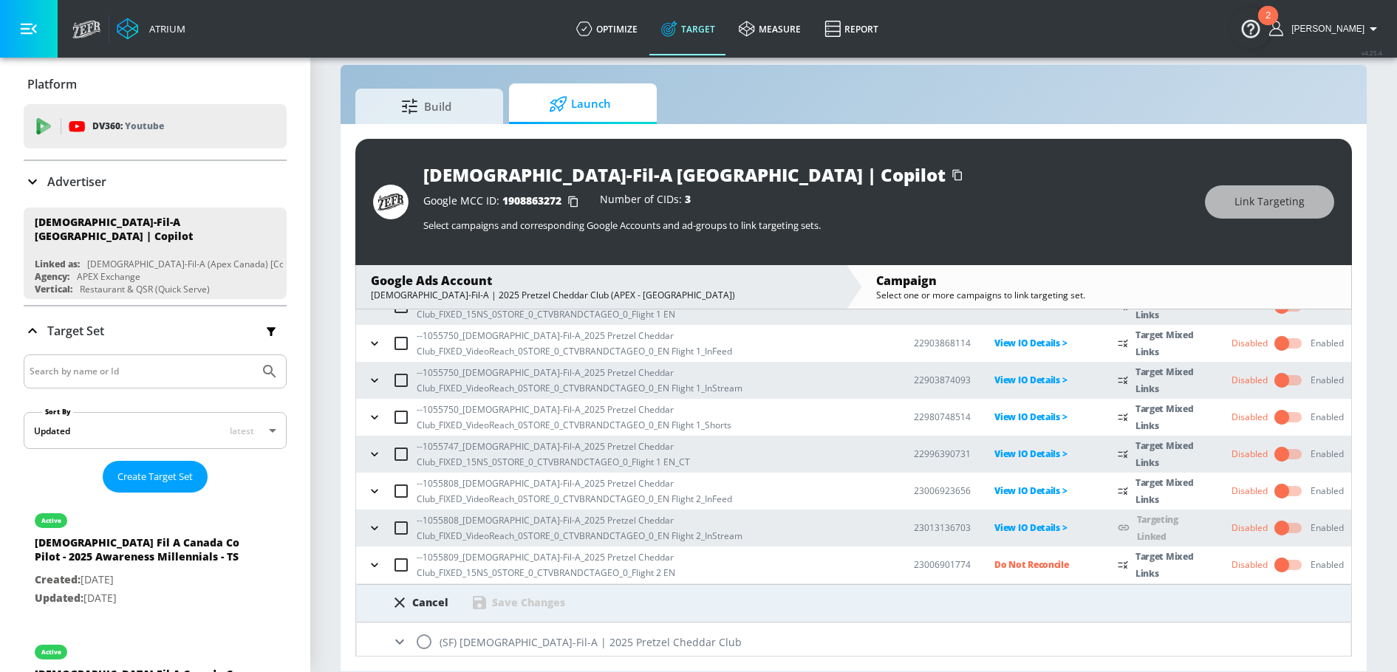
scroll to position [105, 0]
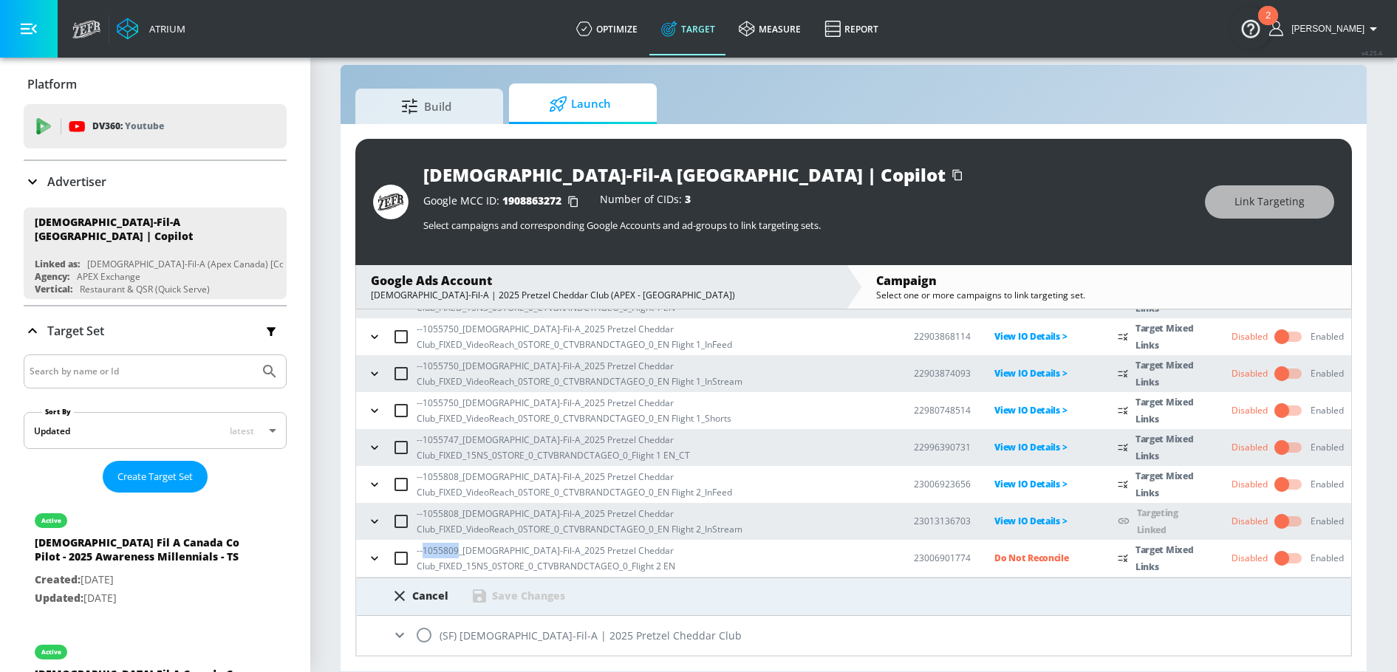
drag, startPoint x: 423, startPoint y: 557, endPoint x: 455, endPoint y: 556, distance: 32.5
click at [456, 556] on p "--1055809_[DEMOGRAPHIC_DATA]-Fil-A_2025 Pretzel Cheddar Club_FIXED_15NS_0STORE_…" at bounding box center [654, 558] width 474 height 31
copy p "1055809"
click at [420, 634] on input "radio" at bounding box center [424, 635] width 31 height 31
radio input "true"
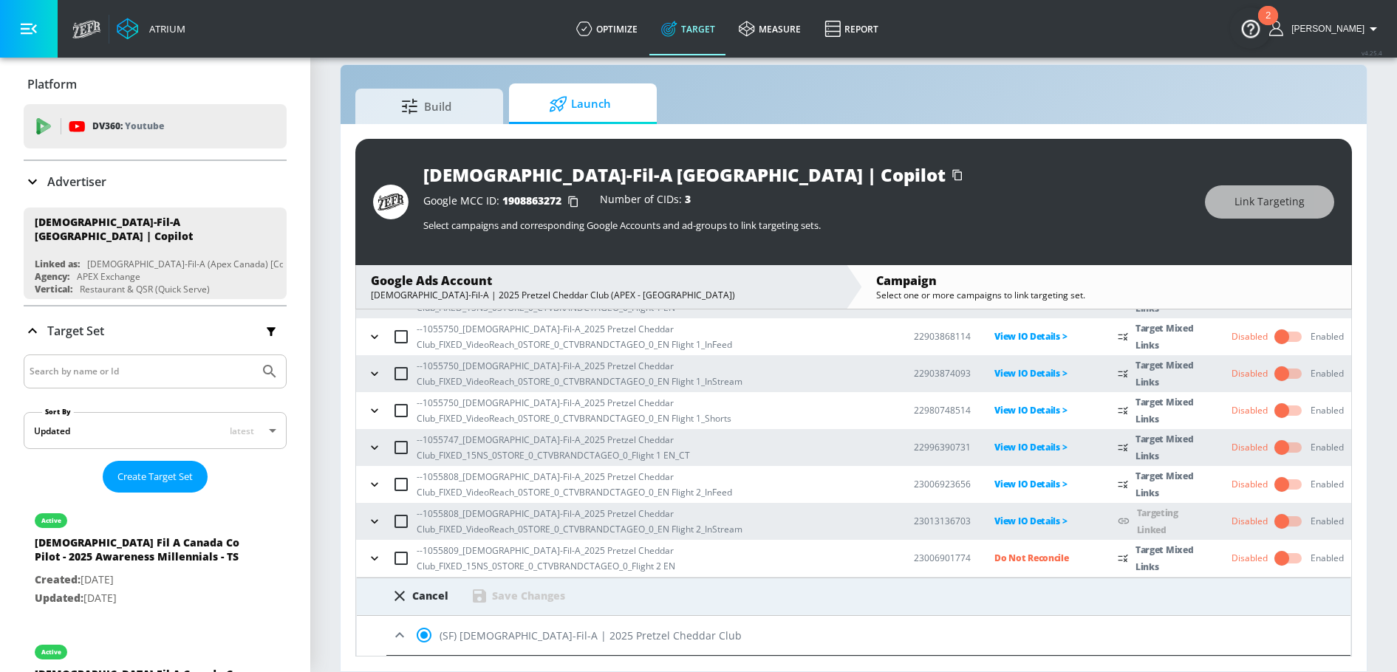
scroll to position [321, 0]
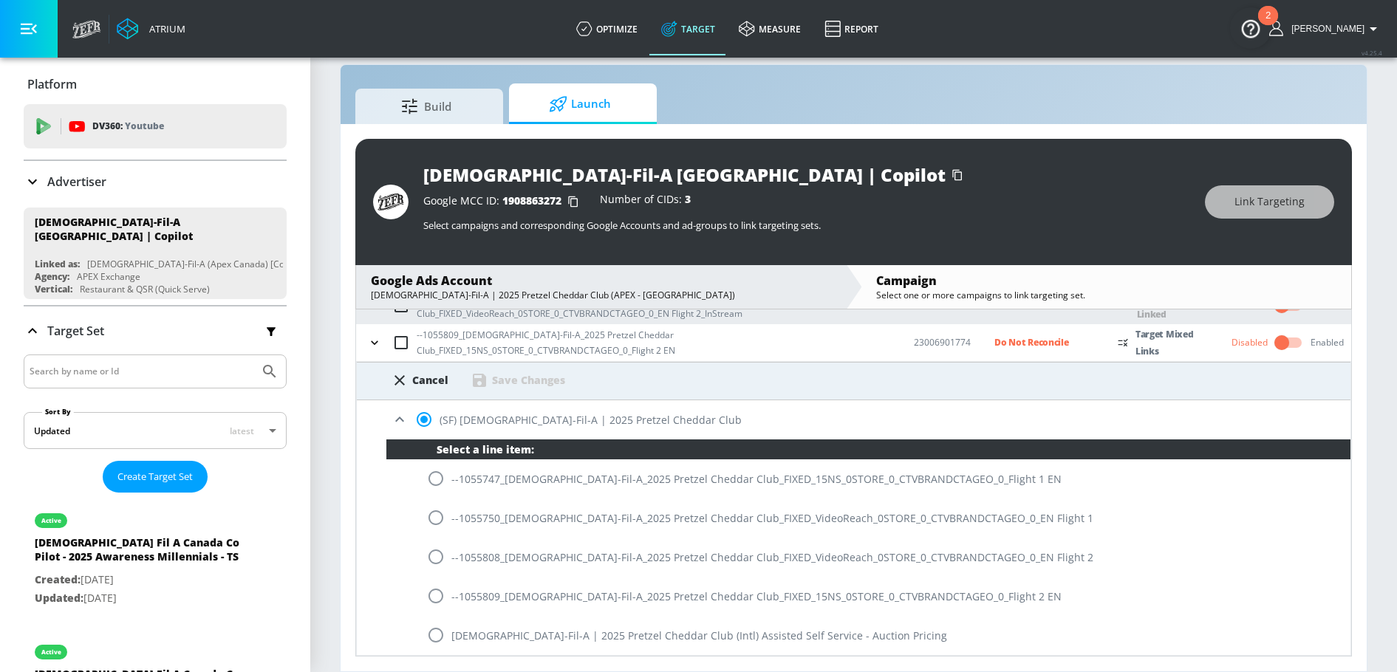
click at [438, 594] on input "radio" at bounding box center [435, 596] width 31 height 31
radio input "true"
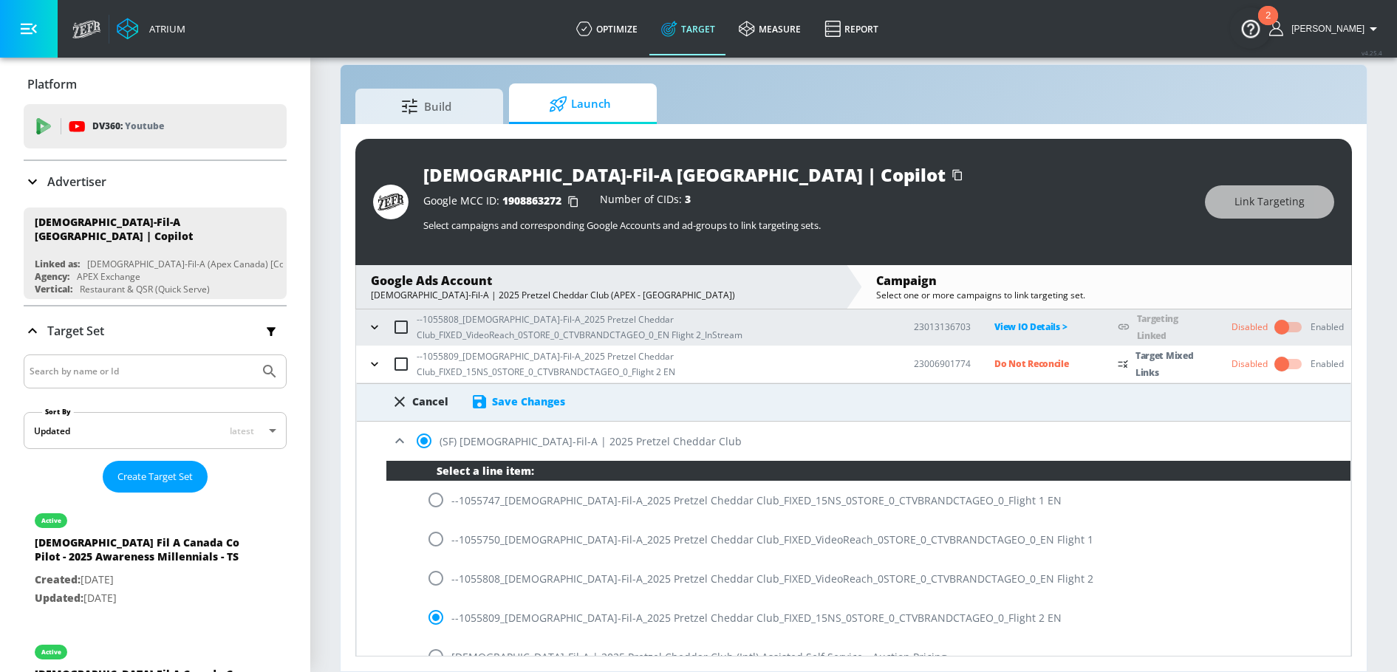
scroll to position [273, 0]
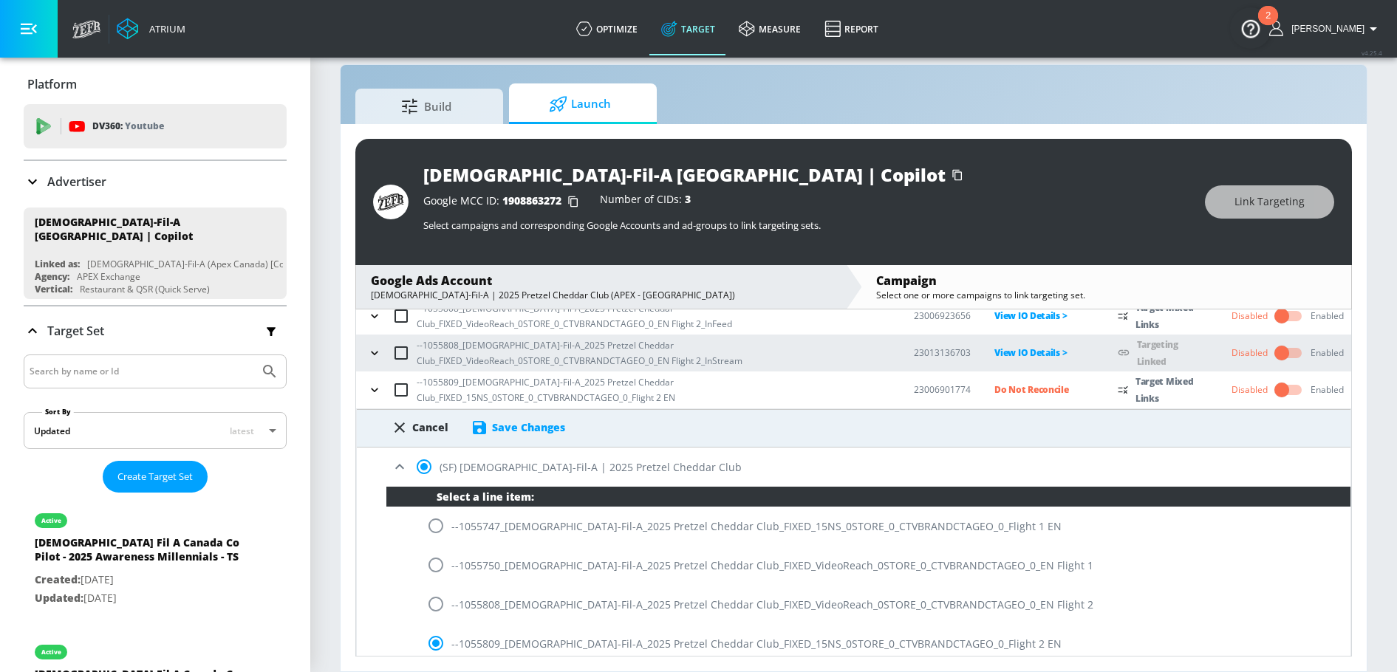
click at [551, 433] on div "Save Changes" at bounding box center [528, 427] width 73 height 14
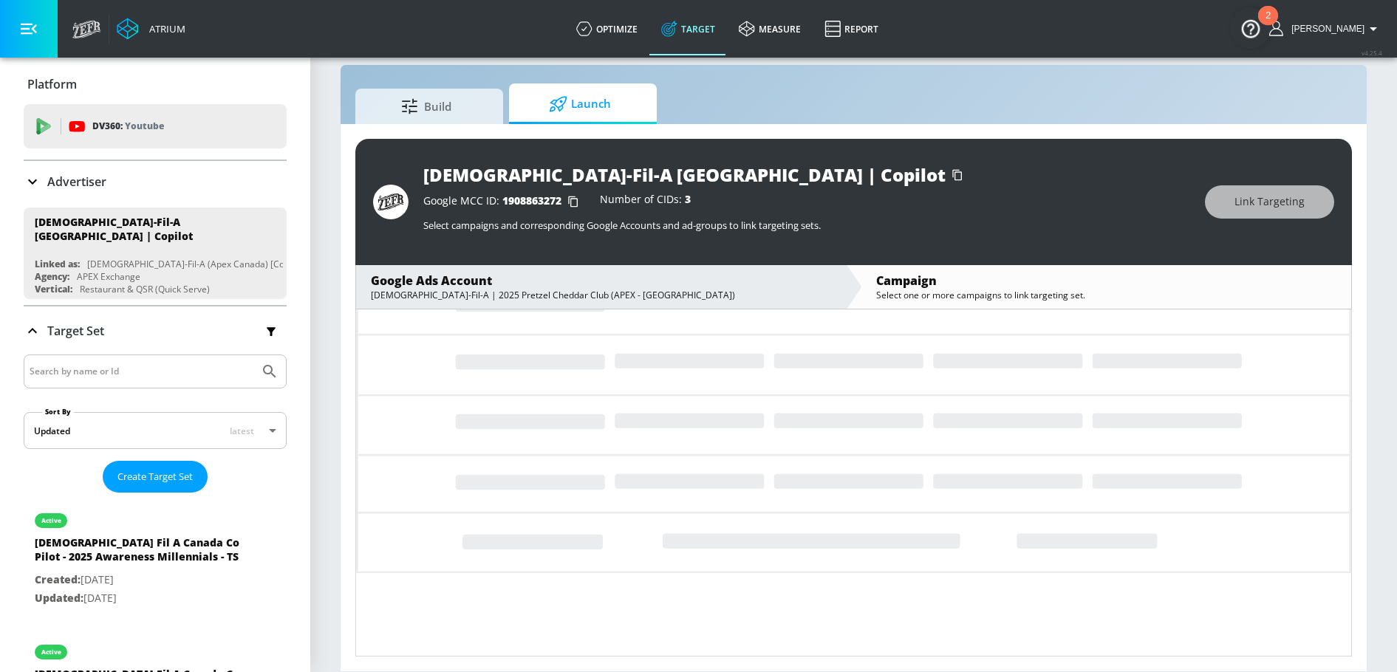
scroll to position [26, 0]
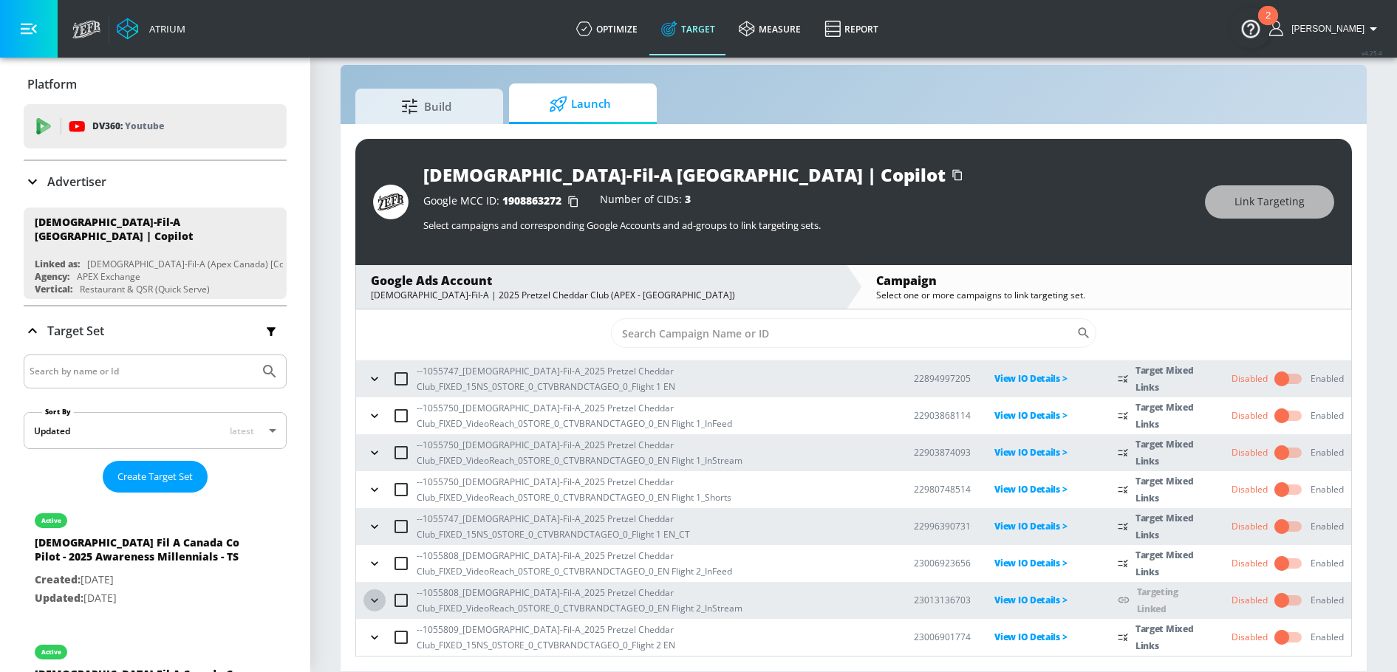
click at [377, 596] on icon "button" at bounding box center [374, 600] width 15 height 15
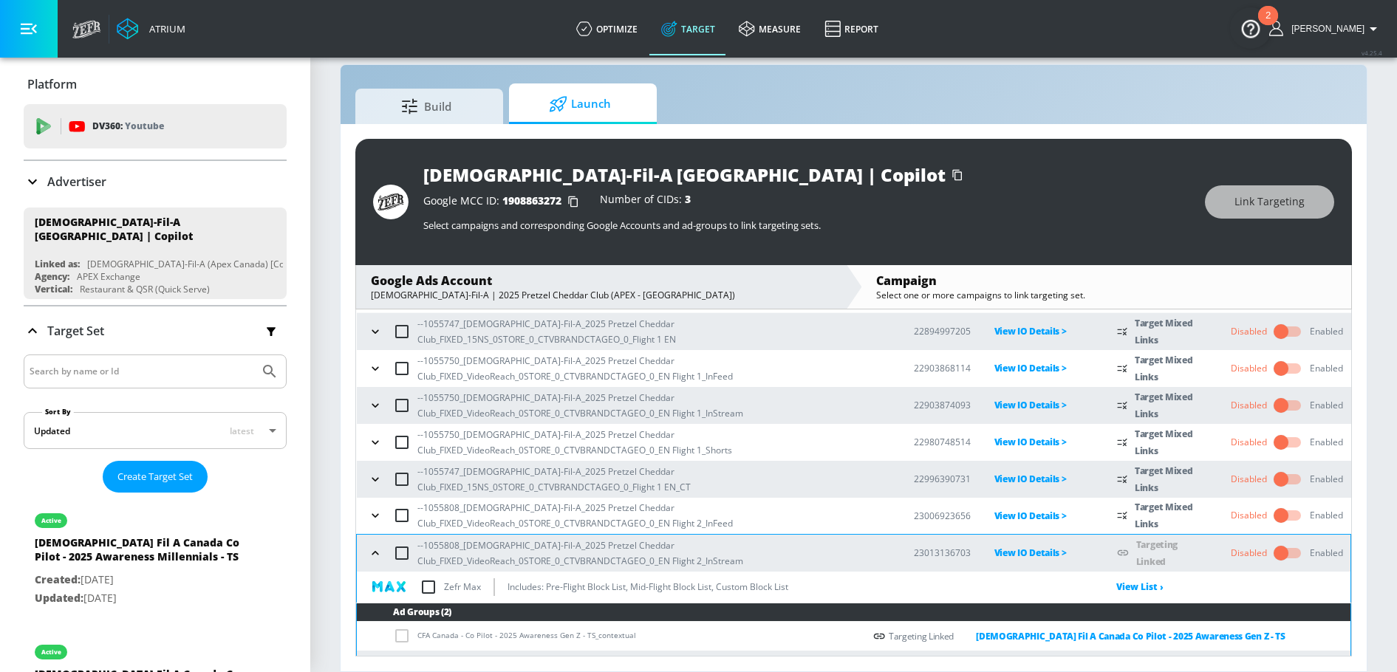
scroll to position [134, 0]
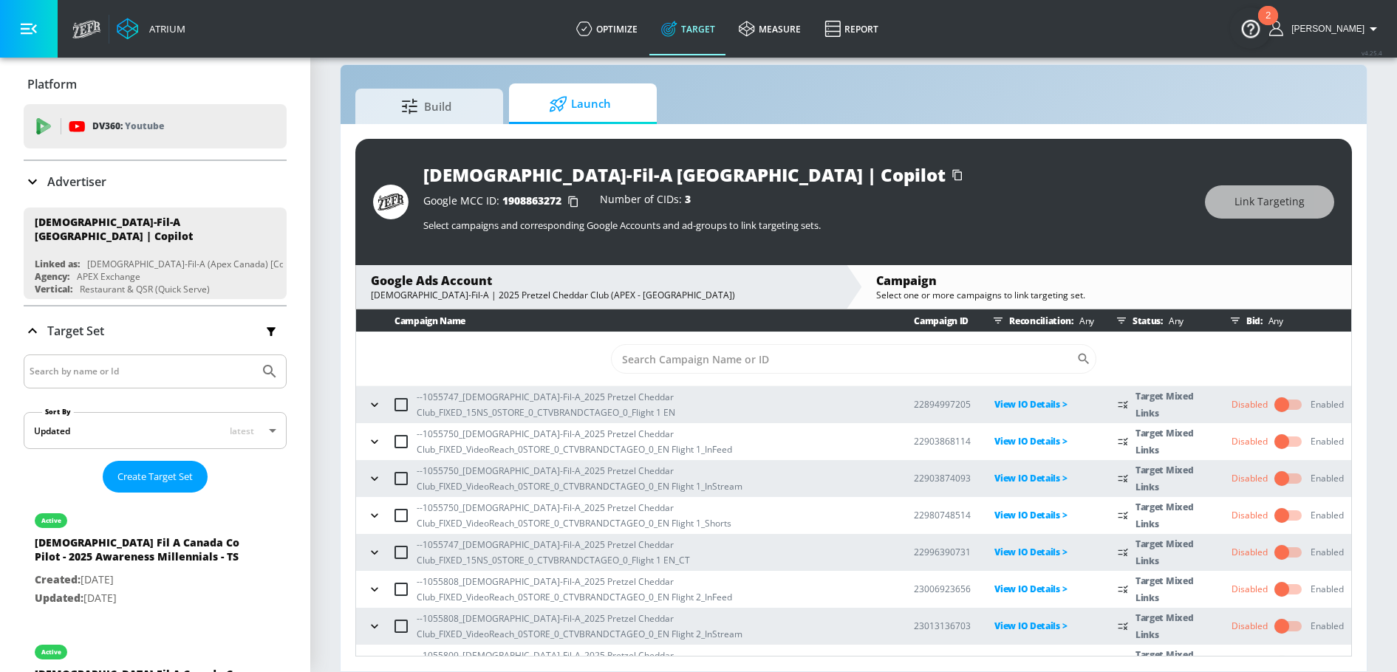
scroll to position [21, 0]
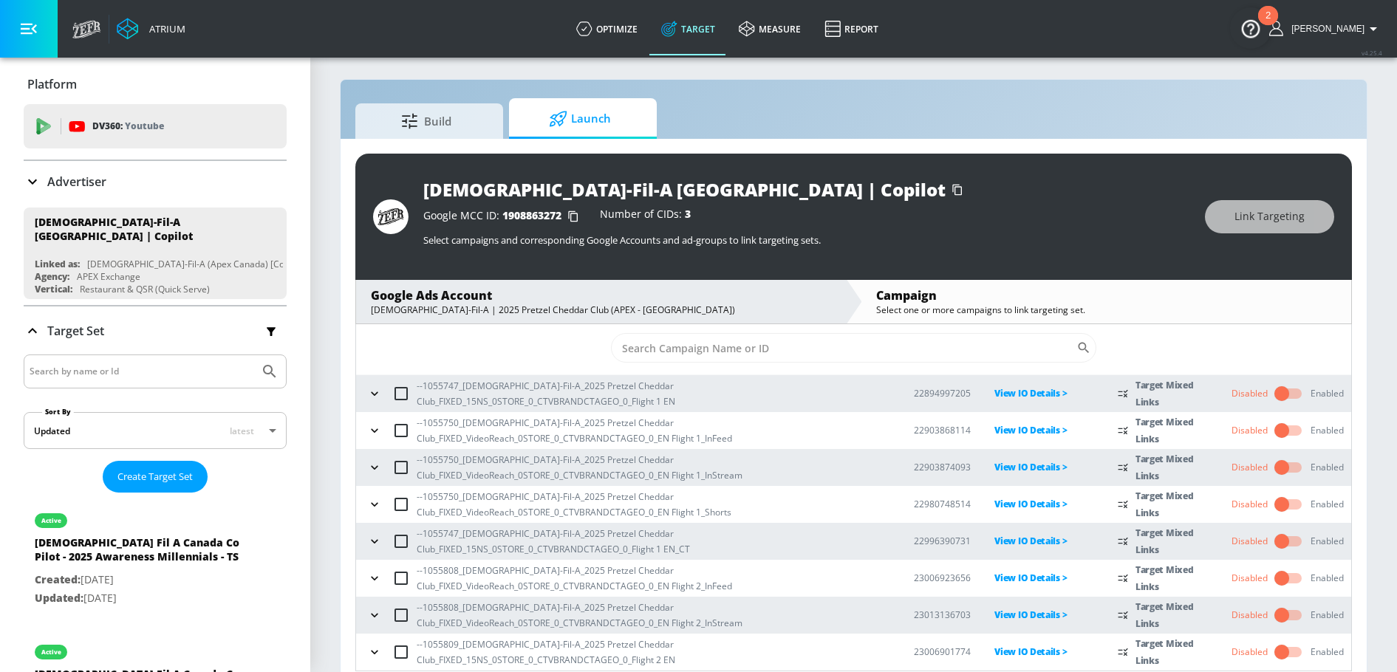
scroll to position [21, 0]
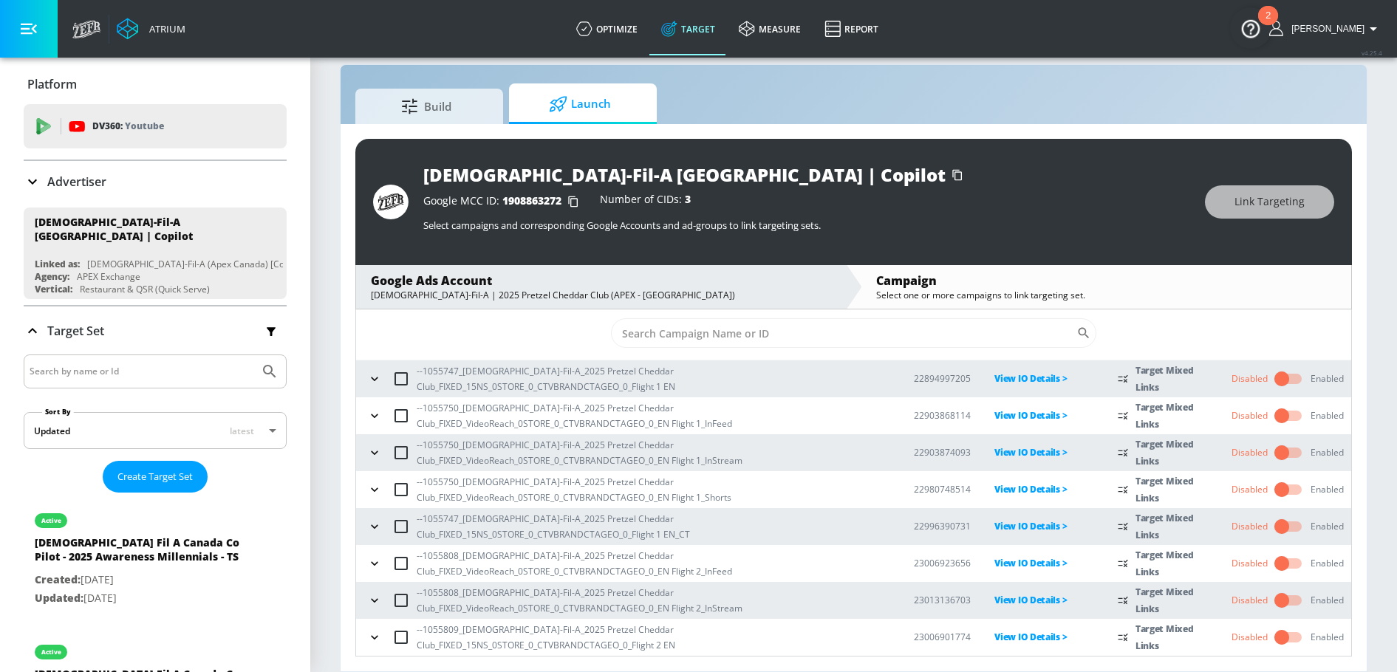
click at [375, 605] on icon "button" at bounding box center [374, 600] width 15 height 15
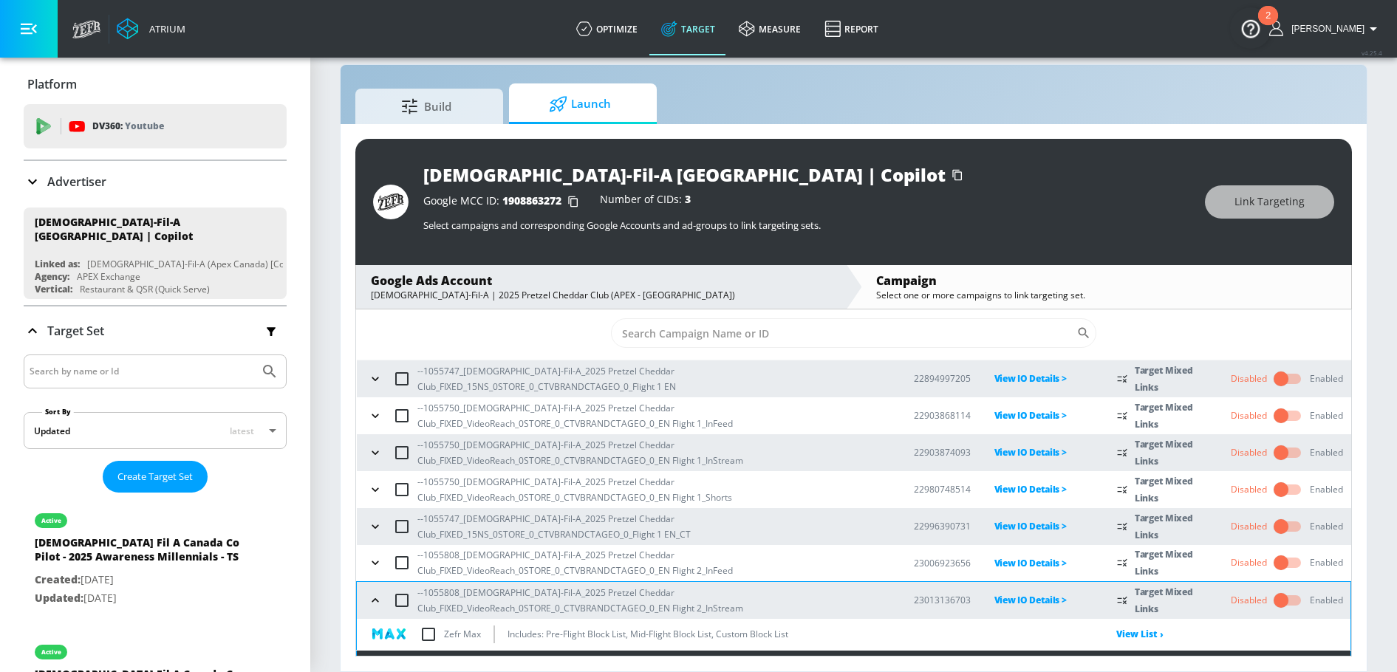
scroll to position [249, 0]
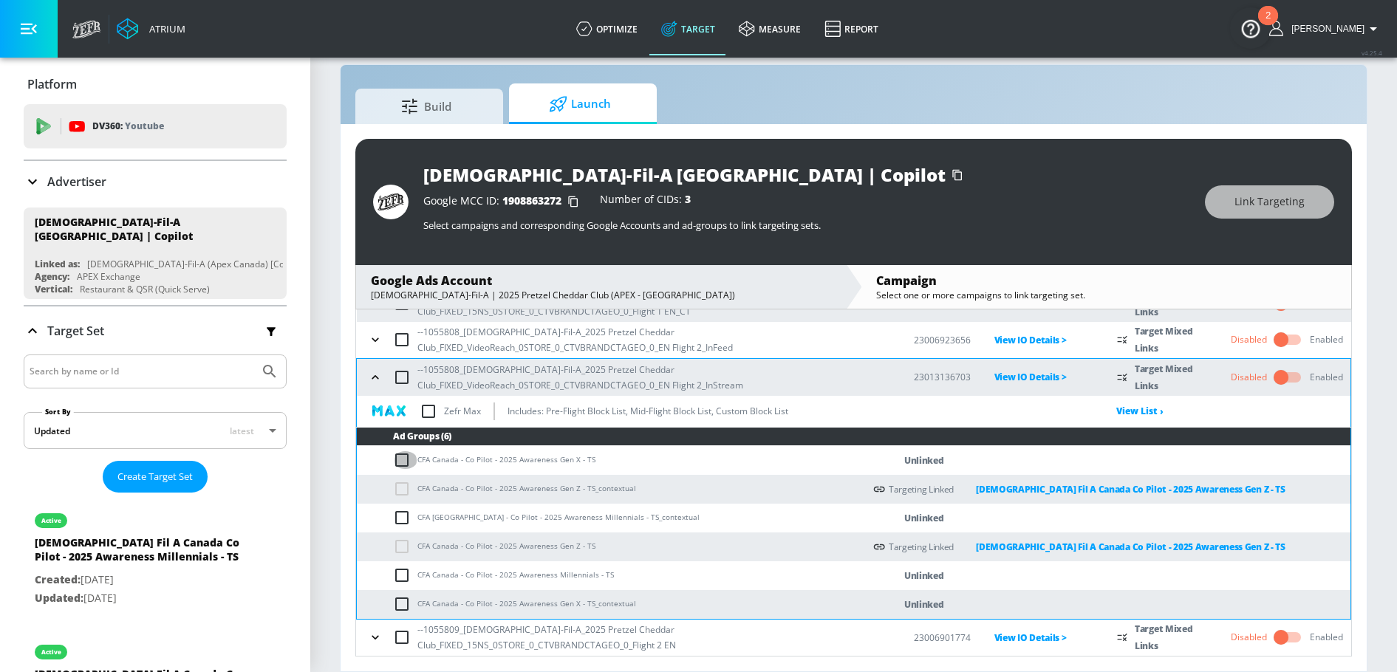
click at [403, 459] on input "checkbox" at bounding box center [405, 460] width 24 height 18
checkbox input "true"
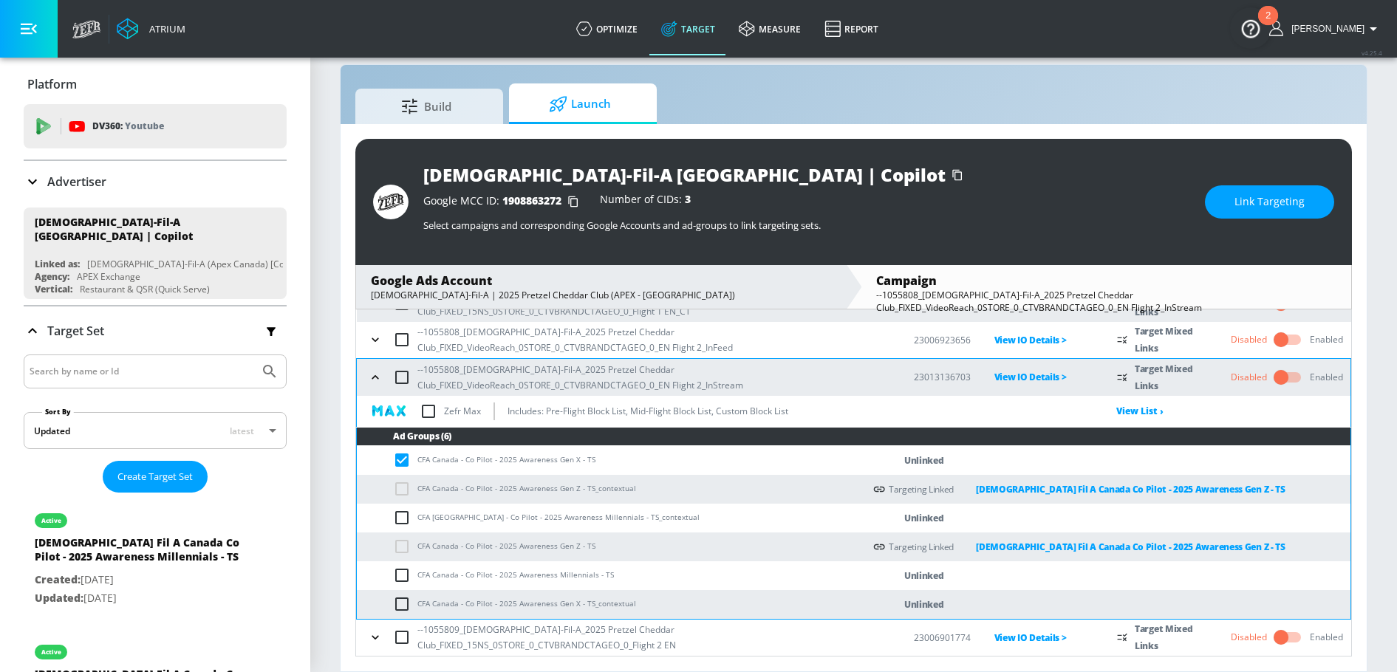
click at [406, 602] on input "checkbox" at bounding box center [405, 604] width 24 height 18
checkbox input "true"
drag, startPoint x: 555, startPoint y: 605, endPoint x: 575, endPoint y: 607, distance: 20.8
click at [575, 607] on td "CFA Canada - Co Pilot - 2025 Awareness Gen X - TS_contextual" at bounding box center [610, 604] width 507 height 29
copy td "Gen X"
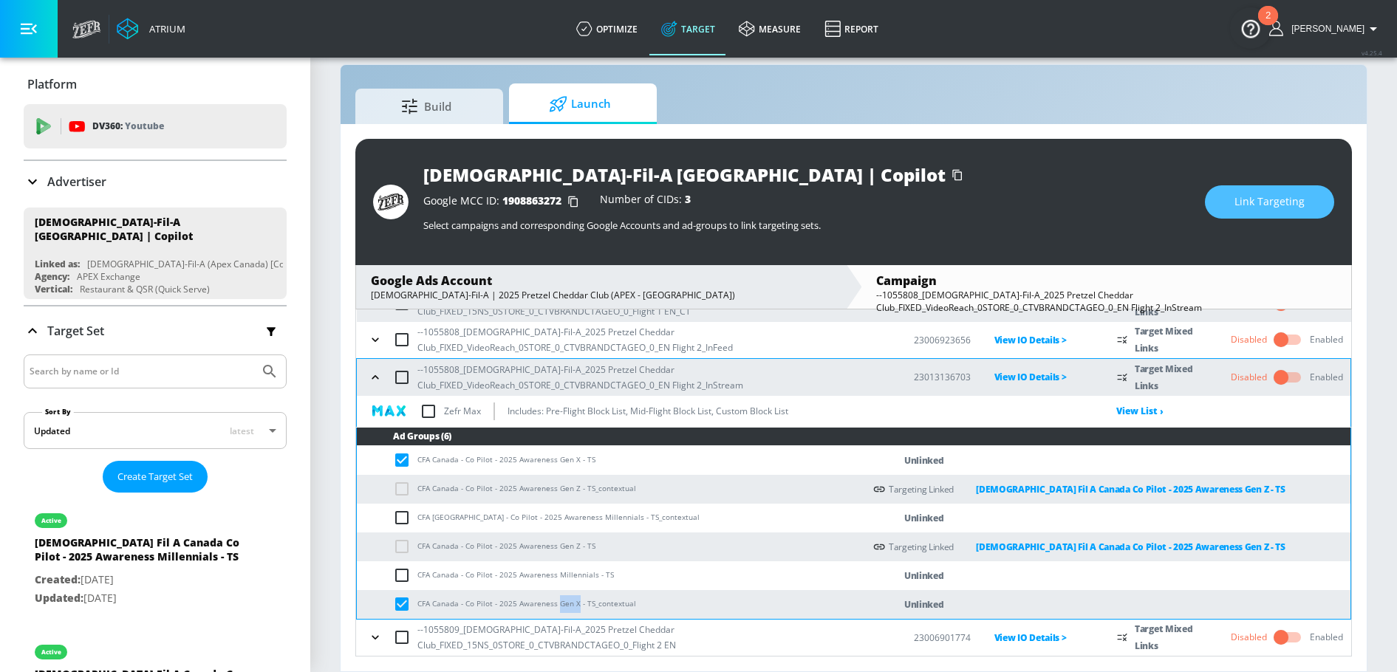
click at [1249, 208] on span "Link Targeting" at bounding box center [1269, 202] width 70 height 18
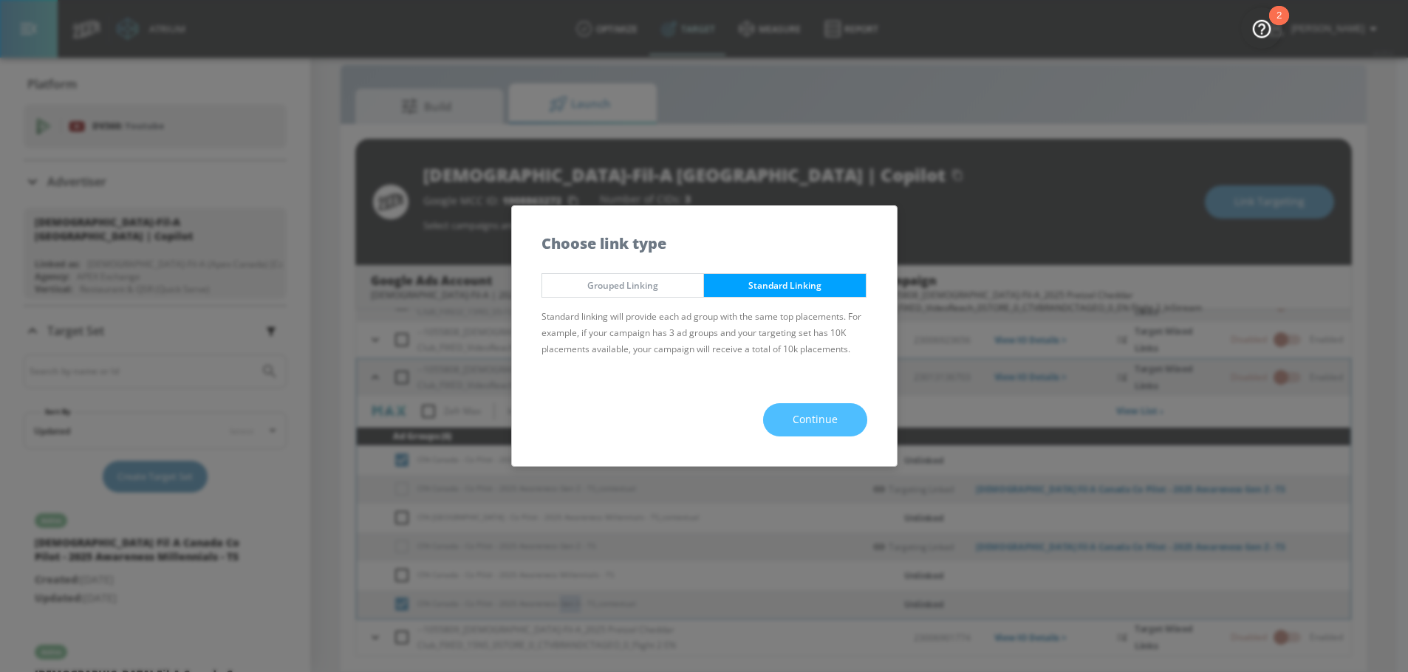
click at [819, 412] on span "Continue" at bounding box center [815, 420] width 45 height 18
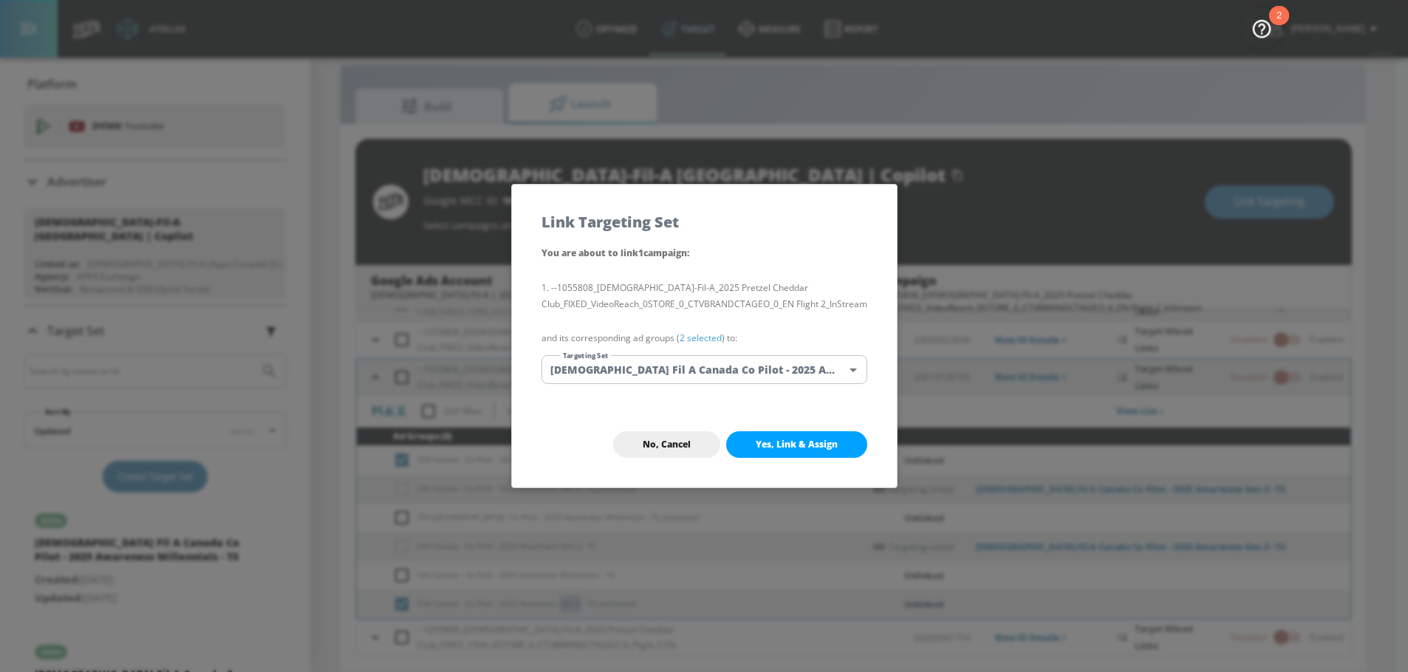
click at [671, 367] on body "Atrium optimize Target measure Report optimize Target measure Report v 4.25.4 N…" at bounding box center [704, 326] width 1408 height 694
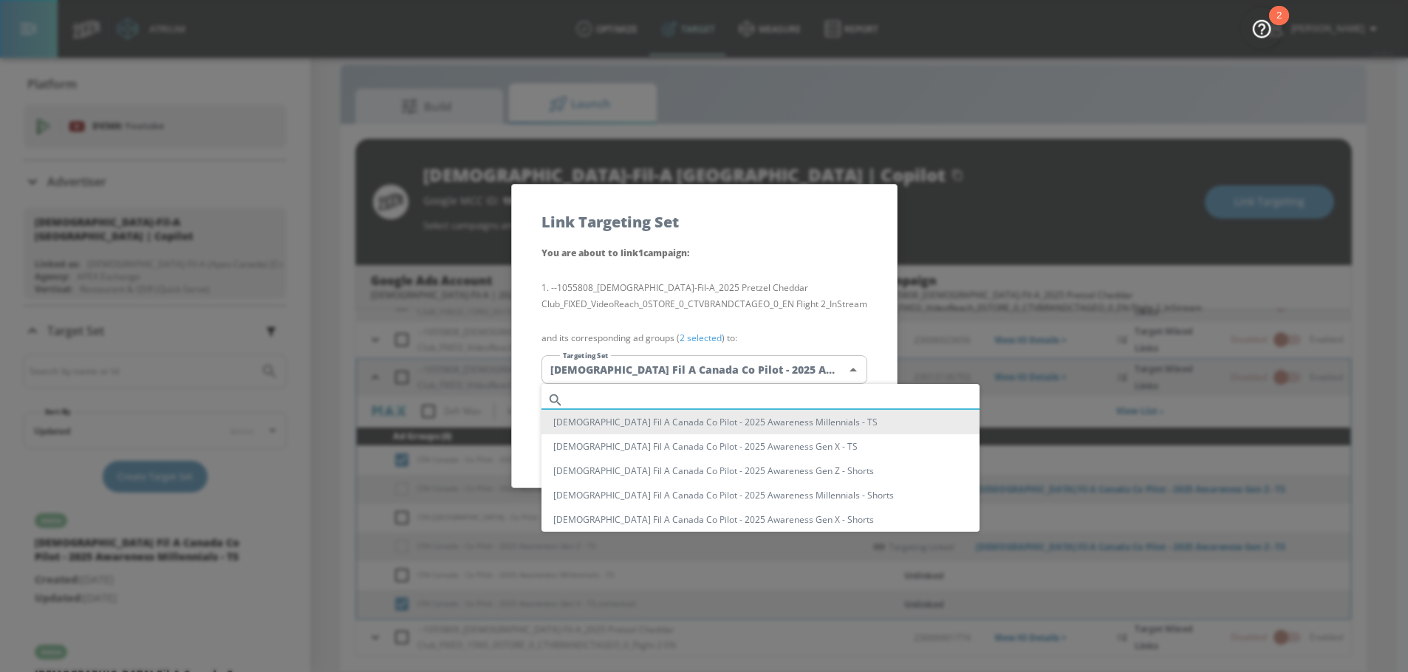
click at [633, 393] on input "text" at bounding box center [775, 400] width 410 height 20
paste input "Gen X"
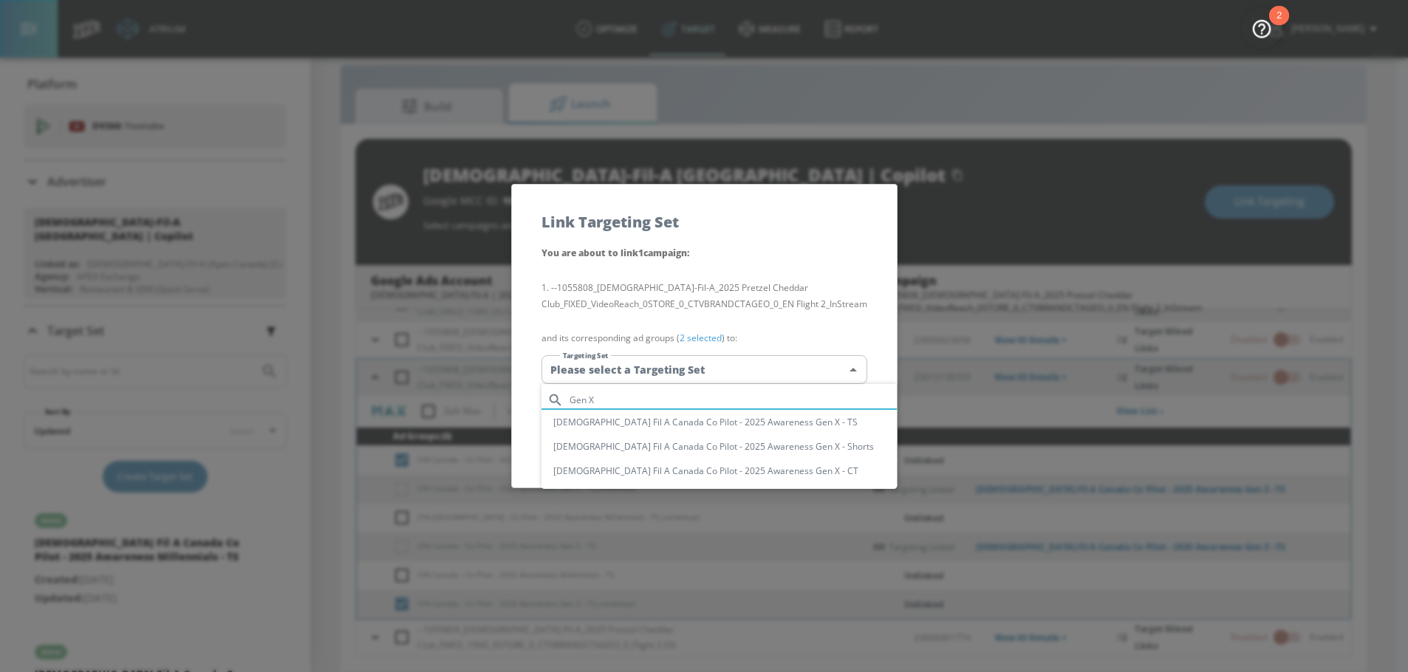
type input "Gen X"
click at [739, 425] on li "[DEMOGRAPHIC_DATA] Fil A Canada Co Pilot - 2025 Awareness Gen X - TS" at bounding box center [718, 422] width 355 height 24
type input "b27720c0-74df-47d6-adde-d3acf5cf5b3c"
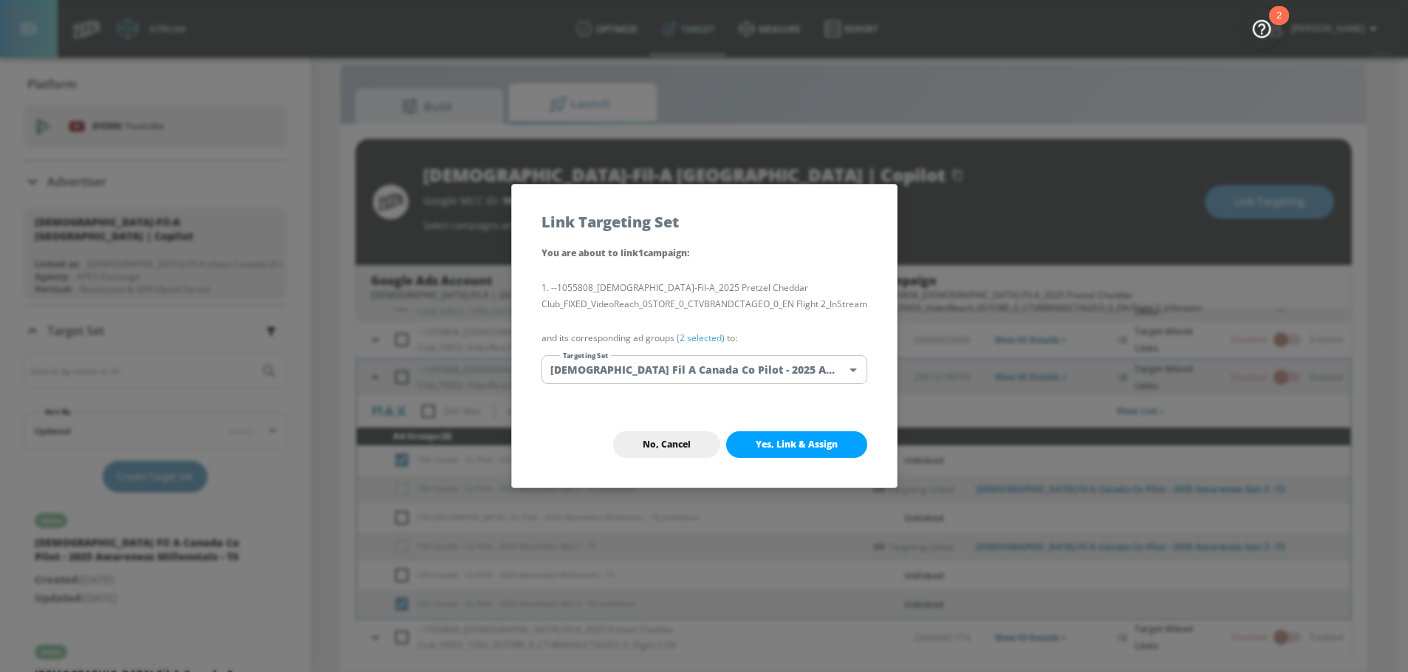
click at [824, 436] on button "Yes, Link & Assign" at bounding box center [796, 444] width 141 height 27
checkbox input "false"
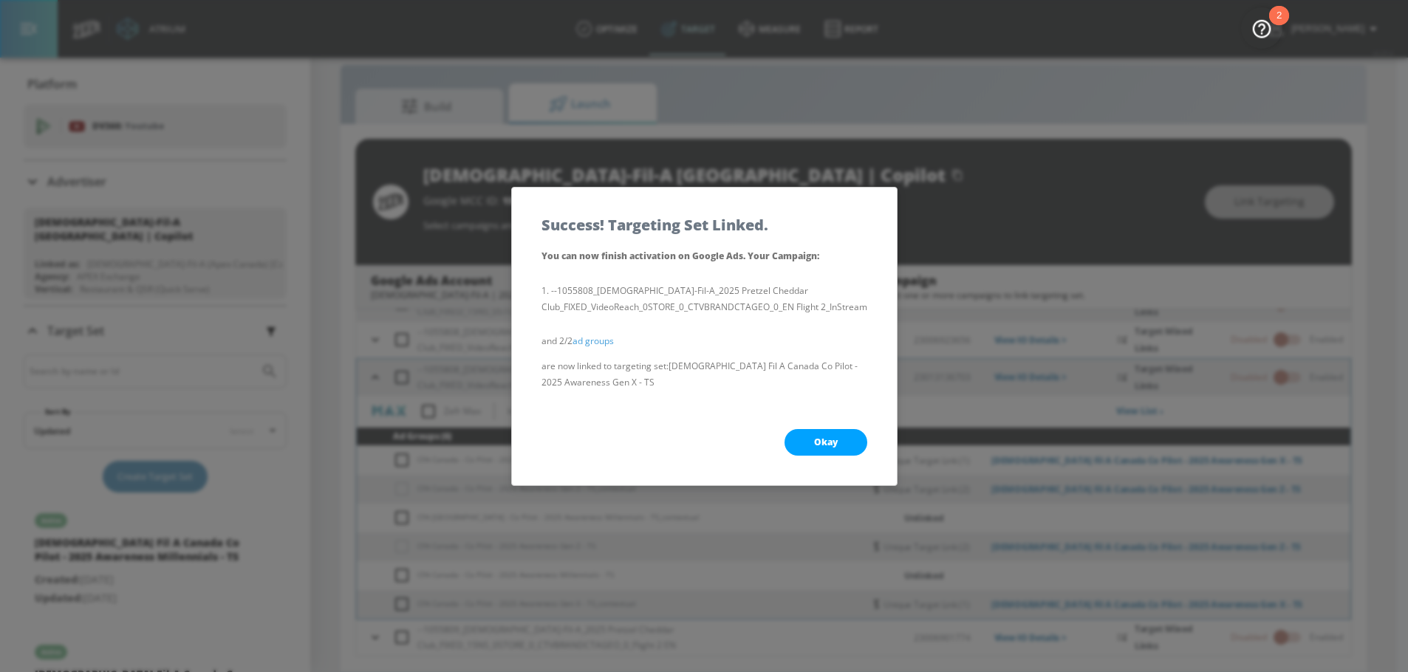
click at [811, 434] on button "Okay" at bounding box center [826, 442] width 83 height 27
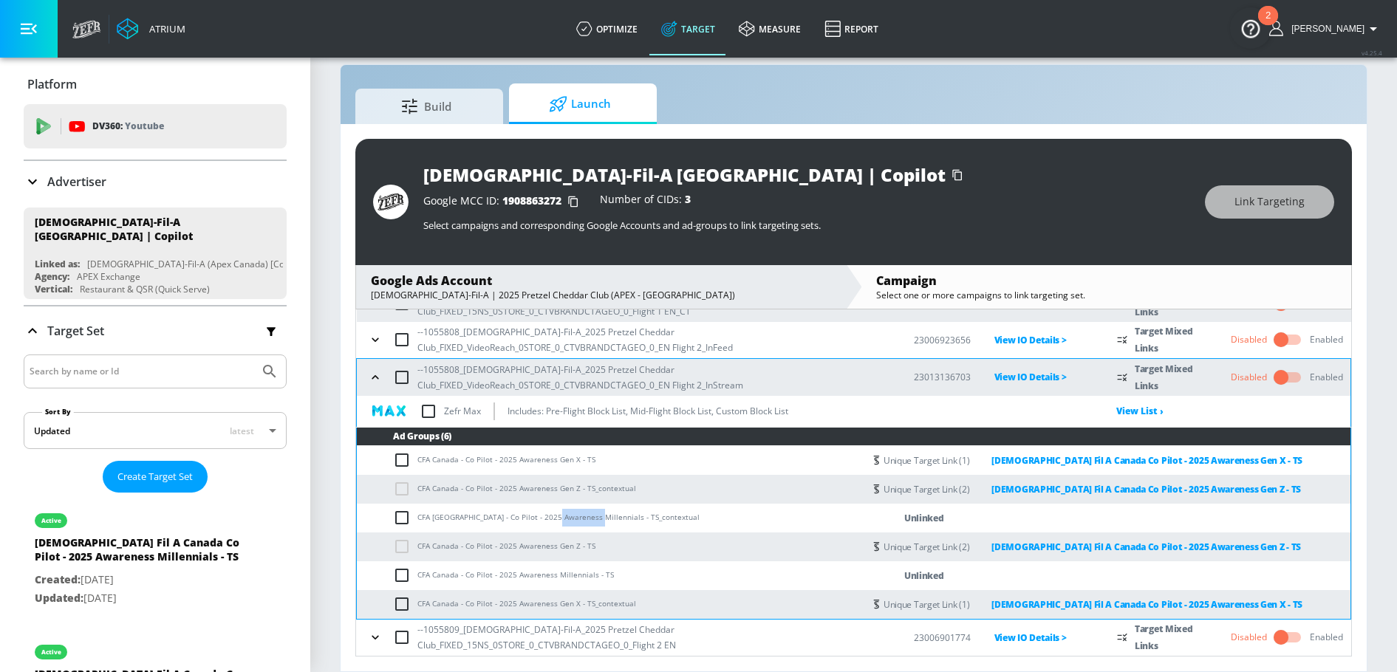
drag, startPoint x: 556, startPoint y: 519, endPoint x: 592, endPoint y: 519, distance: 36.2
click at [592, 519] on td "CFA Canada - Co Pilot - 2025 Awareness Millennials - TS_contextual" at bounding box center [610, 518] width 507 height 29
copy td "Millennials"
click at [406, 519] on input "checkbox" at bounding box center [405, 518] width 24 height 18
checkbox input "true"
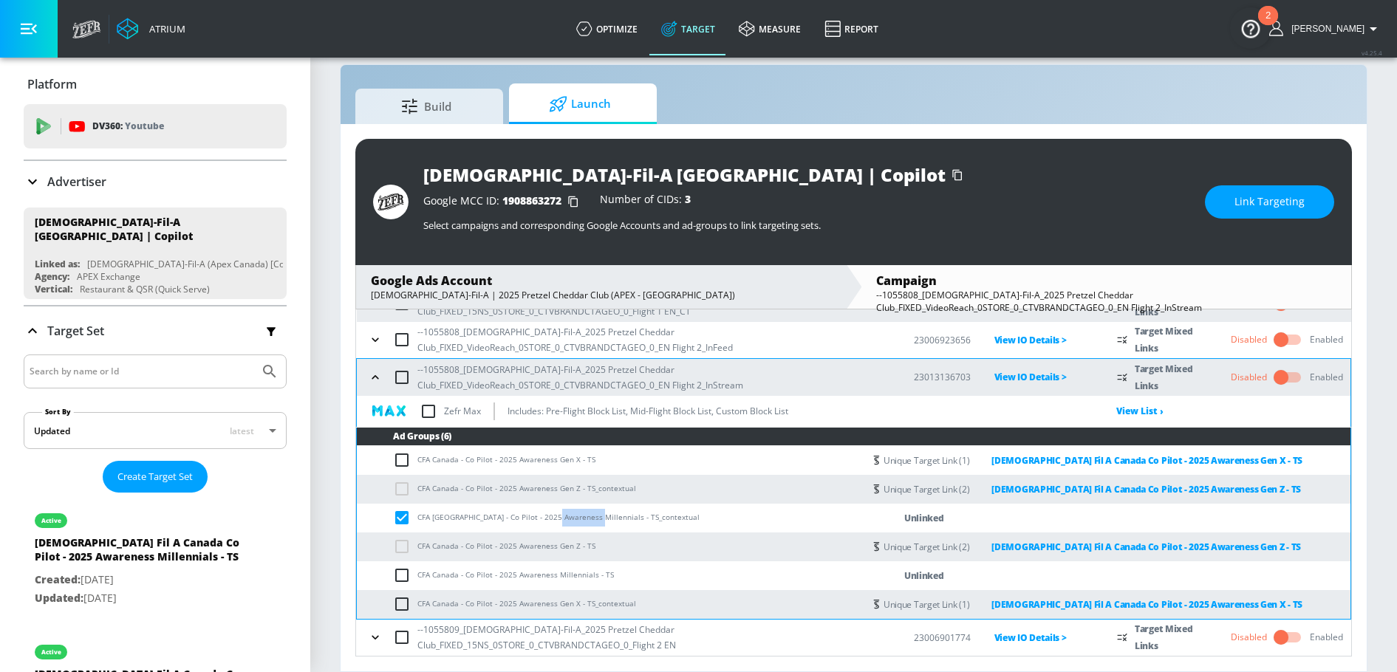
click at [404, 581] on input "checkbox" at bounding box center [405, 576] width 24 height 18
checkbox input "true"
click at [1257, 199] on span "Link Targeting" at bounding box center [1269, 202] width 70 height 18
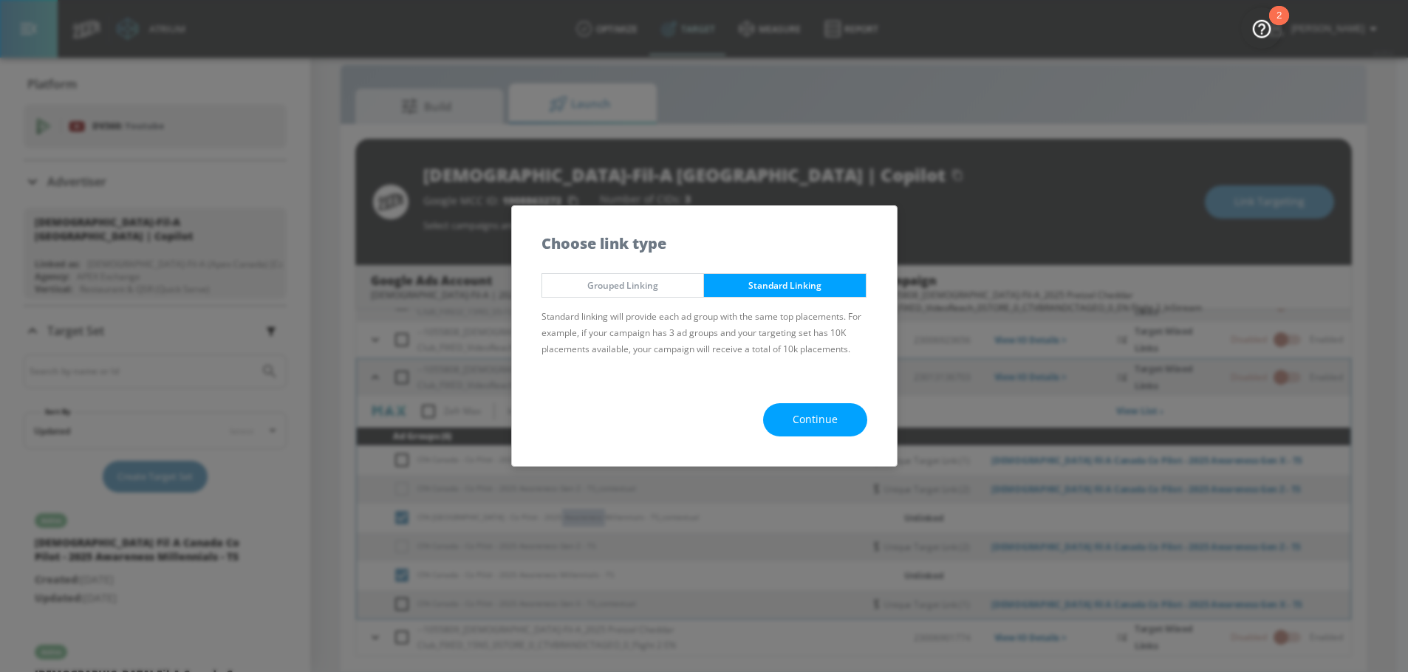
click at [813, 417] on span "Continue" at bounding box center [815, 420] width 45 height 18
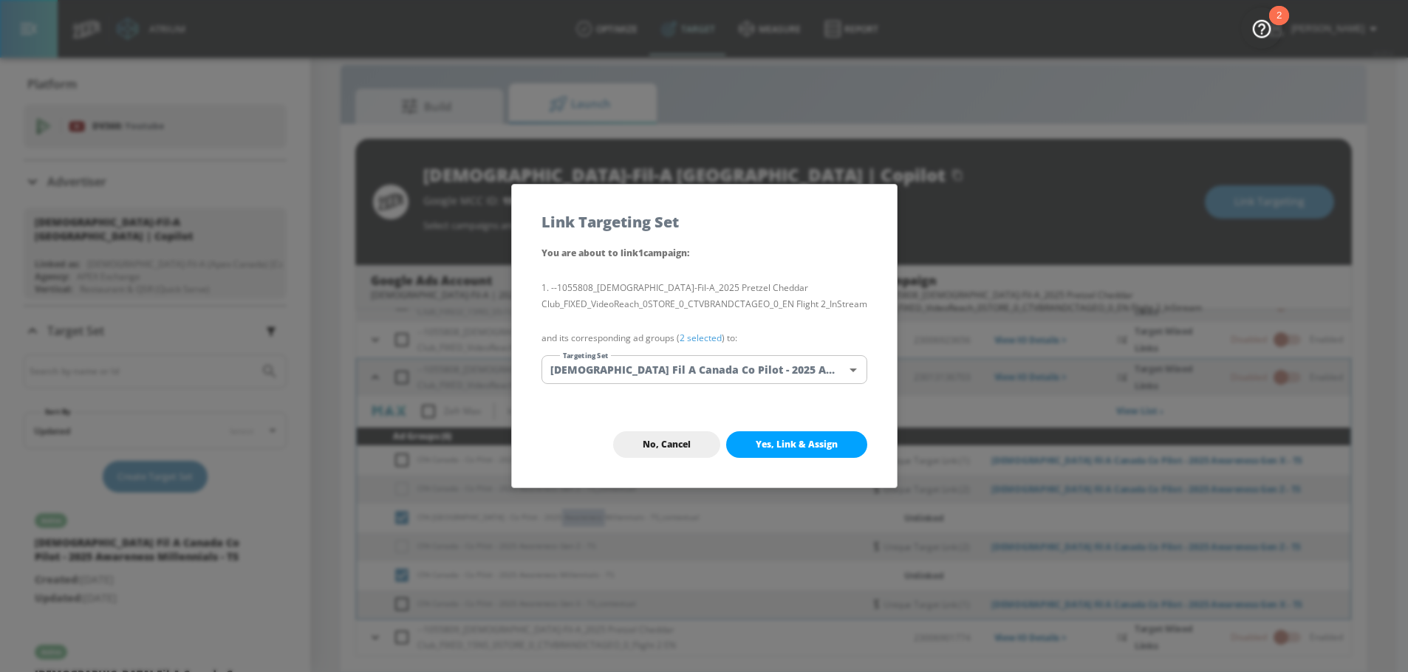
click at [733, 374] on body "Atrium optimize Target measure Report optimize Target measure Report v 4.25.4 N…" at bounding box center [704, 326] width 1408 height 694
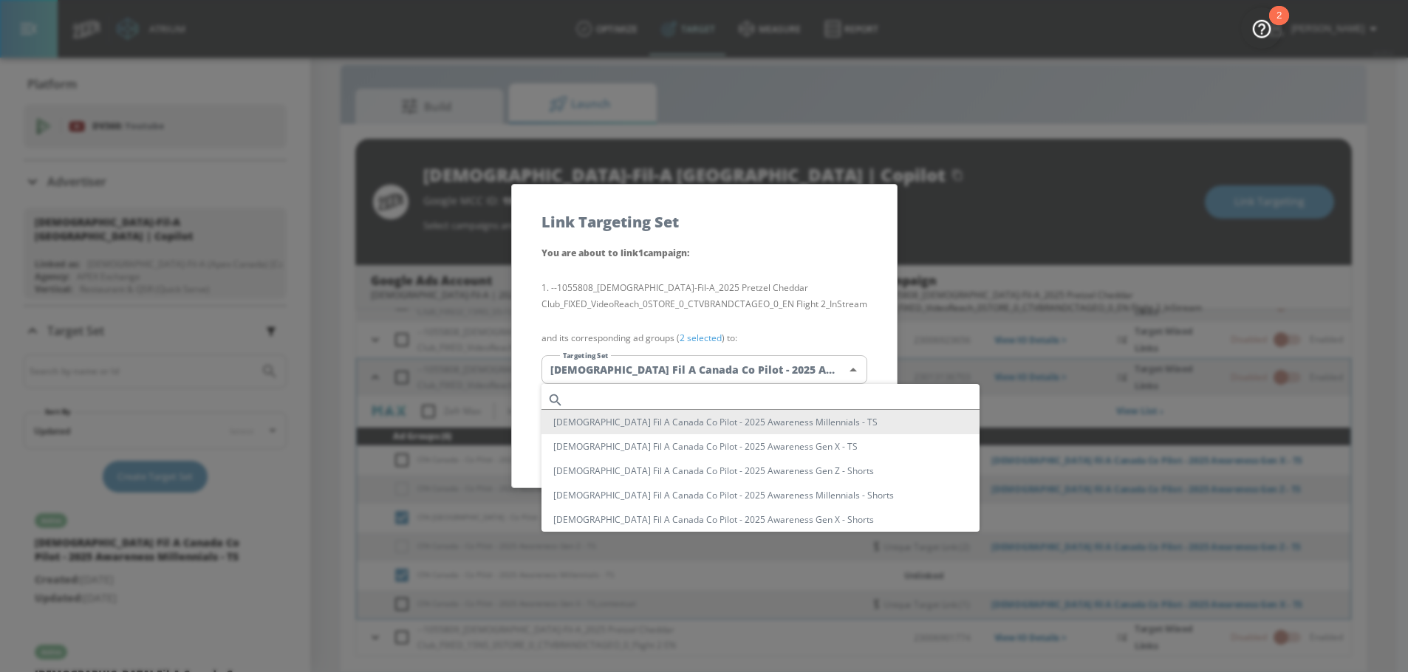
click at [667, 397] on input "text" at bounding box center [775, 400] width 410 height 20
paste input "Millennials"
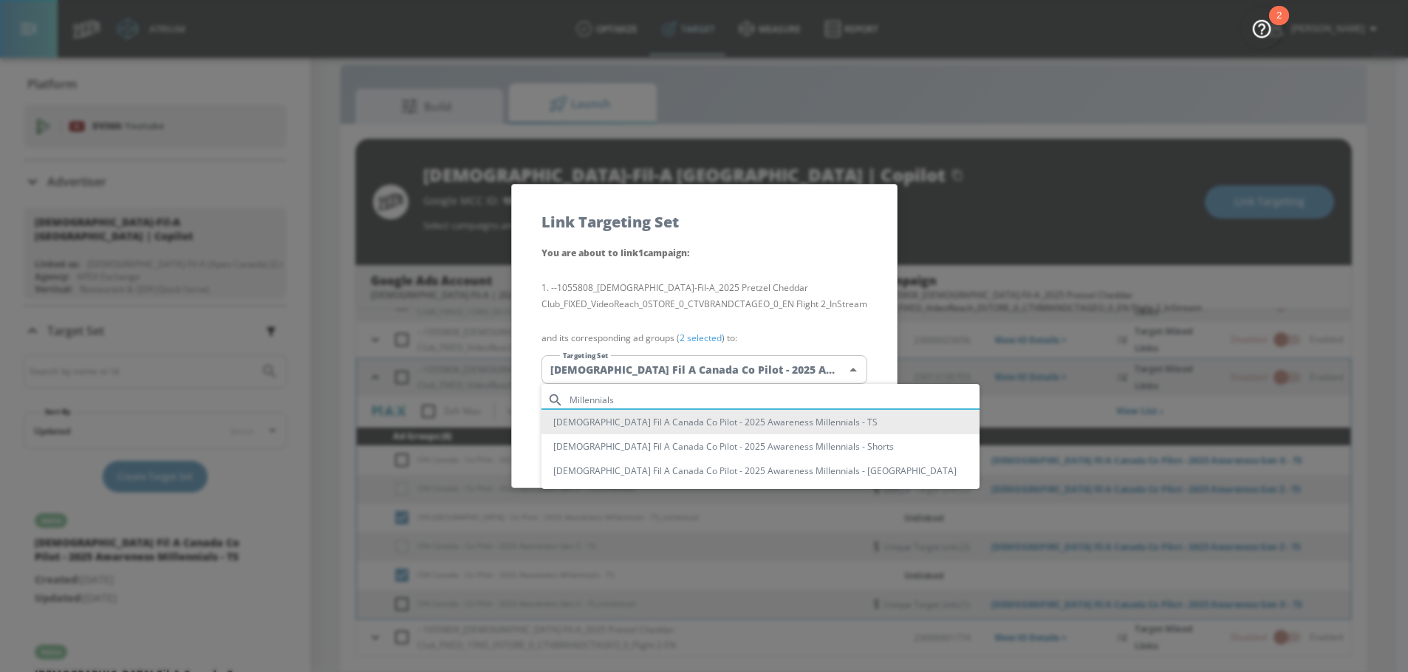
type input "Millennials"
click at [759, 423] on li "[DEMOGRAPHIC_DATA] Fil A Canada Co Pilot - 2025 Awareness Millennials - TS" at bounding box center [760, 422] width 438 height 24
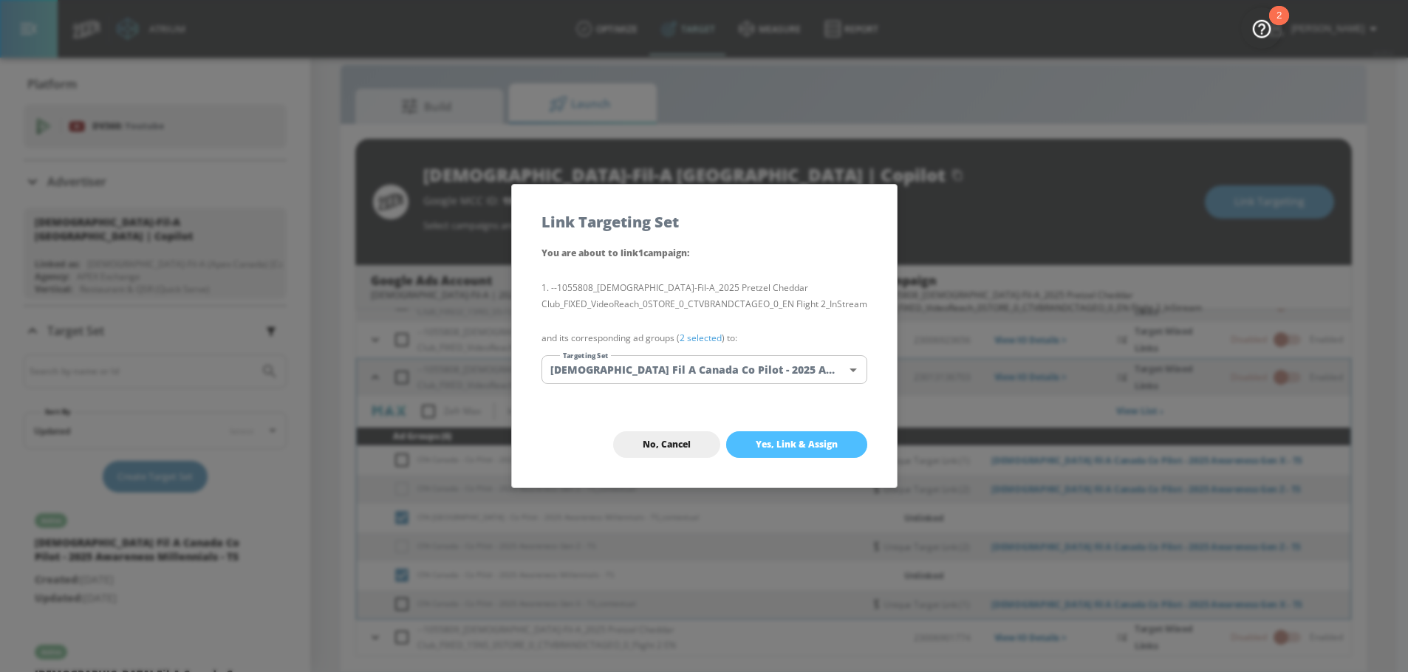
click at [814, 435] on button "Yes, Link & Assign" at bounding box center [796, 444] width 141 height 27
checkbox input "false"
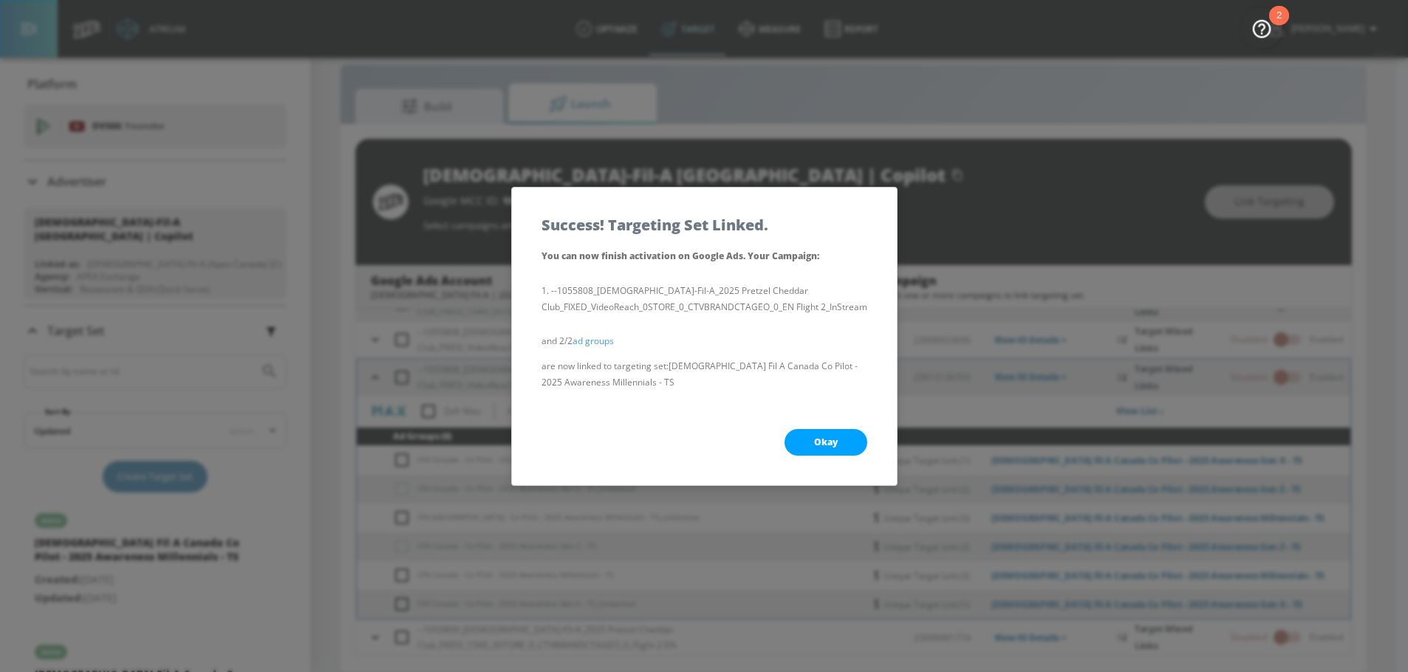
click at [839, 436] on button "Okay" at bounding box center [826, 442] width 83 height 27
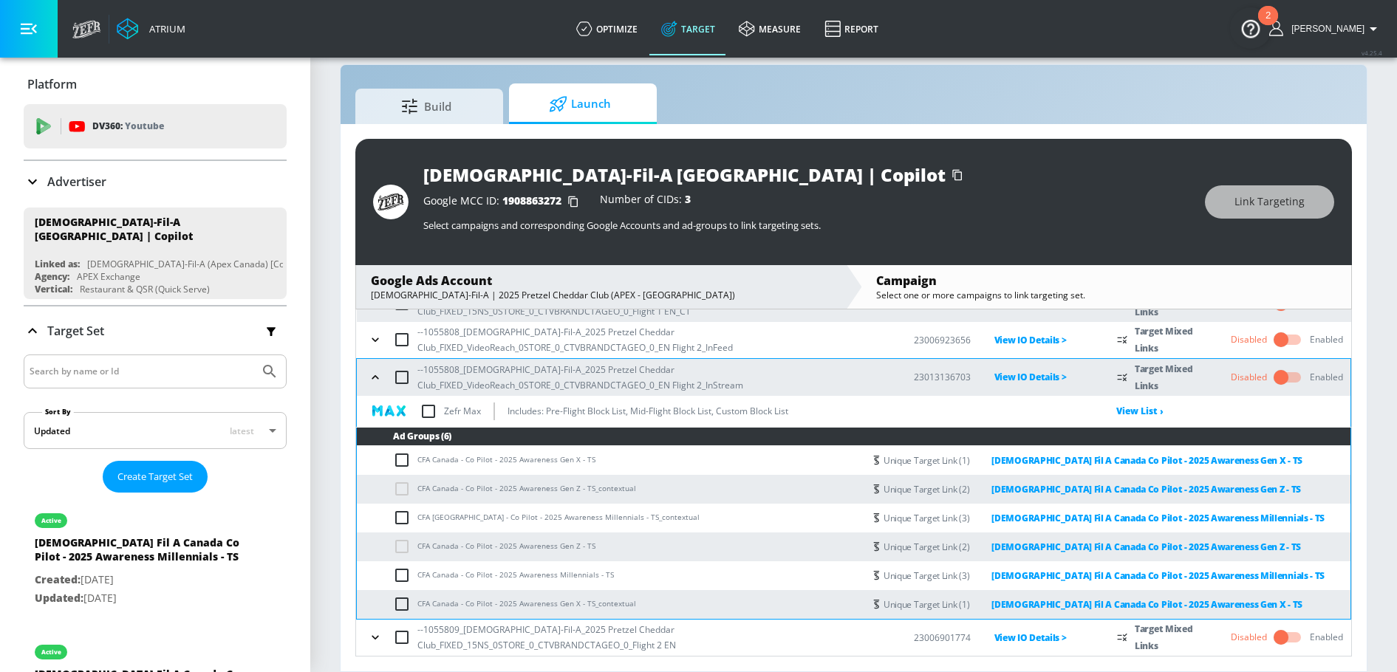
click at [374, 372] on icon "button" at bounding box center [375, 377] width 15 height 15
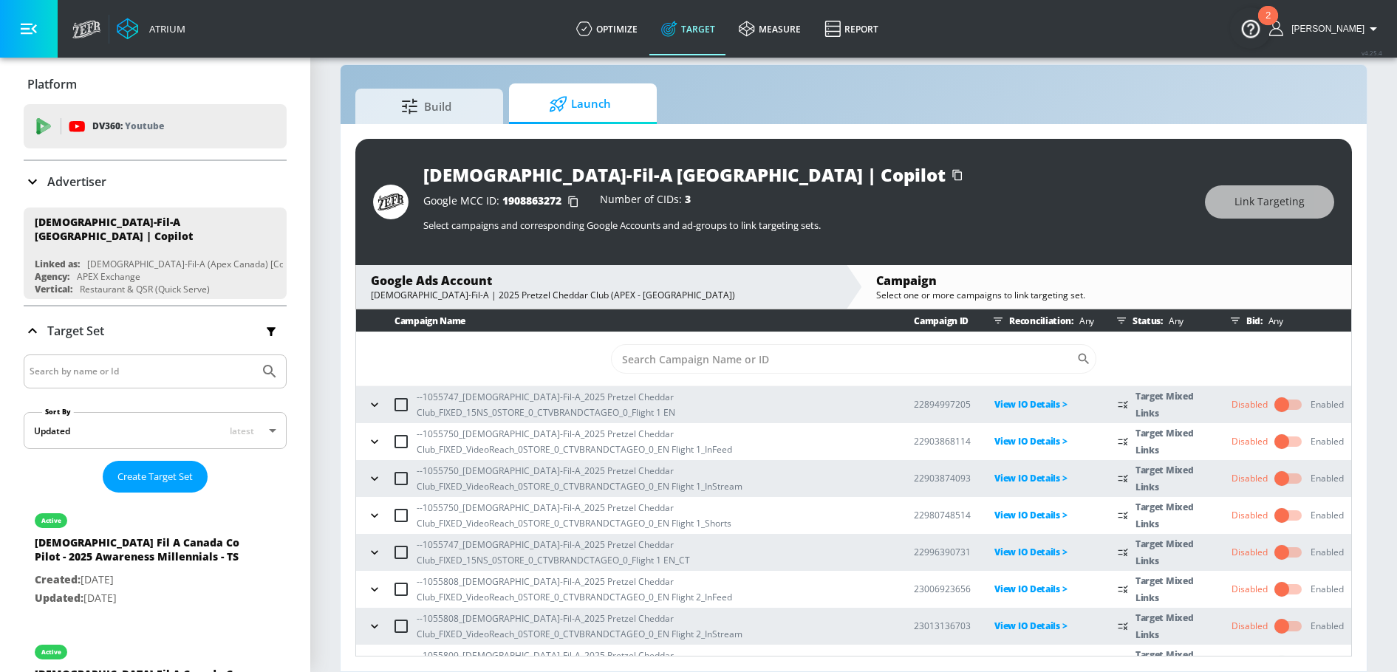
scroll to position [0, 0]
